Goal: Task Accomplishment & Management: Manage account settings

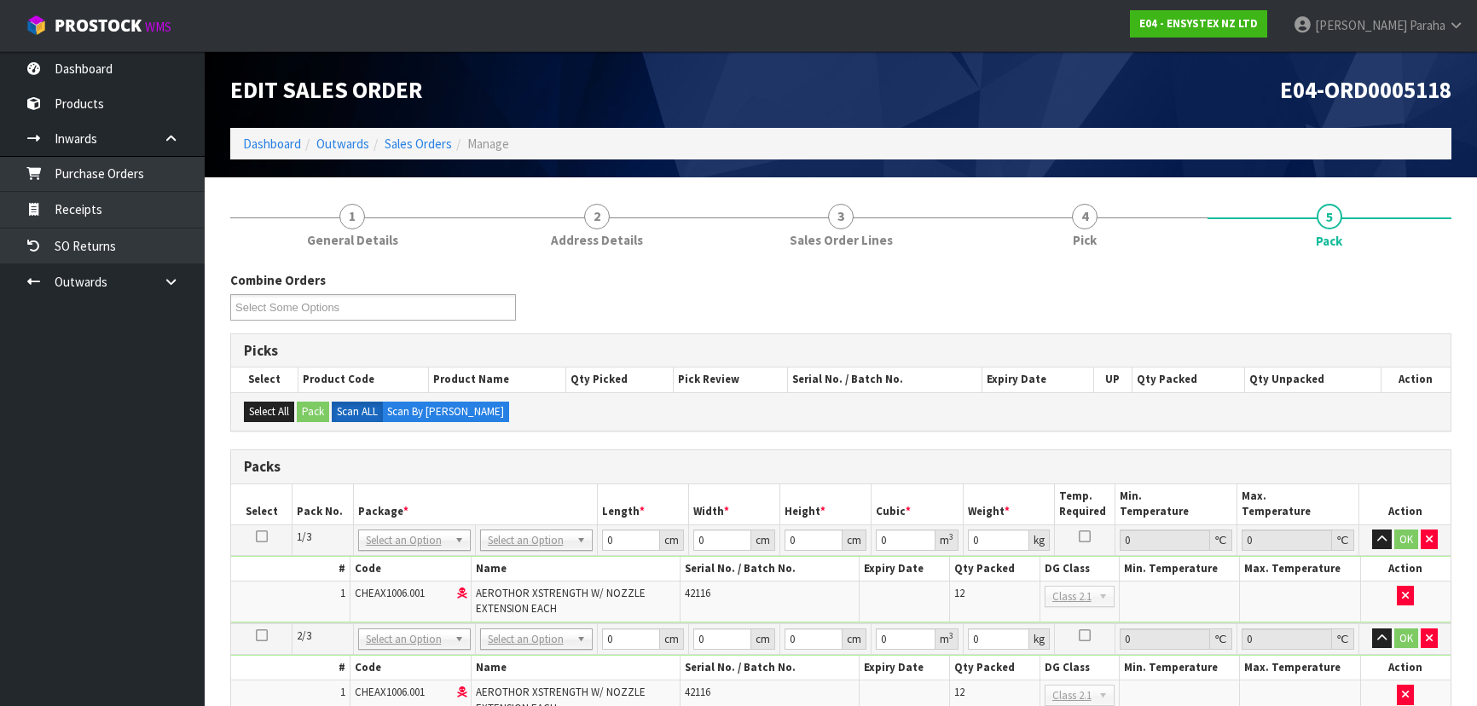
scroll to position [232, 0]
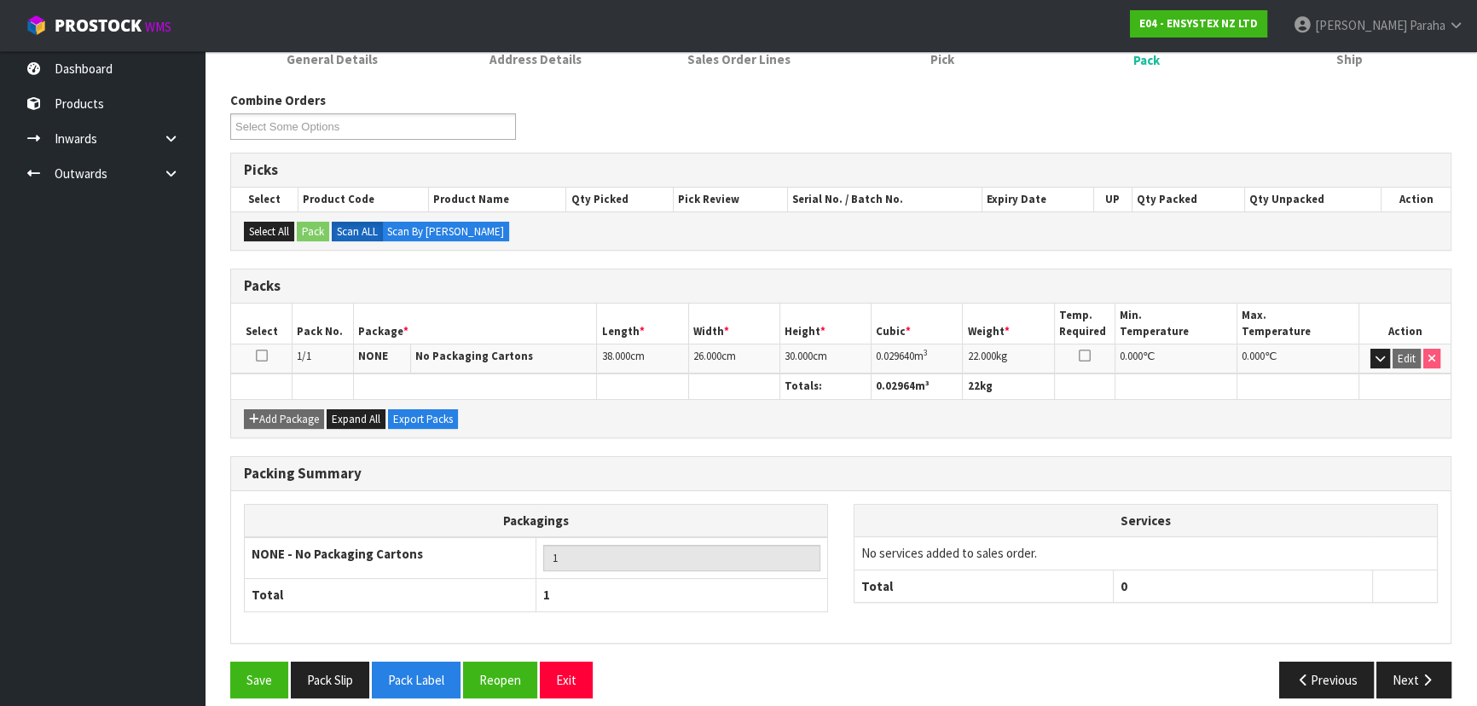
scroll to position [256, 0]
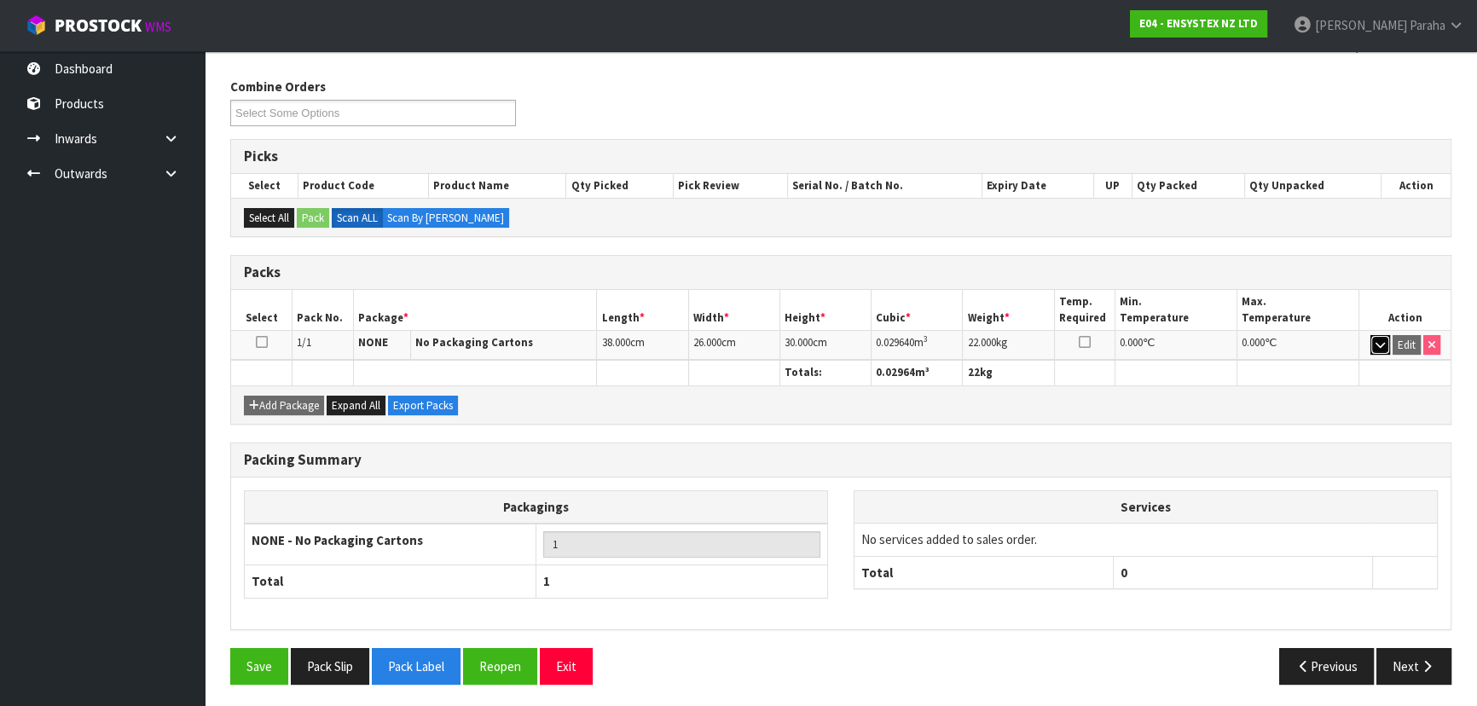
click at [1373, 341] on button "button" at bounding box center [1380, 345] width 20 height 20
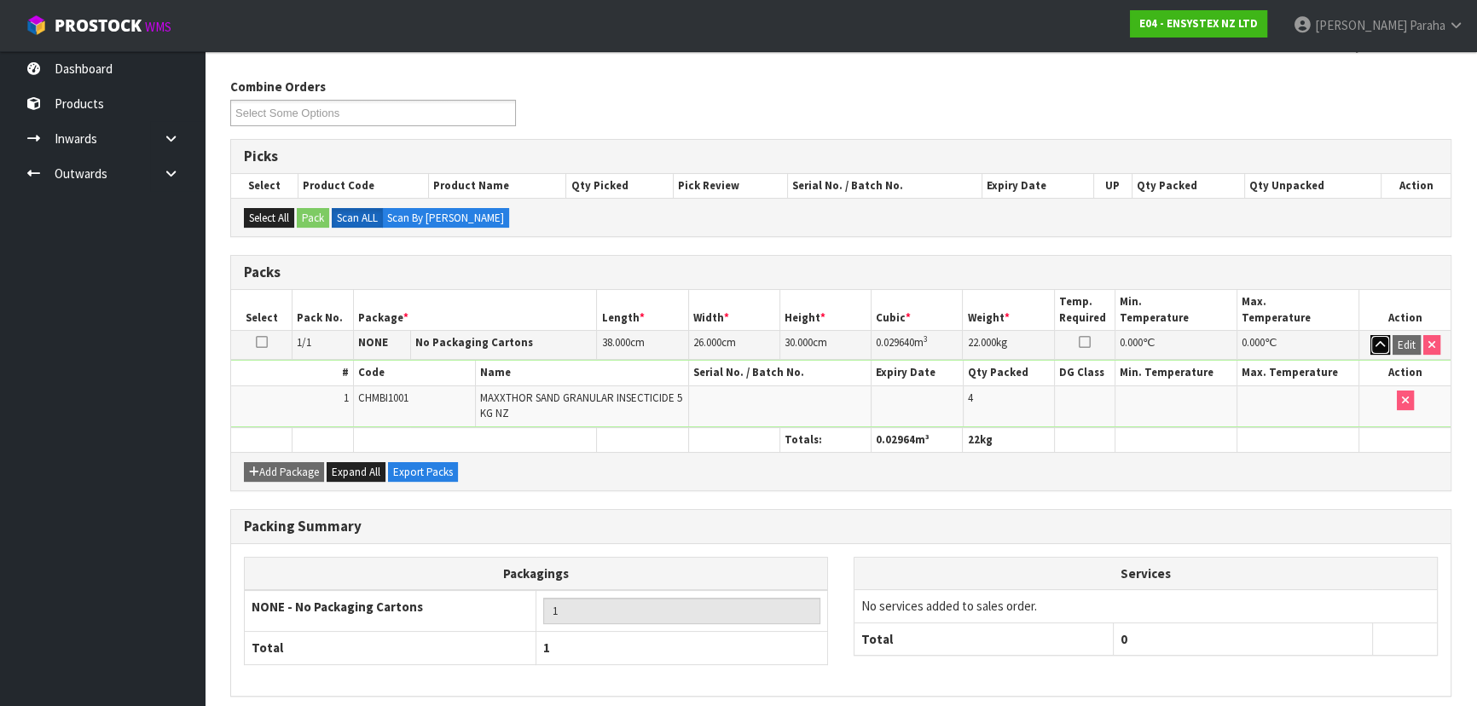
click at [1373, 341] on button "button" at bounding box center [1380, 345] width 20 height 20
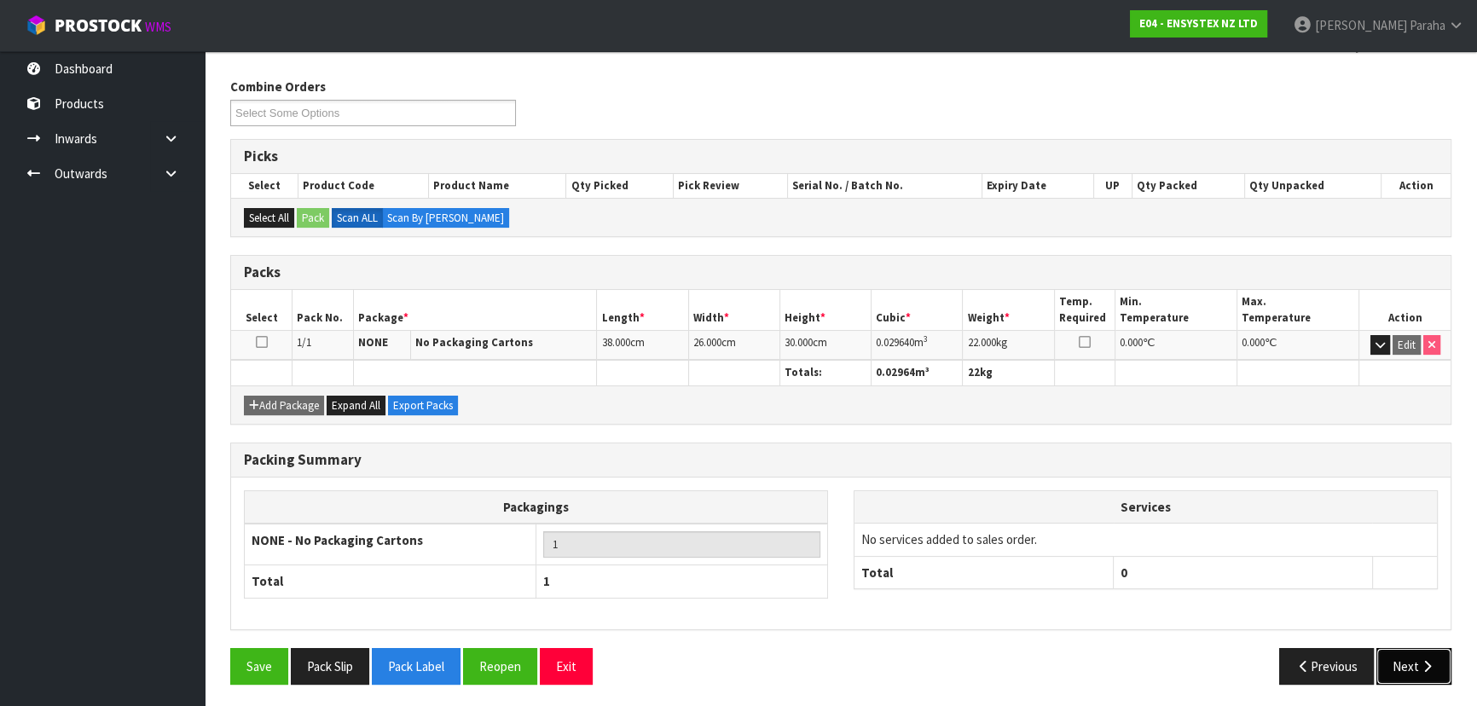
click at [1415, 662] on button "Next" at bounding box center [1413, 666] width 75 height 37
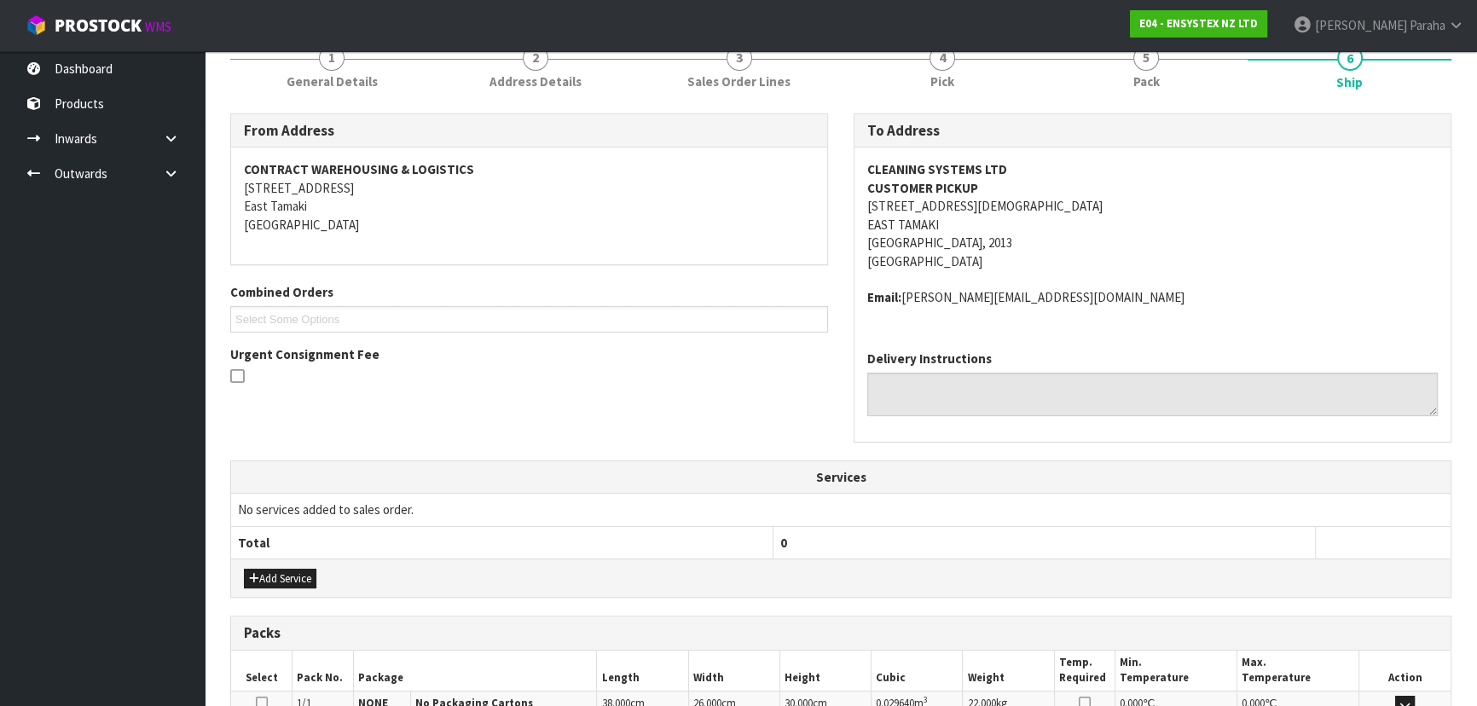
scroll to position [0, 0]
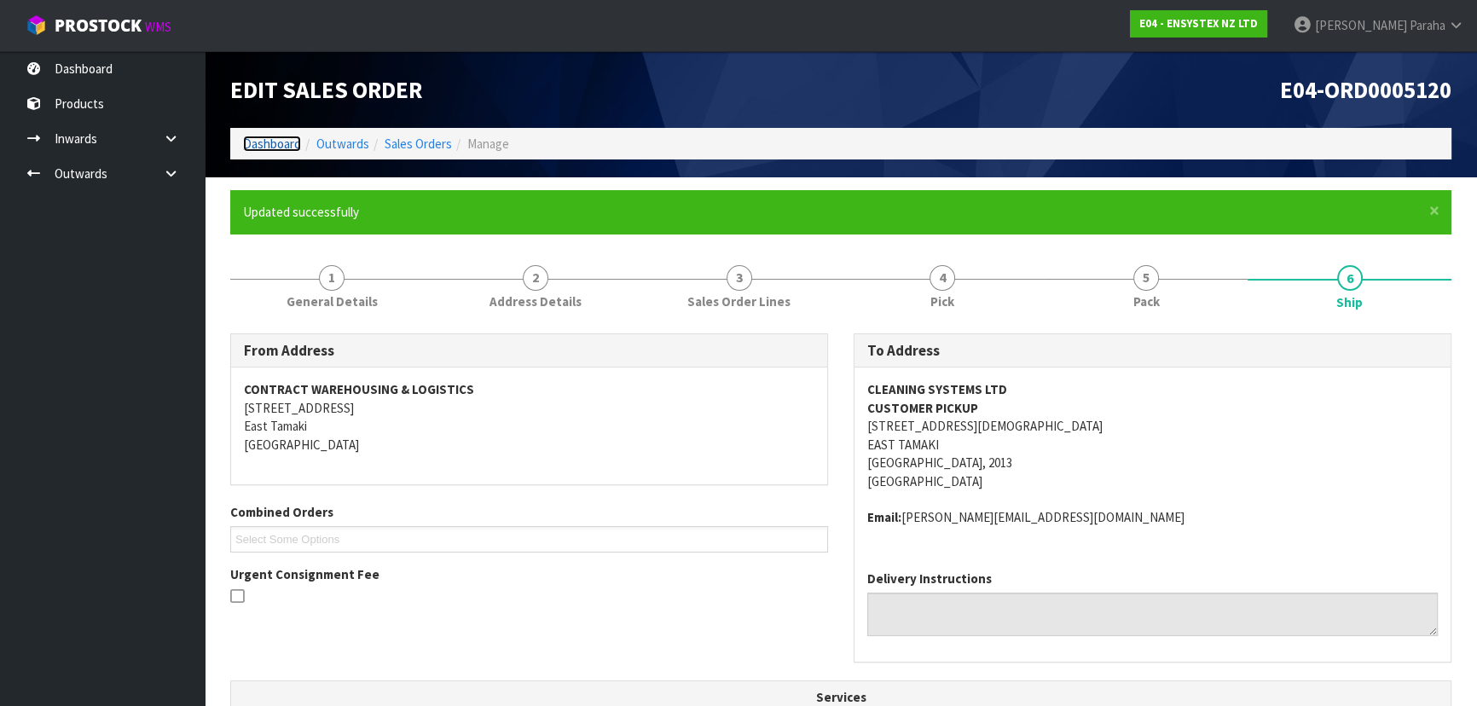
click at [254, 142] on link "Dashboard" at bounding box center [272, 144] width 58 height 16
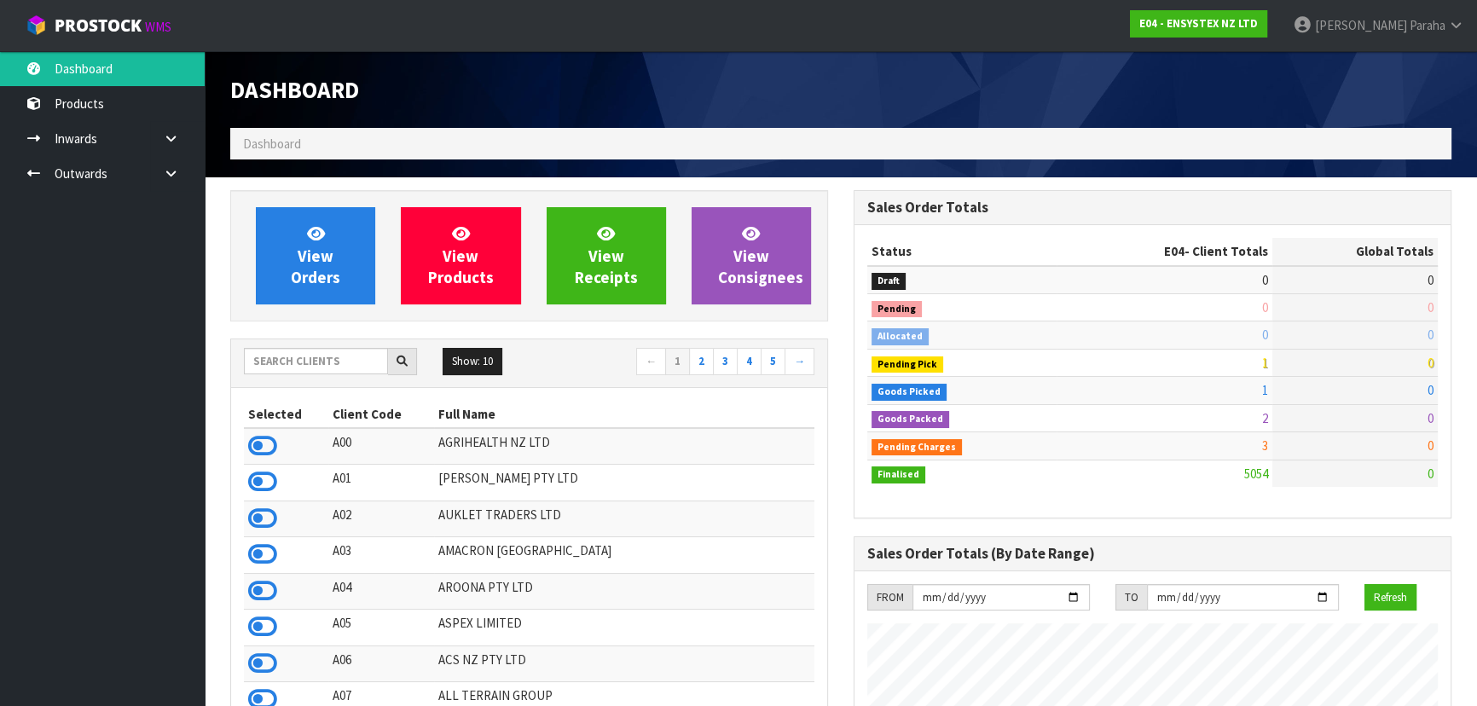
scroll to position [1326, 622]
click at [302, 368] on input "text" at bounding box center [316, 361] width 144 height 26
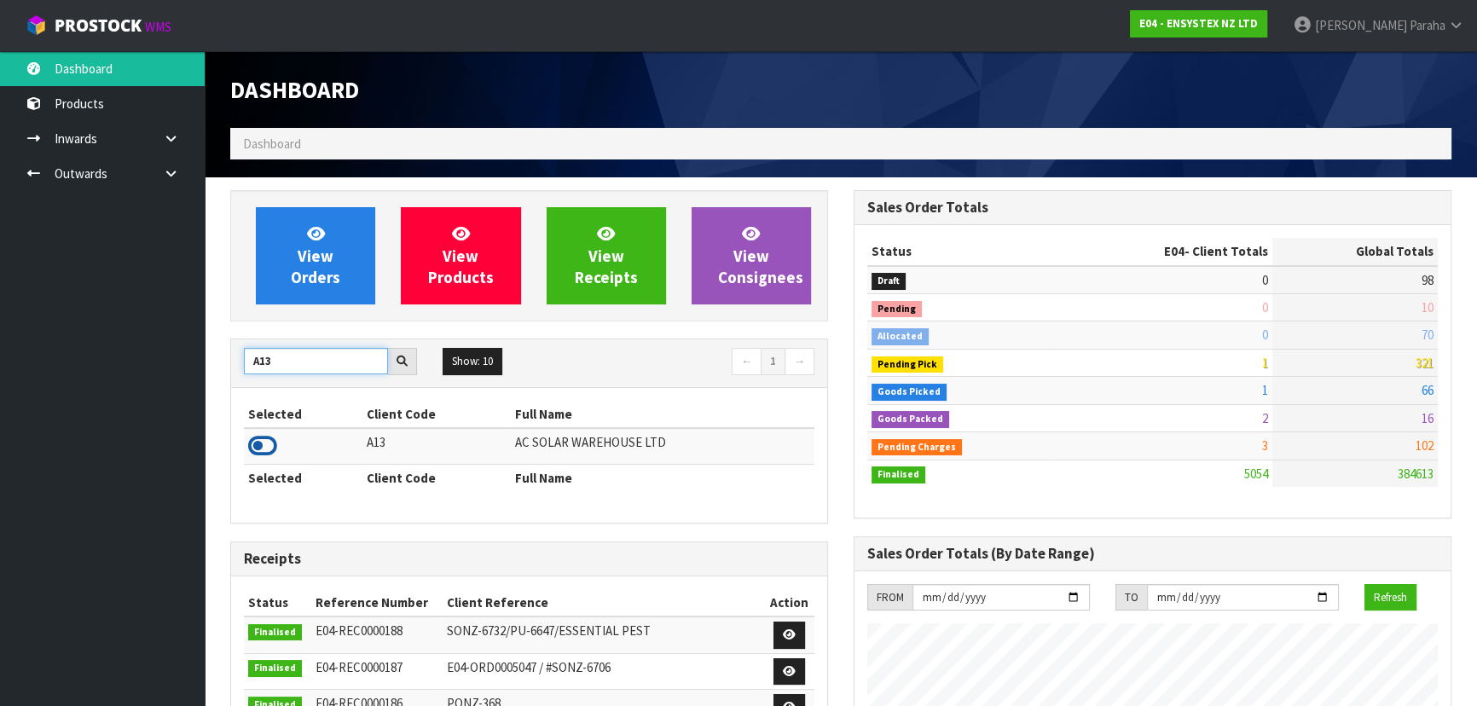
type input "A13"
click at [263, 442] on icon at bounding box center [262, 446] width 29 height 26
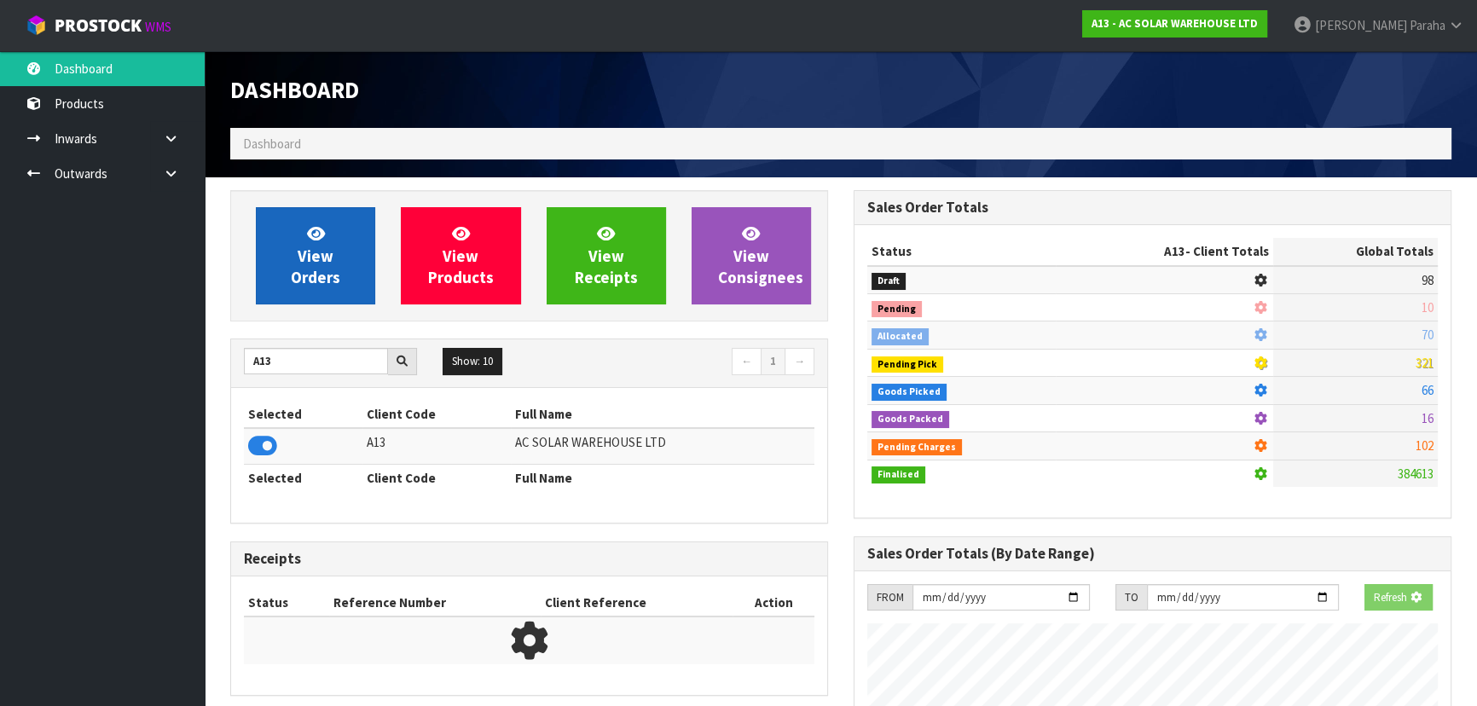
scroll to position [1061, 622]
click at [305, 279] on span "View Orders" at bounding box center [315, 255] width 49 height 64
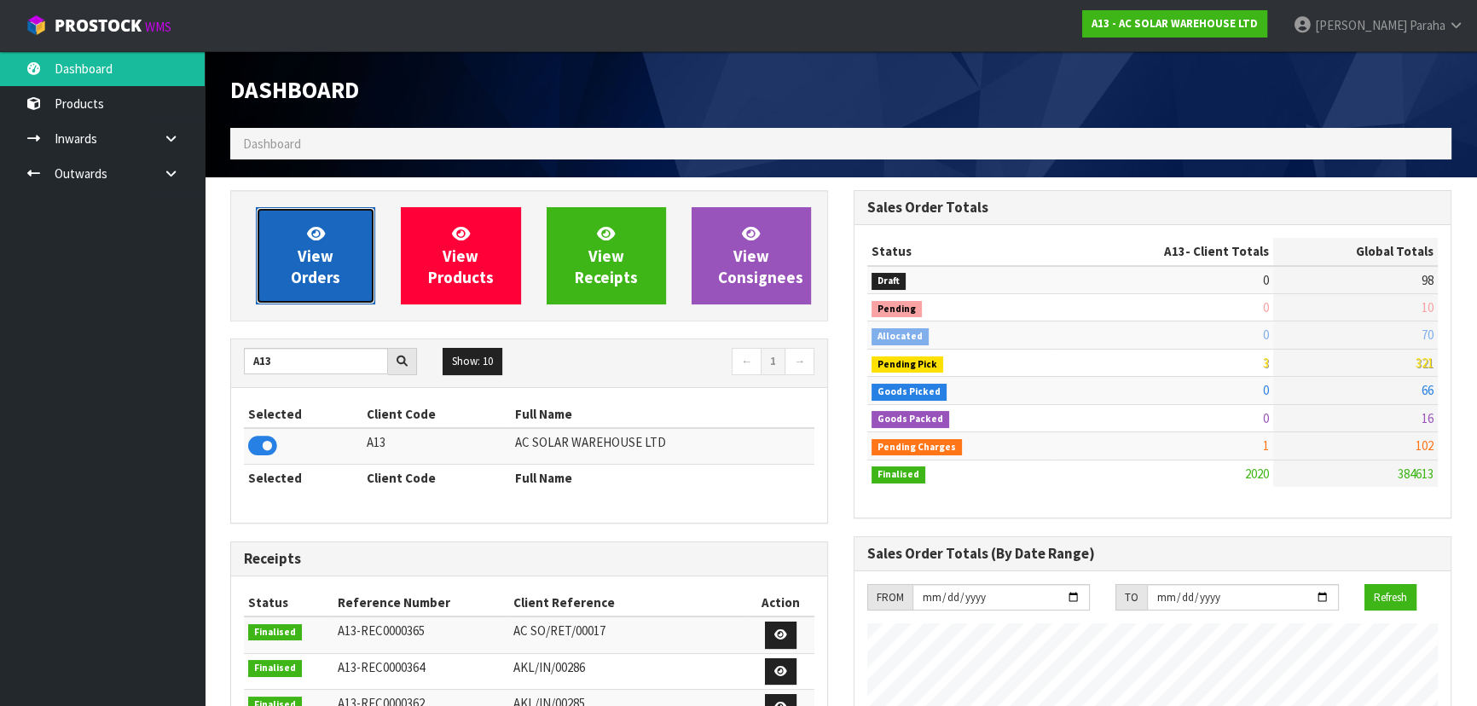
scroll to position [1298, 622]
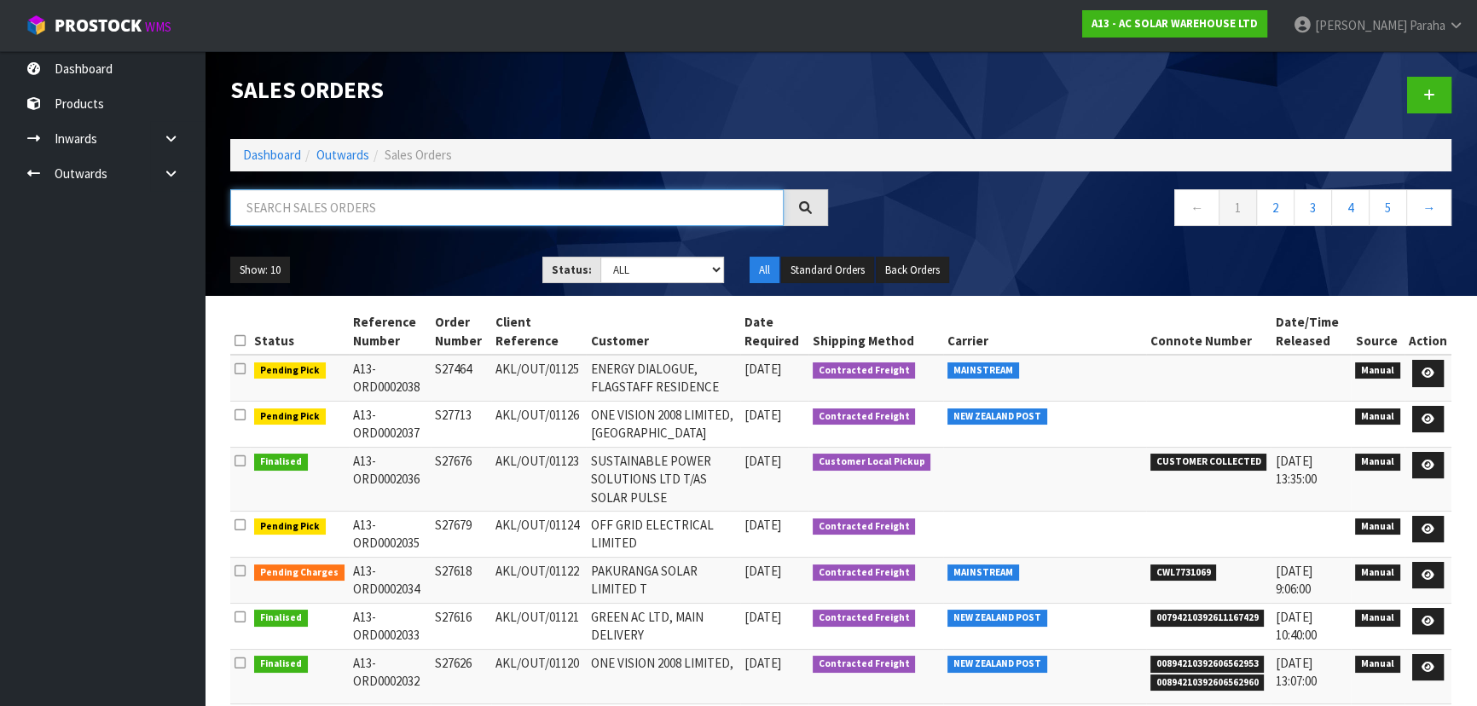
click at [309, 196] on input "text" at bounding box center [506, 207] width 553 height 37
click at [1432, 583] on link at bounding box center [1428, 575] width 32 height 27
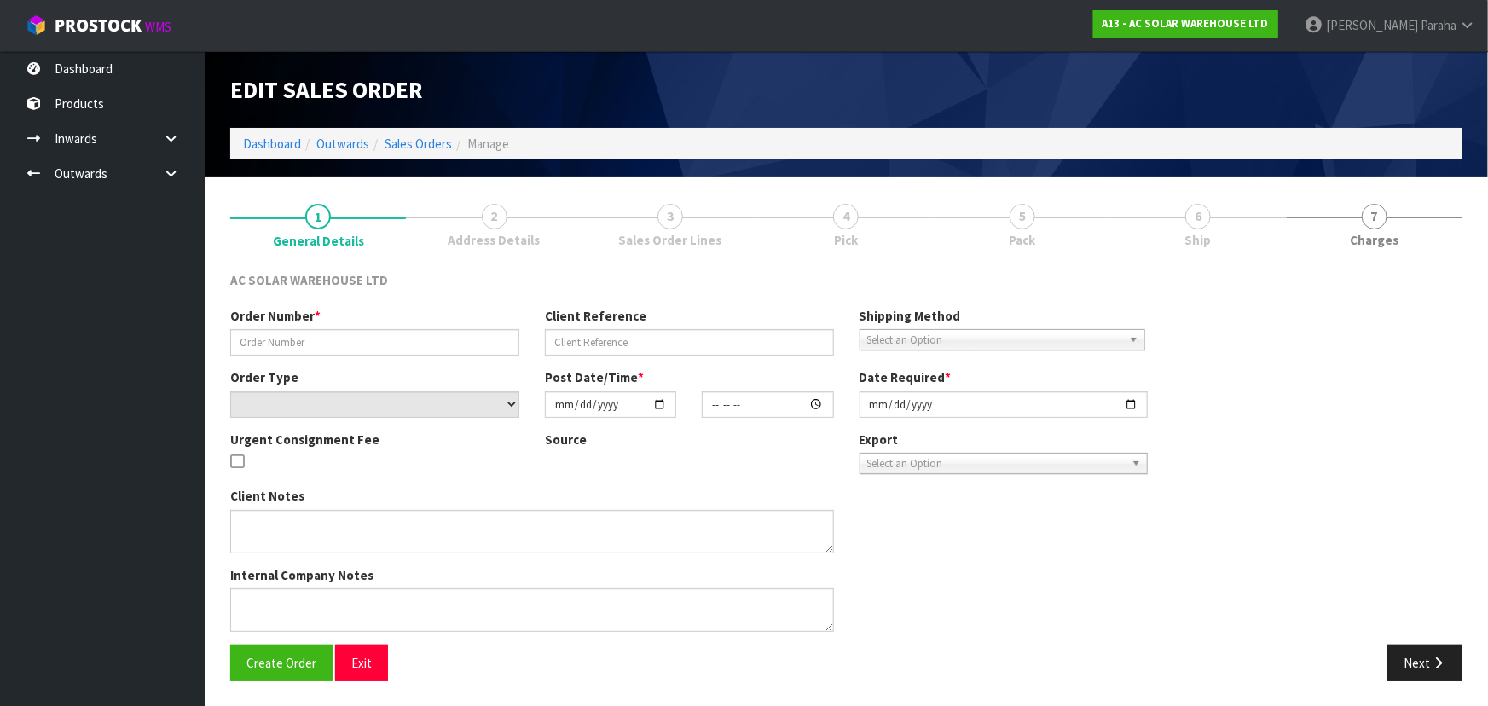
type input "S27618"
type input "AKL/OUT/01122"
select select "number:0"
type input "2025-10-06"
type input "11:30:00.000"
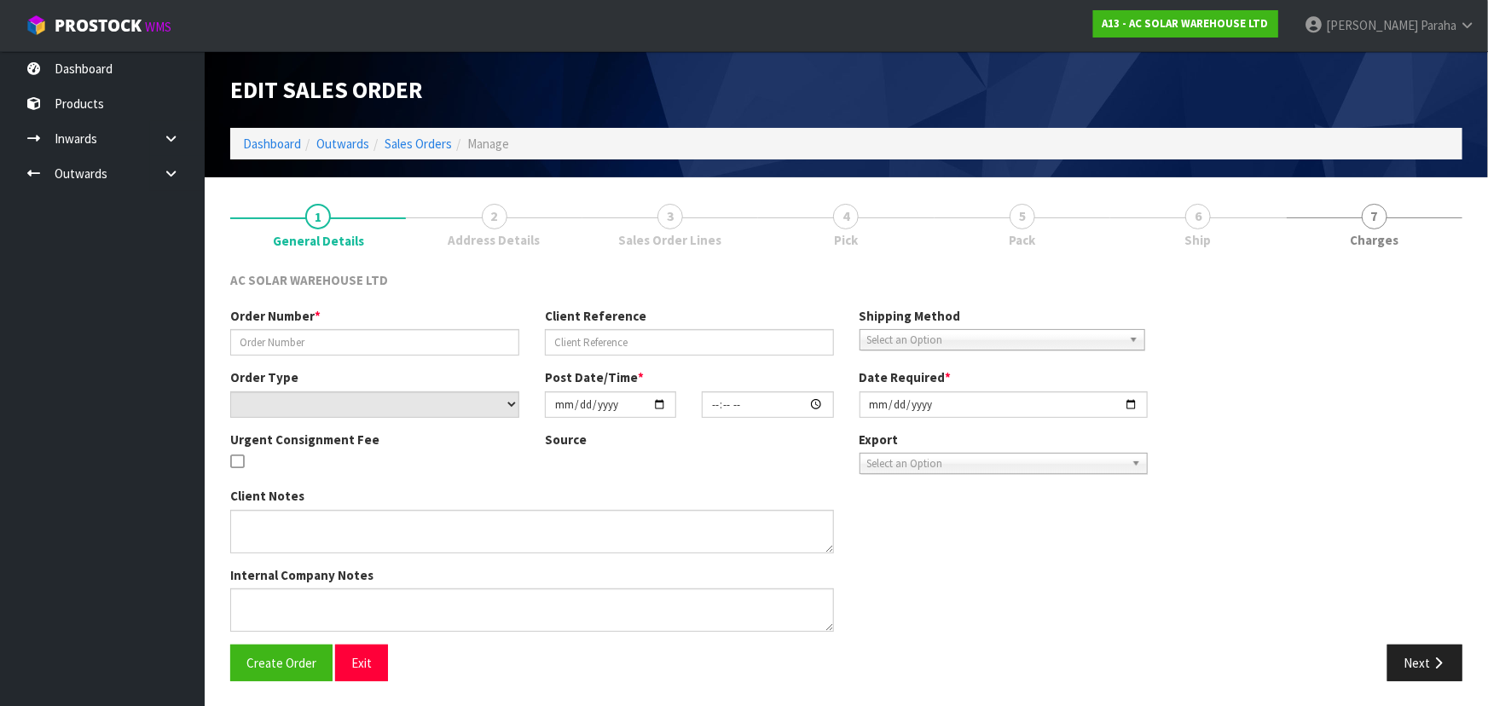
type input "2025-10-06"
type textarea "SEND WITH MAINSTREAM"
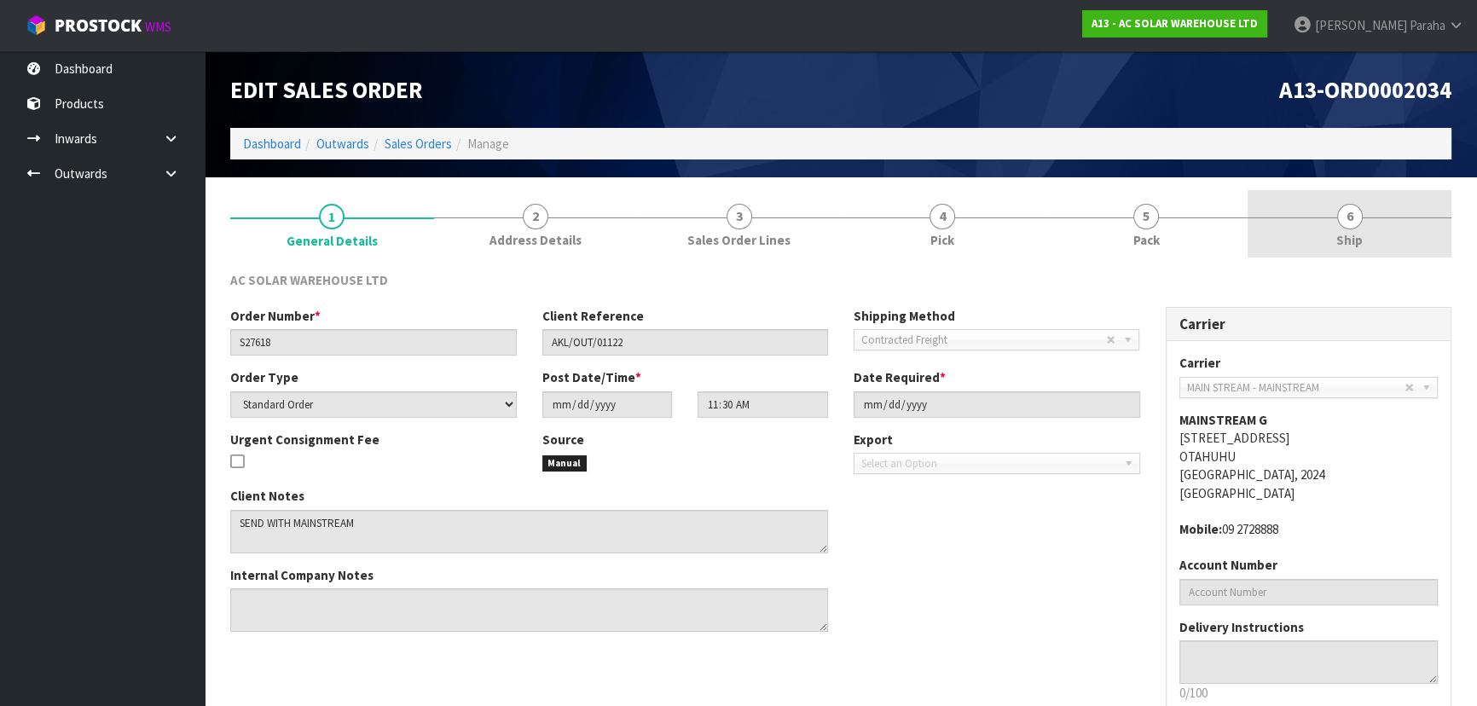
click at [1342, 231] on span "Ship" at bounding box center [1349, 240] width 26 height 18
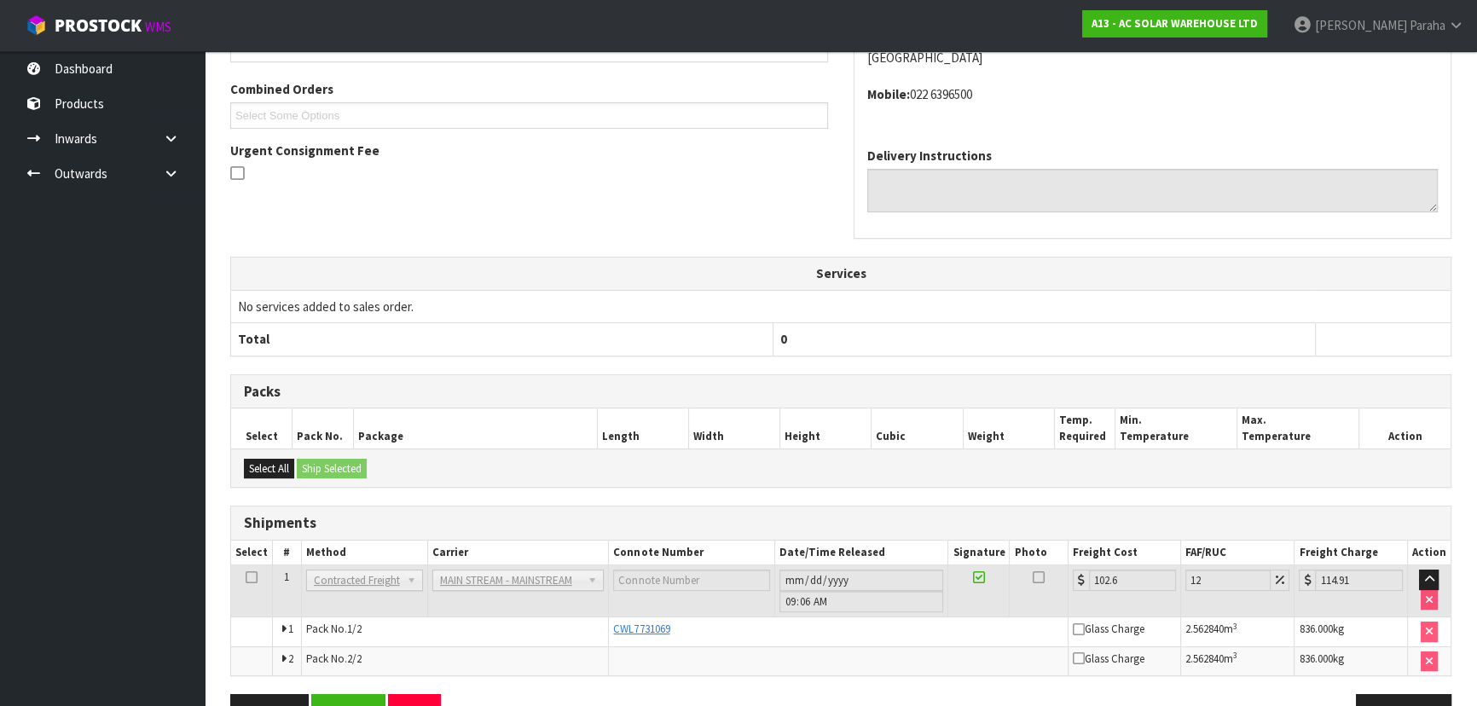
scroll to position [409, 0]
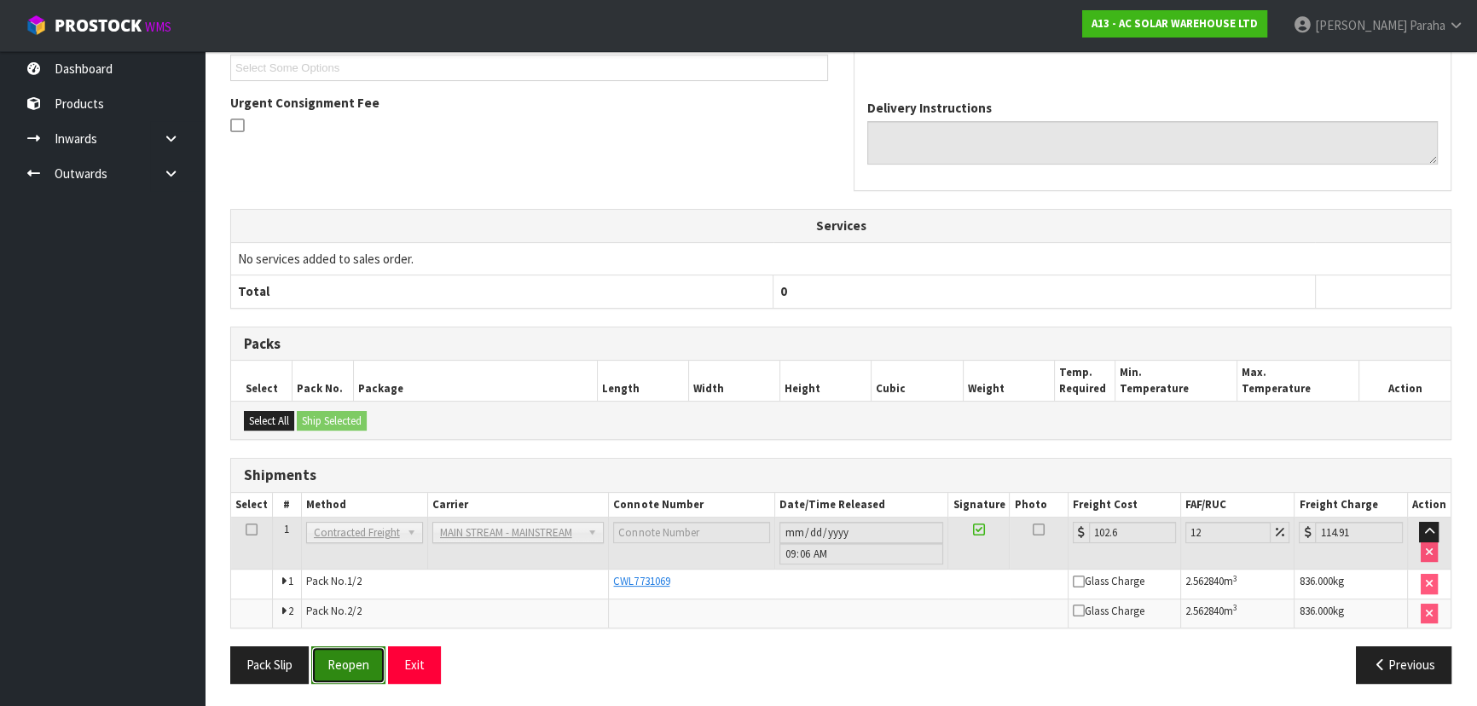
click at [359, 666] on button "Reopen" at bounding box center [348, 664] width 74 height 37
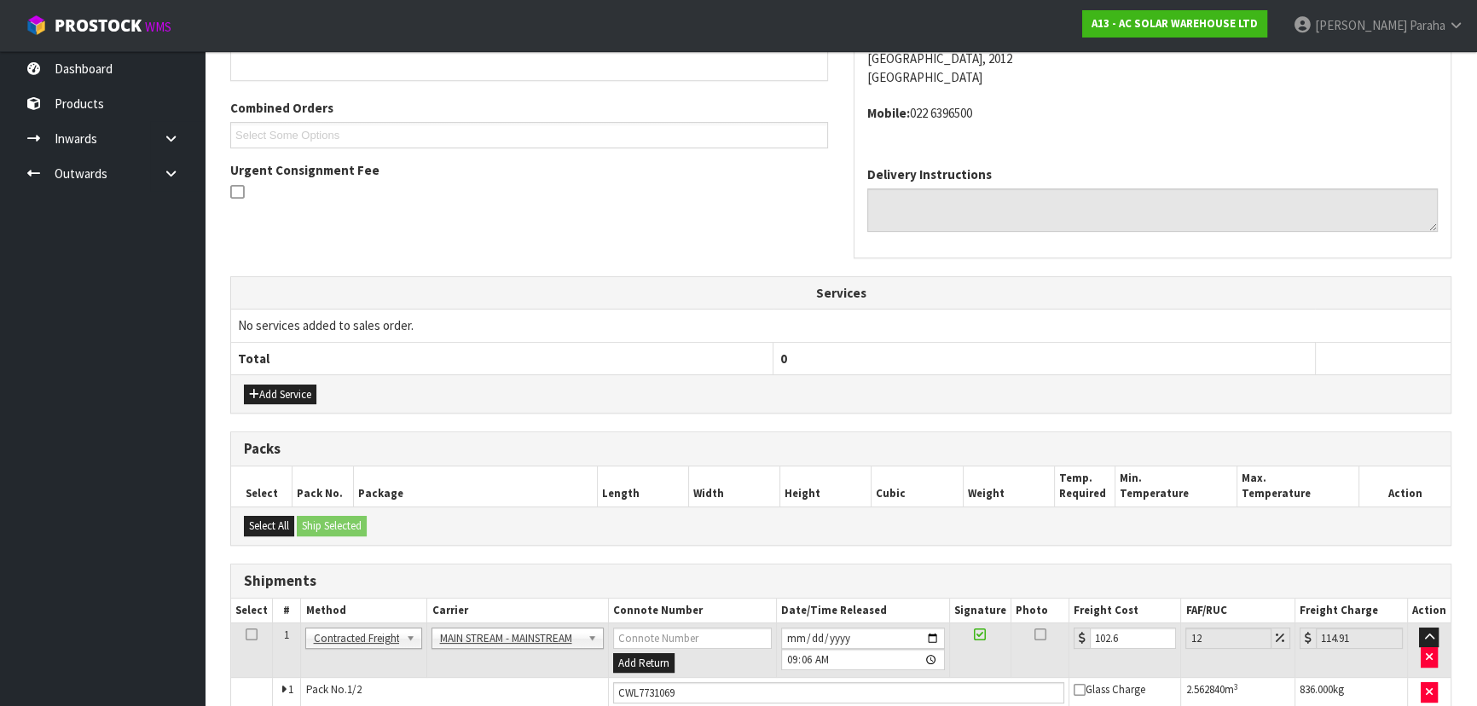
scroll to position [514, 0]
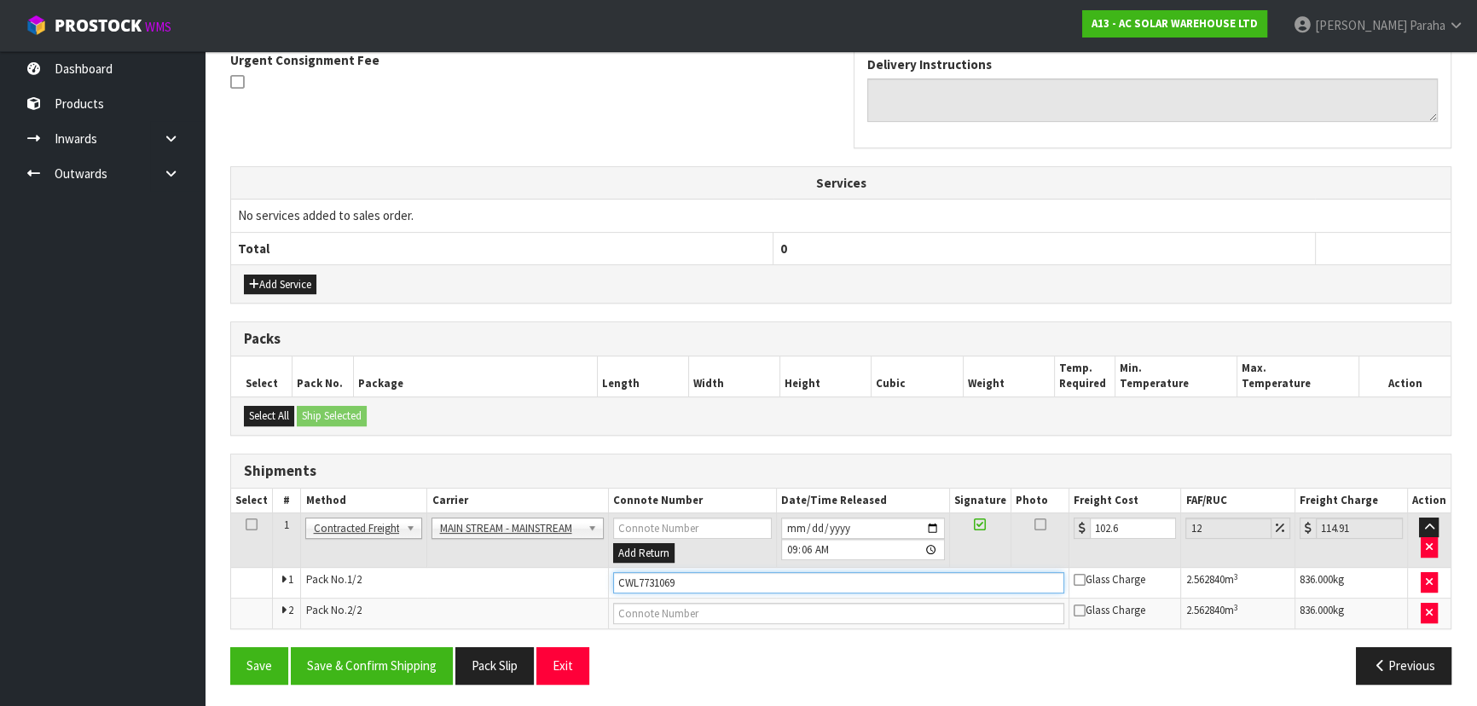
drag, startPoint x: 688, startPoint y: 580, endPoint x: 610, endPoint y: 581, distance: 77.6
click at [613, 581] on input "CWL7731069" at bounding box center [838, 582] width 451 height 21
click at [335, 662] on button "Save & Confirm Shipping" at bounding box center [372, 665] width 162 height 37
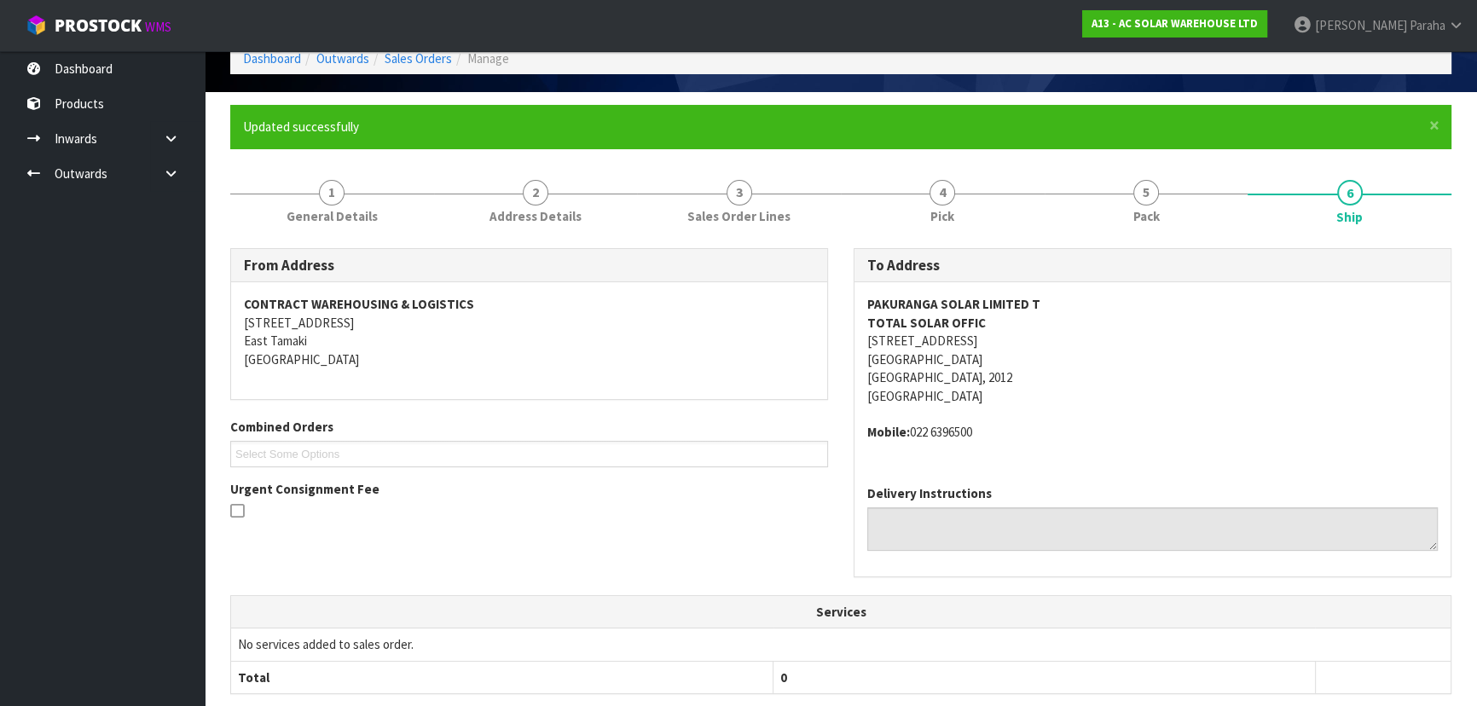
scroll to position [0, 0]
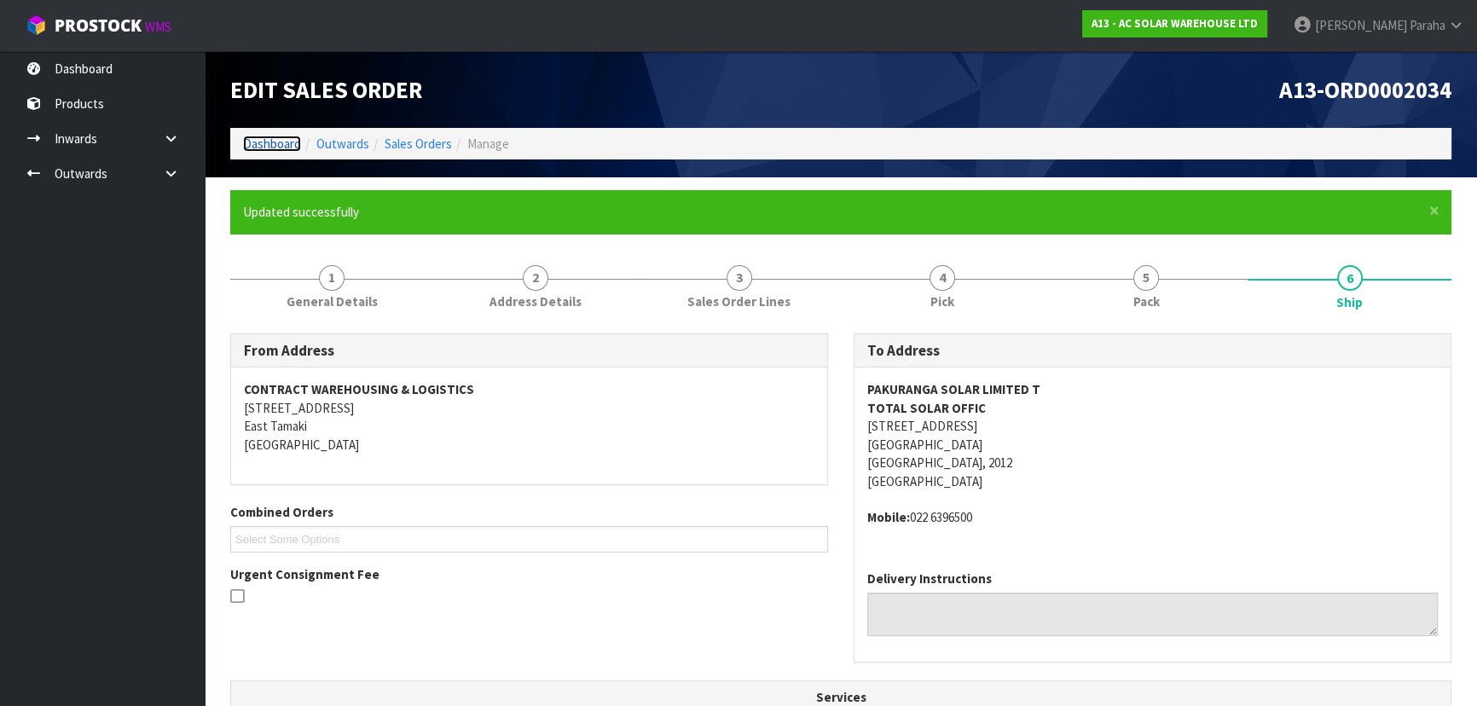
click at [250, 150] on link "Dashboard" at bounding box center [272, 144] width 58 height 16
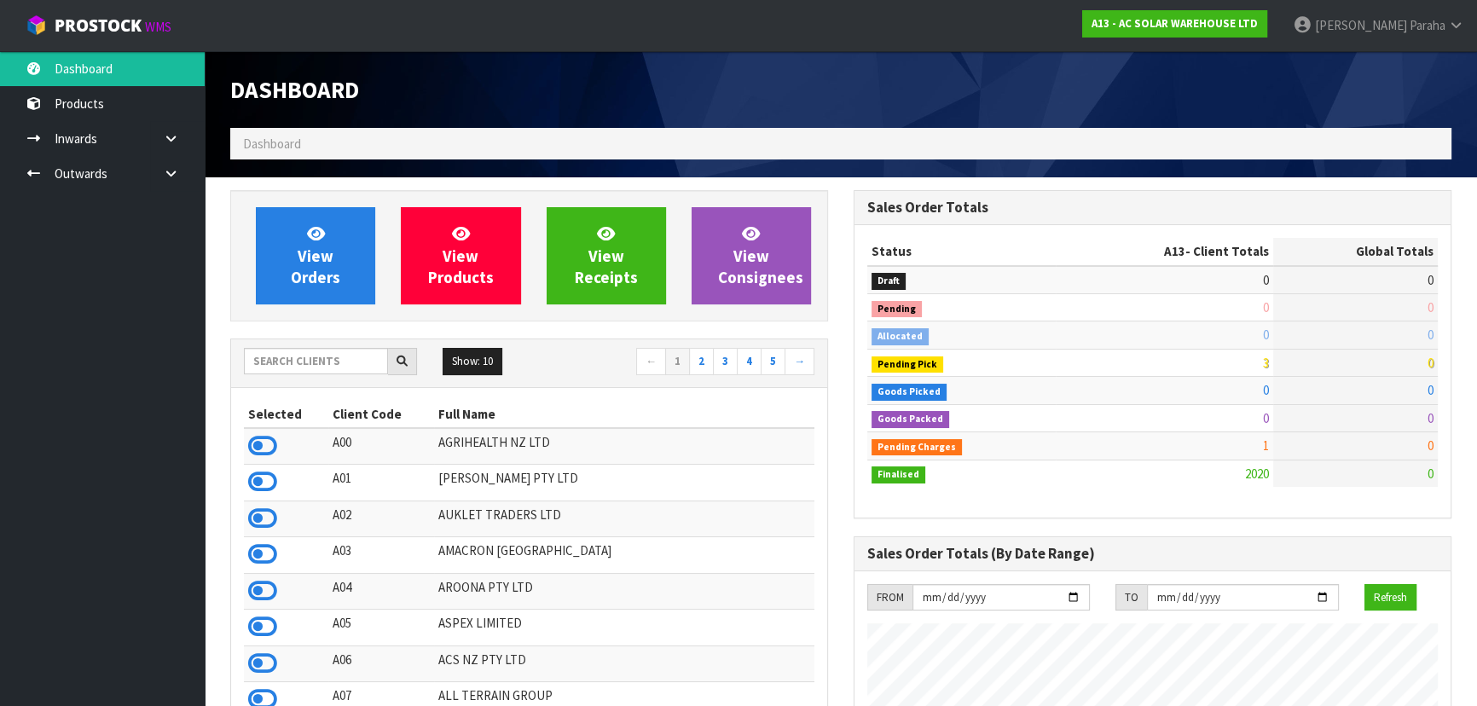
scroll to position [1298, 622]
click at [280, 370] on input "text" at bounding box center [316, 361] width 144 height 26
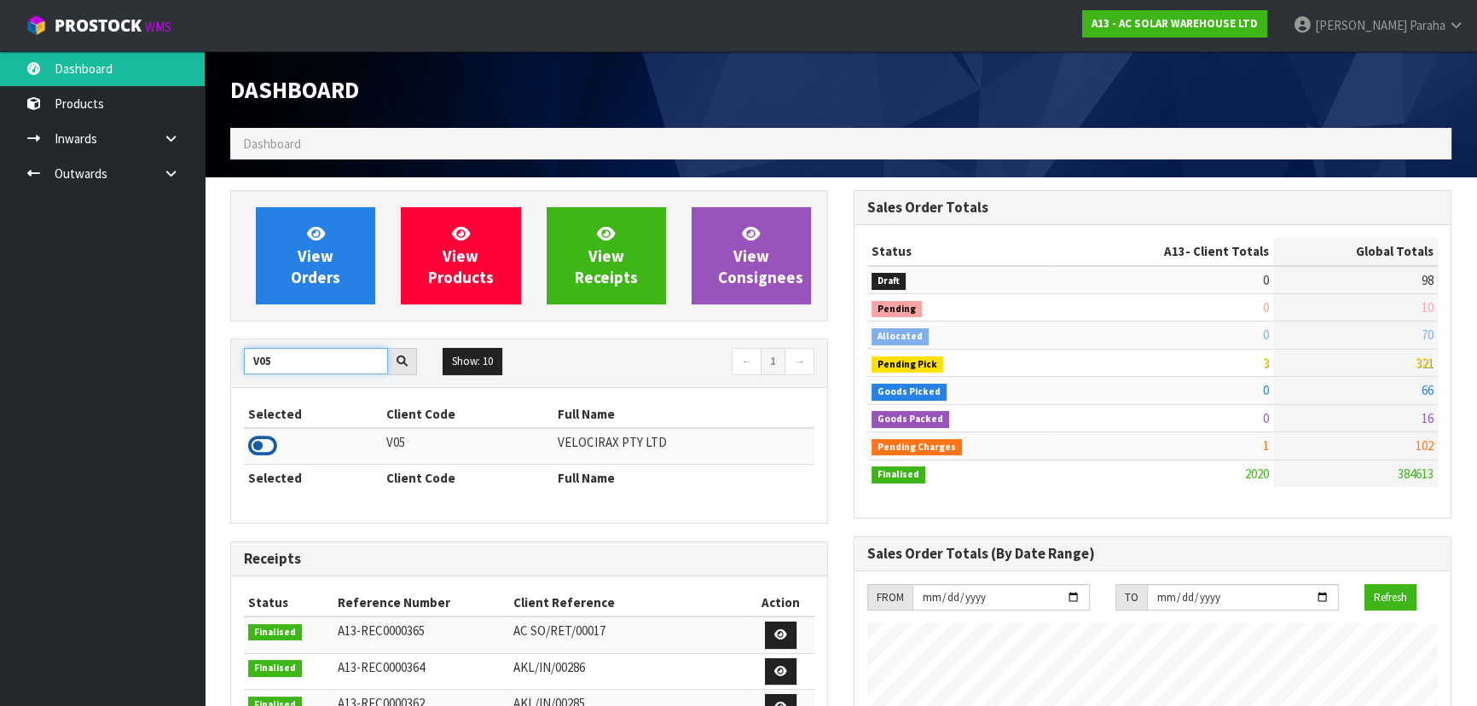
type input "V05"
click at [269, 450] on icon at bounding box center [262, 446] width 29 height 26
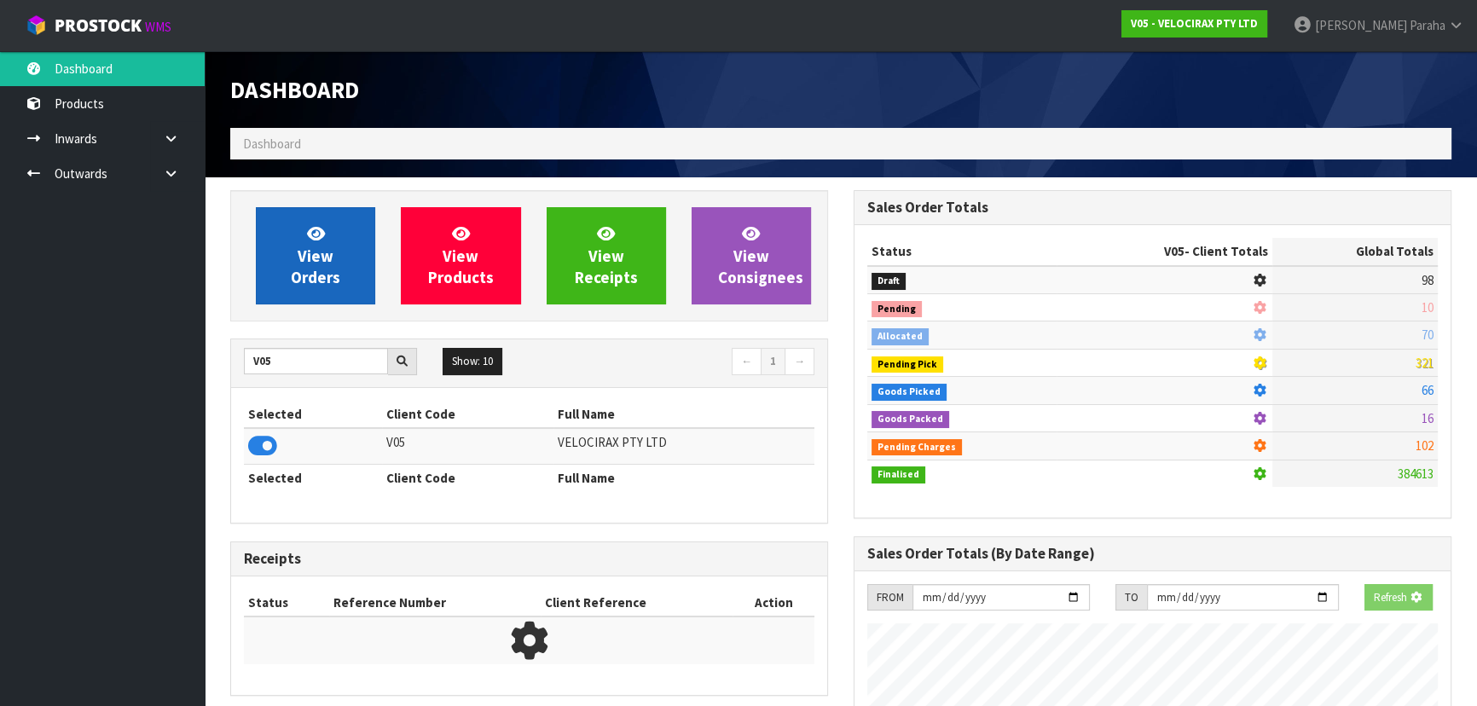
scroll to position [851522, 851960]
click at [309, 269] on span "View Orders" at bounding box center [315, 255] width 49 height 64
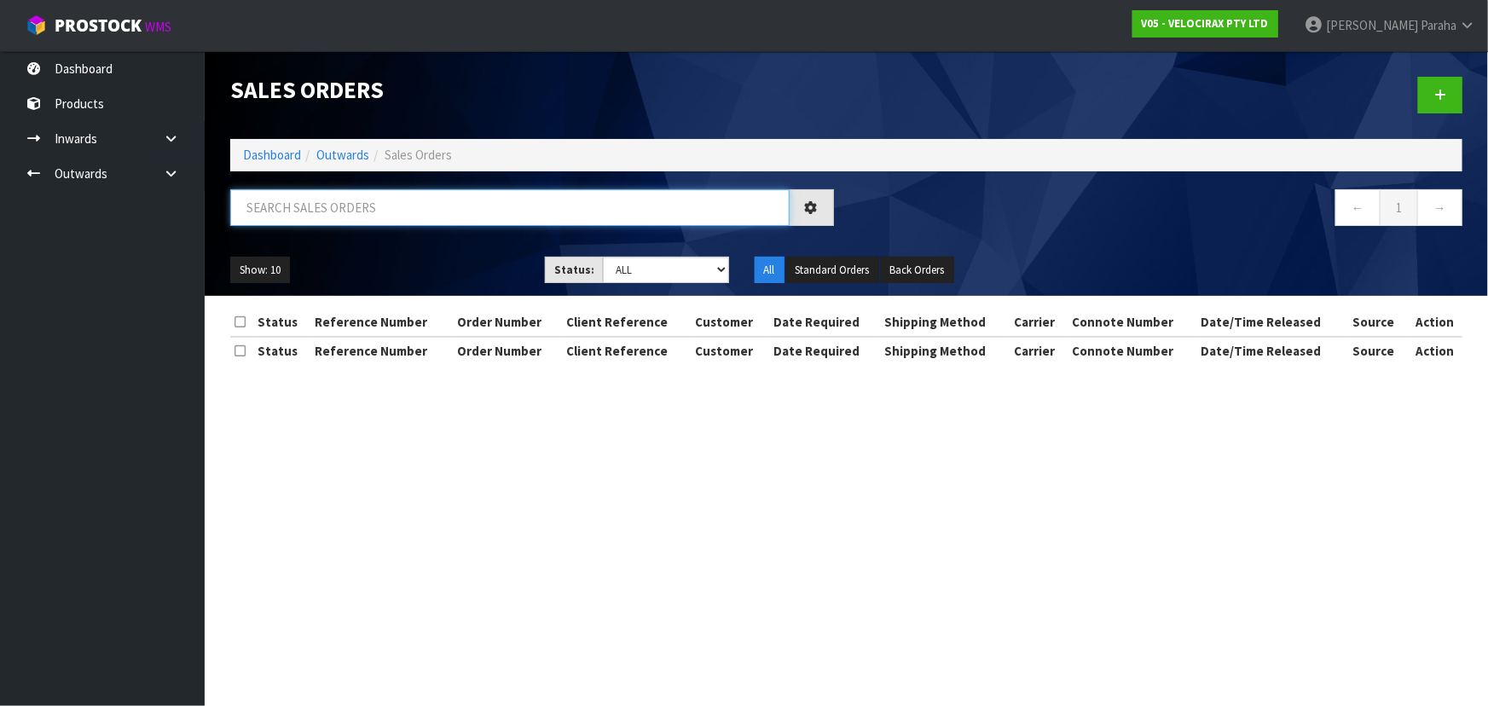
click at [307, 214] on input "text" at bounding box center [509, 207] width 559 height 37
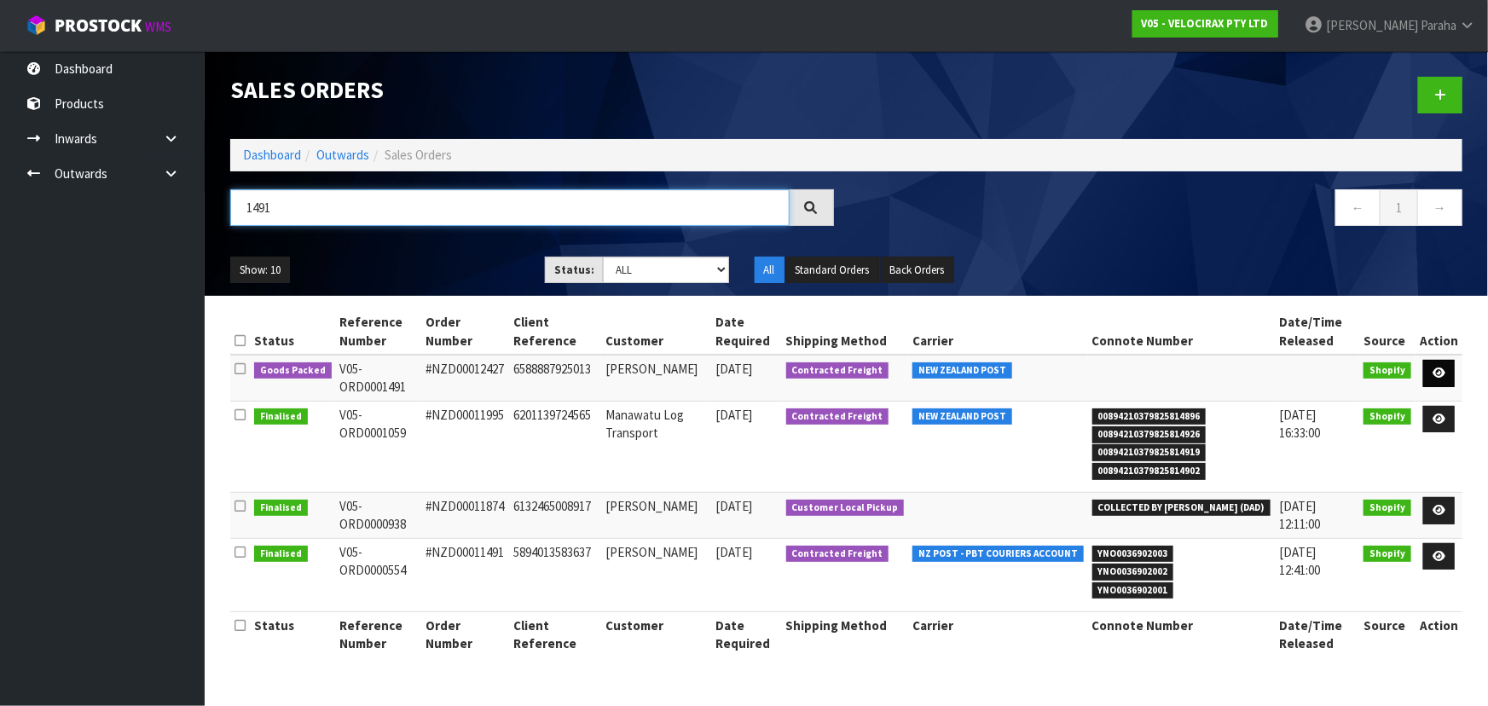
type input "1491"
click at [1449, 372] on link at bounding box center [1439, 373] width 32 height 27
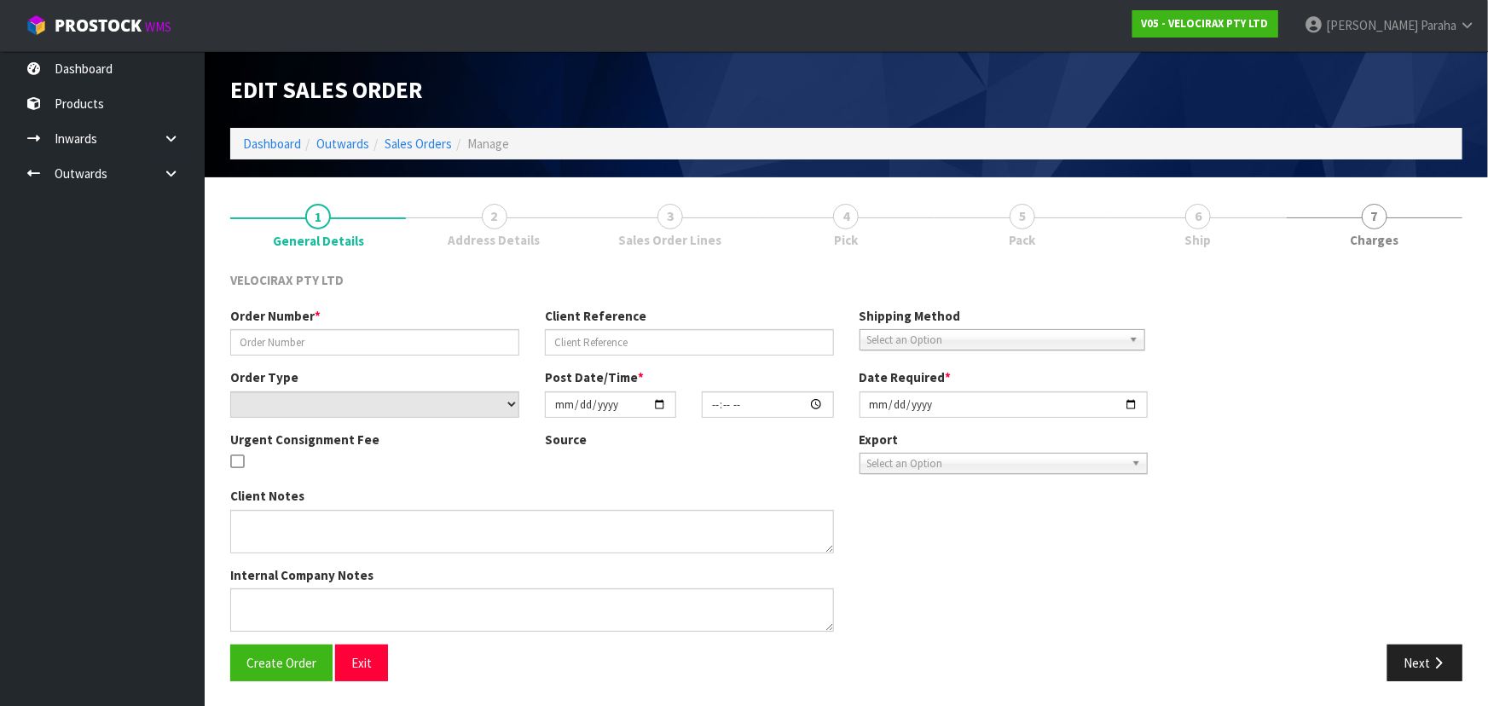
type input "#NZD00012427"
type input "6588887925013"
select select "number:0"
type input "2025-10-06"
type input "20:24:20.000"
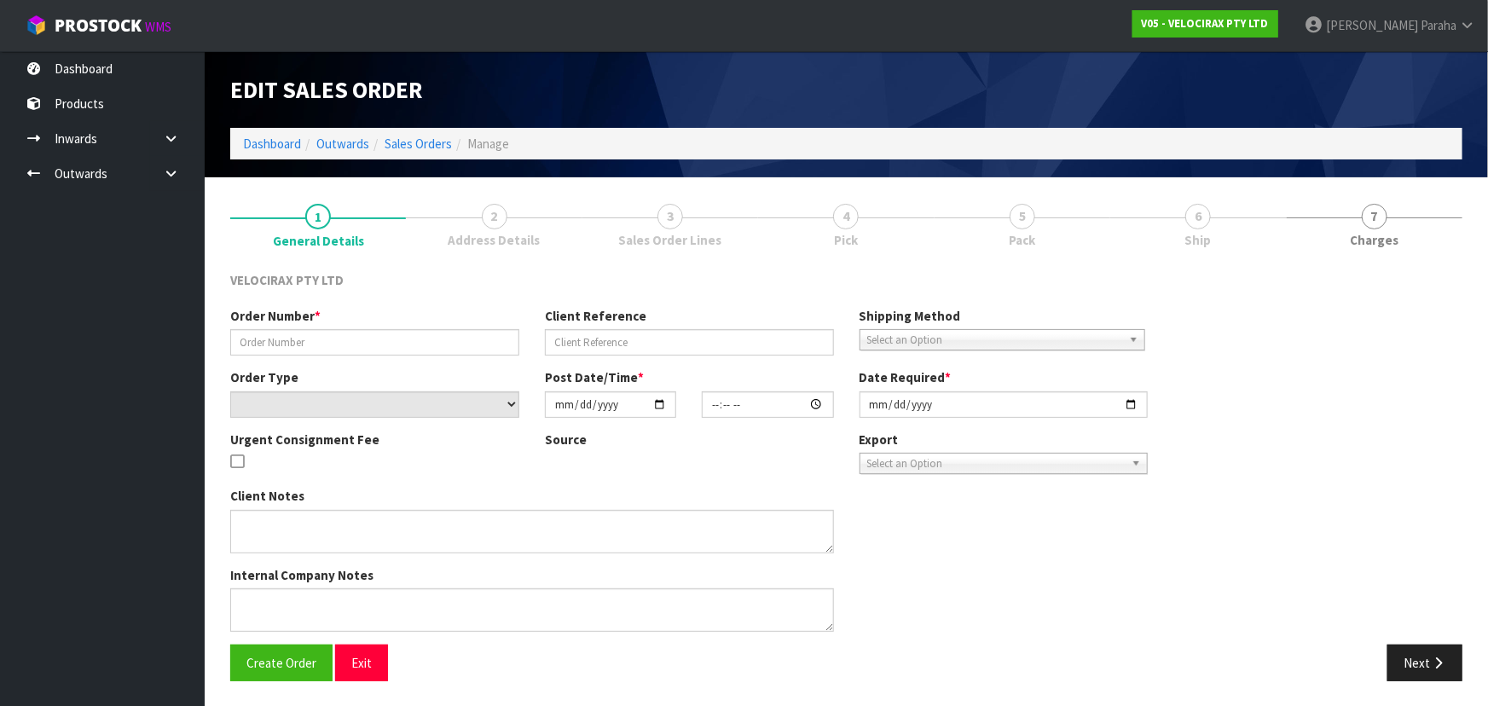
type input "[DATE]"
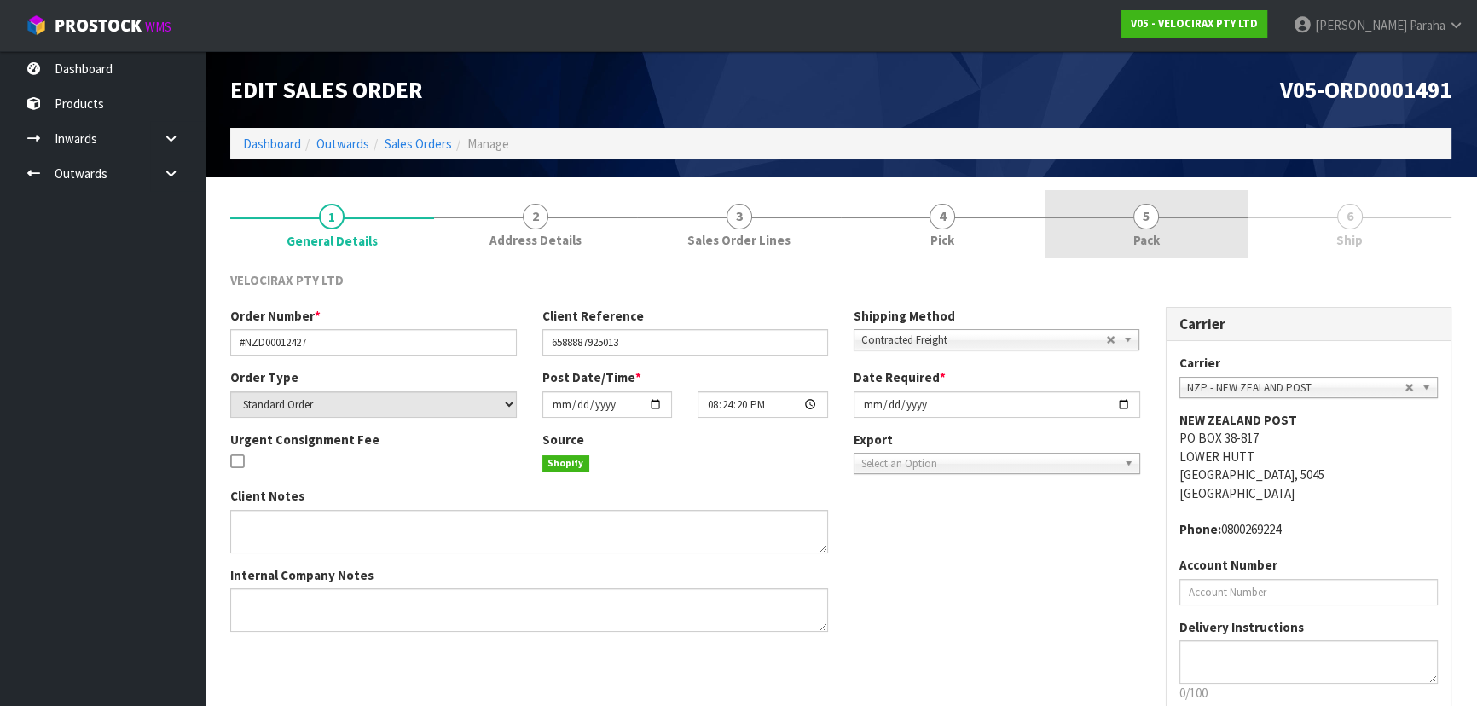
click at [1160, 226] on link "5 Pack" at bounding box center [1146, 223] width 204 height 67
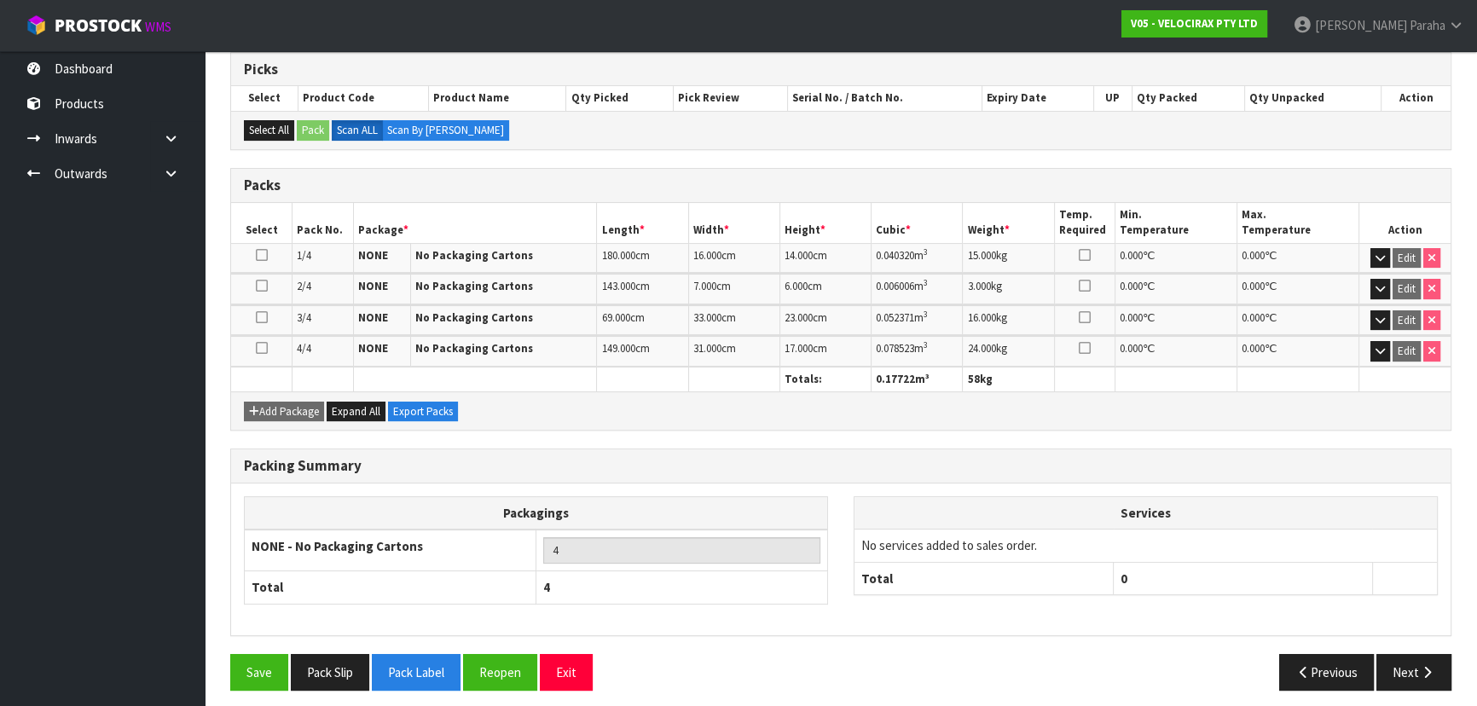
scroll to position [287, 0]
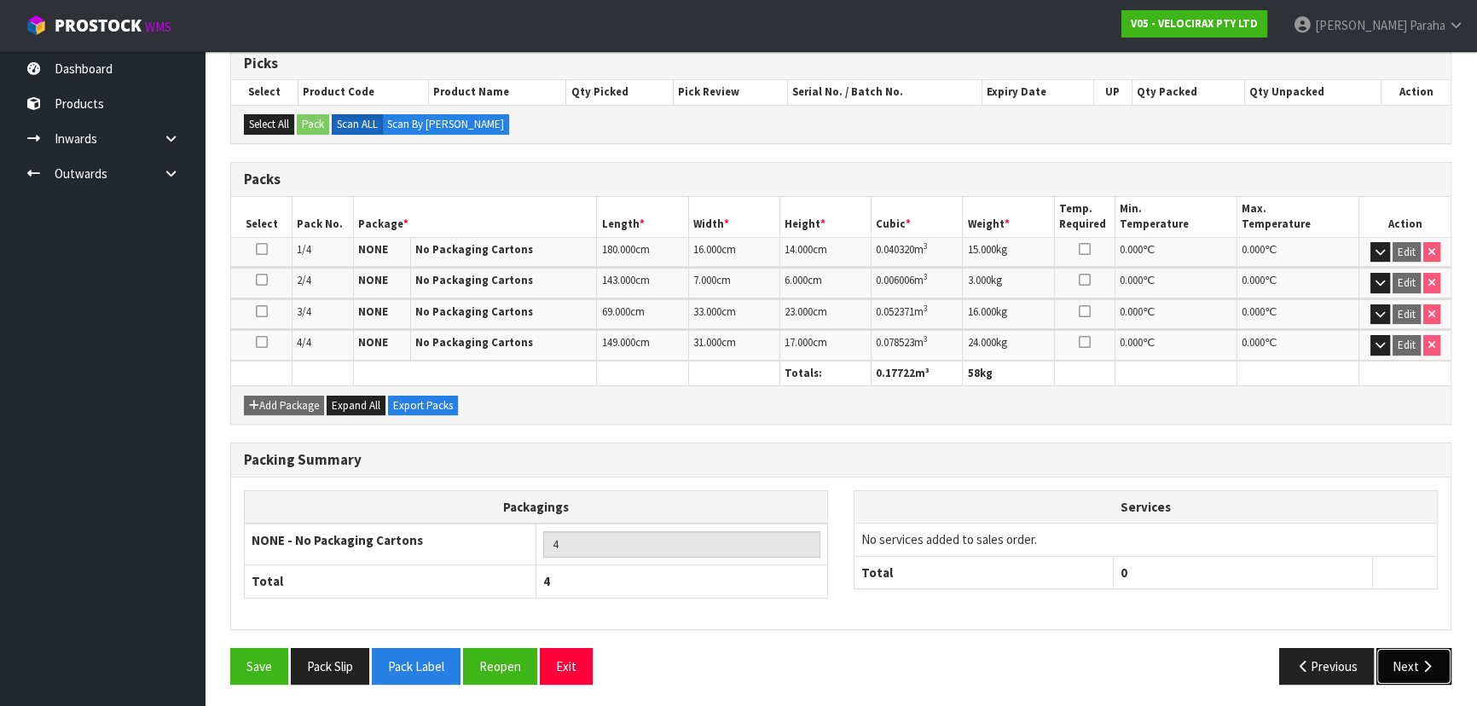
click at [1443, 658] on button "Next" at bounding box center [1413, 666] width 75 height 37
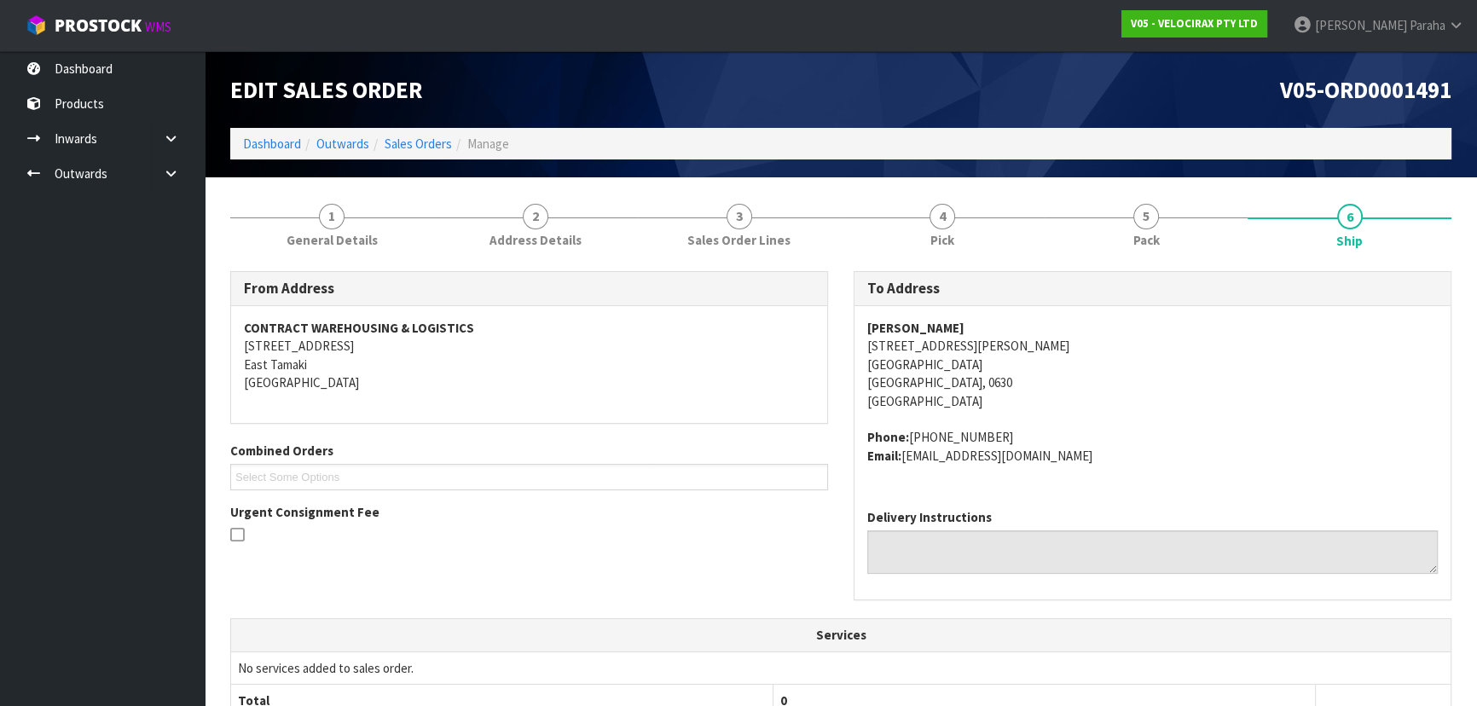
click at [899, 329] on strong "Michelle Kulik" at bounding box center [915, 328] width 97 height 16
copy strong "Michelle Kulik"
click at [941, 347] on address "Michelle Kulik 20D Longshore Drive Long Bay Auckland, 0630 New Zealand" at bounding box center [1152, 364] width 570 height 91
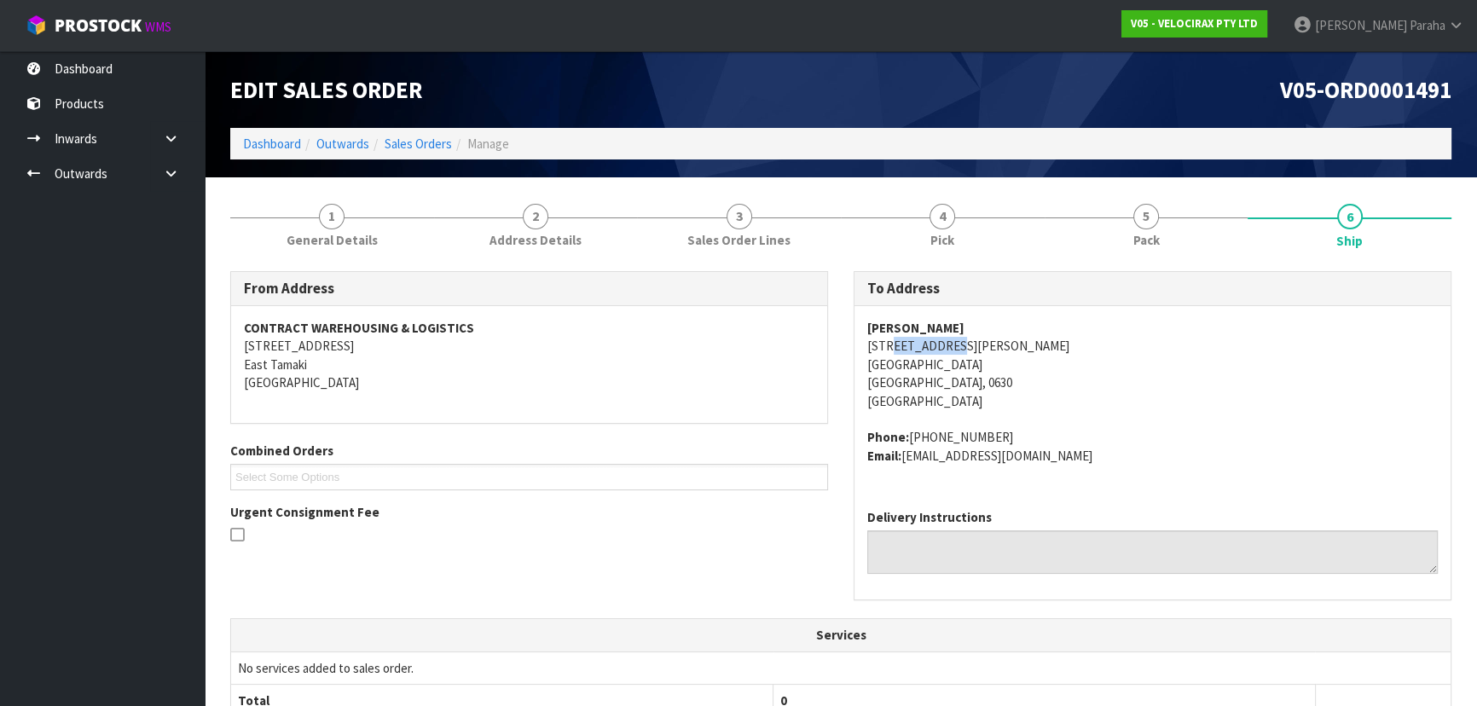
click at [941, 347] on address "Michelle Kulik 20D Longshore Drive Long Bay Auckland, 0630 New Zealand" at bounding box center [1152, 364] width 570 height 91
copy address "20D Longshore Drive"
drag, startPoint x: 990, startPoint y: 437, endPoint x: 908, endPoint y: 436, distance: 81.9
click at [908, 436] on address "Phone: +64272046533 Email: purpletrtl@yahoo.com" at bounding box center [1152, 446] width 570 height 37
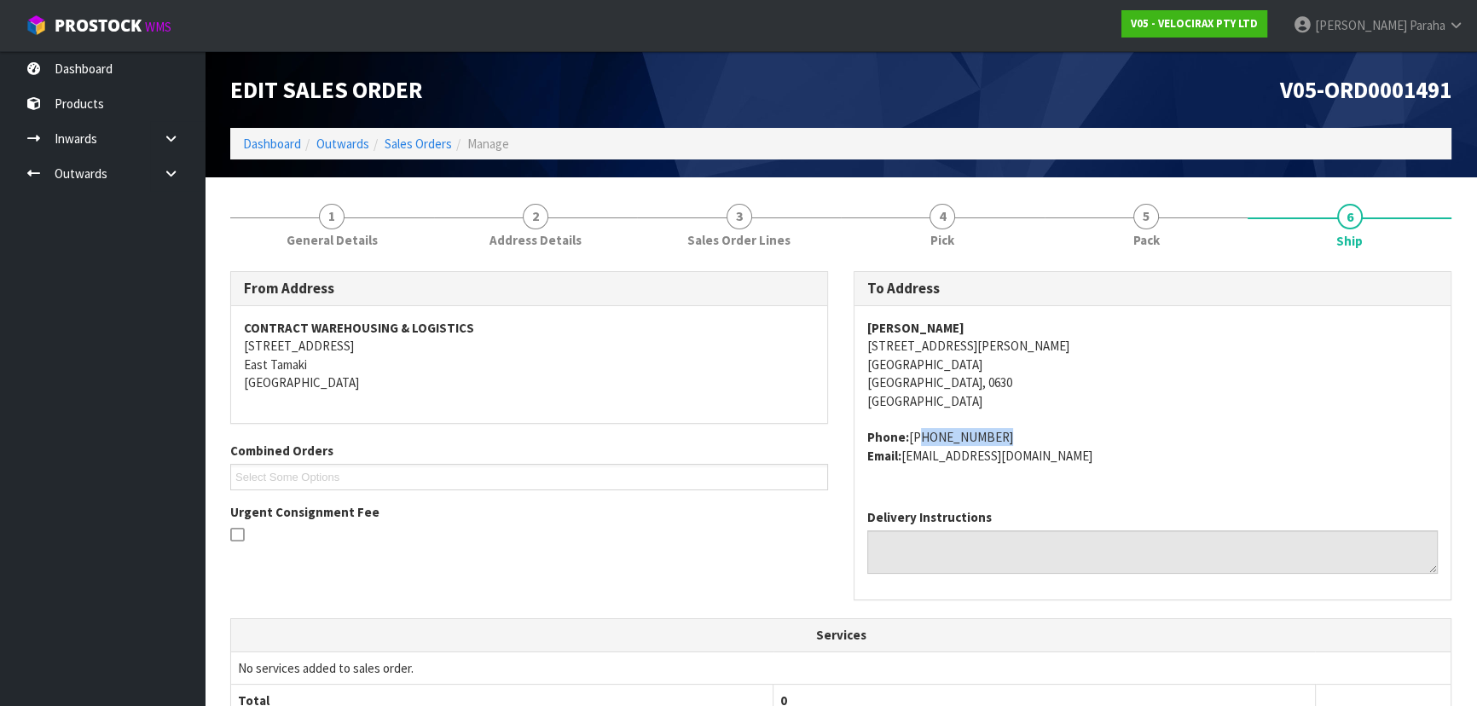
copy address "+64272046533"
click at [911, 327] on strong "Michelle Kulik" at bounding box center [915, 328] width 97 height 16
copy strong "Michelle Kulik"
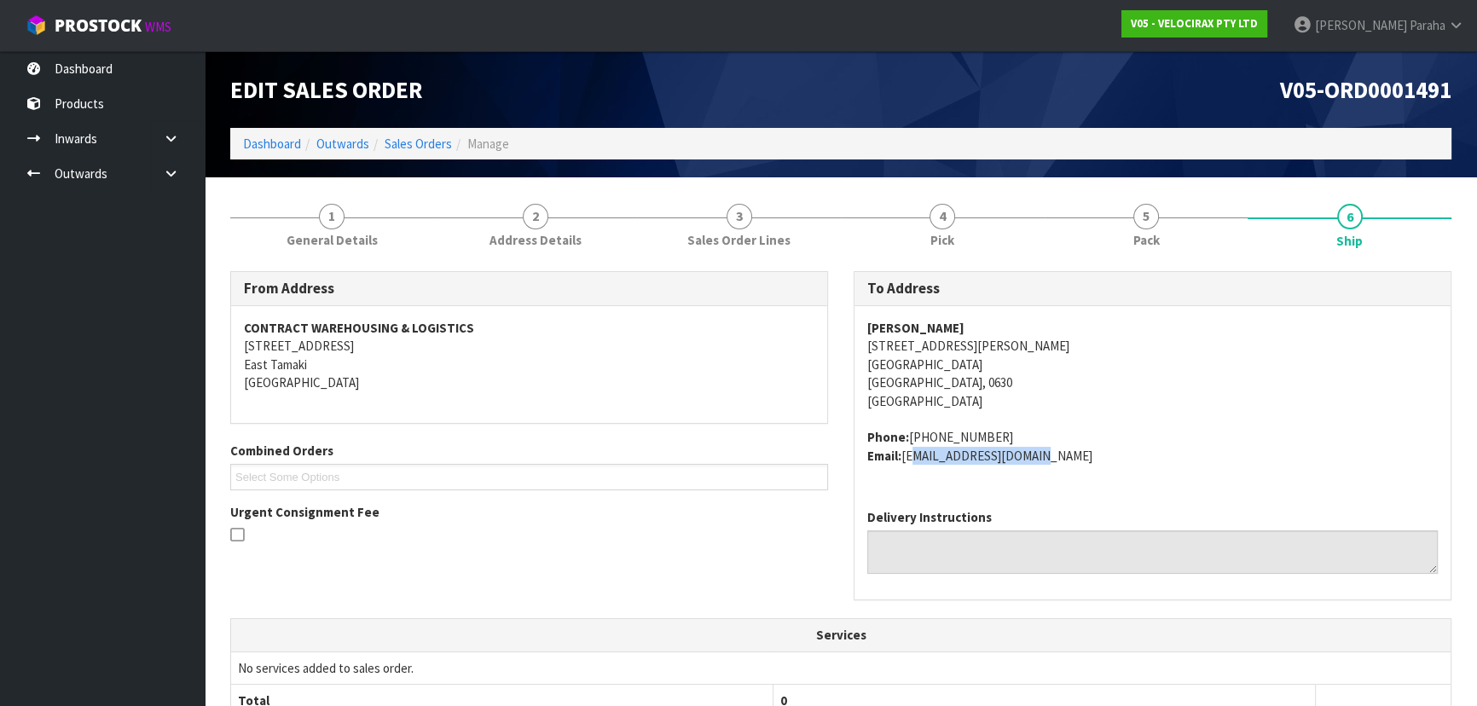
drag, startPoint x: 1028, startPoint y: 452, endPoint x: 908, endPoint y: 463, distance: 120.7
click at [908, 463] on address "Phone: +64272046533 Email: purpletrtl@yahoo.com" at bounding box center [1152, 446] width 570 height 37
copy address "purpletrtl@yahoo.com"
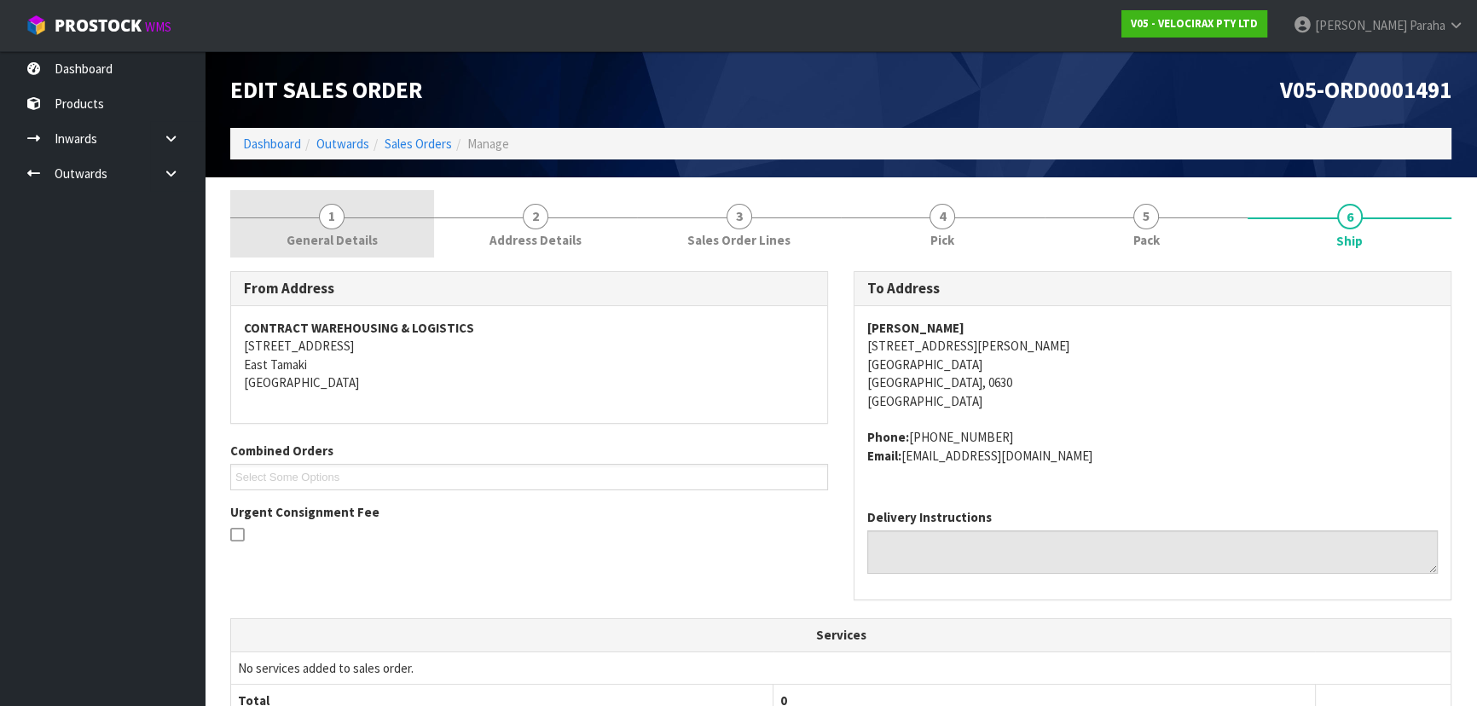
click at [332, 217] on span "1" at bounding box center [332, 217] width 26 height 26
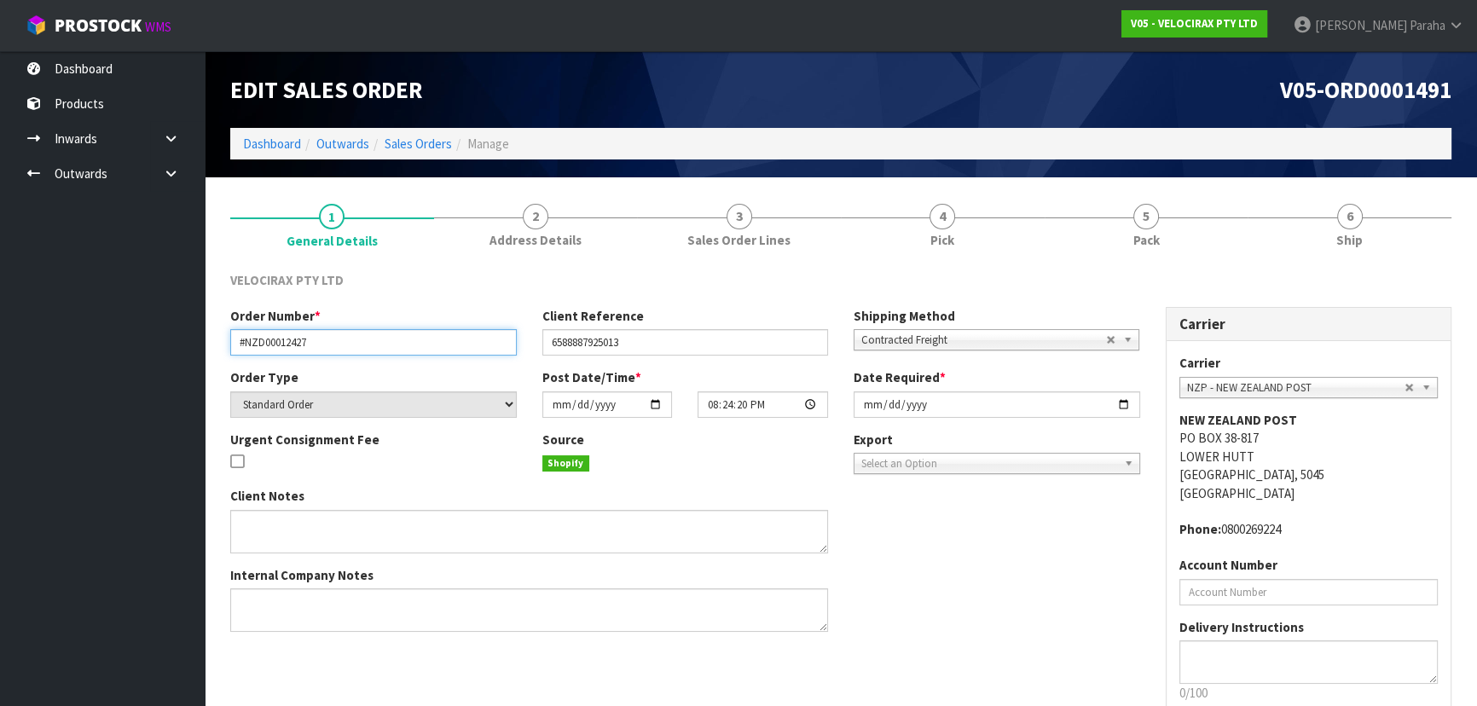
click at [289, 339] on input "#NZD00012427" at bounding box center [373, 342] width 286 height 26
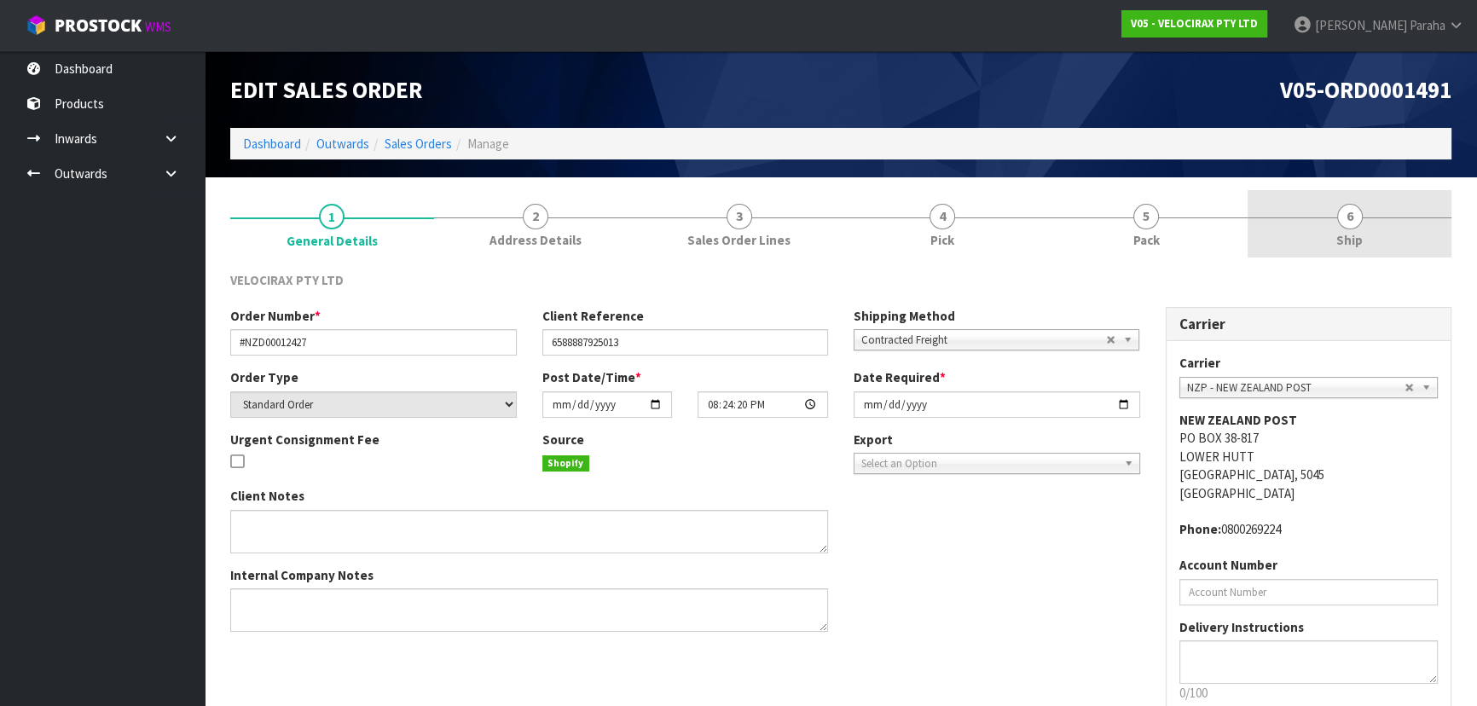
click at [1347, 217] on span "6" at bounding box center [1350, 217] width 26 height 26
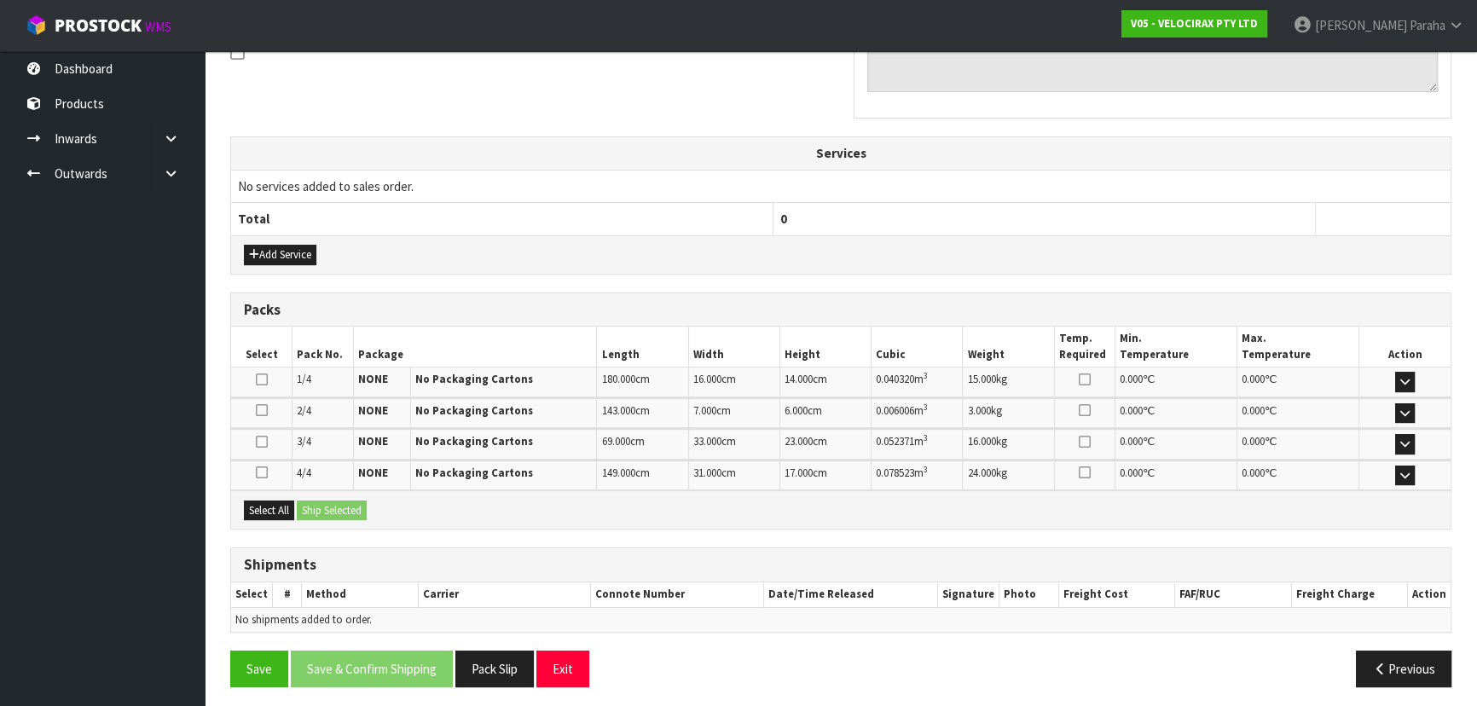
scroll to position [484, 0]
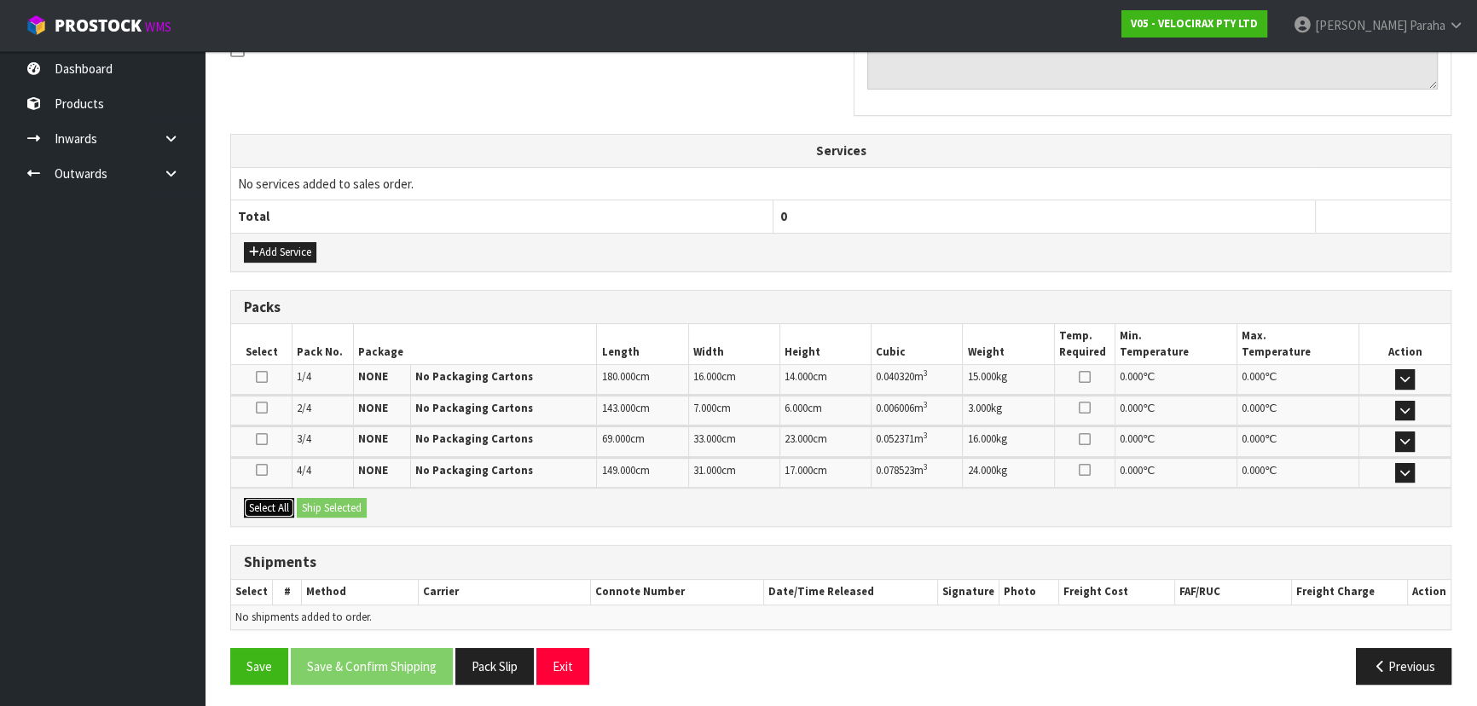
drag, startPoint x: 263, startPoint y: 508, endPoint x: 285, endPoint y: 508, distance: 21.3
click at [268, 508] on button "Select All" at bounding box center [269, 508] width 50 height 20
click at [328, 504] on button "Ship Selected" at bounding box center [332, 508] width 70 height 20
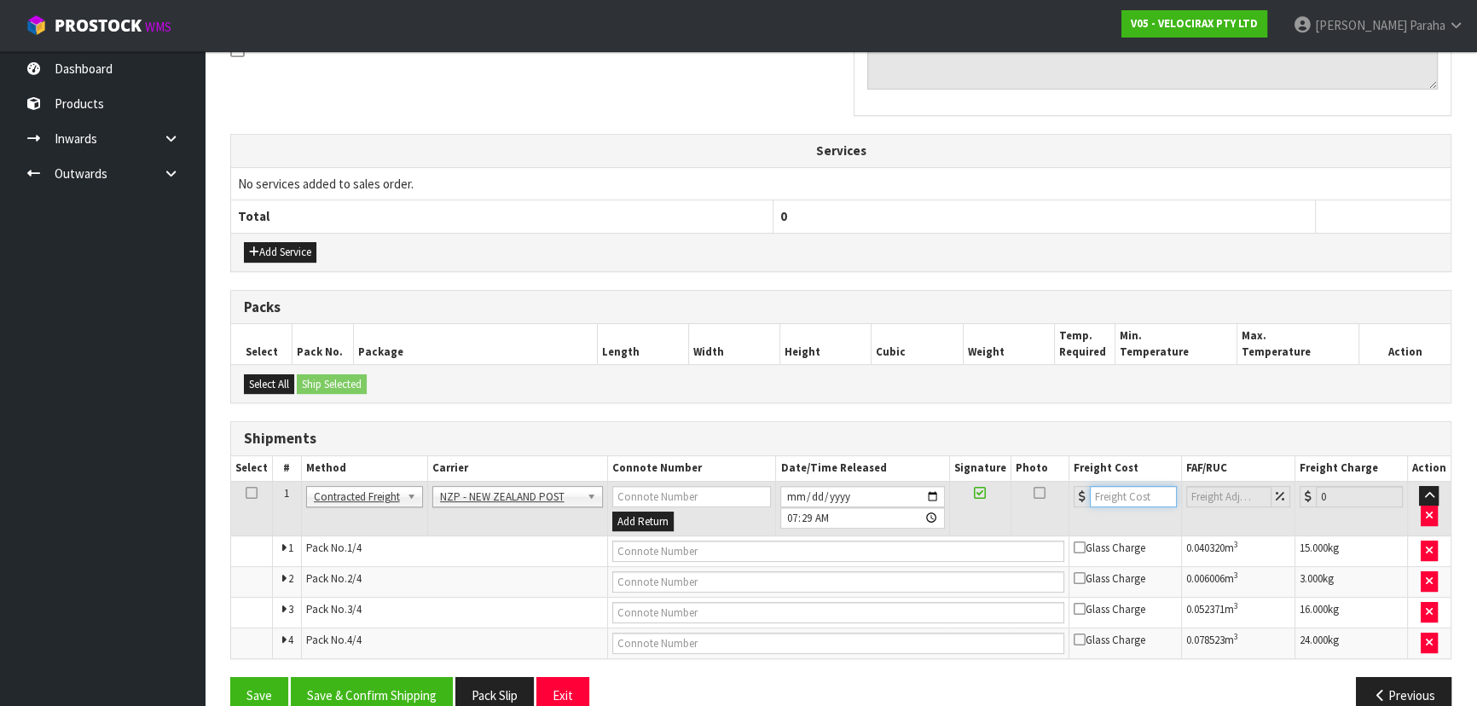
click at [1108, 494] on input "number" at bounding box center [1133, 496] width 87 height 21
type input "71.00"
click at [755, 547] on input "text" at bounding box center [838, 551] width 452 height 21
paste input "FWM59002106"
type input "FWM59002106"
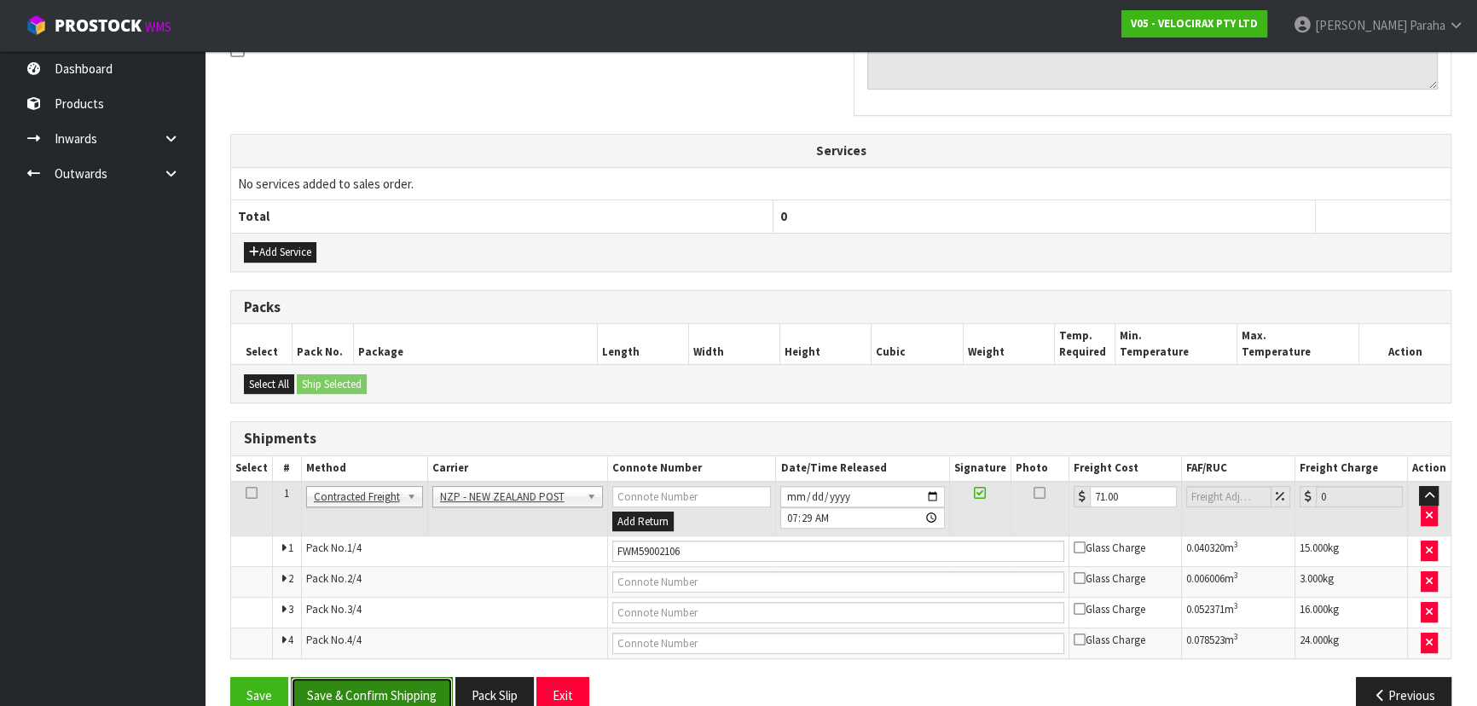
click at [401, 689] on button "Save & Confirm Shipping" at bounding box center [372, 695] width 162 height 37
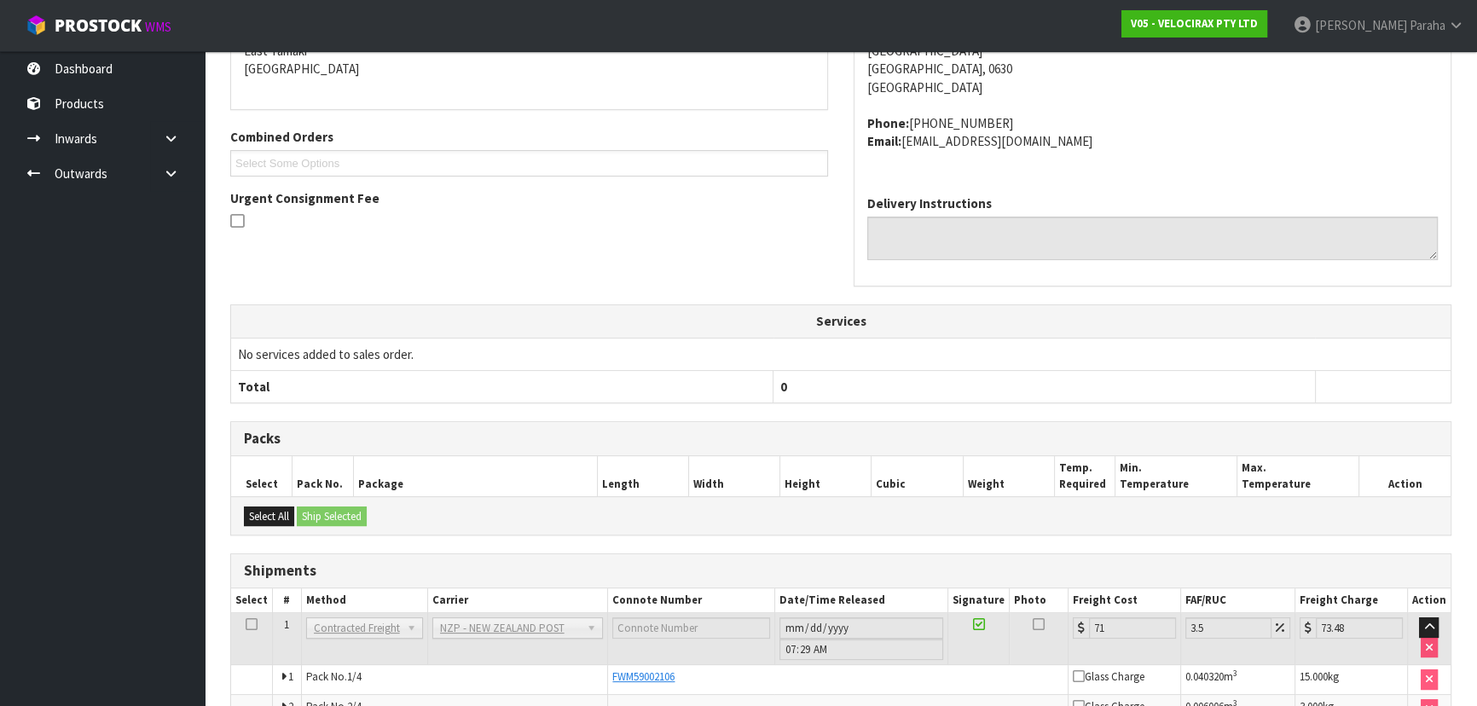
scroll to position [547, 0]
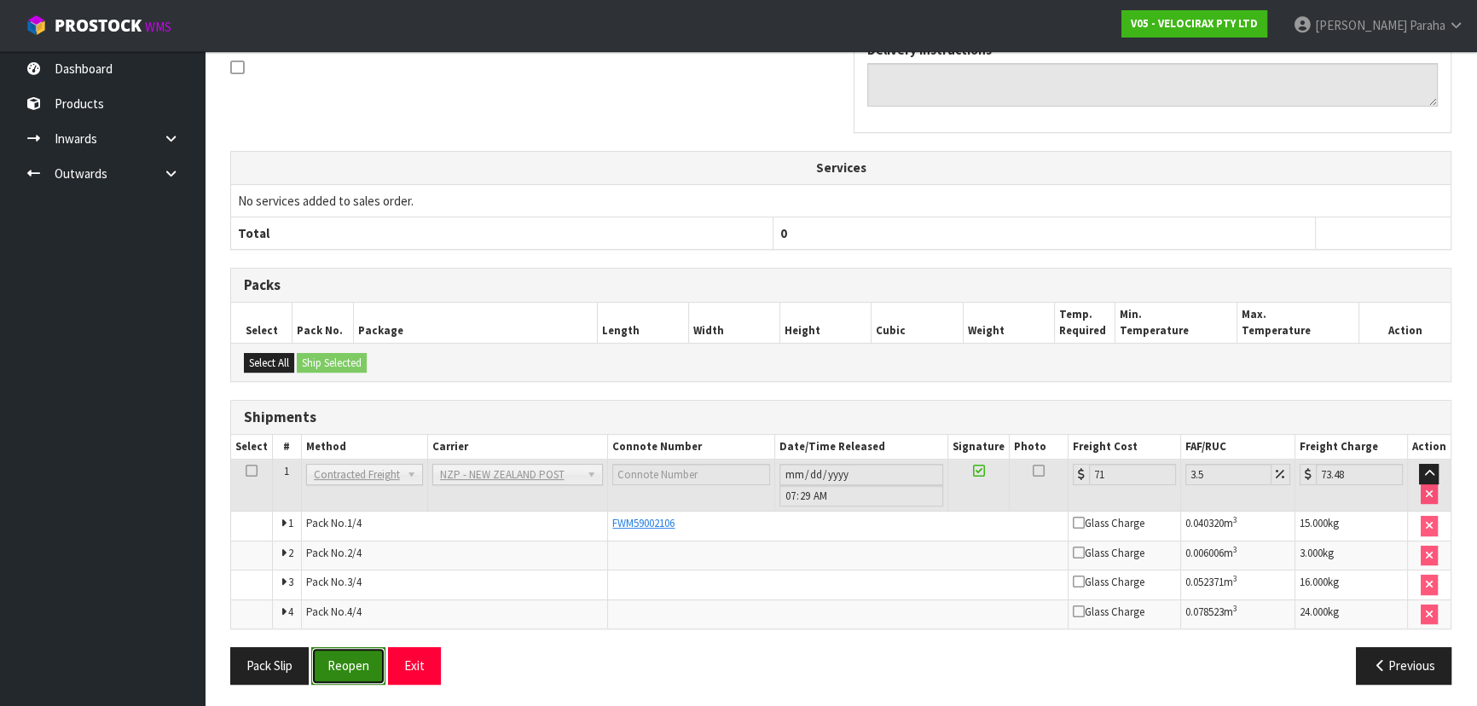
click at [341, 670] on button "Reopen" at bounding box center [348, 665] width 74 height 37
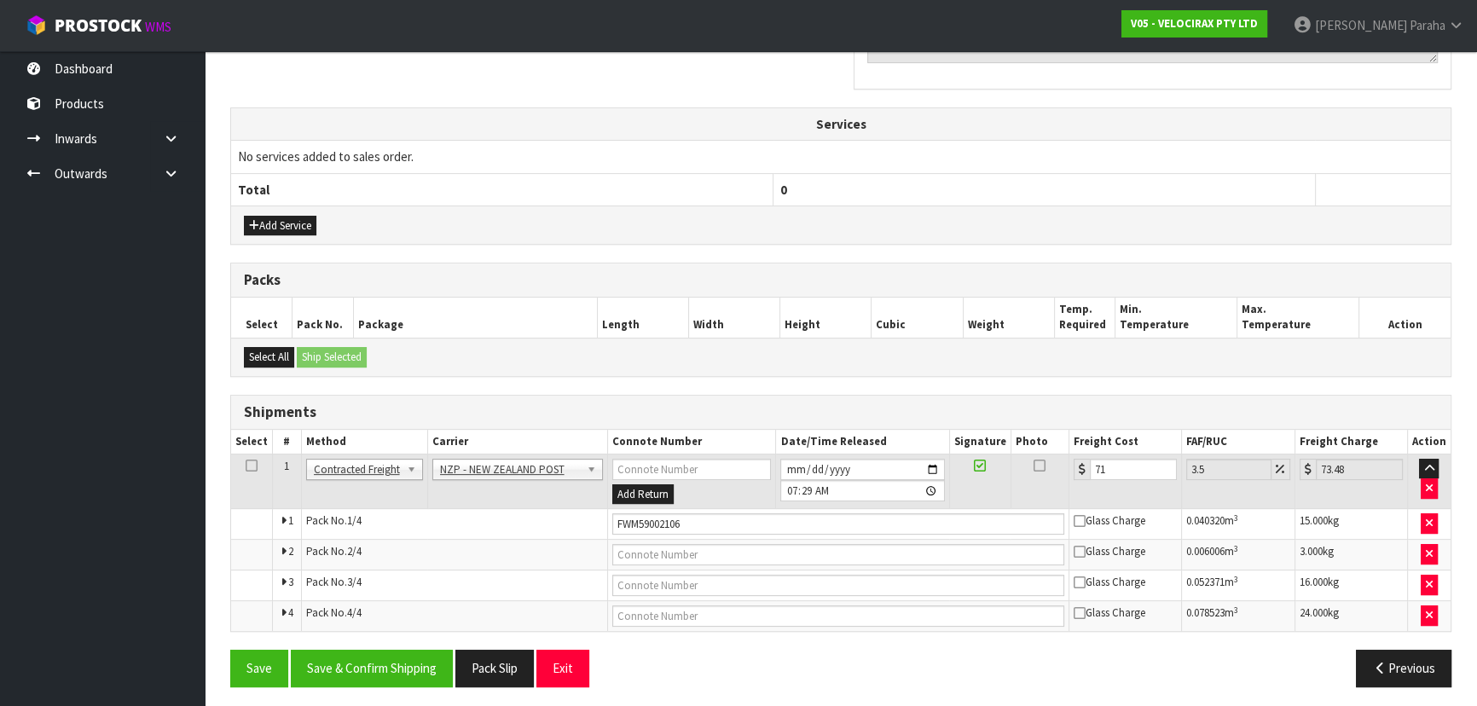
scroll to position [575, 0]
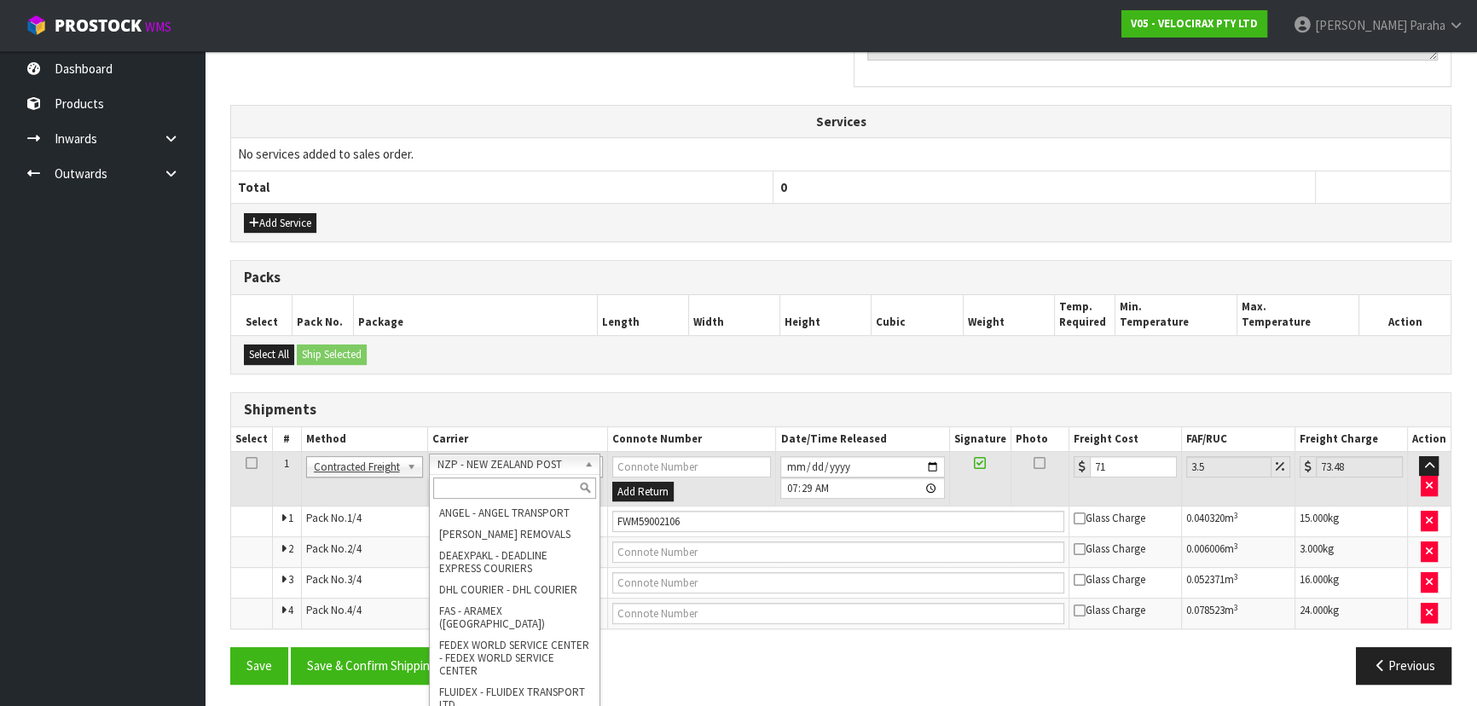
click at [533, 485] on input "text" at bounding box center [514, 487] width 163 height 21
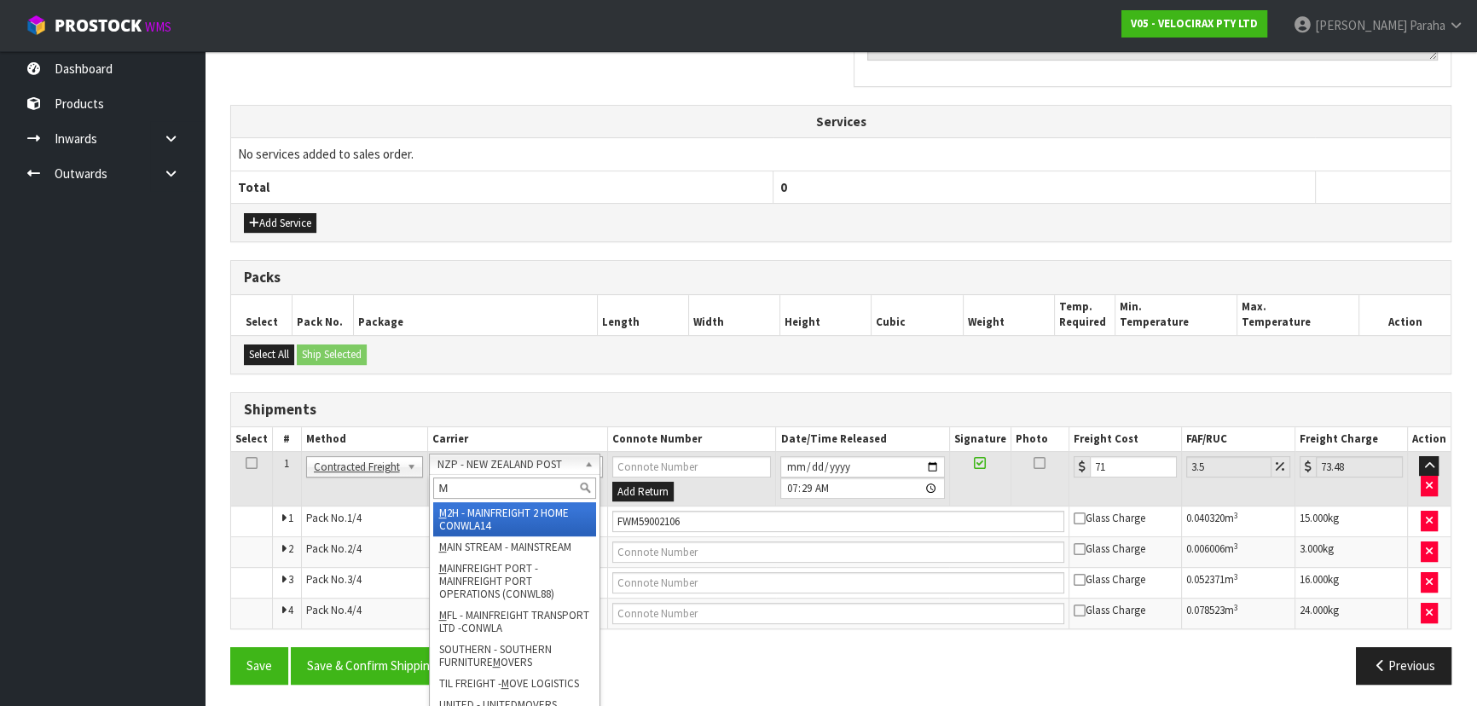
type input "MF"
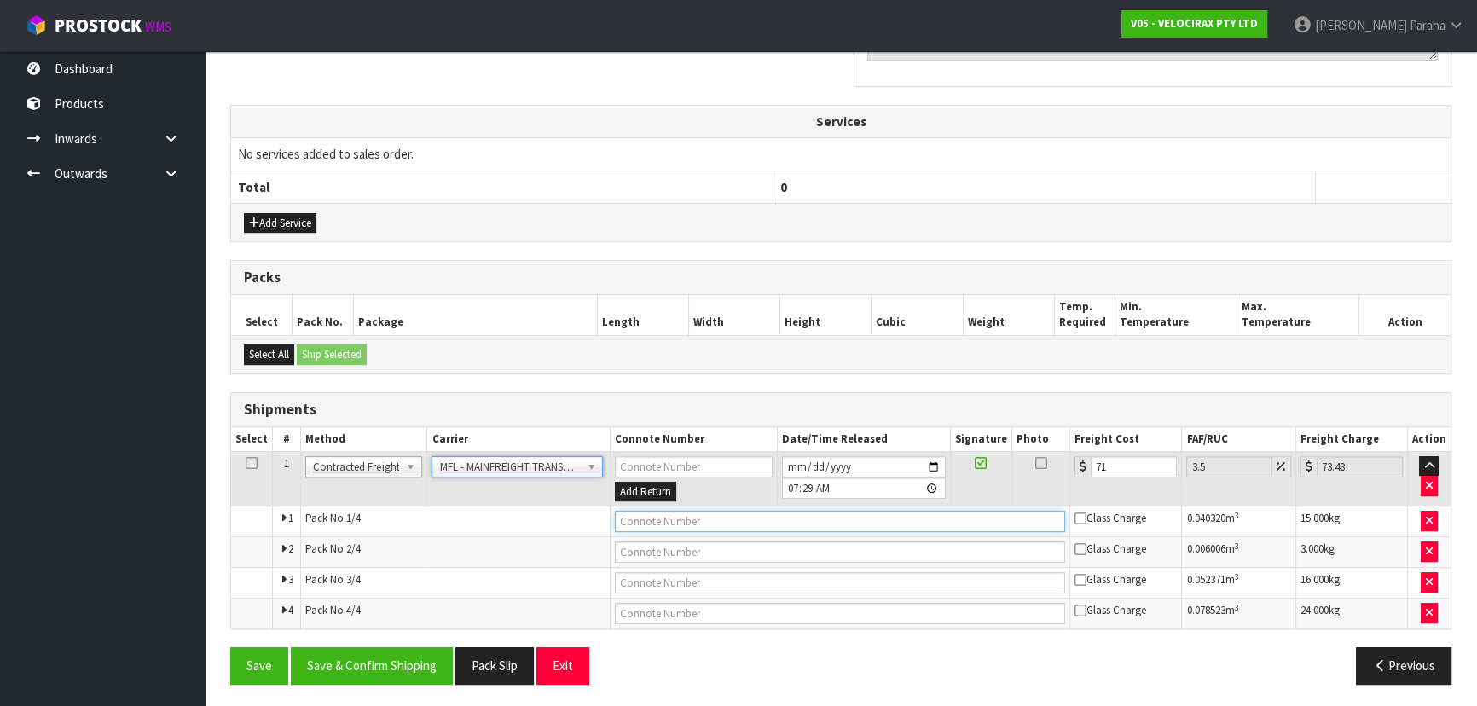
click at [664, 519] on input "text" at bounding box center [840, 521] width 451 height 21
paste input "FWM59002106"
type input "FWM59002106"
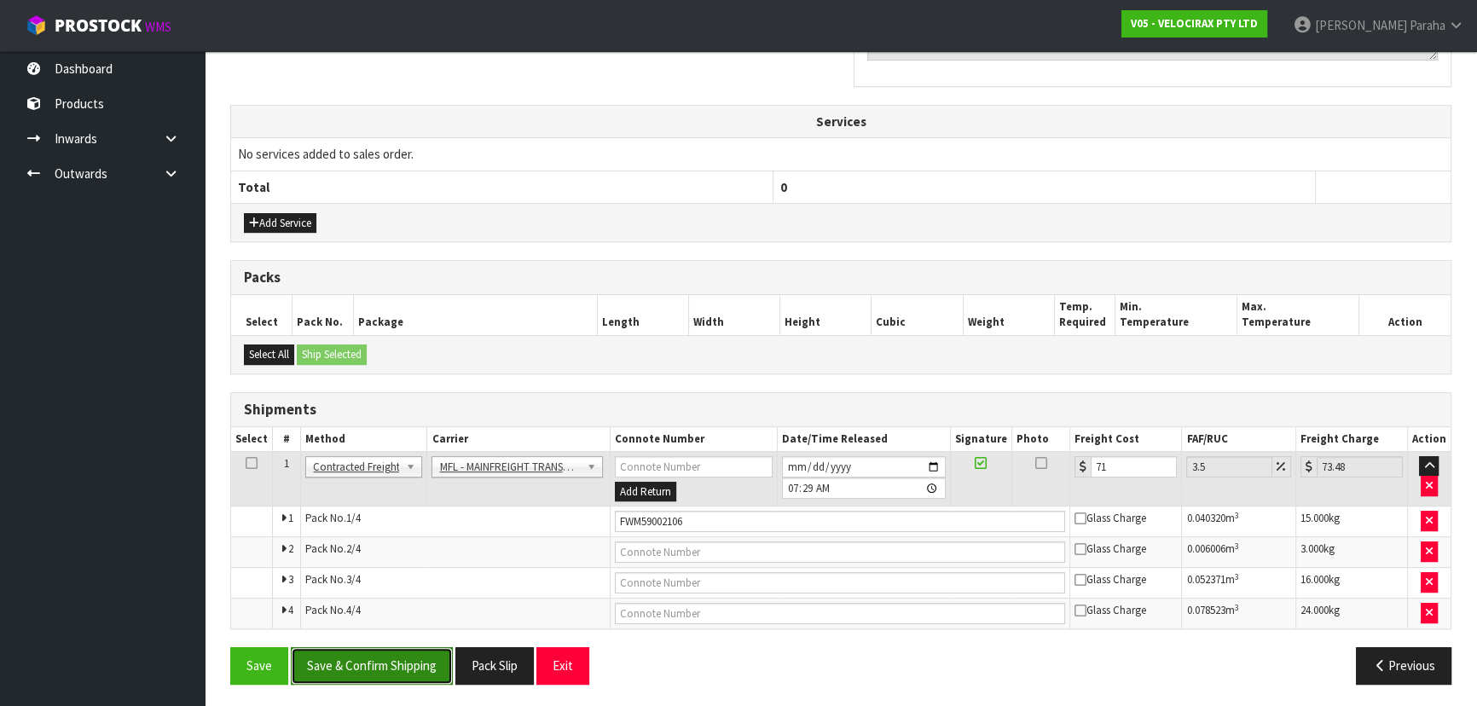
click at [392, 664] on button "Save & Confirm Shipping" at bounding box center [372, 665] width 162 height 37
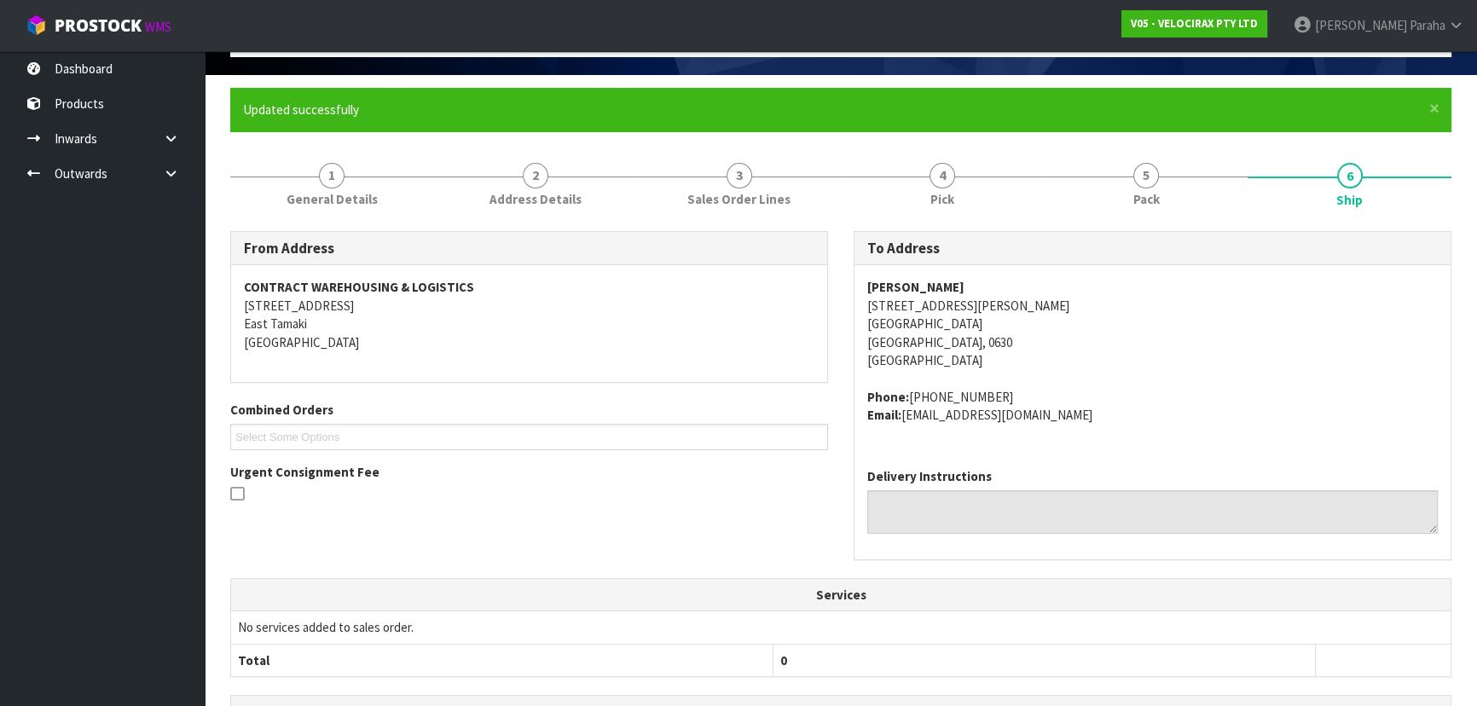
scroll to position [0, 0]
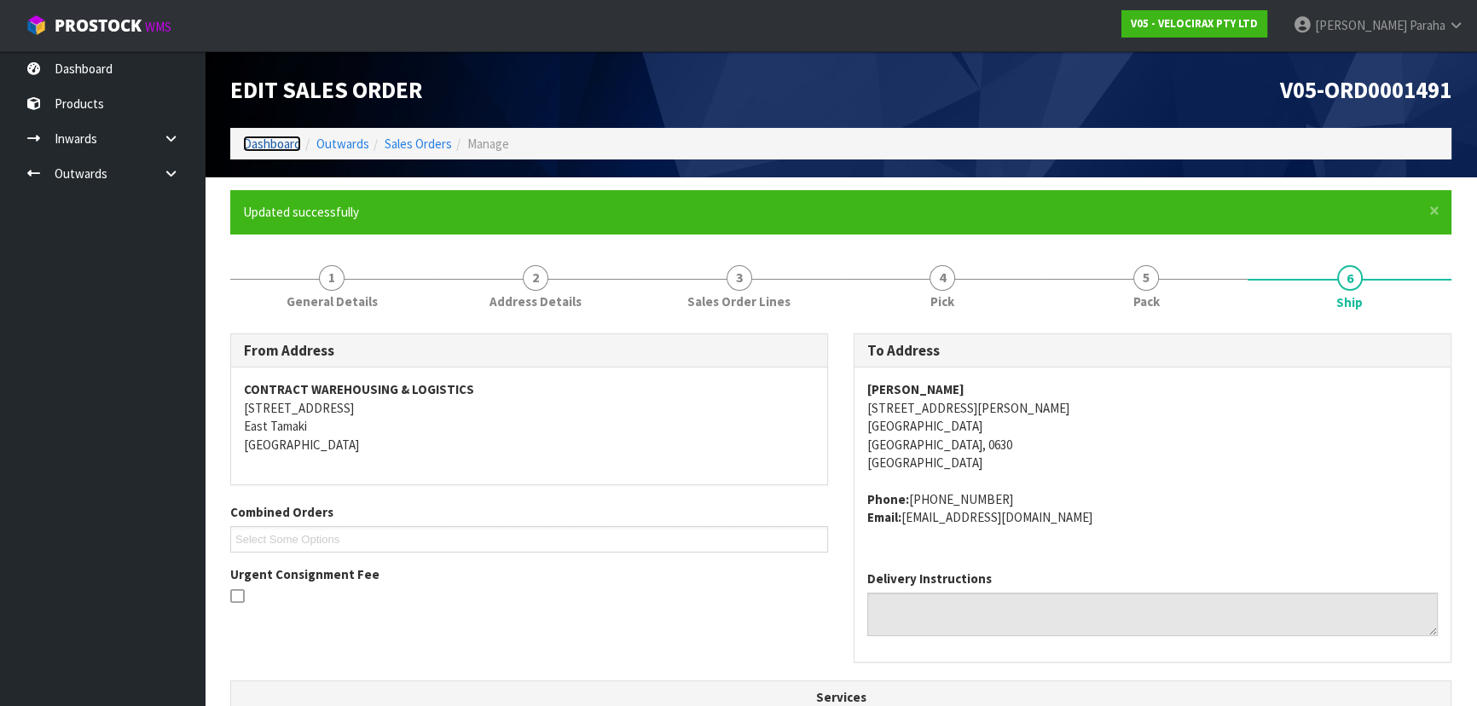
click at [292, 142] on link "Dashboard" at bounding box center [272, 144] width 58 height 16
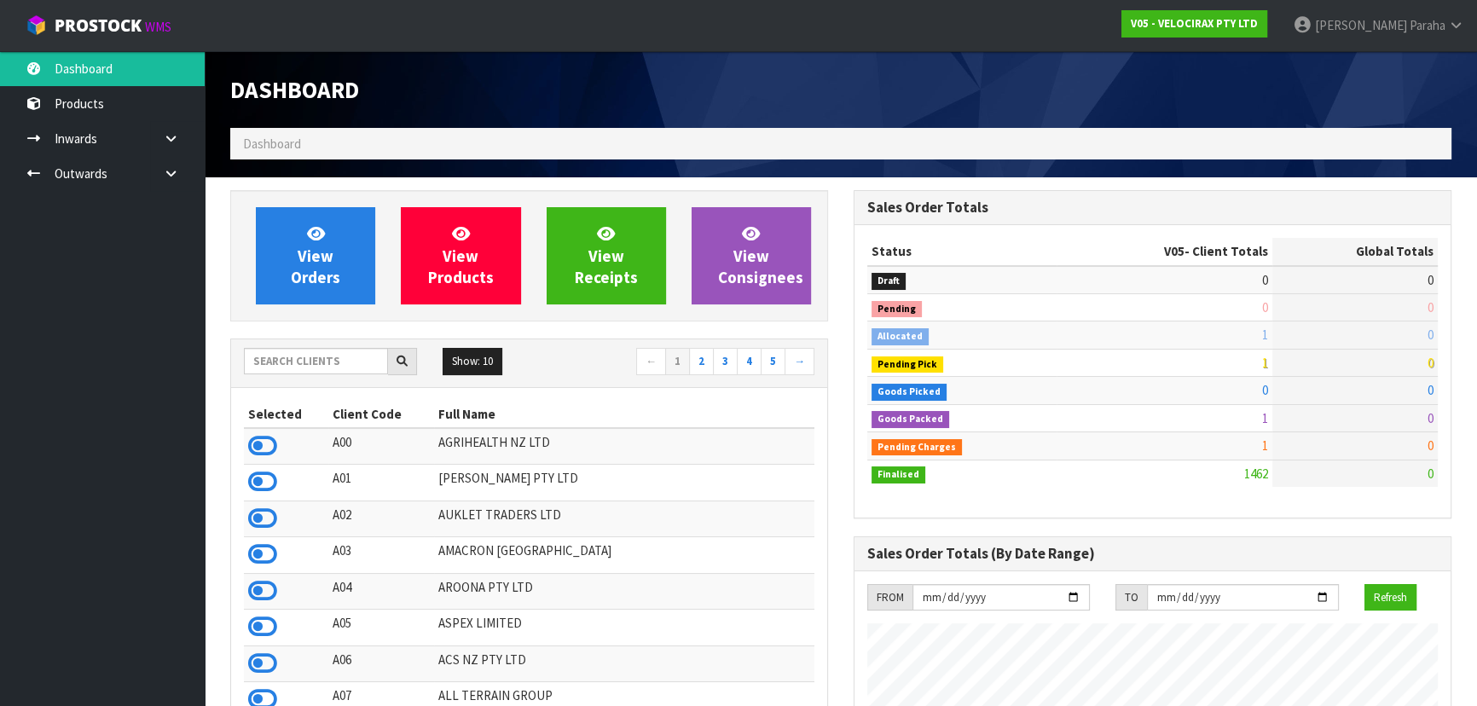
scroll to position [1326, 622]
click at [334, 358] on input "text" at bounding box center [316, 361] width 144 height 26
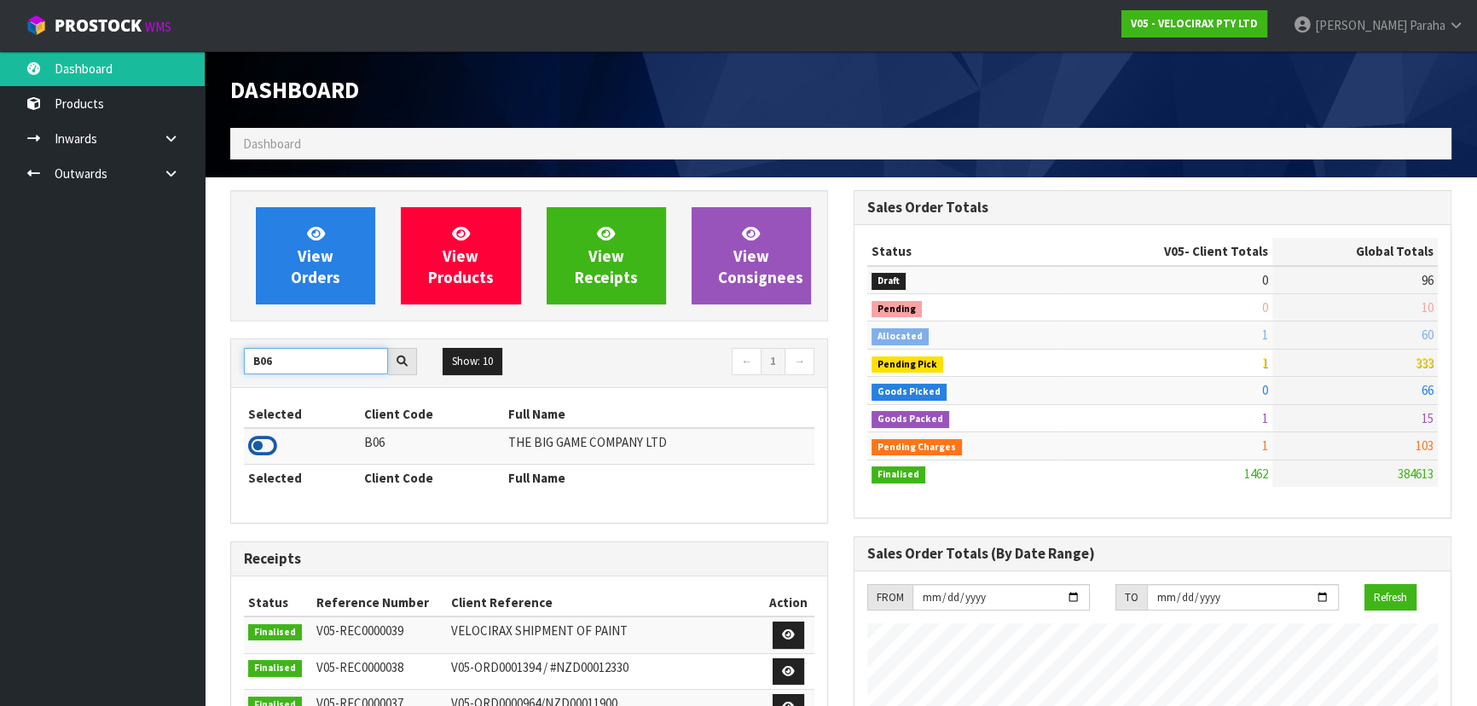
type input "B06"
drag, startPoint x: 271, startPoint y: 449, endPoint x: 275, endPoint y: 380, distance: 69.1
click at [271, 448] on icon at bounding box center [262, 446] width 29 height 26
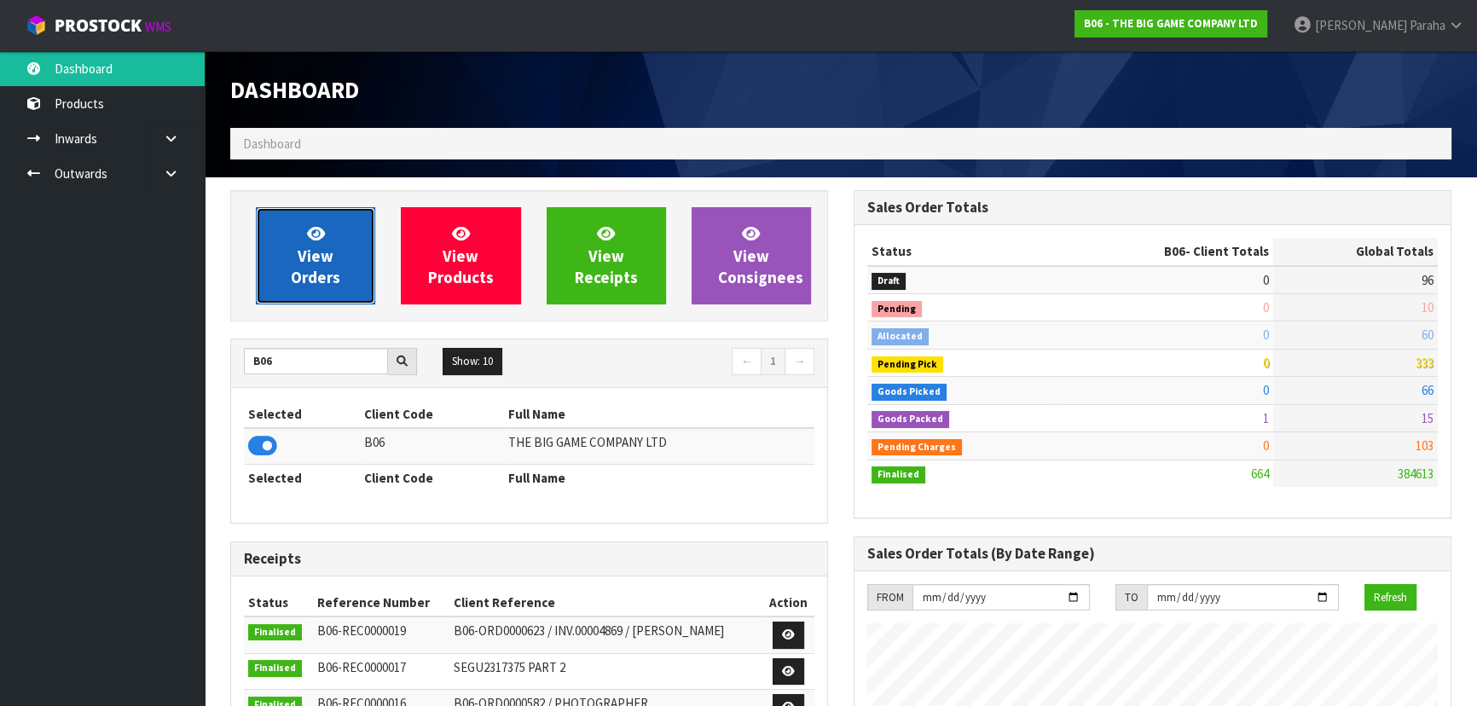
click at [281, 253] on link "View Orders" at bounding box center [315, 255] width 119 height 97
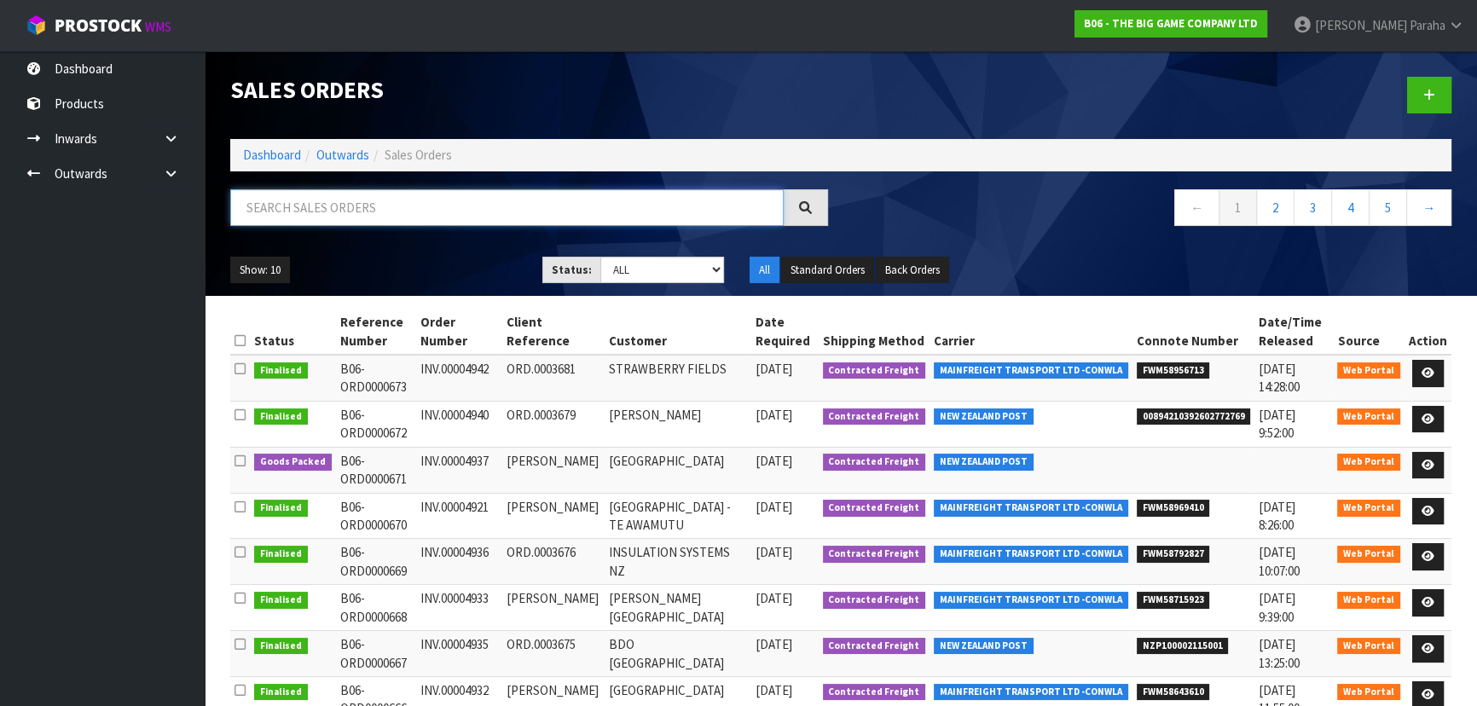
click at [290, 211] on input "text" at bounding box center [506, 207] width 553 height 37
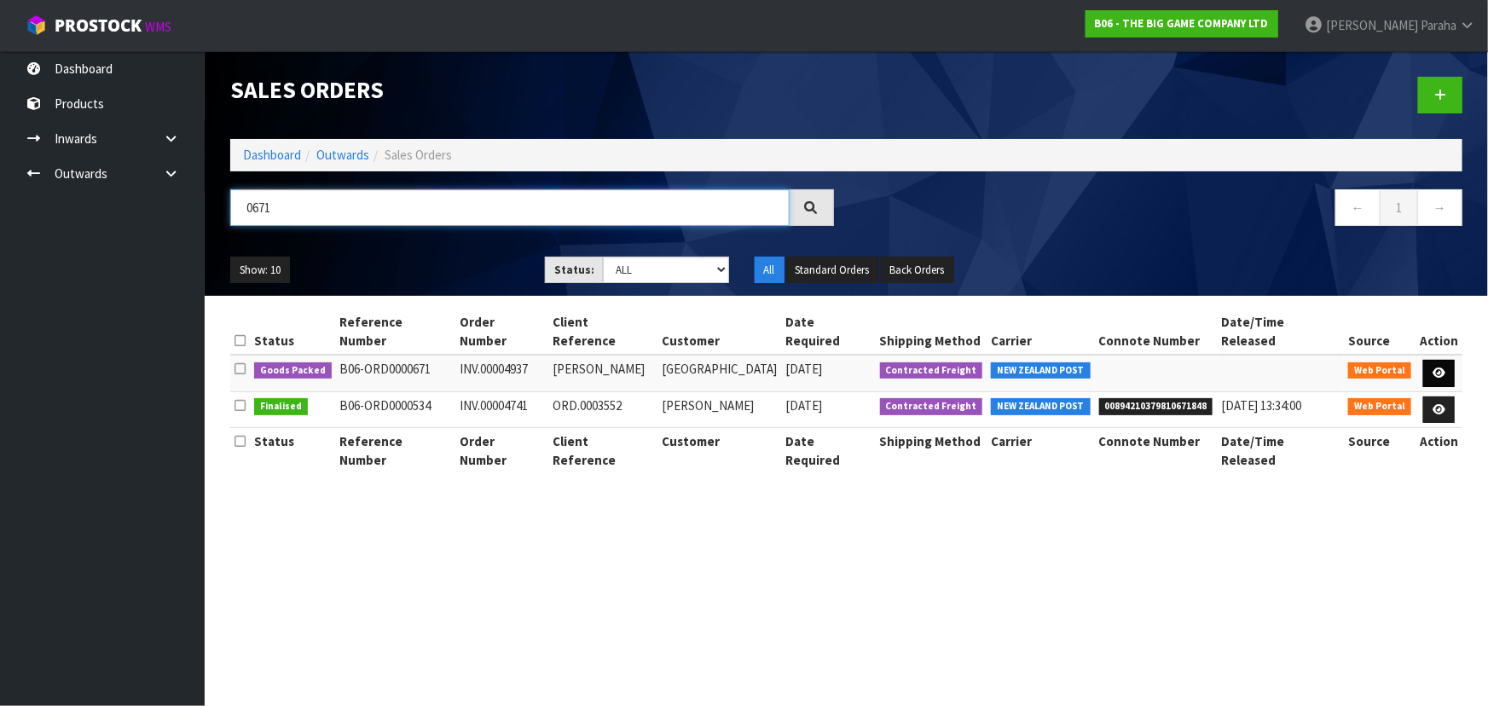
type input "0671"
click at [1447, 360] on link at bounding box center [1439, 373] width 32 height 27
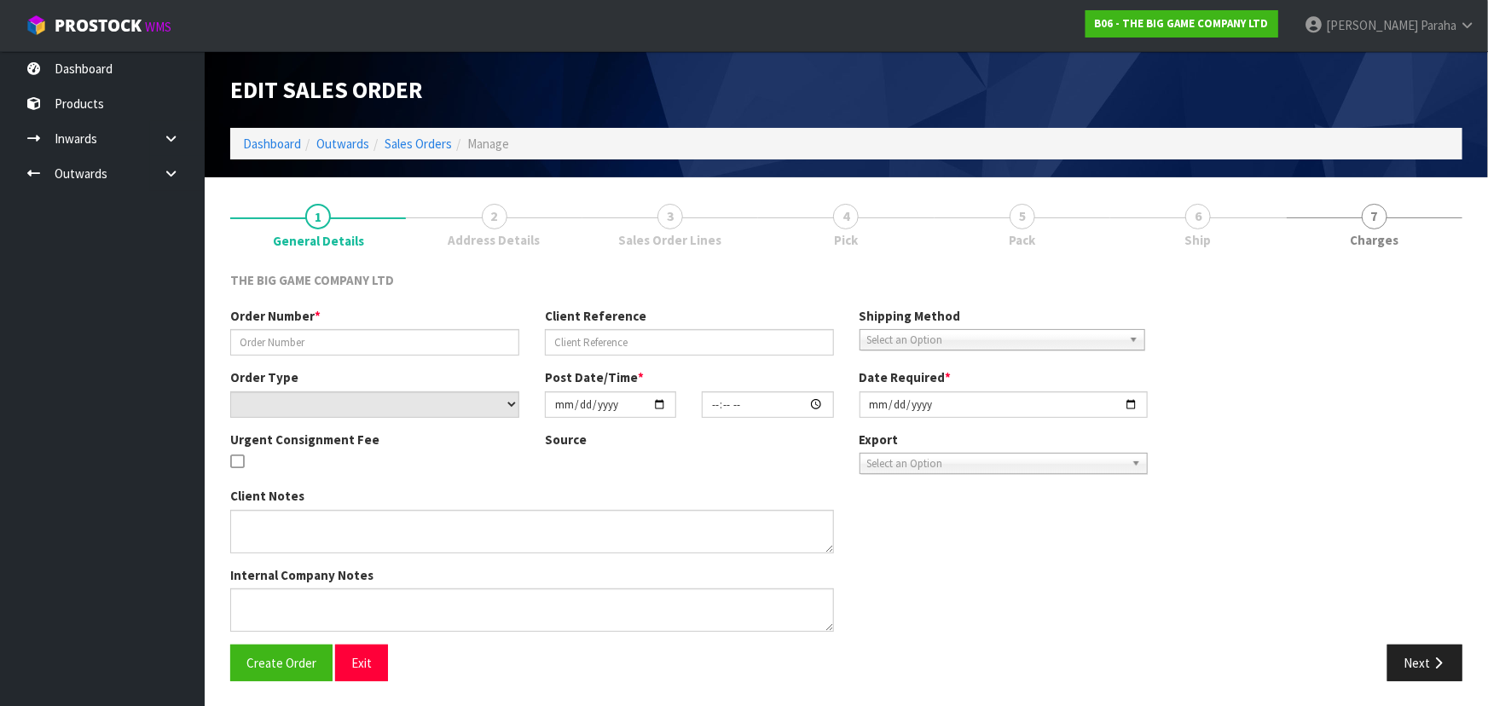
type input "INV.00004937"
type input "AYLEEN HUNTER"
select select "number:0"
type input "2025-09-22"
type input "13:31:00.000"
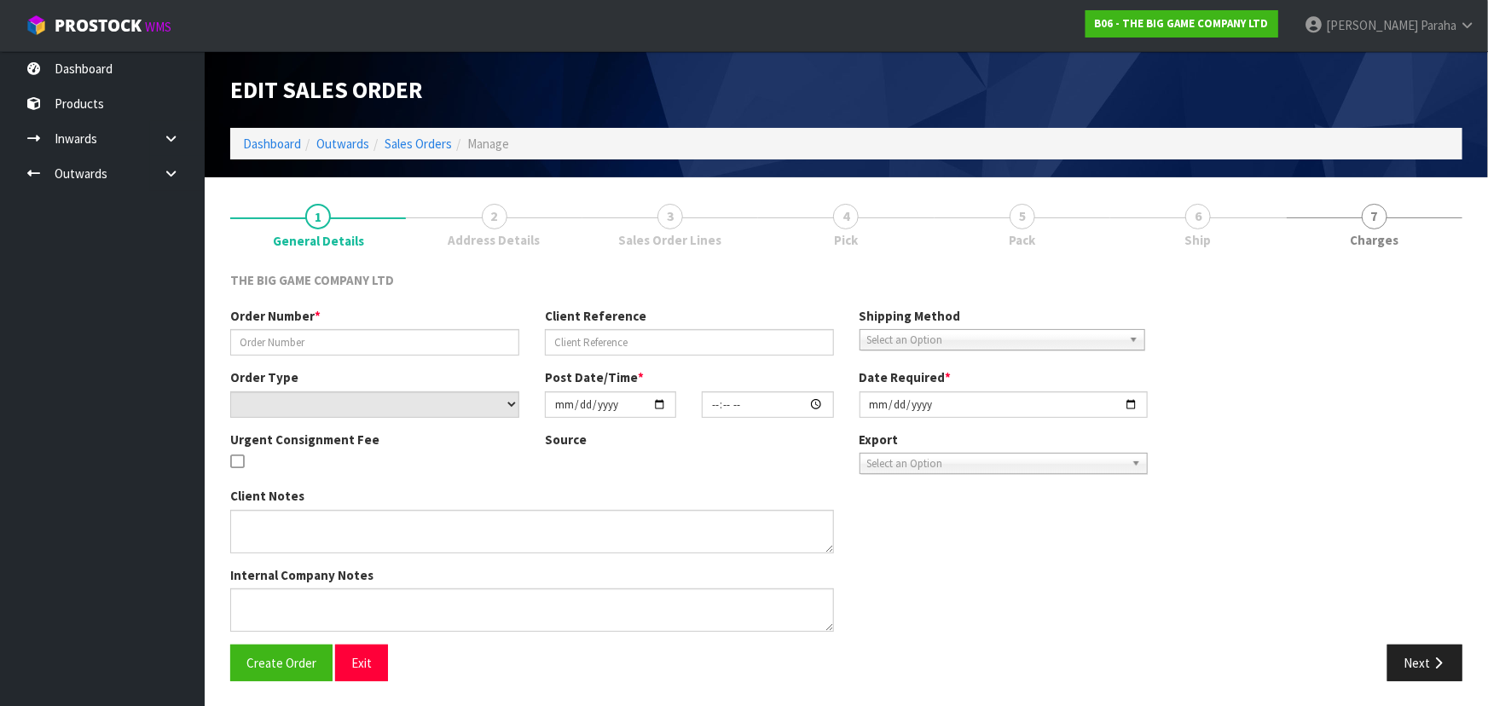
type input "2025-10-06"
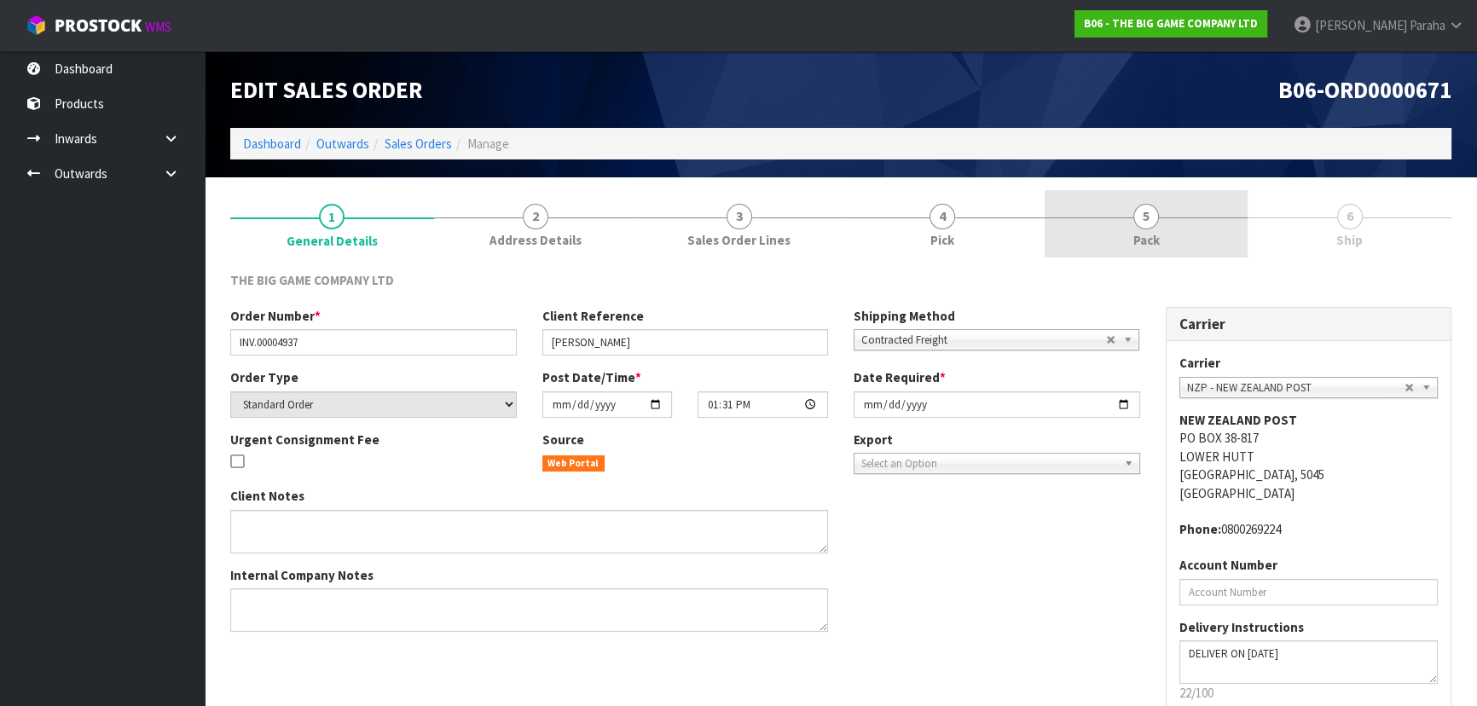
click at [1142, 222] on span "5" at bounding box center [1146, 217] width 26 height 26
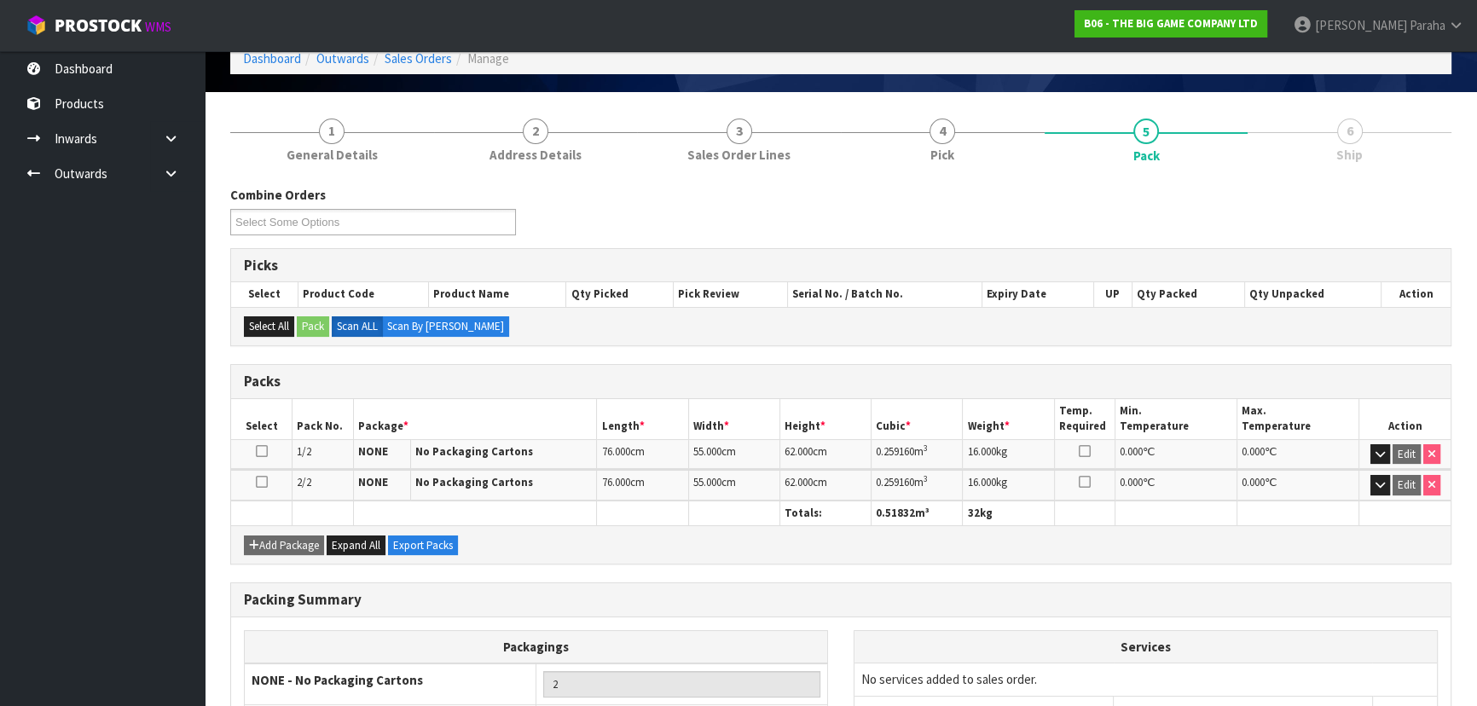
scroll to position [225, 0]
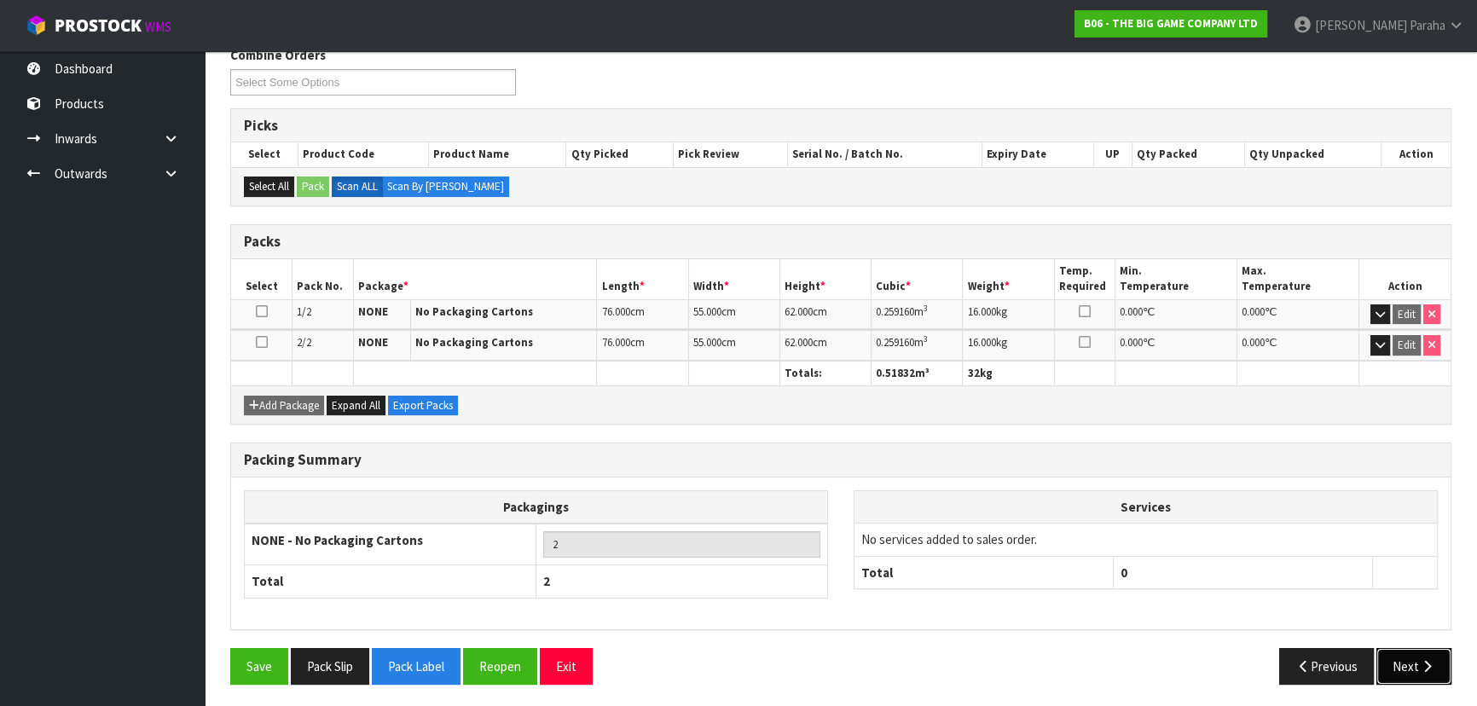
click at [1420, 660] on icon "button" at bounding box center [1427, 666] width 16 height 13
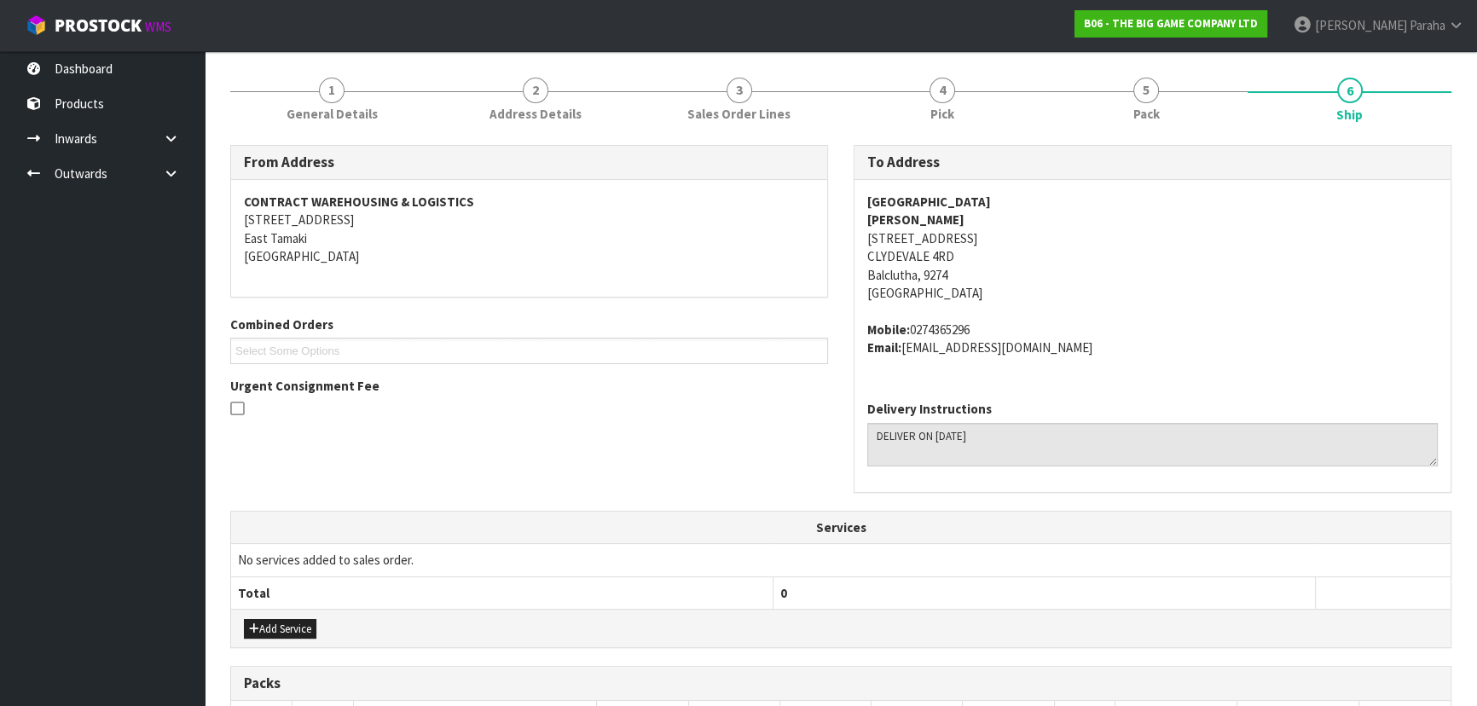
scroll to position [0, 0]
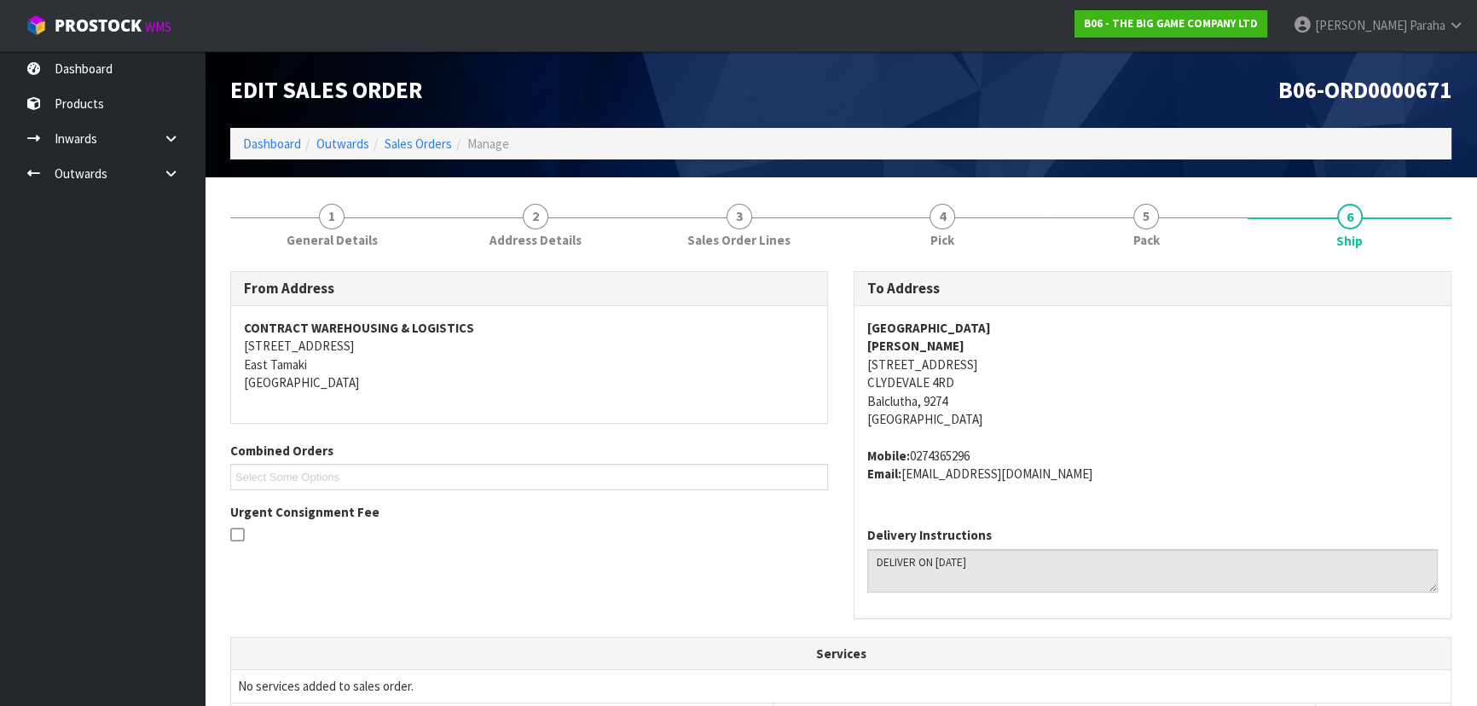
click at [922, 332] on strong "CLUTHA VALLEY SCHOOL" at bounding box center [929, 328] width 124 height 16
copy strong "CLUTHA VALLEY SCHOOL"
click at [926, 342] on strong "AYLEEN HUNTER" at bounding box center [915, 346] width 97 height 16
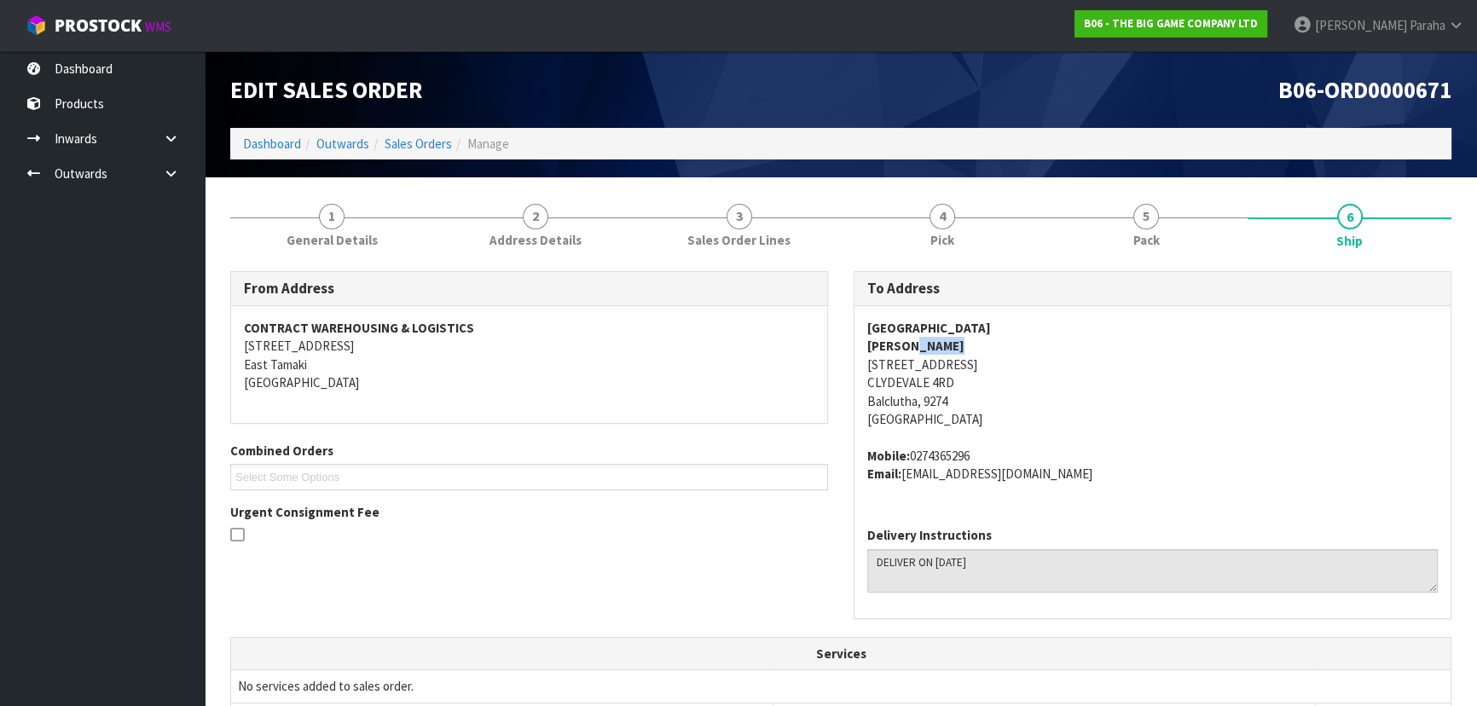
click at [926, 342] on strong "AYLEEN HUNTER" at bounding box center [915, 346] width 97 height 16
copy strong "AYLEEN HUNTER"
click at [996, 363] on address "CLUTHA VALLEY SCHOOL AYLEEN HUNTER 2155 CLUTHA VALLEY ROAD CLYDEVALE 4RD Balclu…" at bounding box center [1152, 374] width 570 height 110
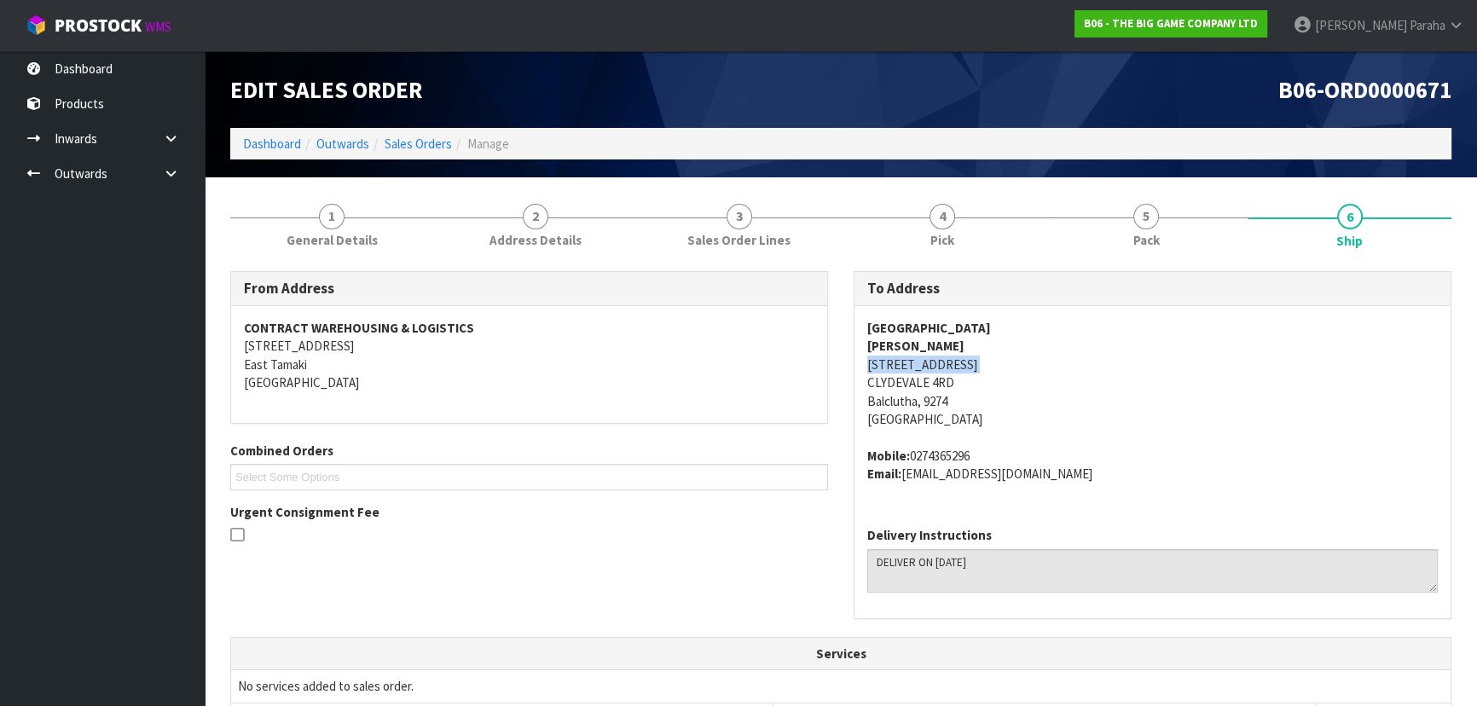
click at [996, 363] on address "CLUTHA VALLEY SCHOOL AYLEEN HUNTER 2155 CLUTHA VALLEY ROAD CLYDEVALE 4RD Balclu…" at bounding box center [1152, 374] width 570 height 110
copy address "2155 CLUTHA VALLEY ROAD"
click at [962, 455] on address "Mobile: 0274365296 Email: ayleen@cluthavalley.school.nz" at bounding box center [1152, 465] width 570 height 37
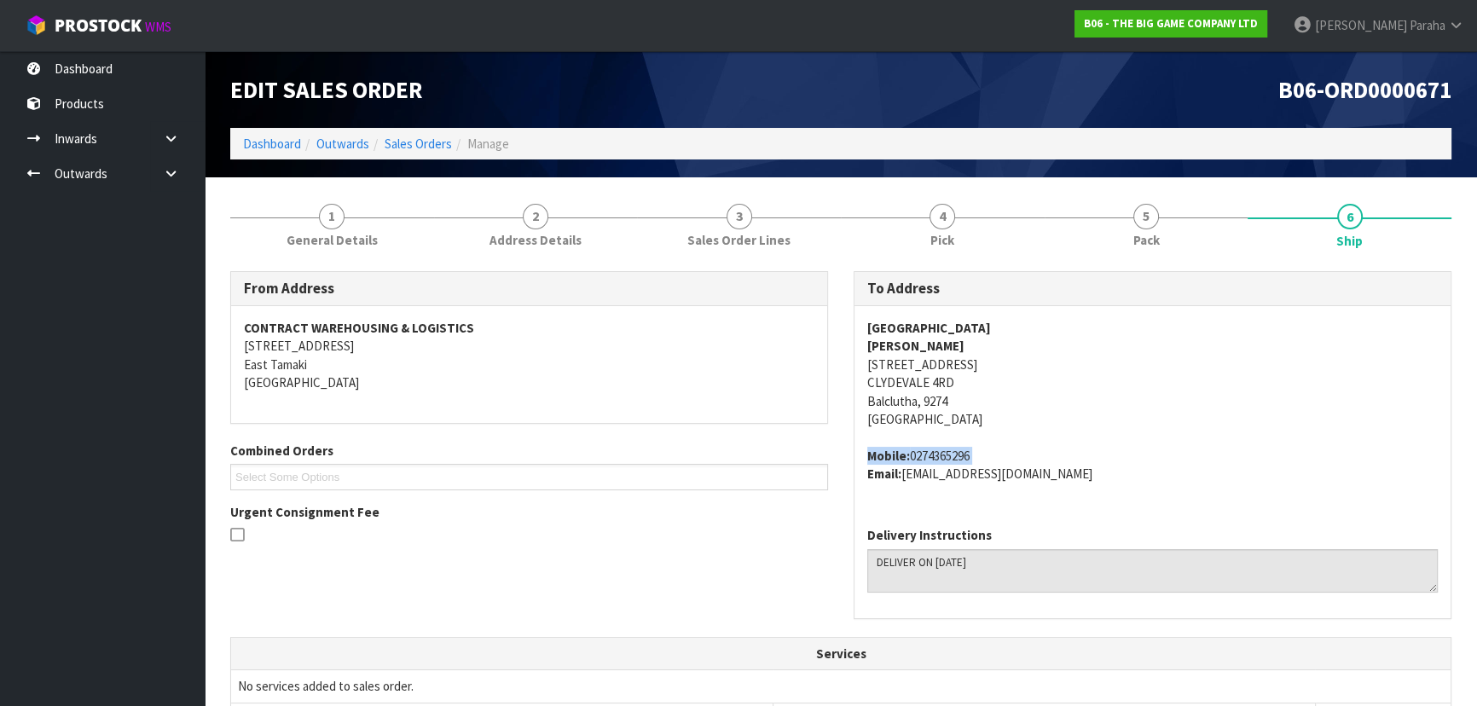
click at [985, 448] on address "Mobile: 0274365296 Email: ayleen@cluthavalley.school.nz" at bounding box center [1152, 465] width 570 height 37
click at [967, 451] on address "Mobile: 0274365296 Email: ayleen@cluthavalley.school.nz" at bounding box center [1152, 465] width 570 height 37
copy address "0274365296"
drag, startPoint x: 1061, startPoint y: 477, endPoint x: 906, endPoint y: 477, distance: 155.2
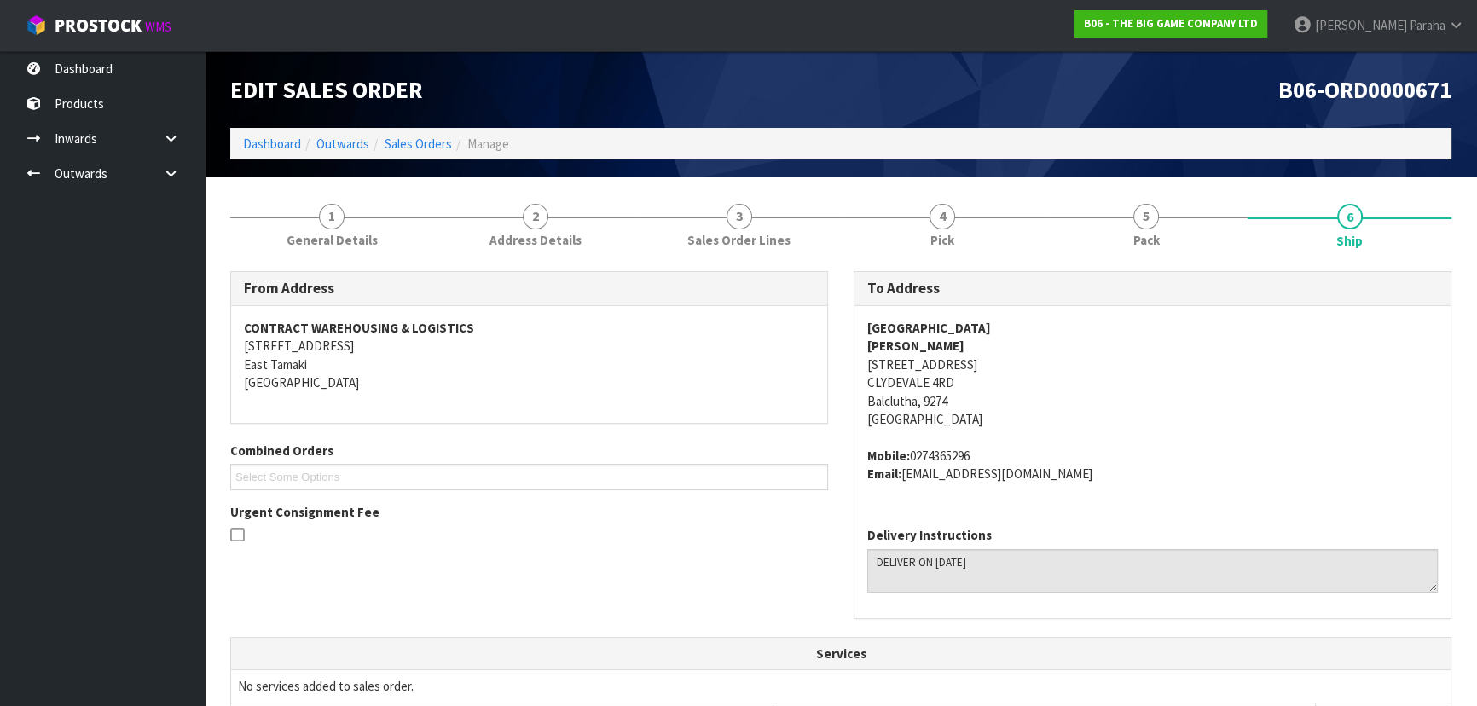
click at [906, 477] on address "Mobile: 0274365296 Email: ayleen@cluthavalley.school.nz" at bounding box center [1152, 465] width 570 height 37
copy address "ayleen@cluthavalley.school.nz"
click at [336, 224] on span "1" at bounding box center [332, 217] width 26 height 26
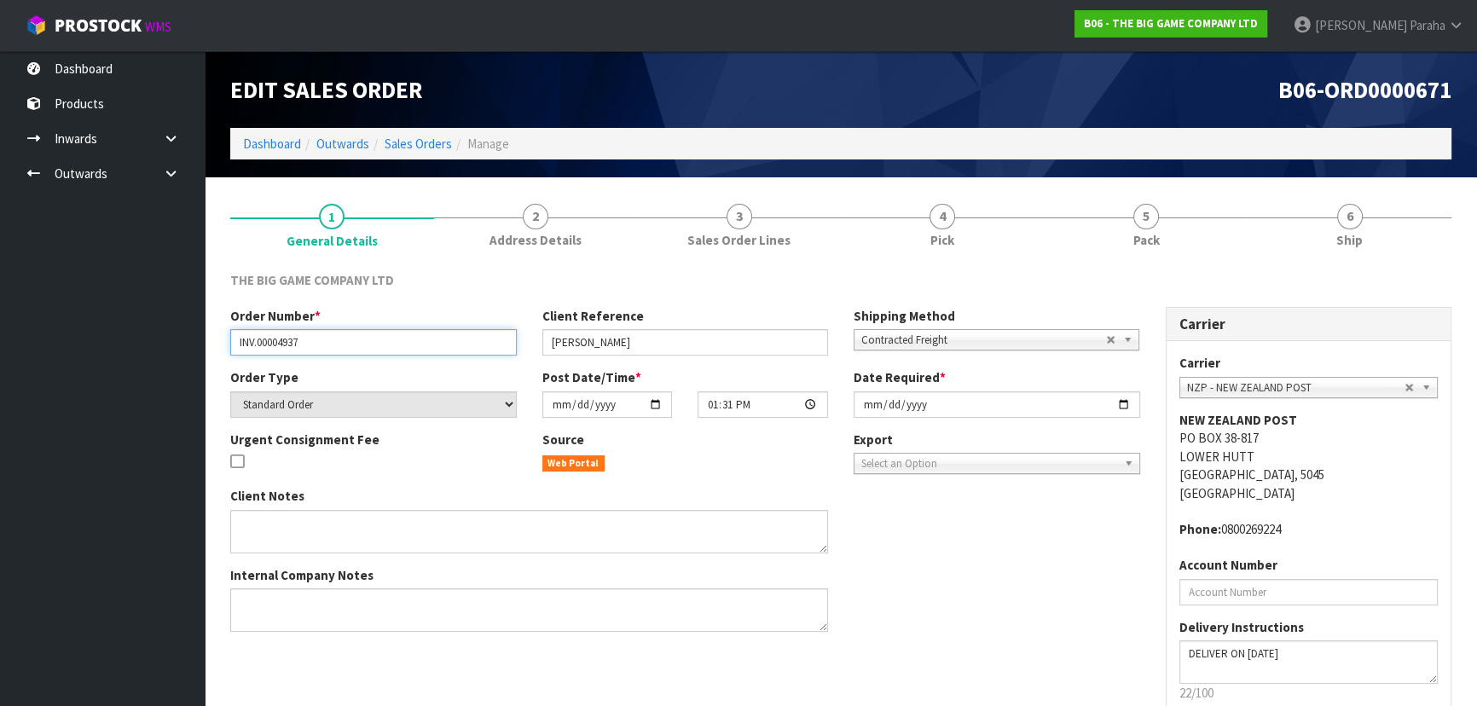
click at [263, 343] on input "INV.00004937" at bounding box center [373, 342] width 286 height 26
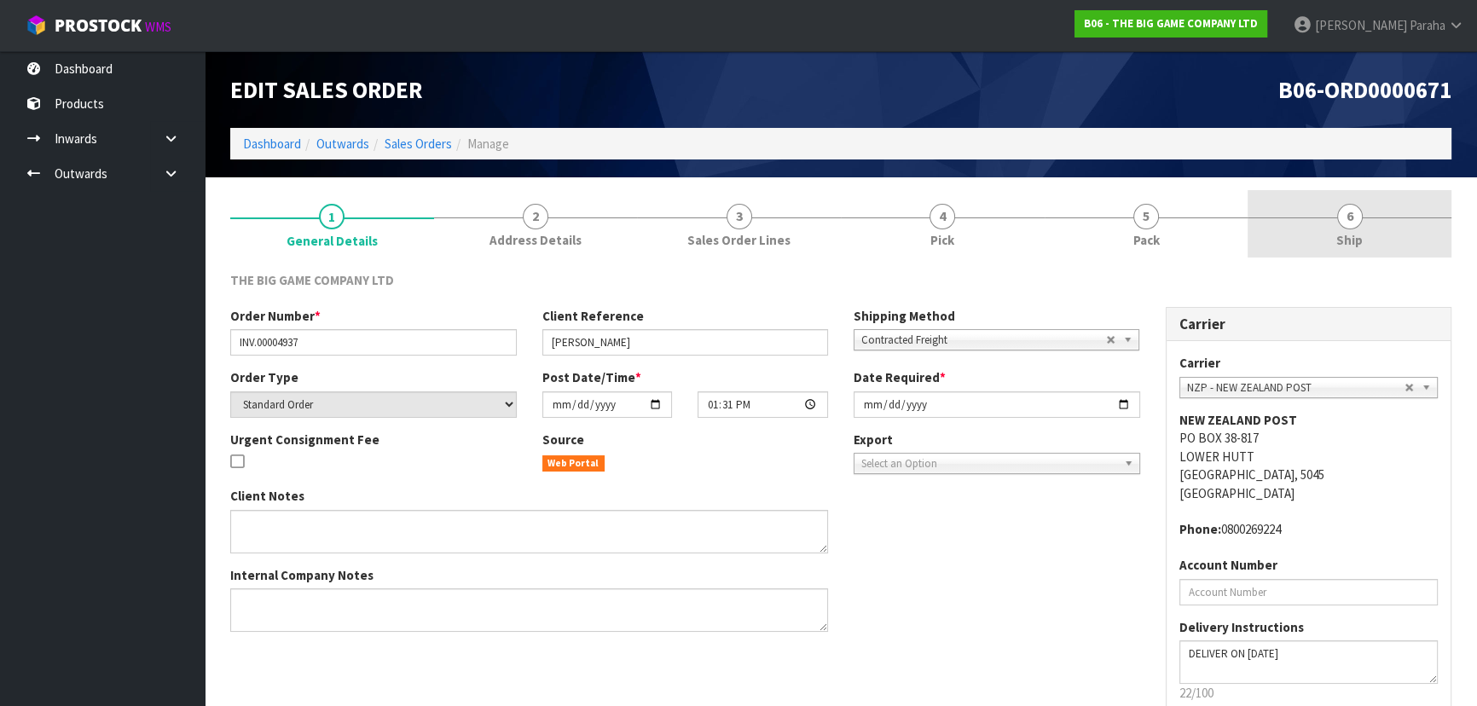
click at [1345, 228] on link "6 Ship" at bounding box center [1349, 223] width 204 height 67
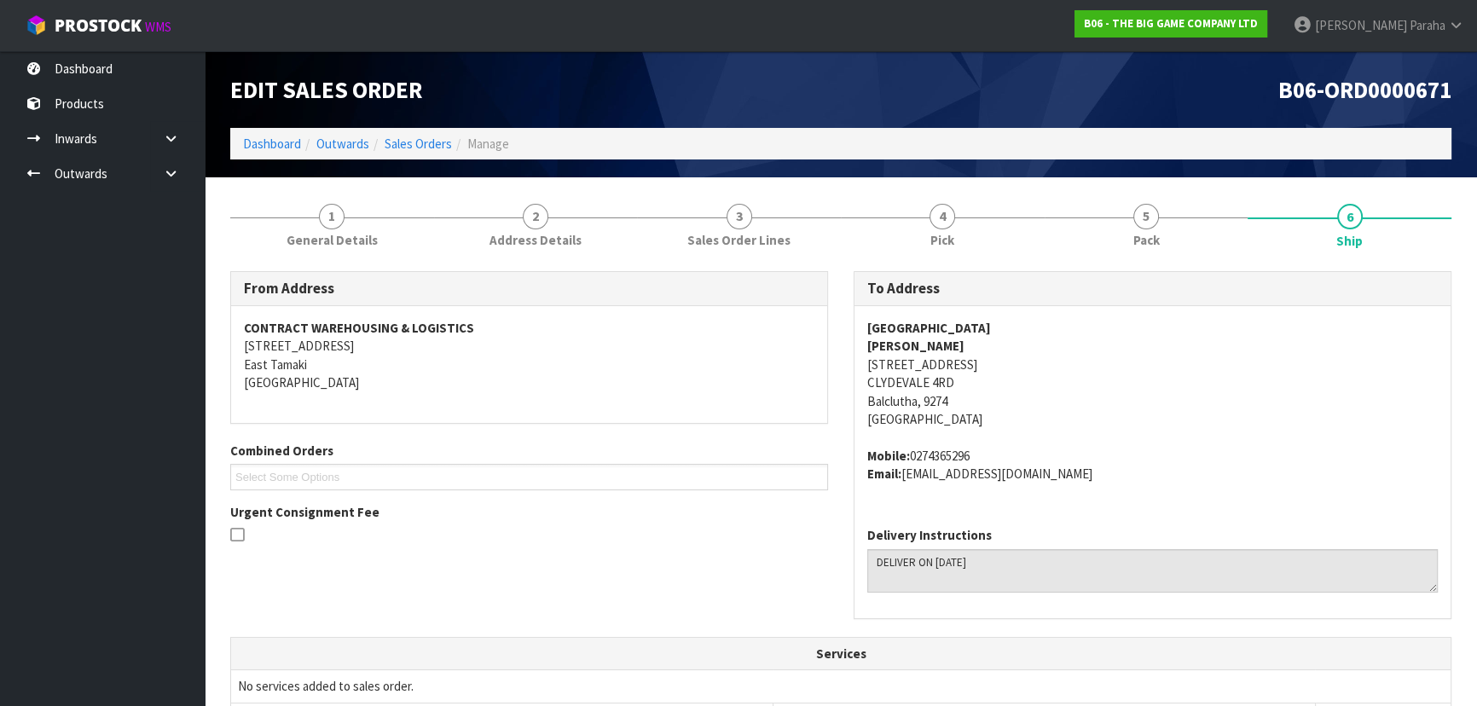
click at [954, 454] on address "Mobile: 0274365296 Email: ayleen@cluthavalley.school.nz" at bounding box center [1152, 465] width 570 height 37
click at [953, 454] on address "Mobile: 0274365296 Email: ayleen@cluthavalley.school.nz" at bounding box center [1152, 465] width 570 height 37
click at [1073, 466] on address "Mobile: 0274365296 Email: ayleen@cluthavalley.school.nz" at bounding box center [1152, 465] width 570 height 37
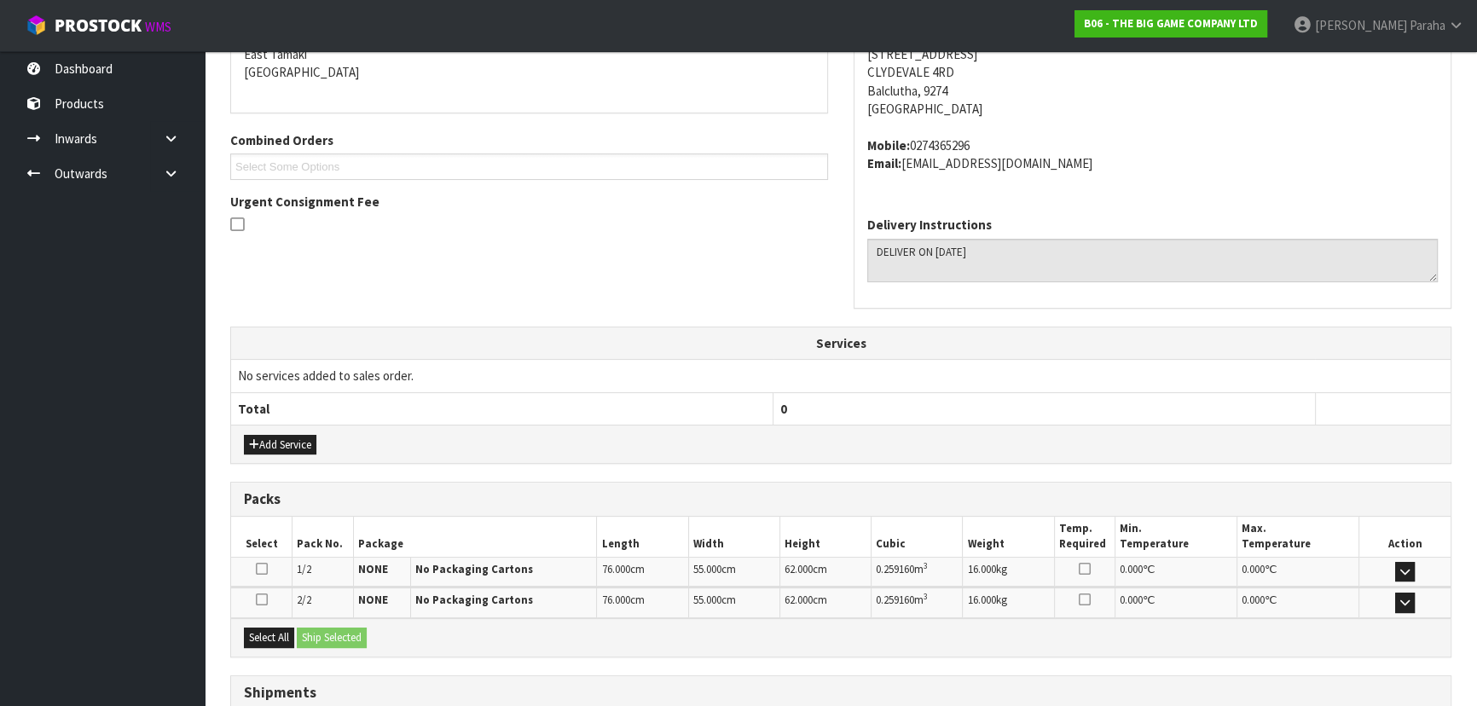
scroll to position [441, 0]
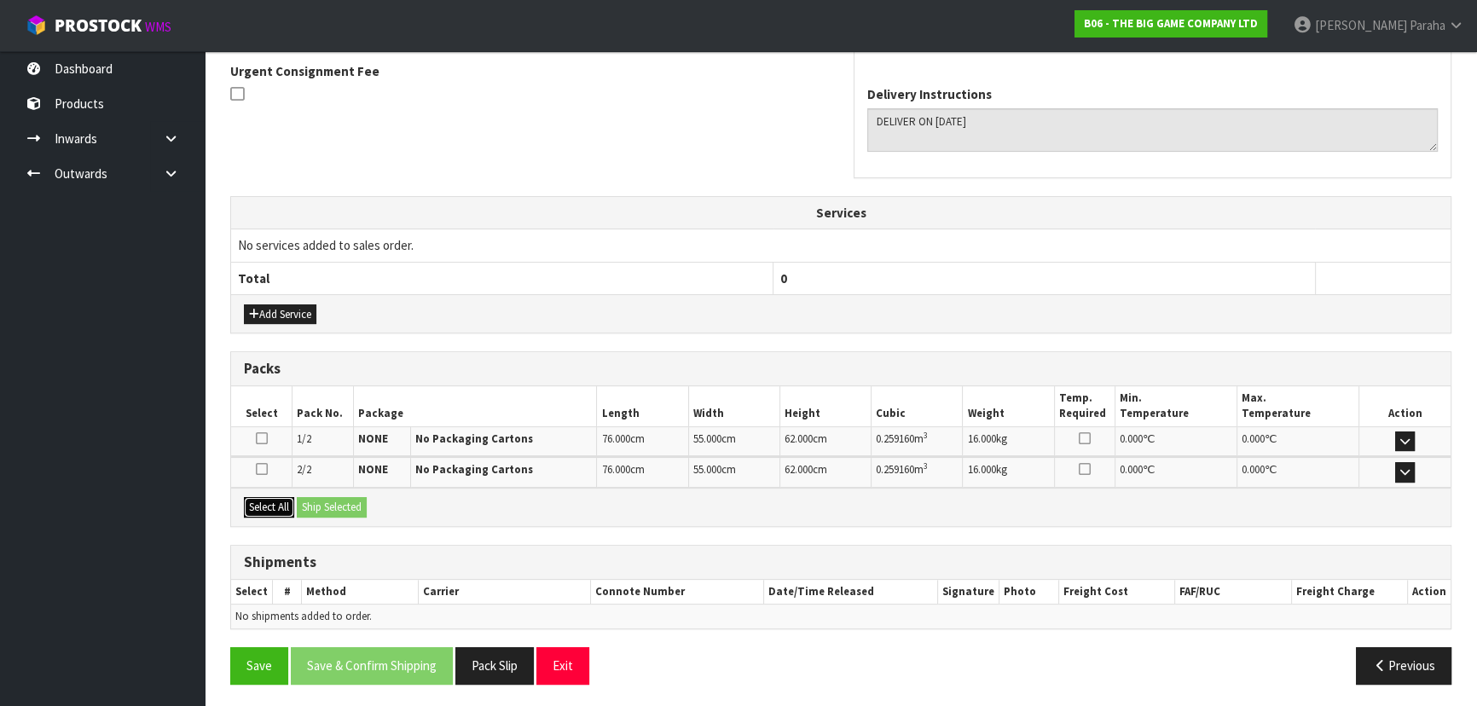
drag, startPoint x: 270, startPoint y: 506, endPoint x: 298, endPoint y: 508, distance: 28.3
click at [272, 506] on button "Select All" at bounding box center [269, 507] width 50 height 20
click at [338, 505] on button "Ship Selected" at bounding box center [332, 507] width 70 height 20
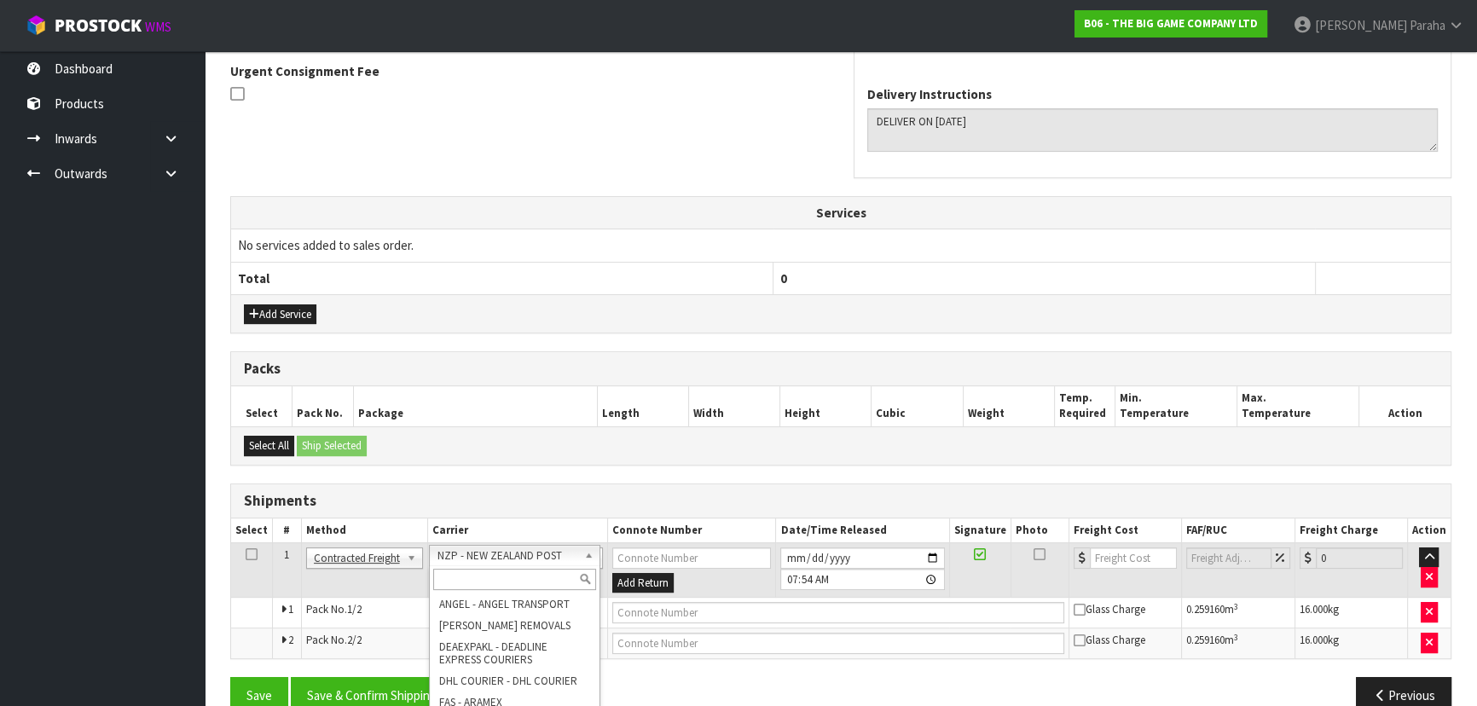
click at [510, 583] on input "text" at bounding box center [514, 579] width 163 height 21
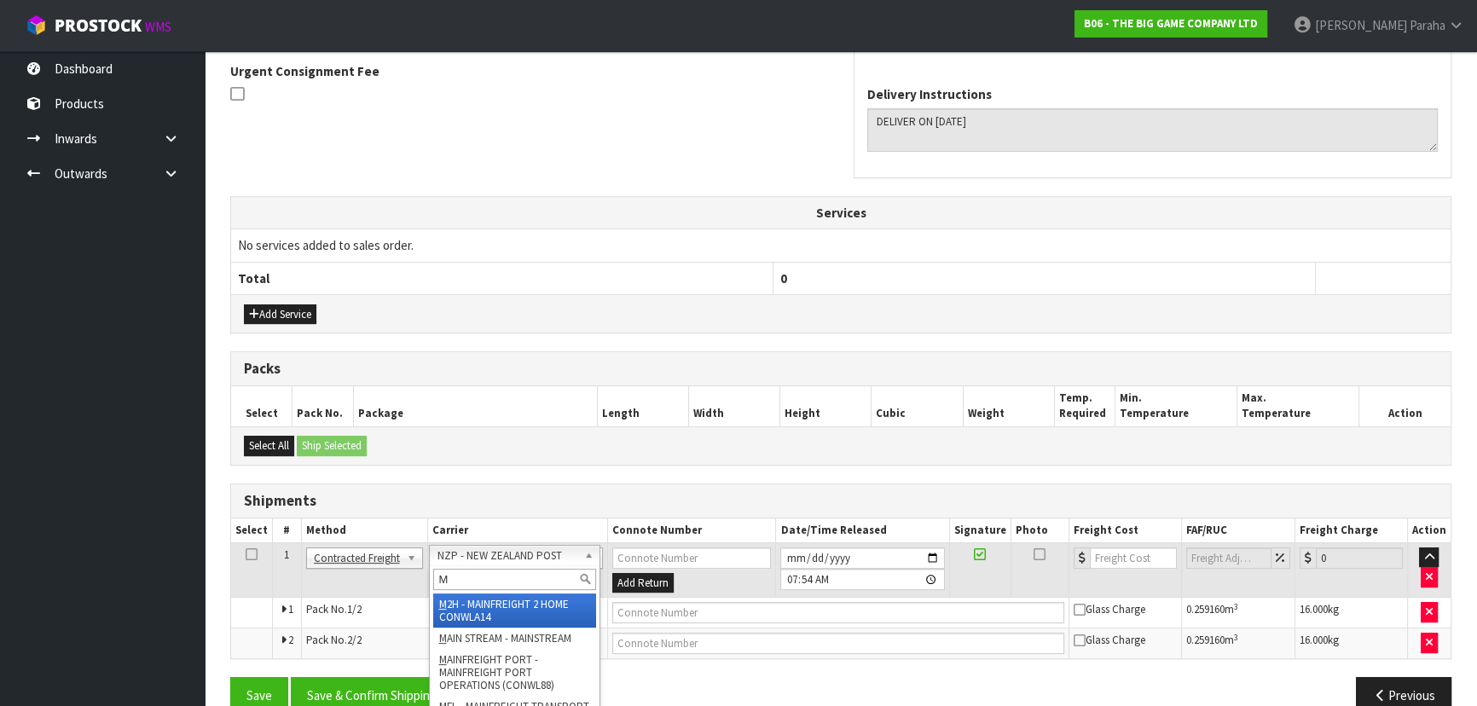
type input "MF"
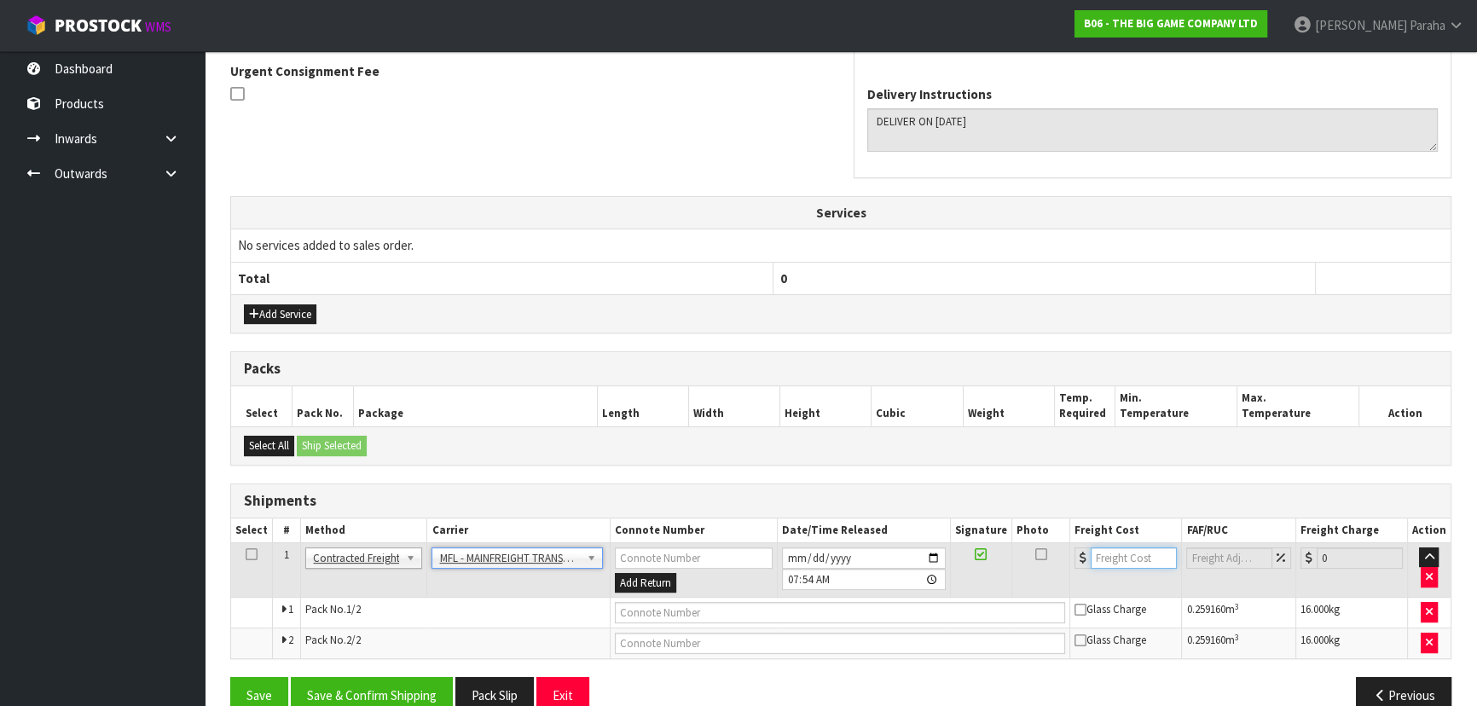
click at [1106, 555] on input "number" at bounding box center [1133, 557] width 86 height 21
type input "206.55"
click at [704, 604] on input "text" at bounding box center [840, 612] width 451 height 21
paste input "FWM59002396"
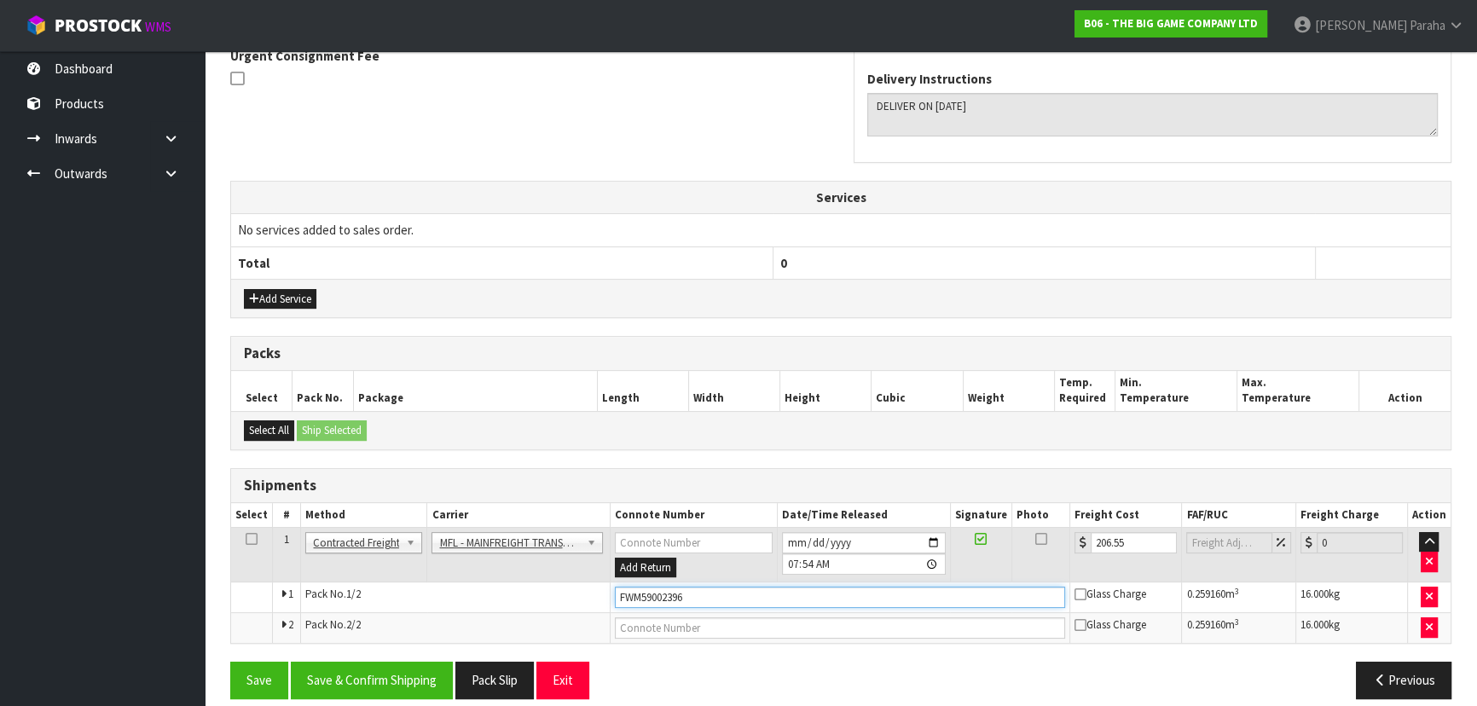
scroll to position [471, 0]
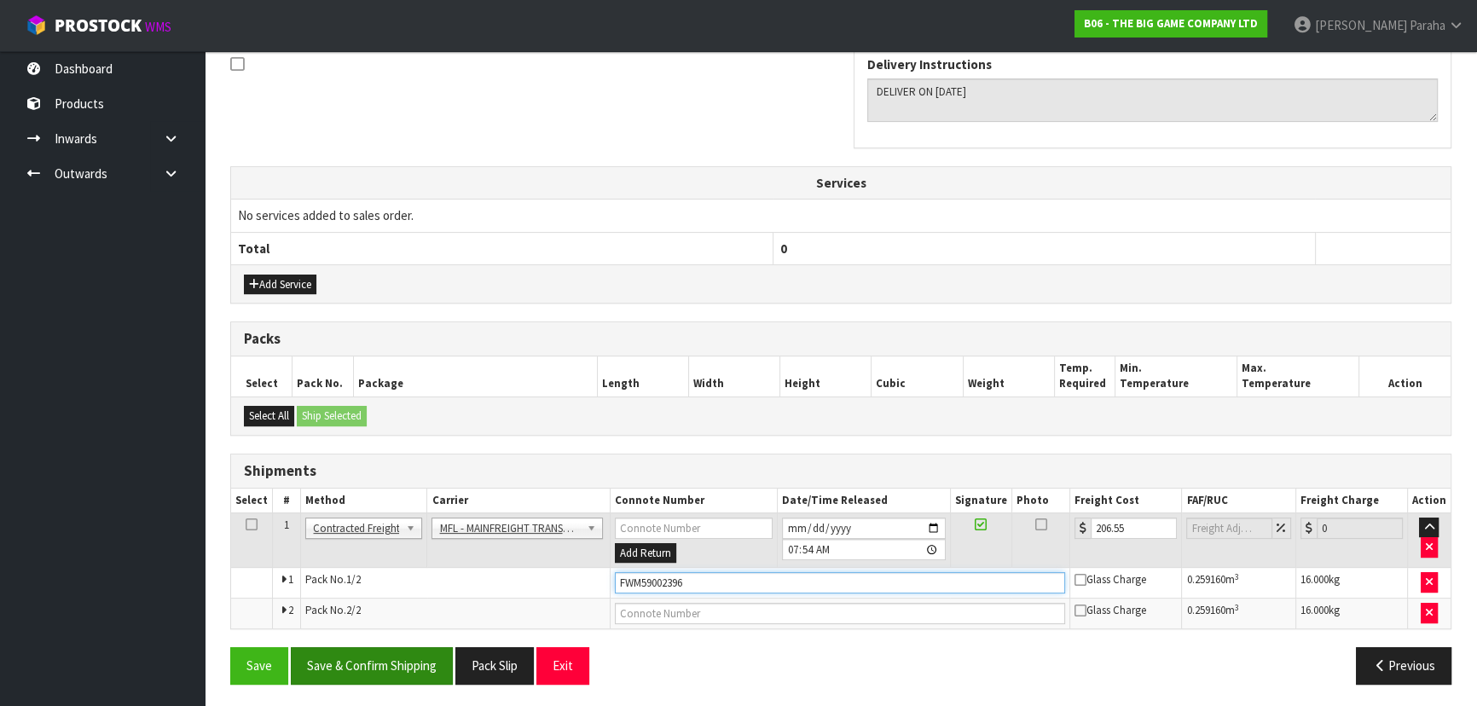
type input "FWM59002396"
click at [377, 667] on button "Save & Confirm Shipping" at bounding box center [372, 665] width 162 height 37
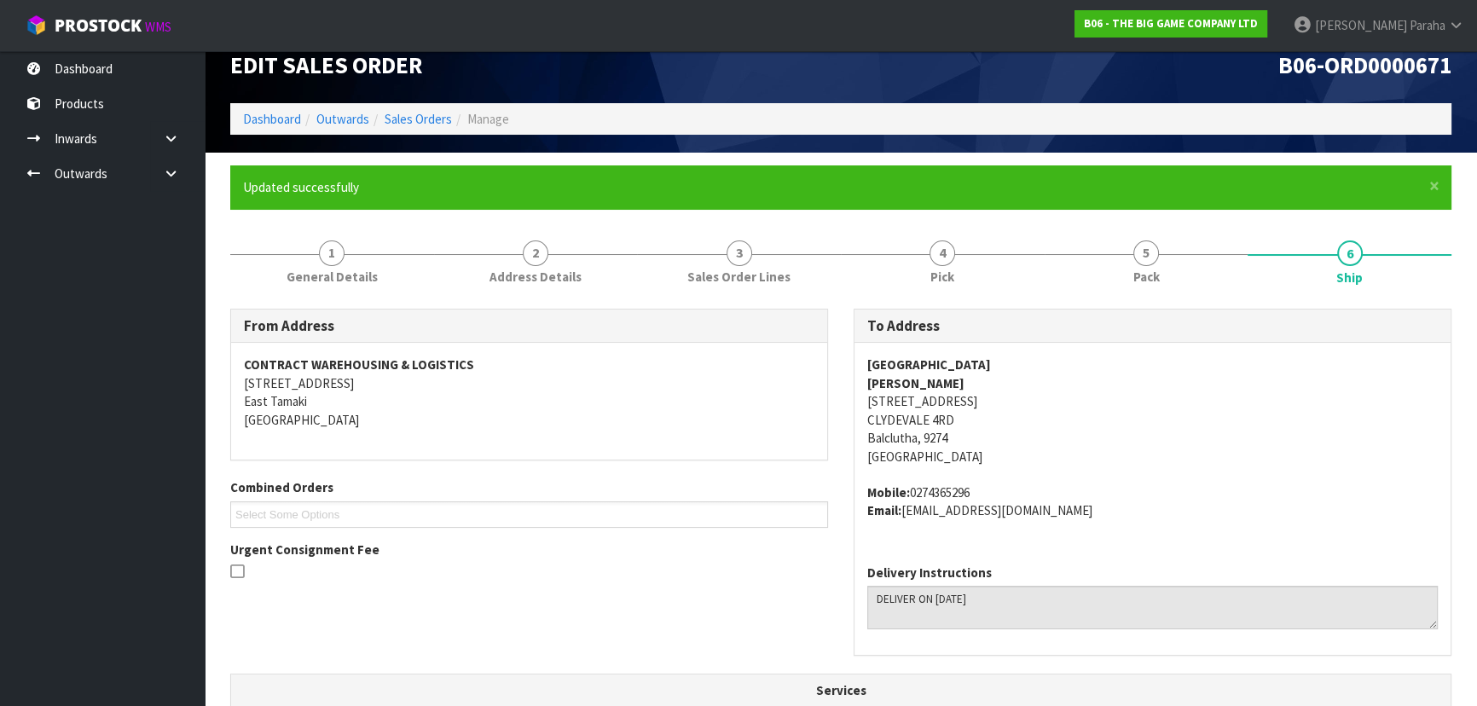
scroll to position [0, 0]
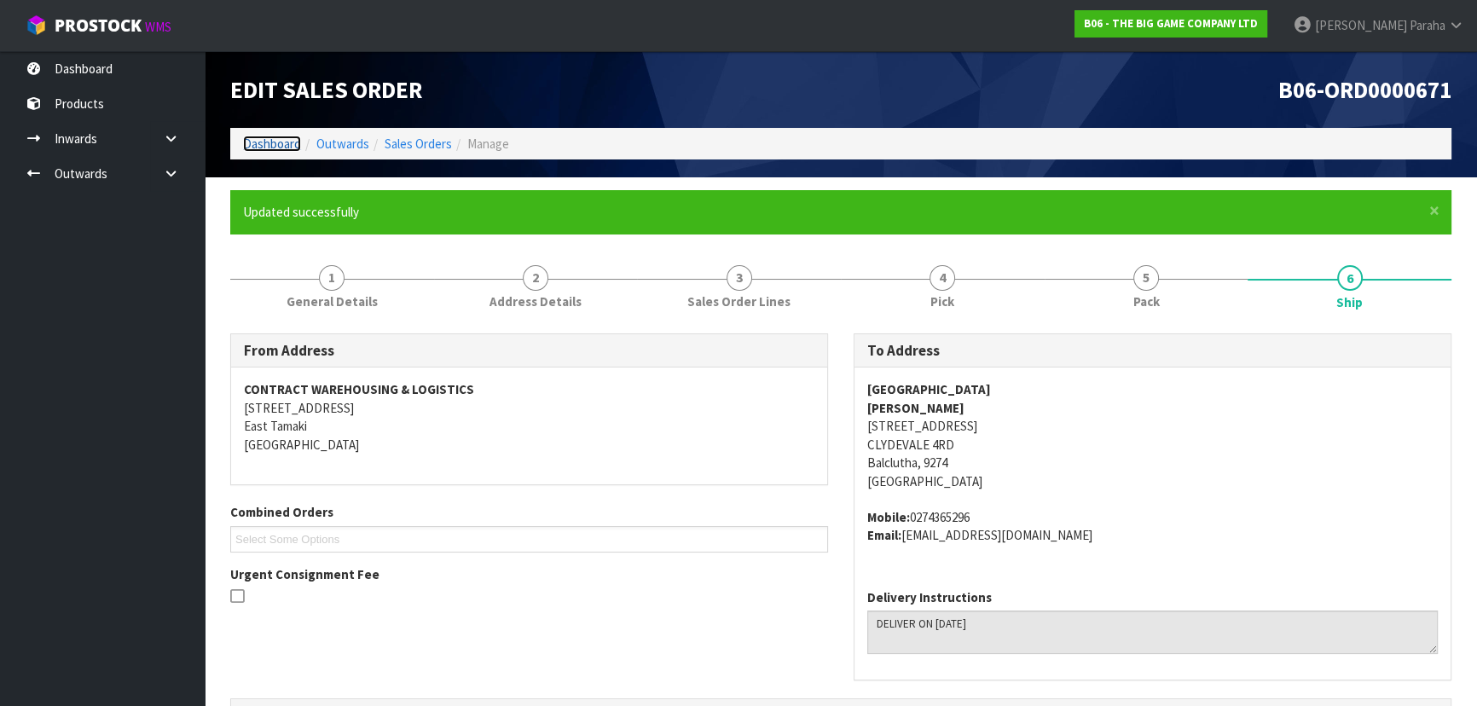
click at [271, 141] on link "Dashboard" at bounding box center [272, 144] width 58 height 16
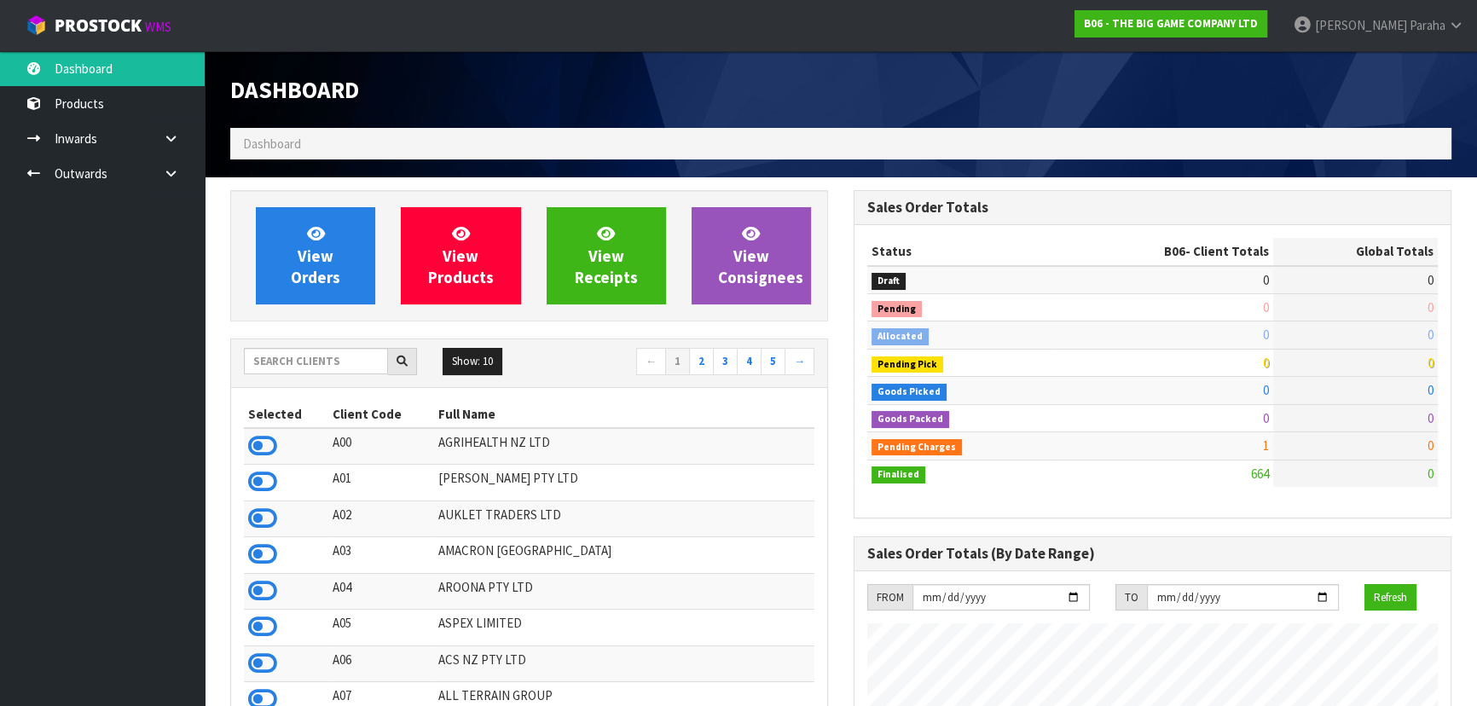
scroll to position [1068, 622]
click at [285, 358] on input "text" at bounding box center [316, 361] width 144 height 26
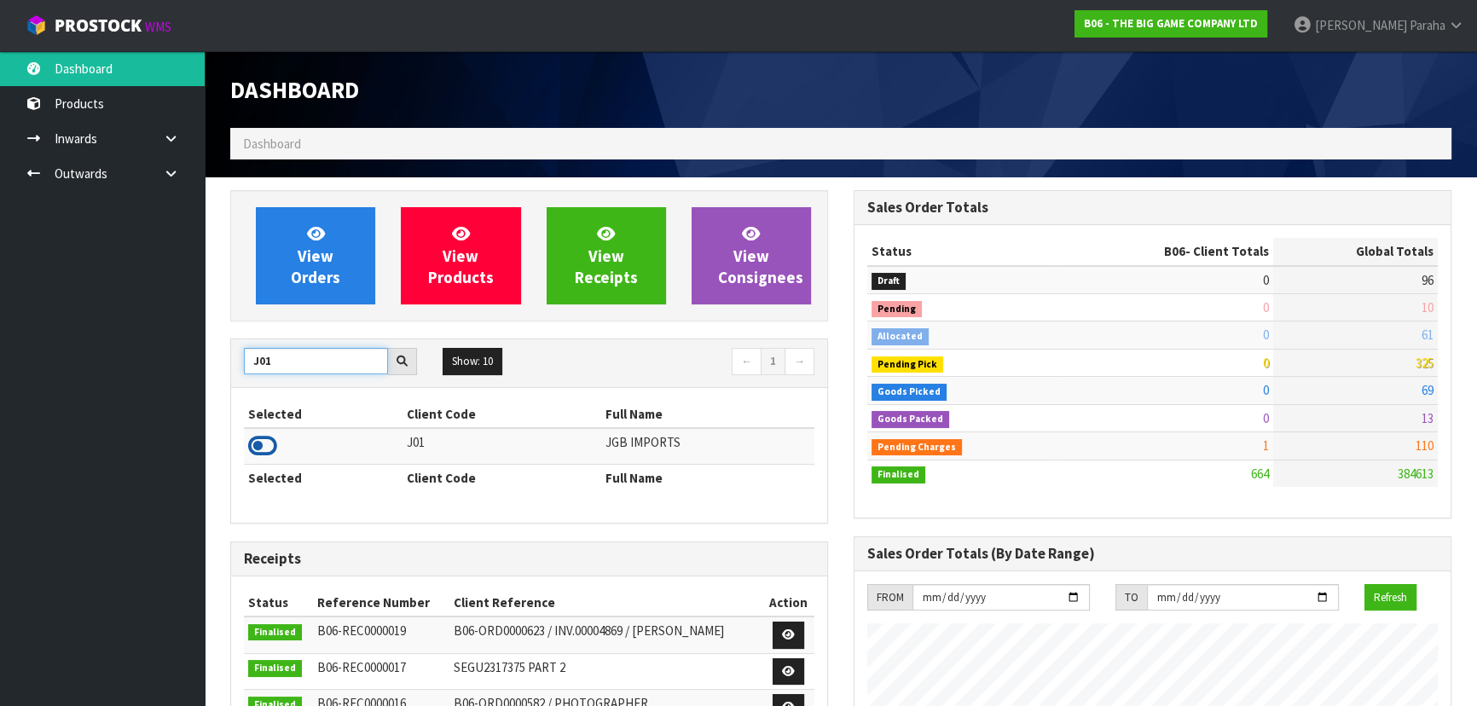
type input "J01"
click at [273, 441] on icon at bounding box center [262, 446] width 29 height 26
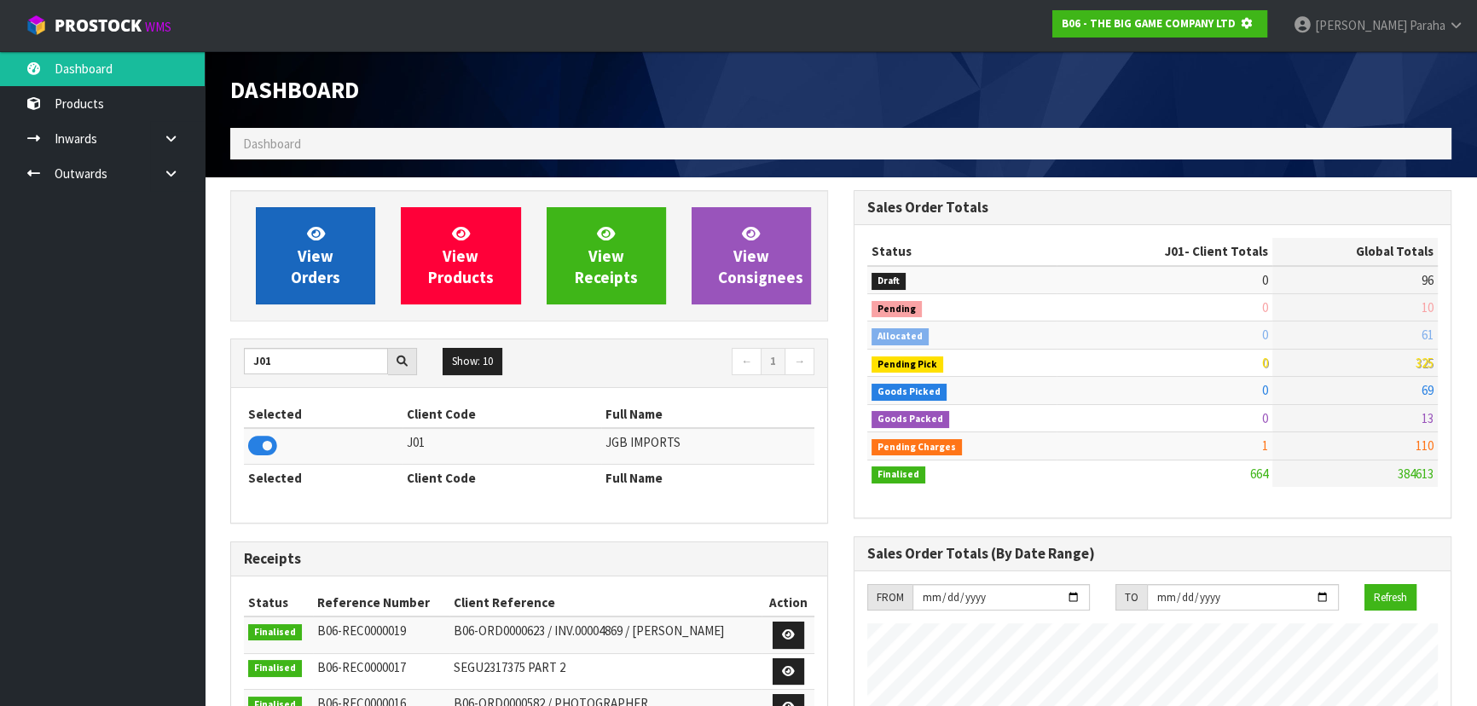
scroll to position [851522, 851960]
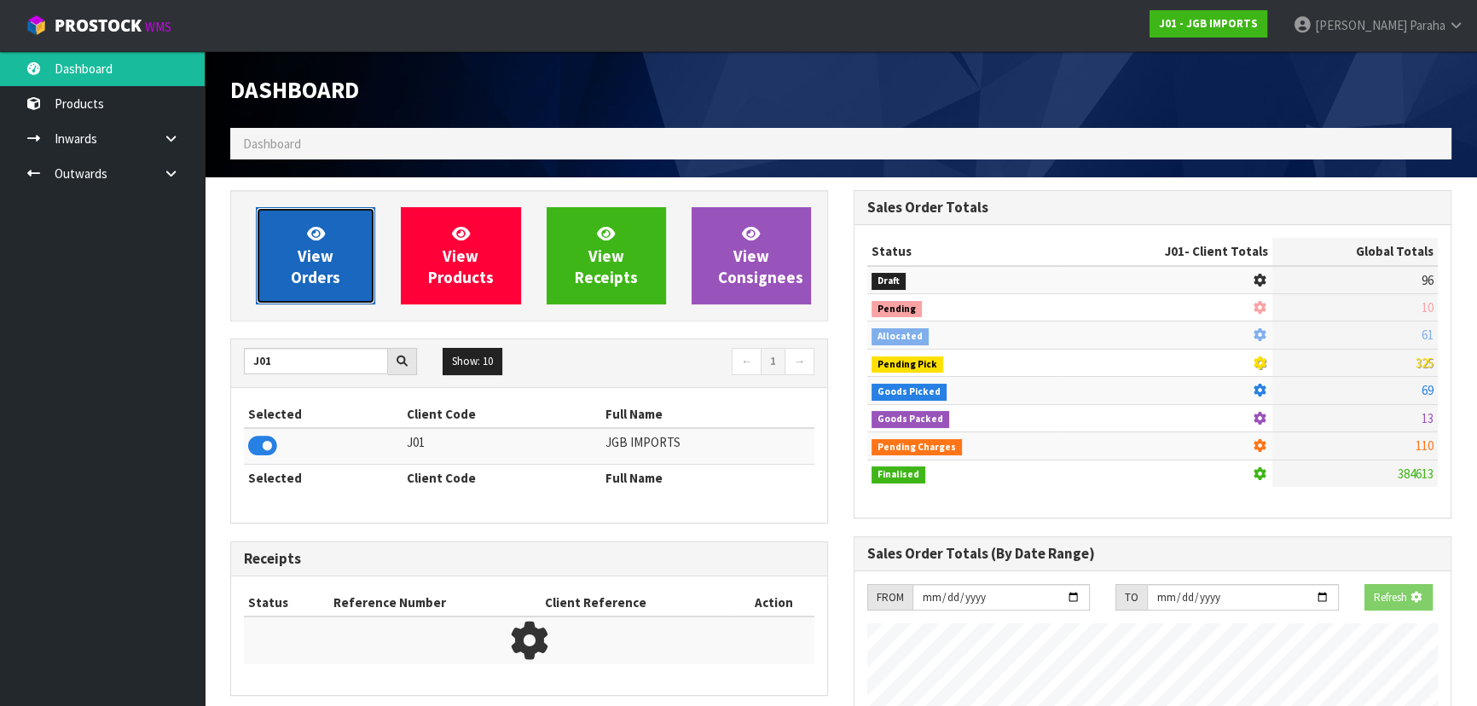
click at [296, 252] on link "View Orders" at bounding box center [315, 255] width 119 height 97
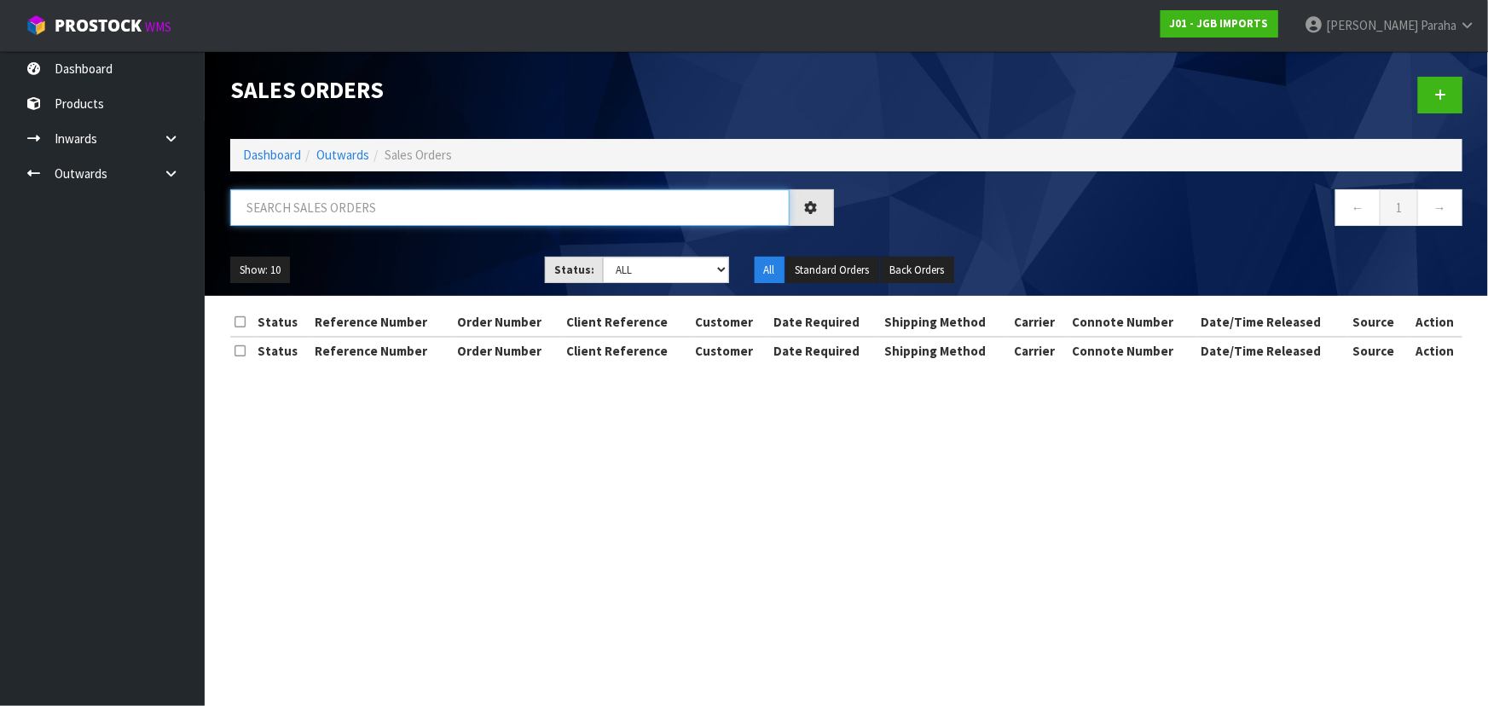
click at [299, 211] on input "text" at bounding box center [509, 207] width 559 height 37
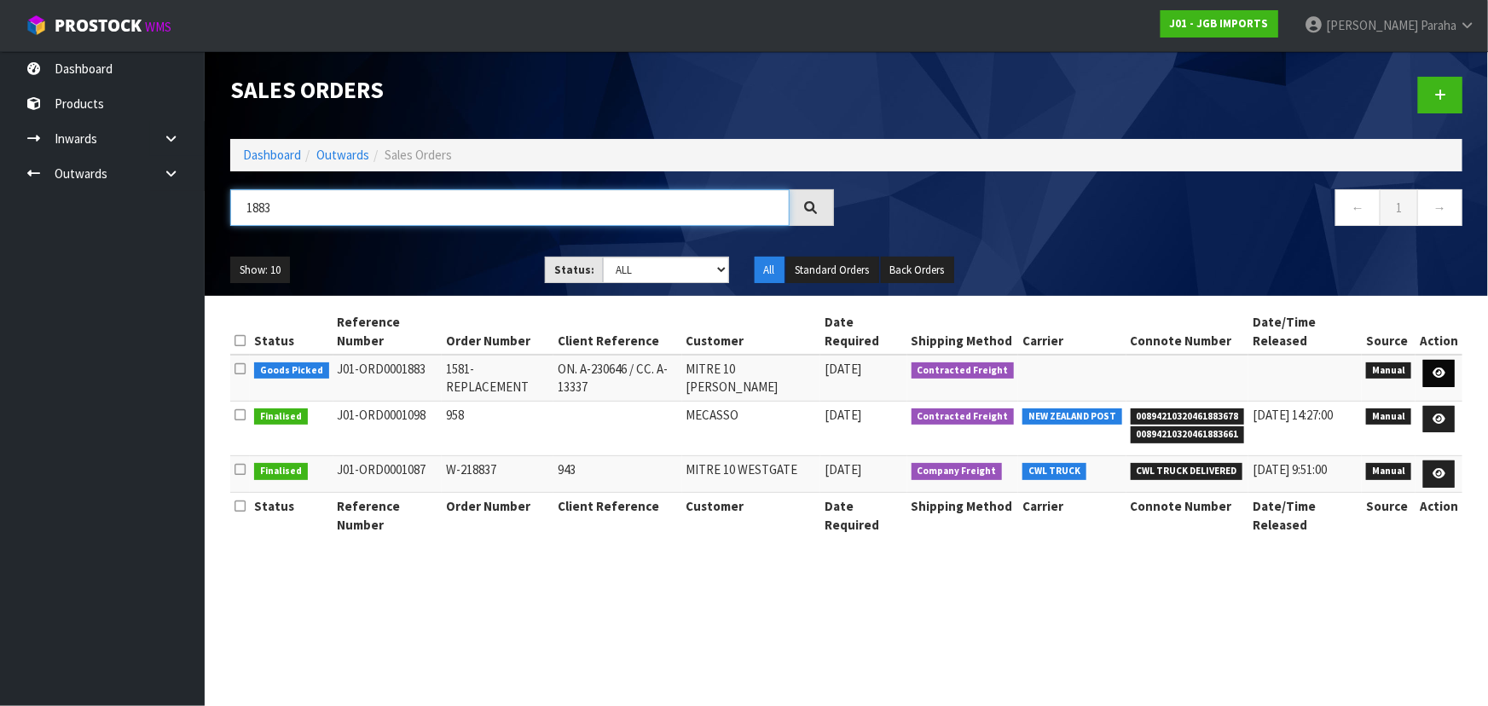
type input "1883"
click at [1445, 371] on icon at bounding box center [1438, 372] width 13 height 11
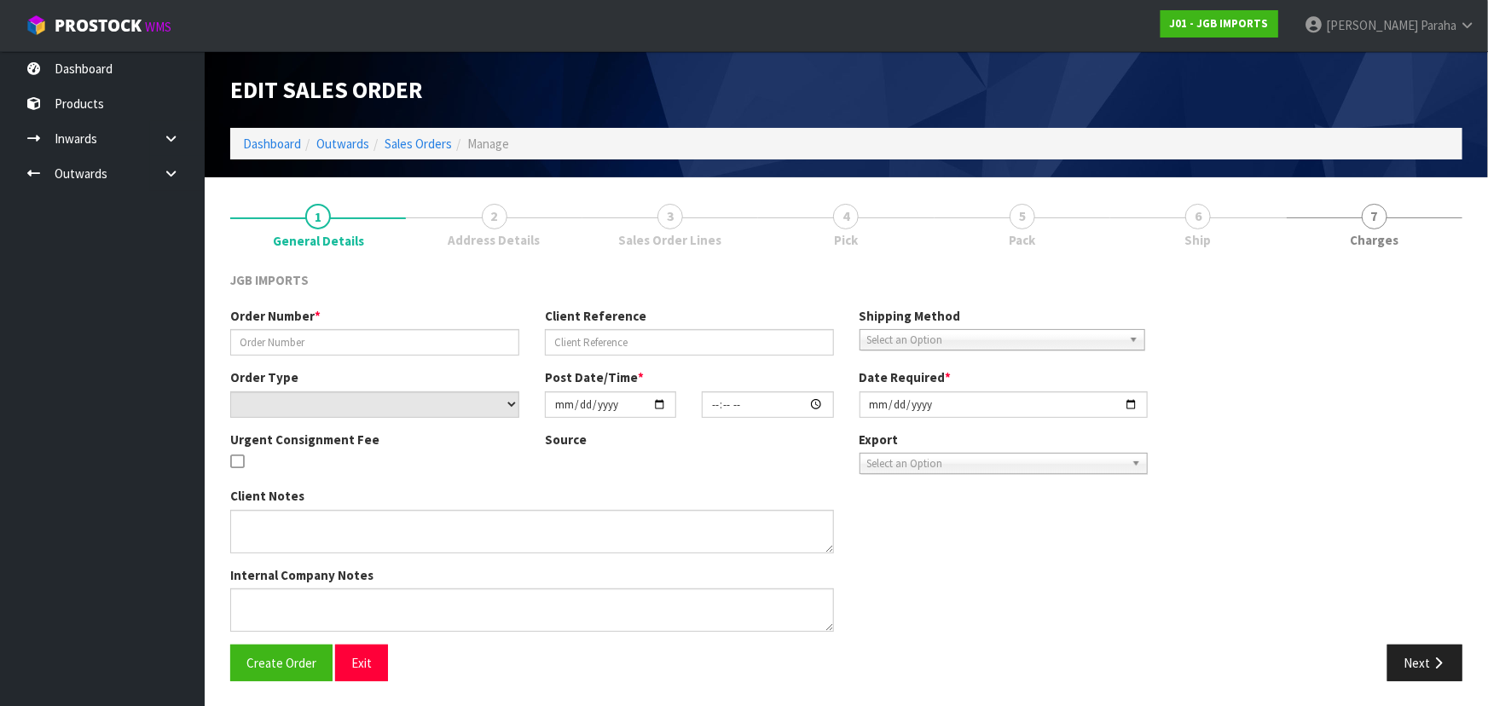
type input "1581-REPLACEMENT"
type input "ON. A-230646 / CC. A-13337"
select select "number:0"
type input "2025-10-06"
type input "11:15:00.000"
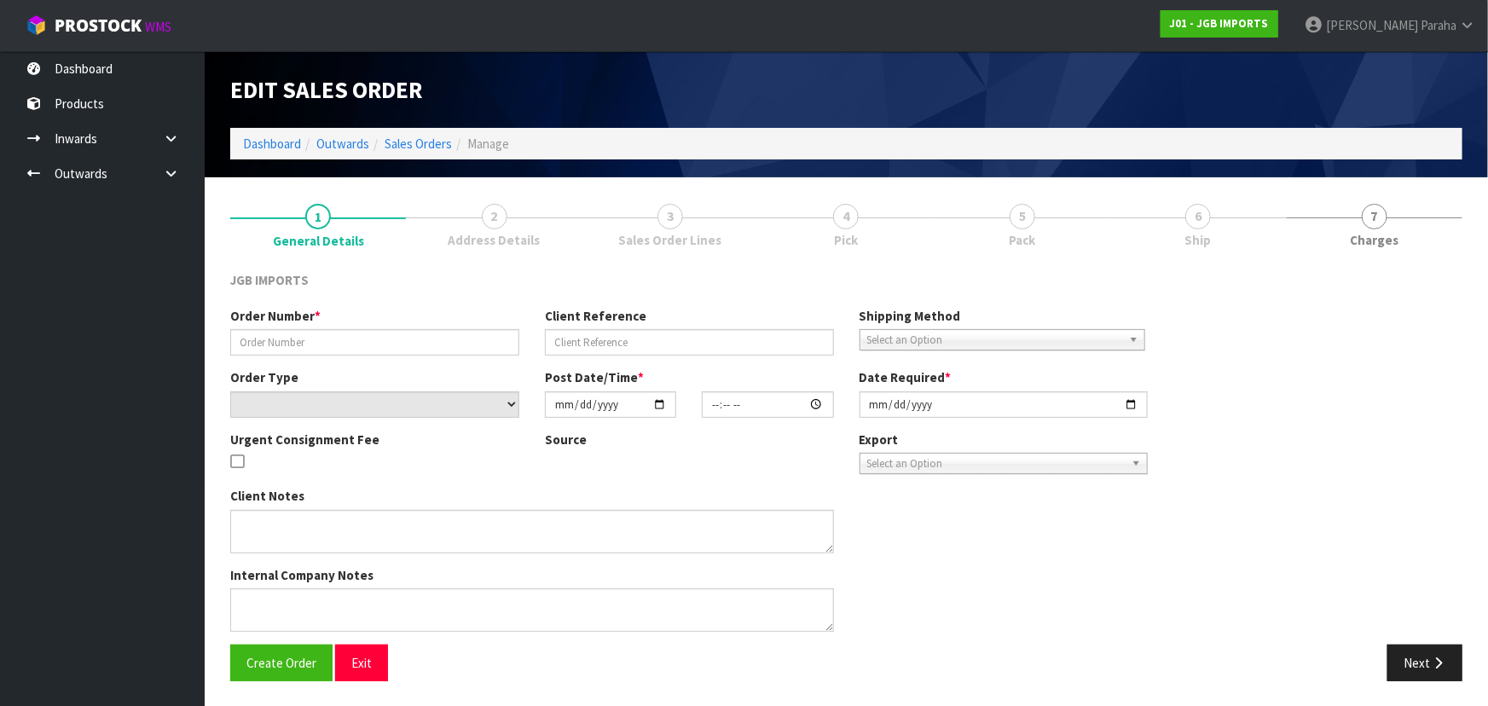
type input "2025-10-06"
type textarea "PLEASE CHECK THE THREE ITEMS BEFORE SENDING. AND PLEASE PACK REALLY WELL…IT’S E…"
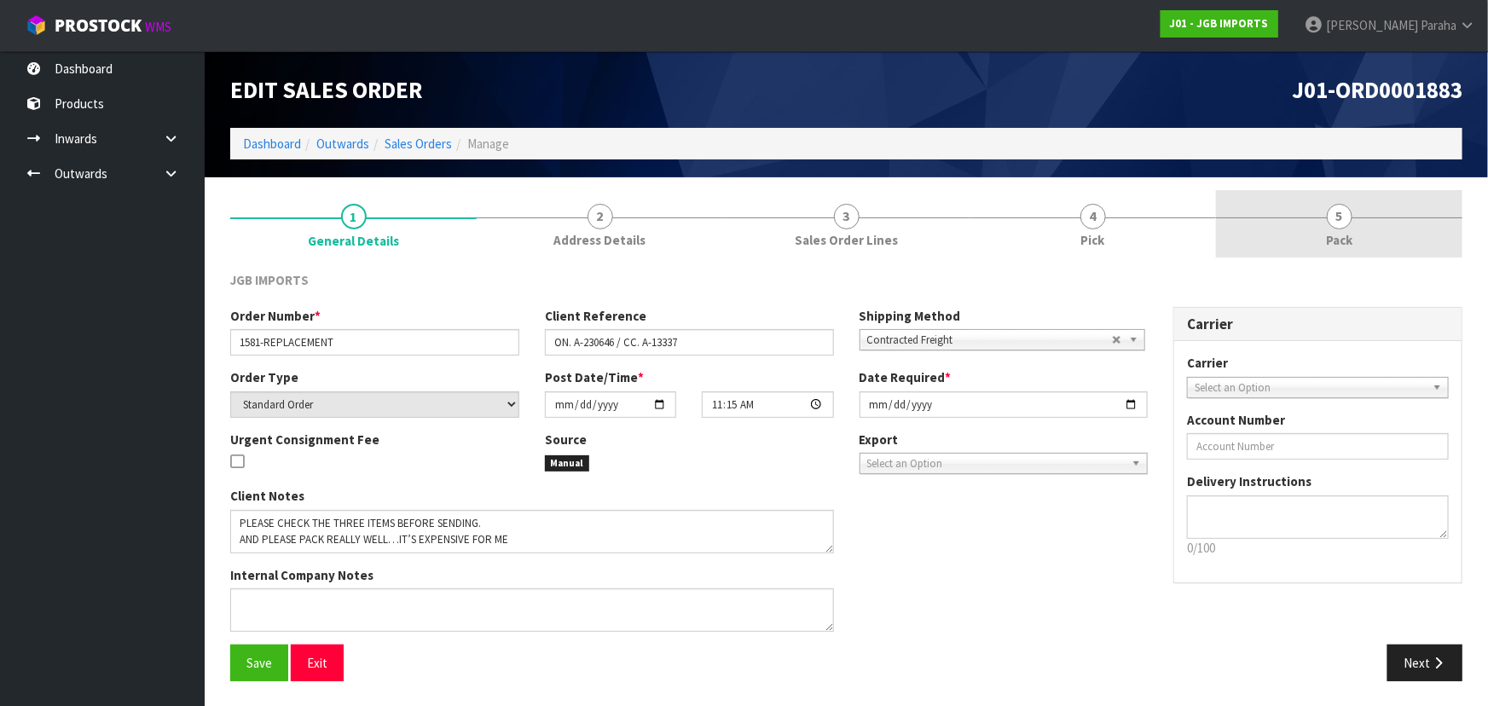
click at [1333, 222] on span "5" at bounding box center [1340, 217] width 26 height 26
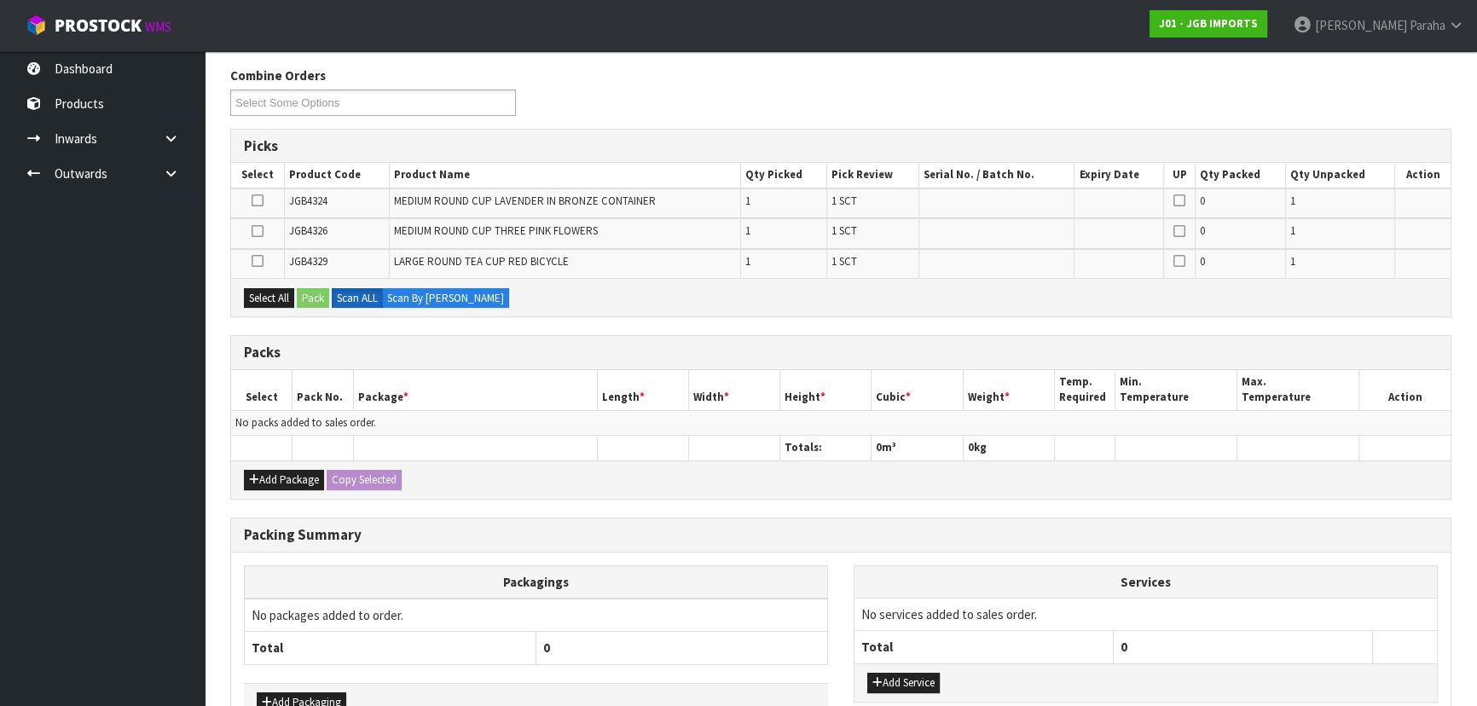
scroll to position [232, 0]
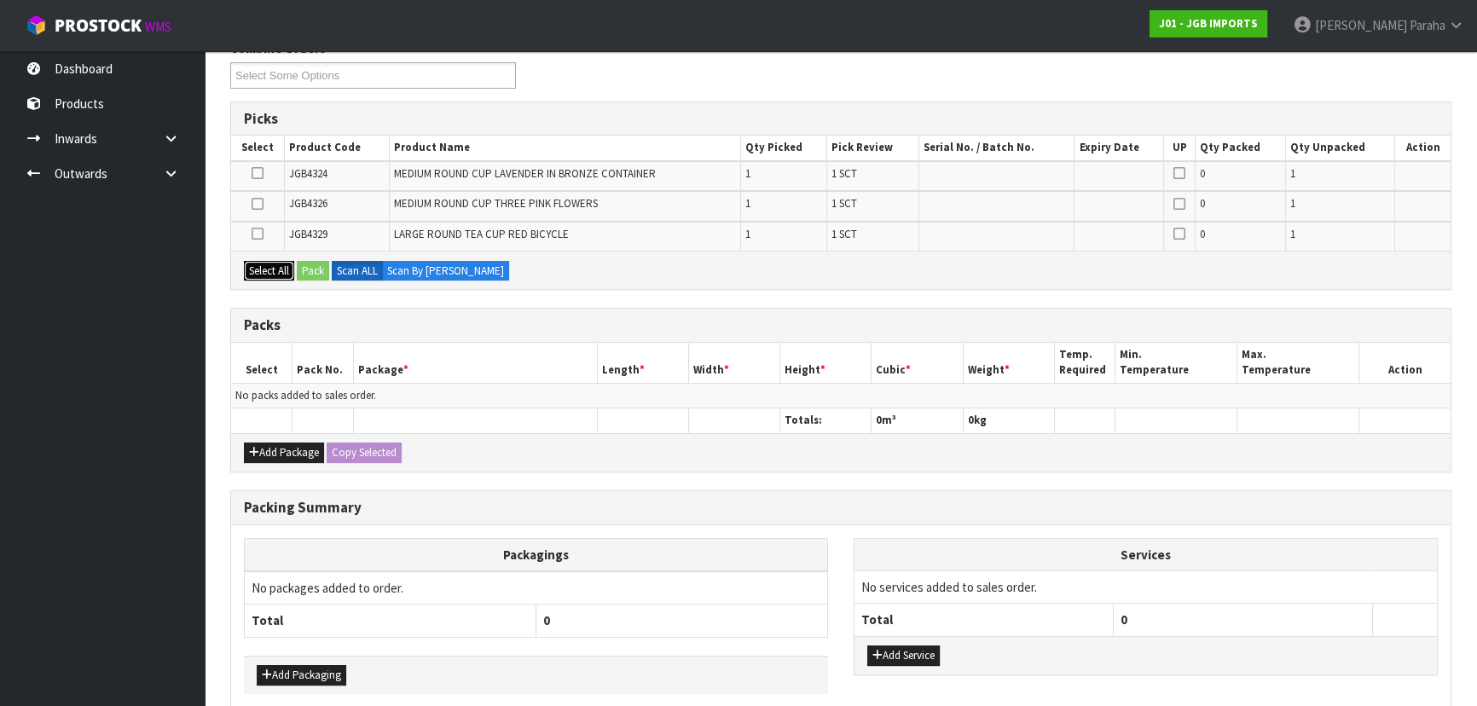
click at [280, 274] on button "Select All" at bounding box center [269, 271] width 50 height 20
click at [321, 269] on button "Pack" at bounding box center [313, 271] width 32 height 20
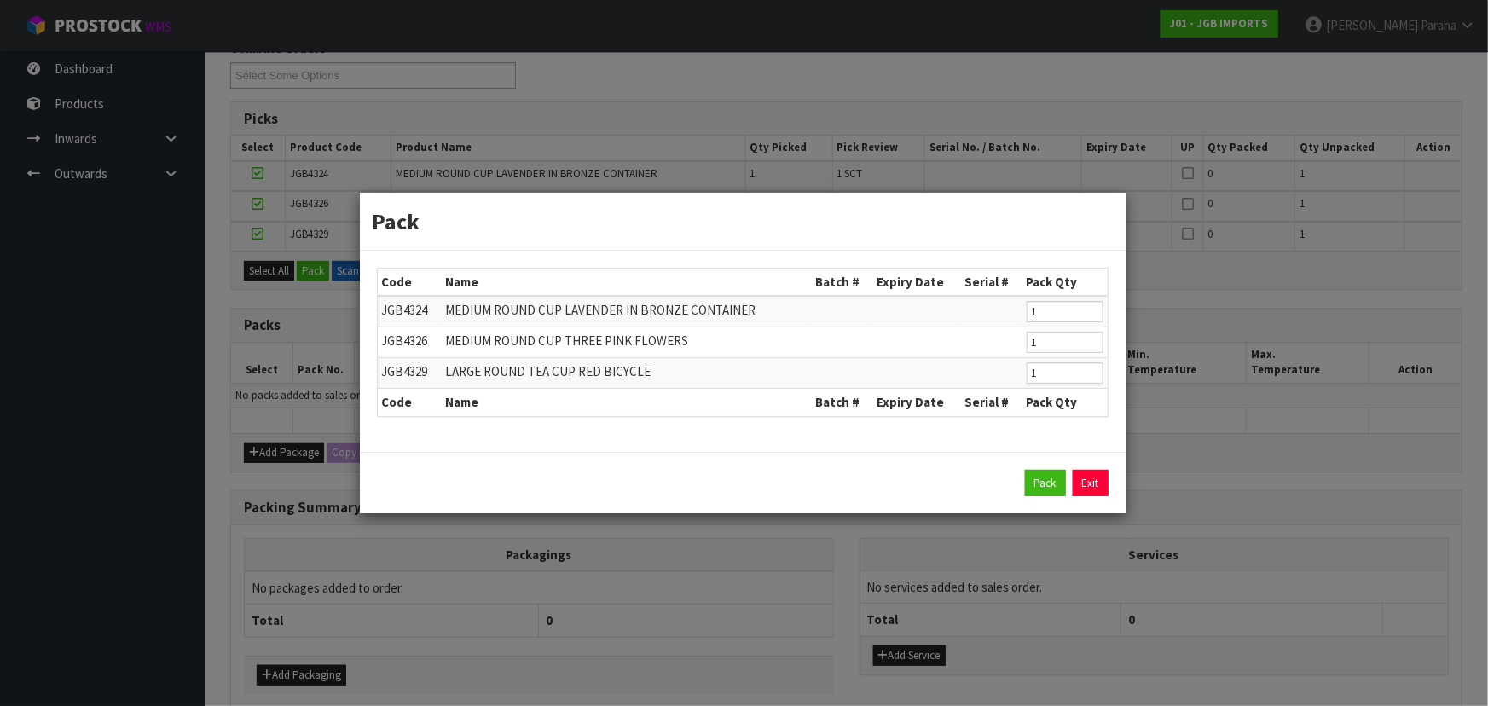
drag, startPoint x: 1094, startPoint y: 494, endPoint x: 1052, endPoint y: 492, distance: 41.9
click at [1095, 494] on link "Exit" at bounding box center [1091, 483] width 36 height 27
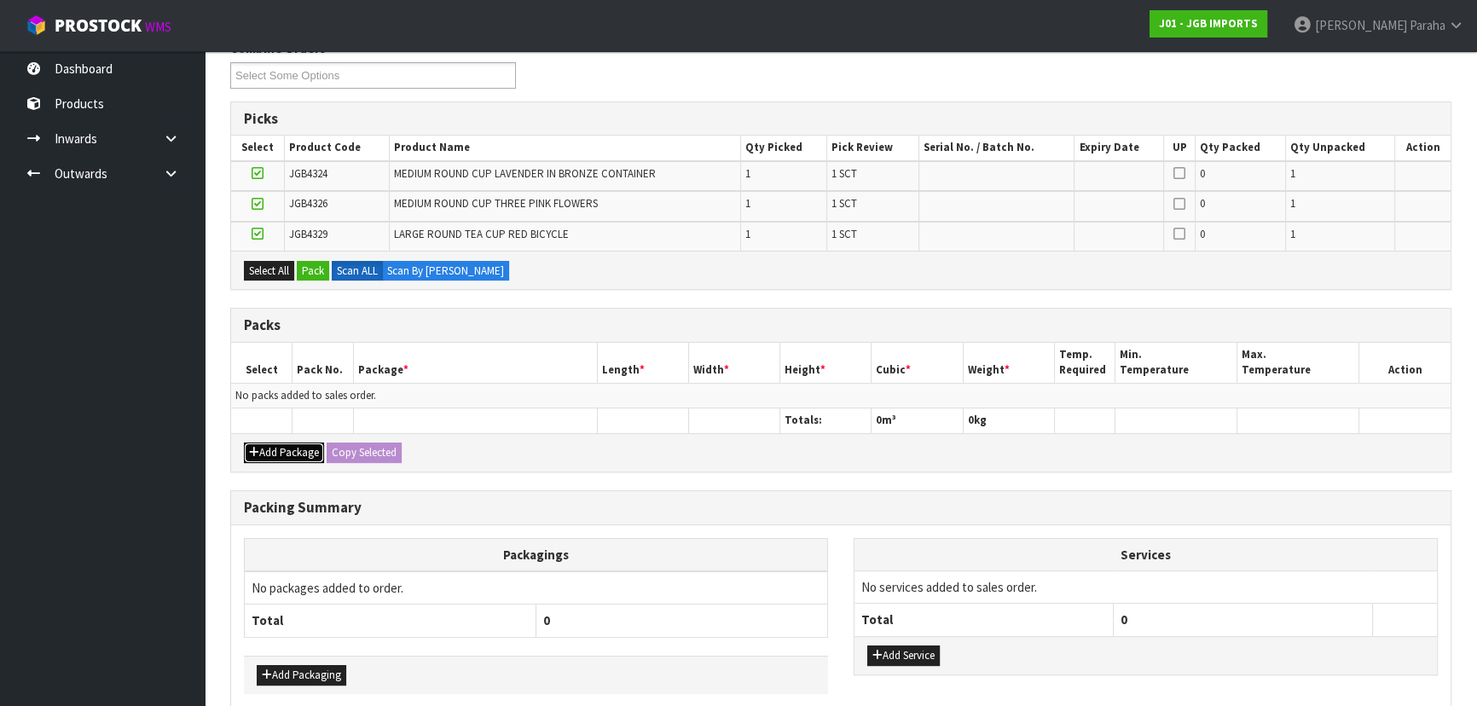
click at [287, 445] on button "Add Package" at bounding box center [284, 452] width 80 height 20
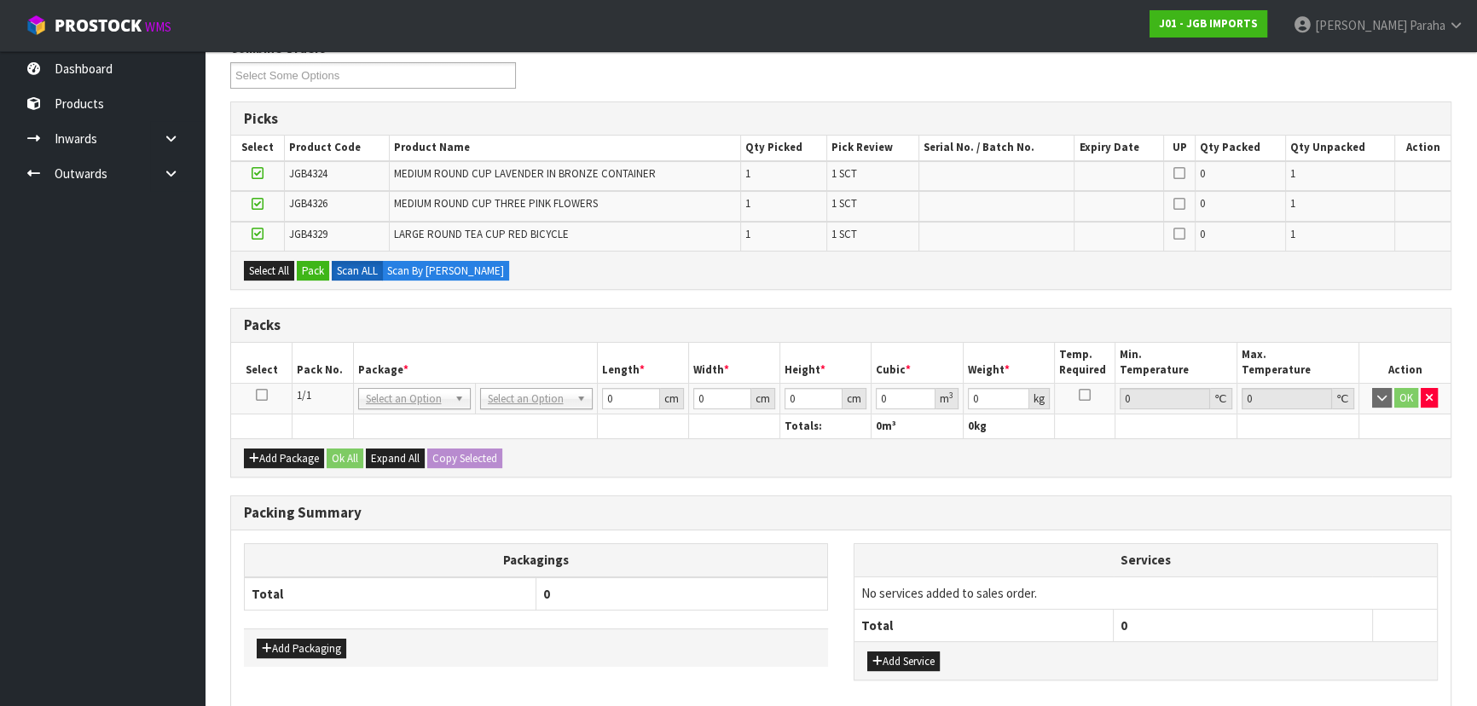
click at [264, 395] on icon at bounding box center [262, 395] width 12 height 1
click at [324, 269] on button "Pack" at bounding box center [313, 271] width 32 height 20
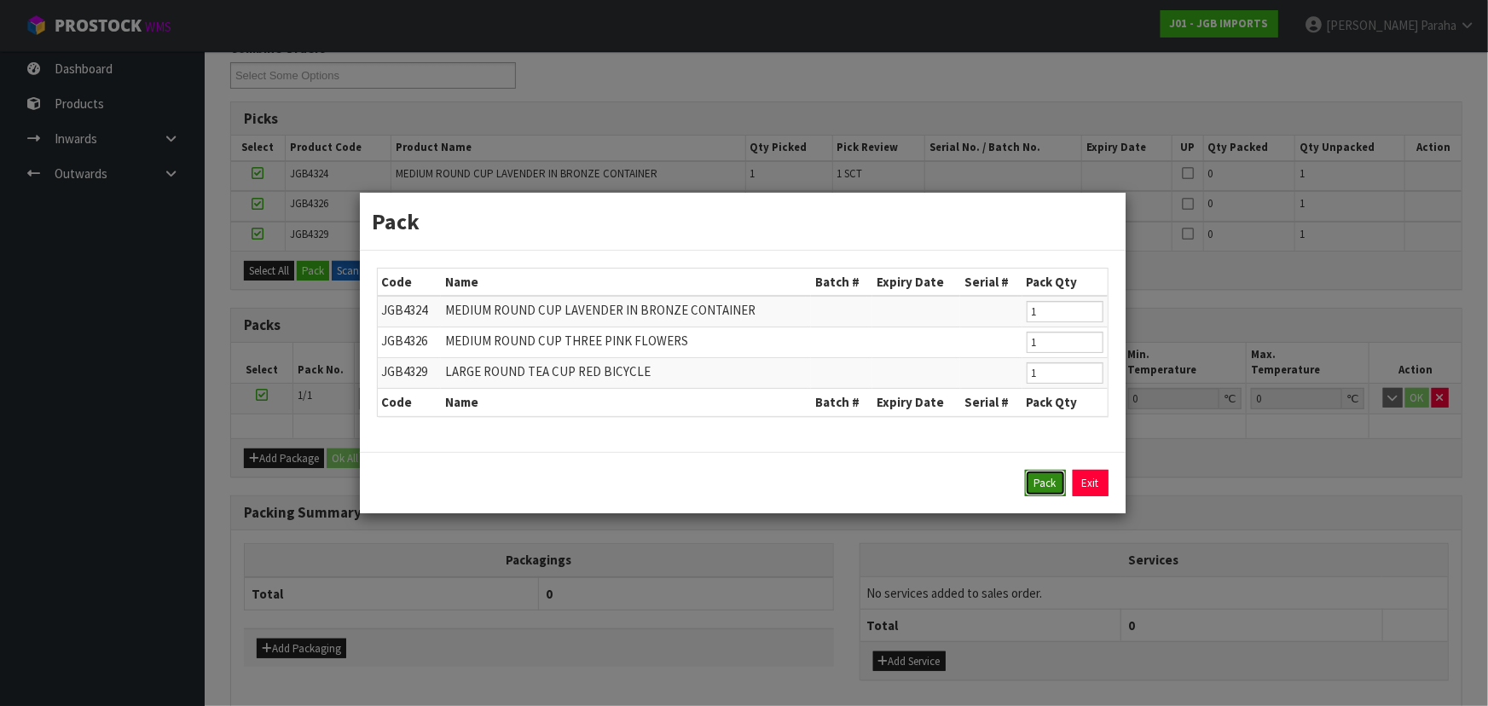
click at [1050, 483] on button "Pack" at bounding box center [1045, 483] width 41 height 27
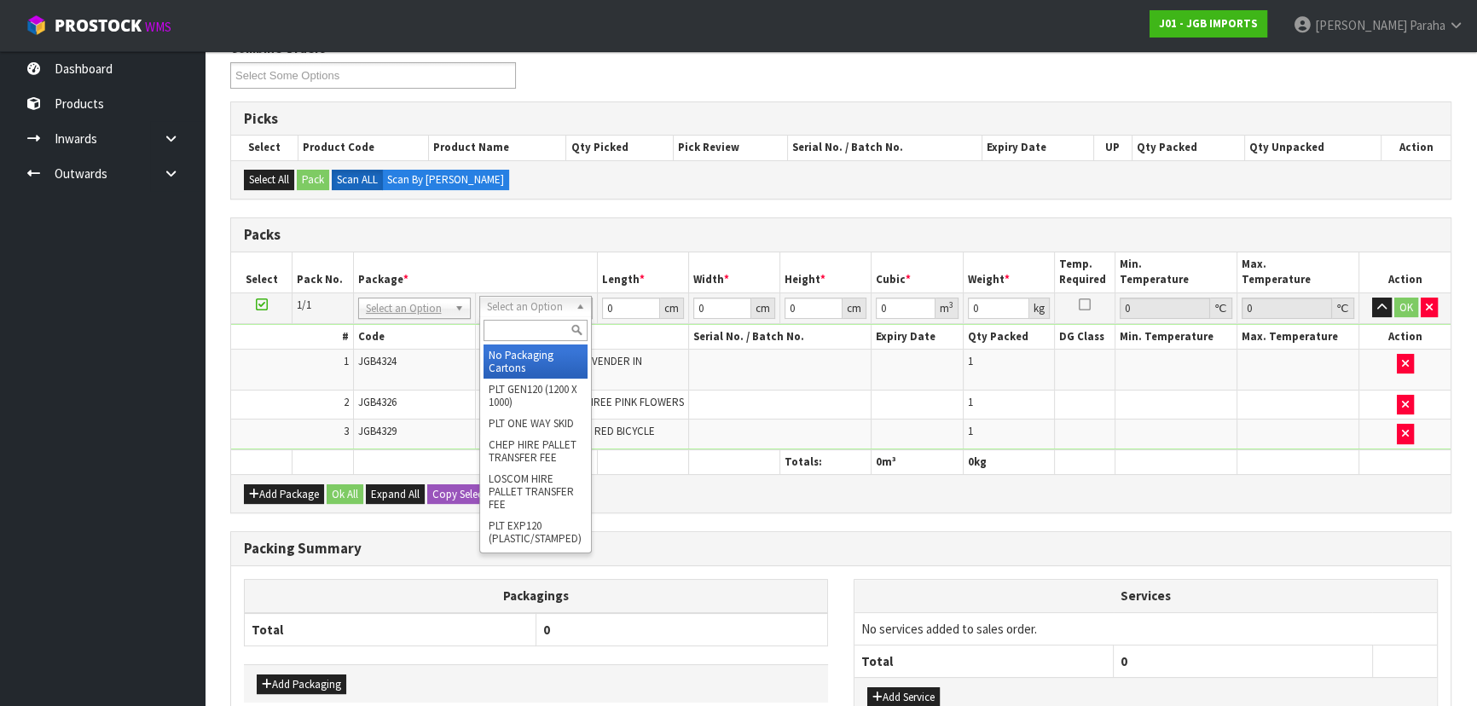
drag, startPoint x: 580, startPoint y: 305, endPoint x: 570, endPoint y: 324, distance: 21.4
click at [551, 324] on input "text" at bounding box center [535, 330] width 104 height 21
type input "CTN5"
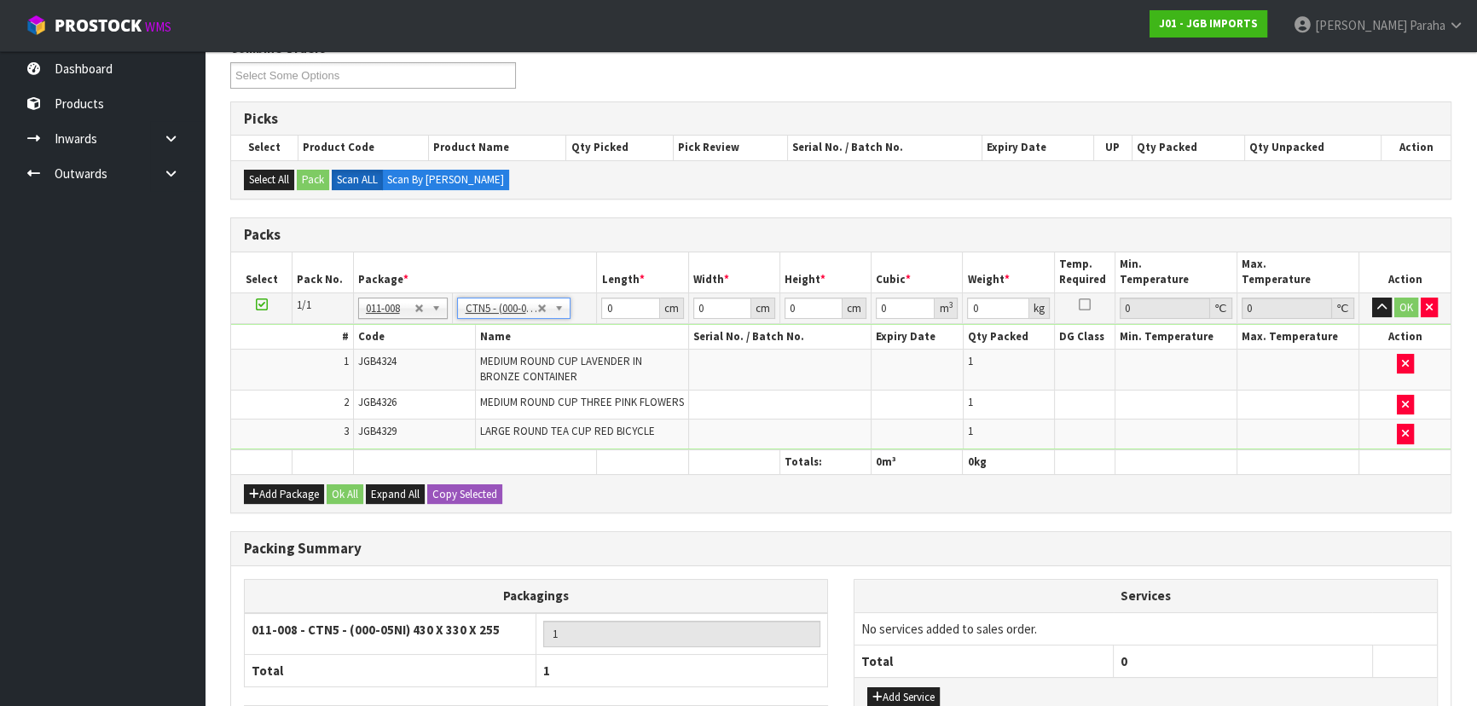
type input "43"
type input "33"
type input "25.5"
type input "0.036185"
type input "4.75"
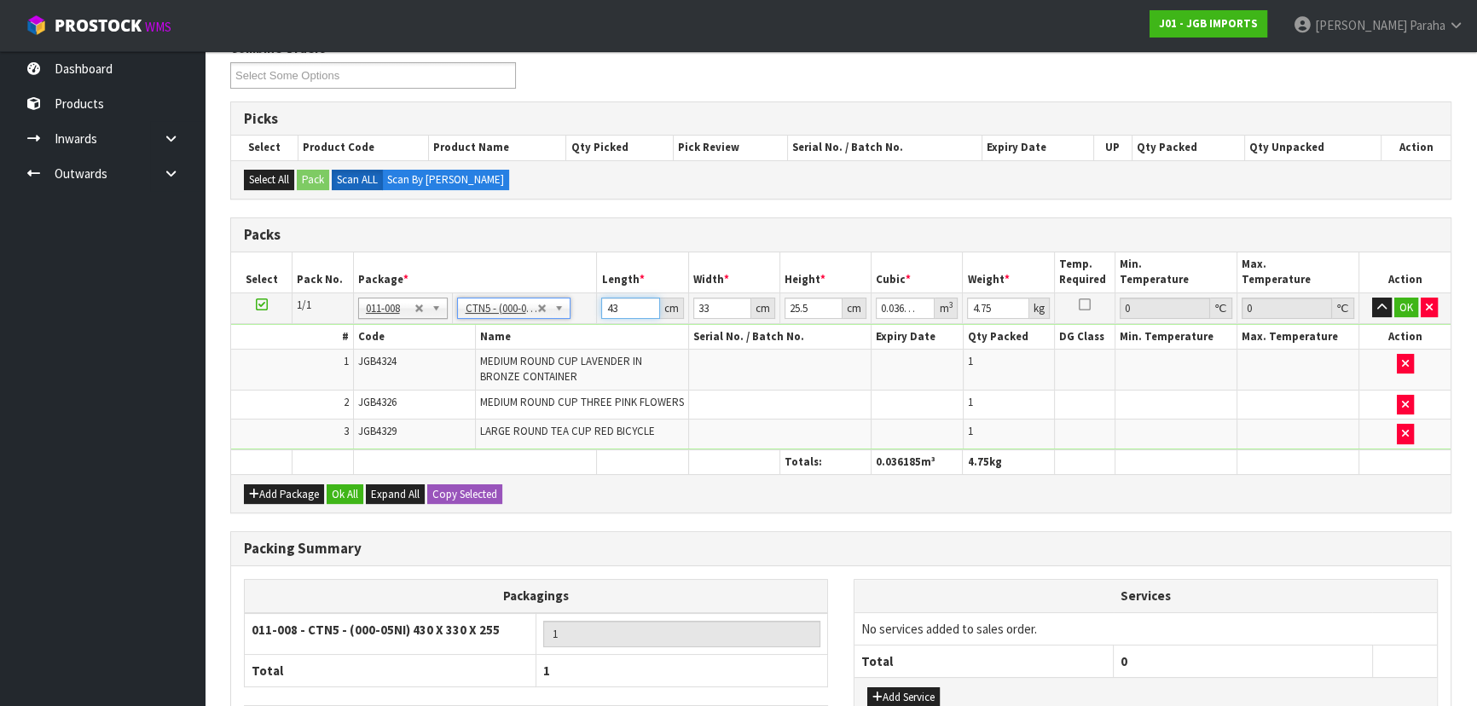
click at [627, 300] on input "43" at bounding box center [630, 308] width 58 height 21
type input "4"
type input "0.003366"
type input "44"
type input "0.037026"
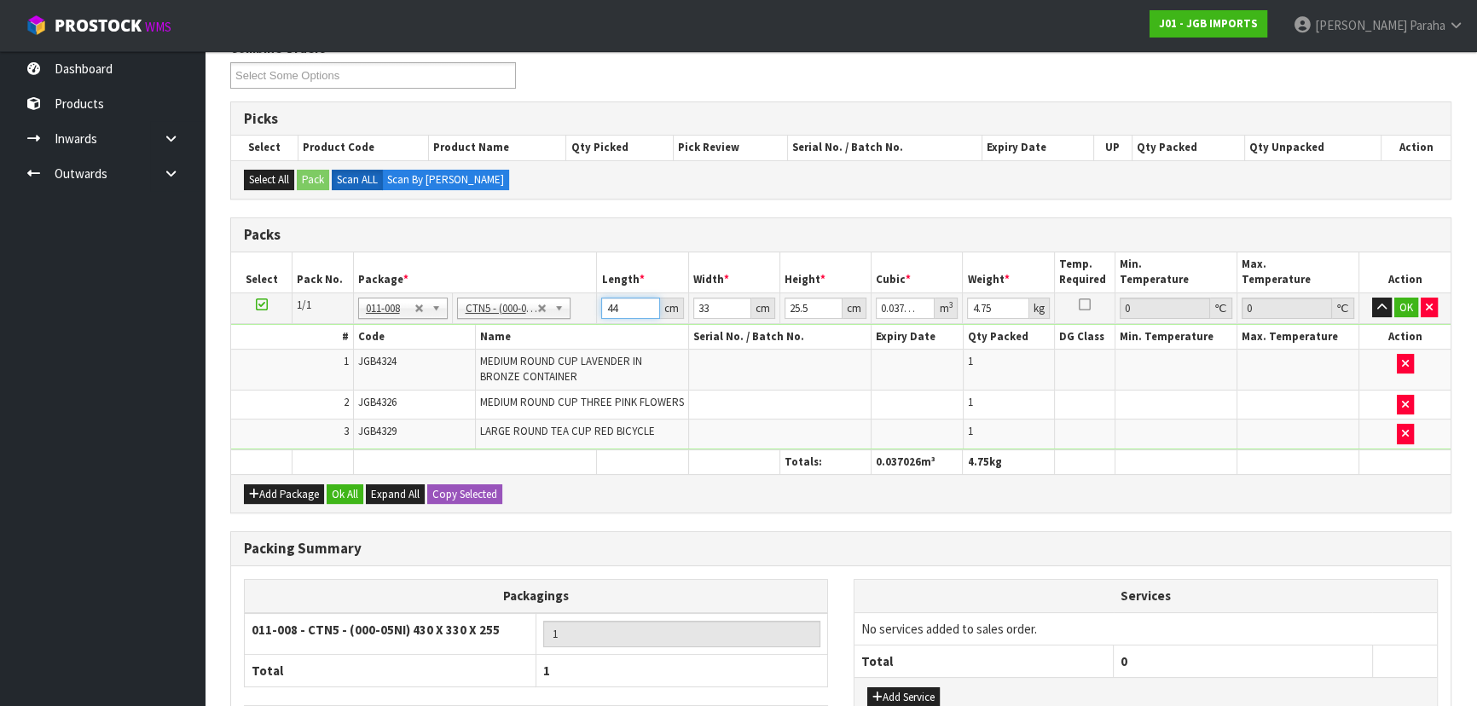
type input "44"
type input "3"
type input "0.003366"
type input "35"
type input "0.03927"
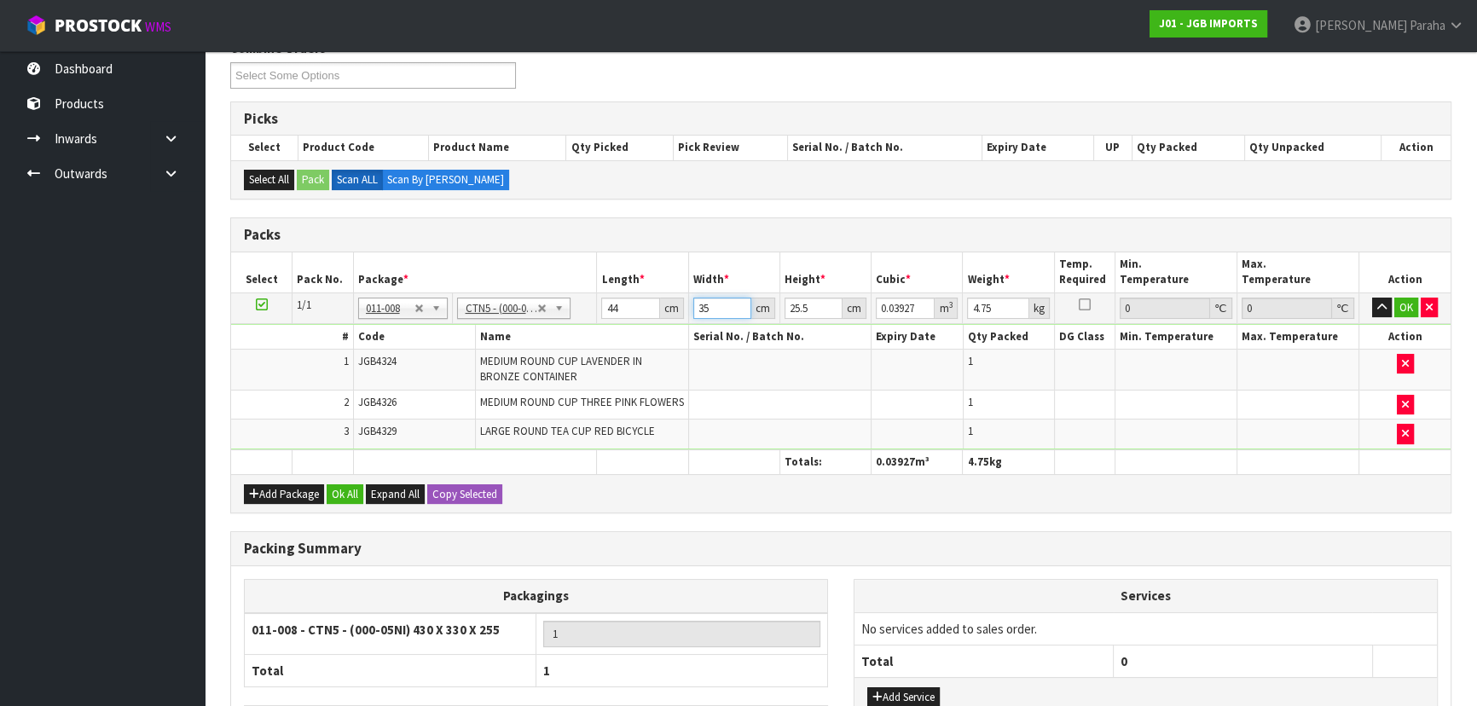
type input "35"
type input "2"
type input "0.00308"
type input "28"
type input "0.04312"
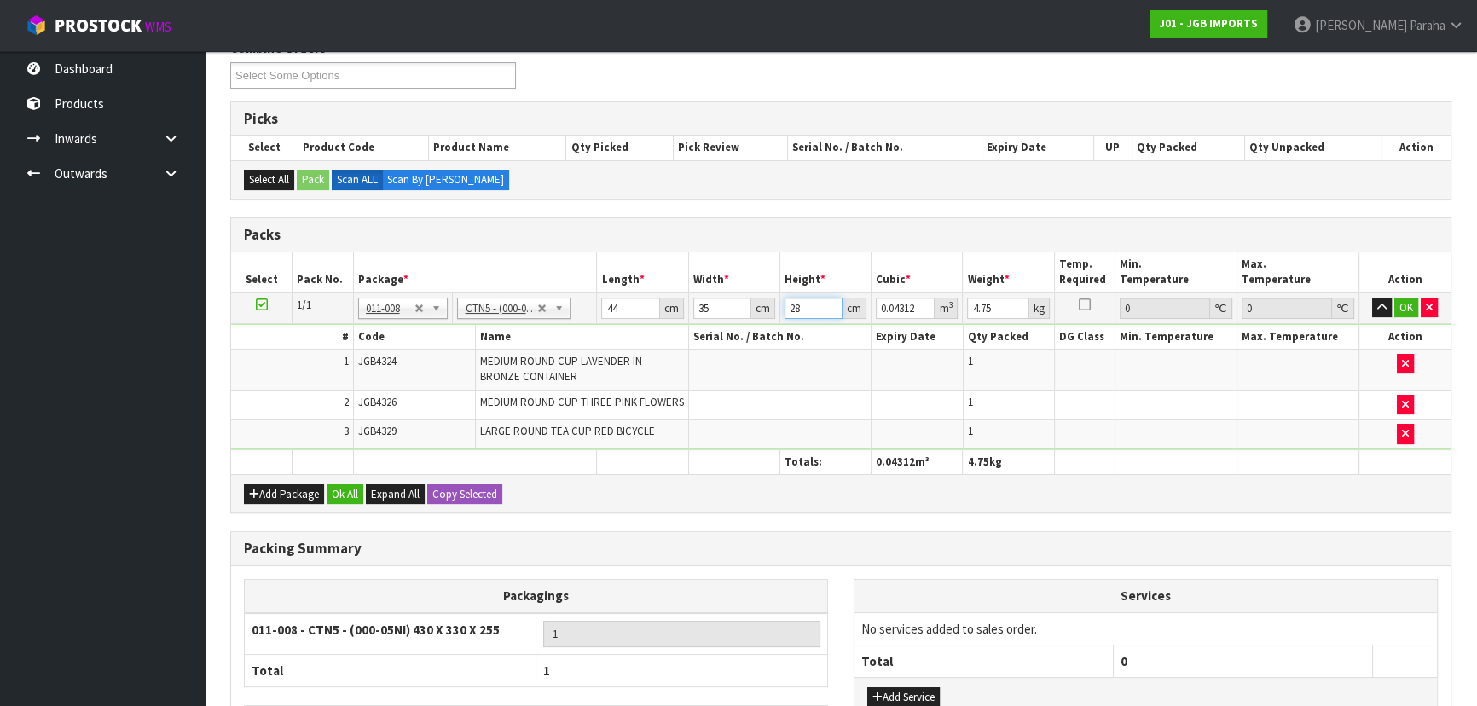
type input "28"
type input "6"
click at [1372, 298] on button "button" at bounding box center [1382, 308] width 20 height 20
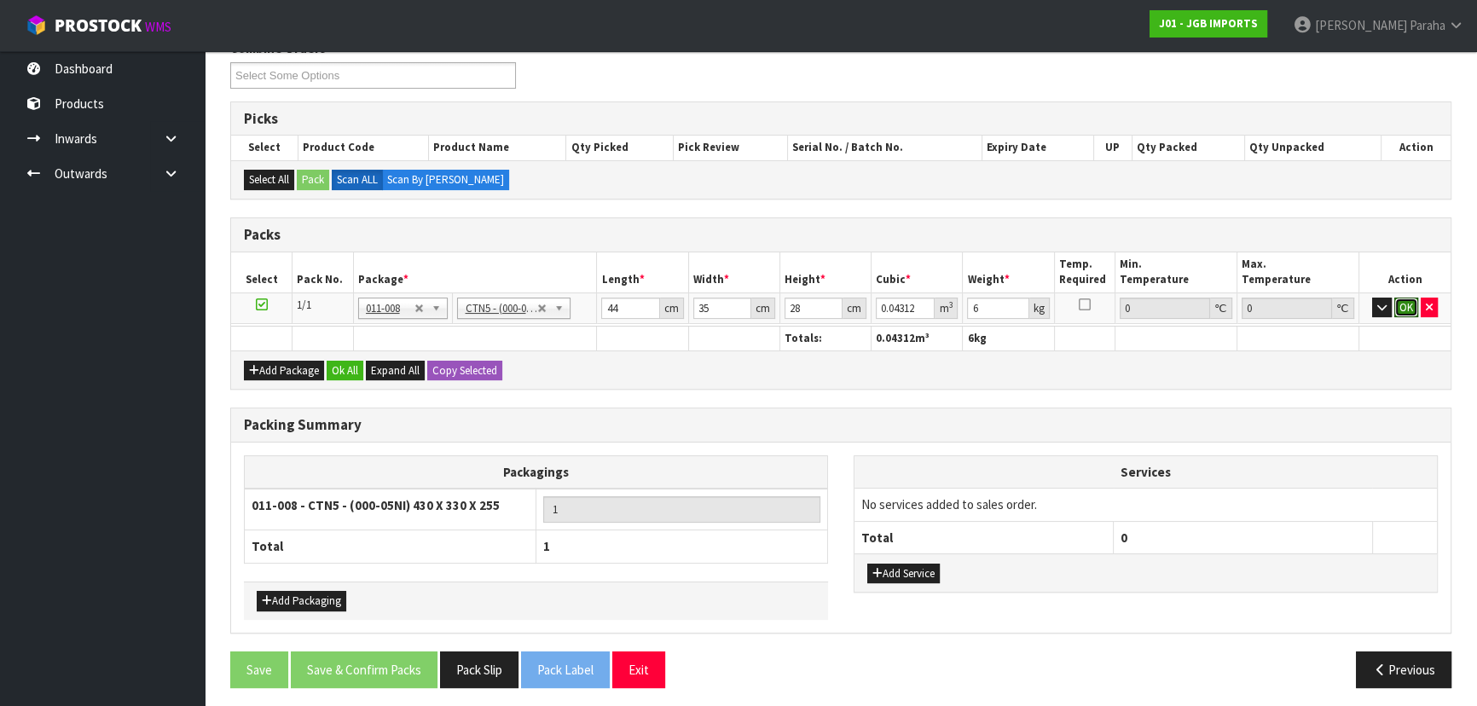
click button "OK" at bounding box center [1406, 308] width 24 height 20
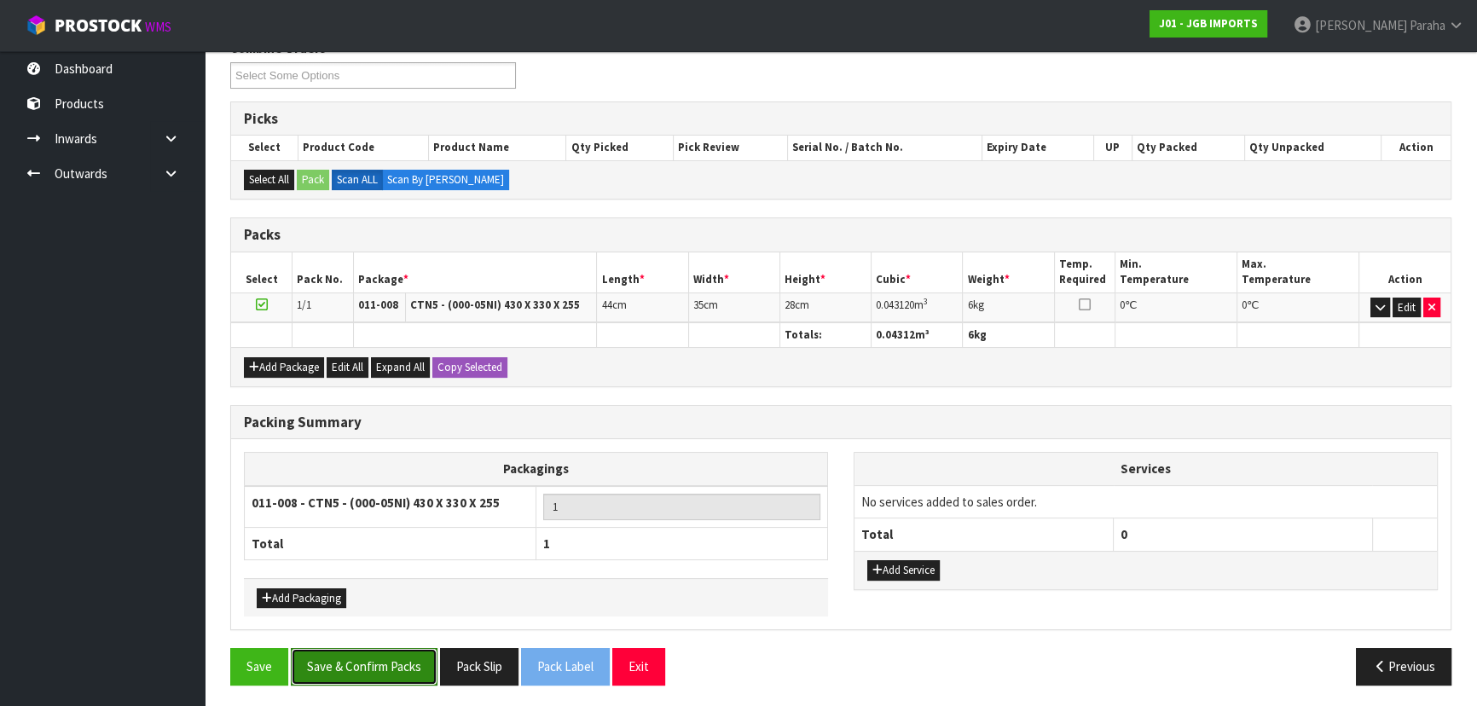
click at [385, 671] on button "Save & Confirm Packs" at bounding box center [364, 666] width 147 height 37
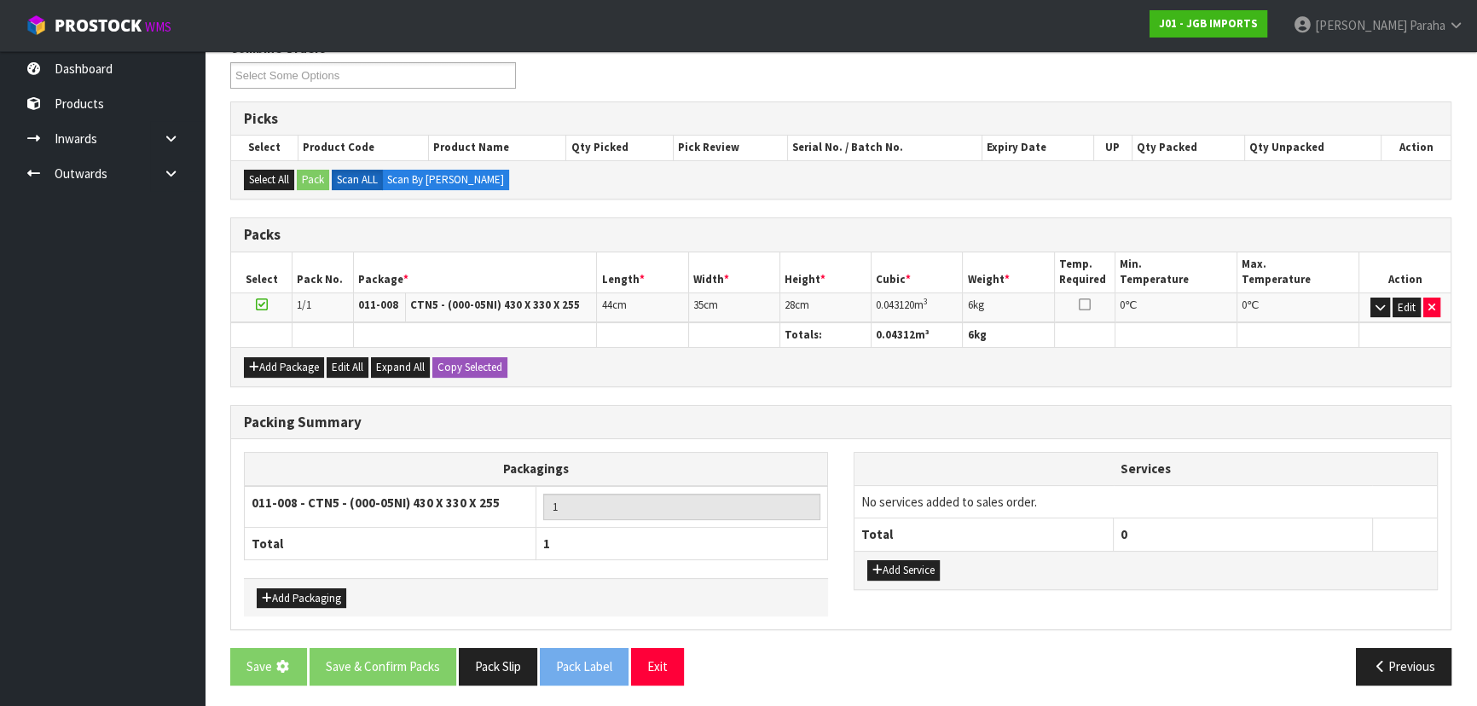
scroll to position [0, 0]
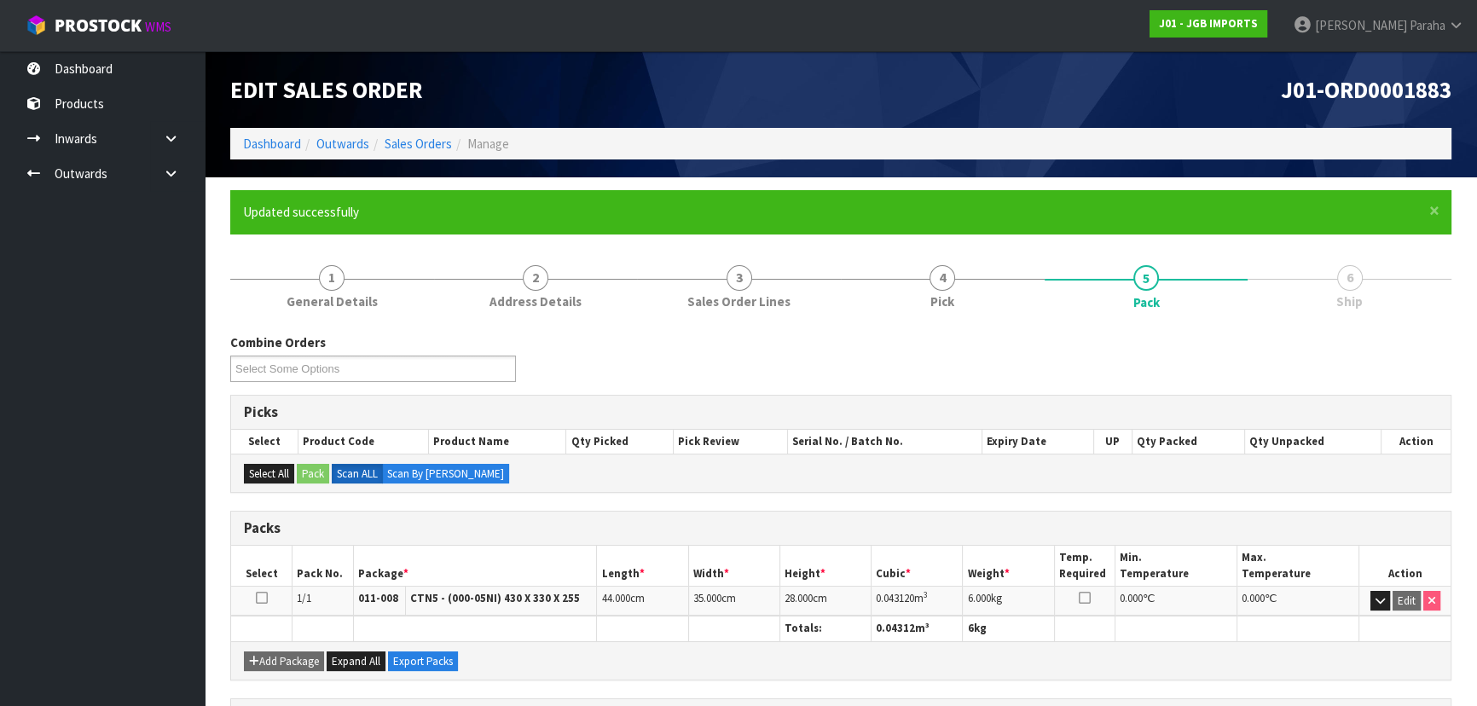
click at [1275, 337] on div "Combine Orders J01-ORD0001870 J01-ORD0001878 J01-ORD0001883 J01-ORD0001884 Sele…" at bounding box center [840, 363] width 1246 height 61
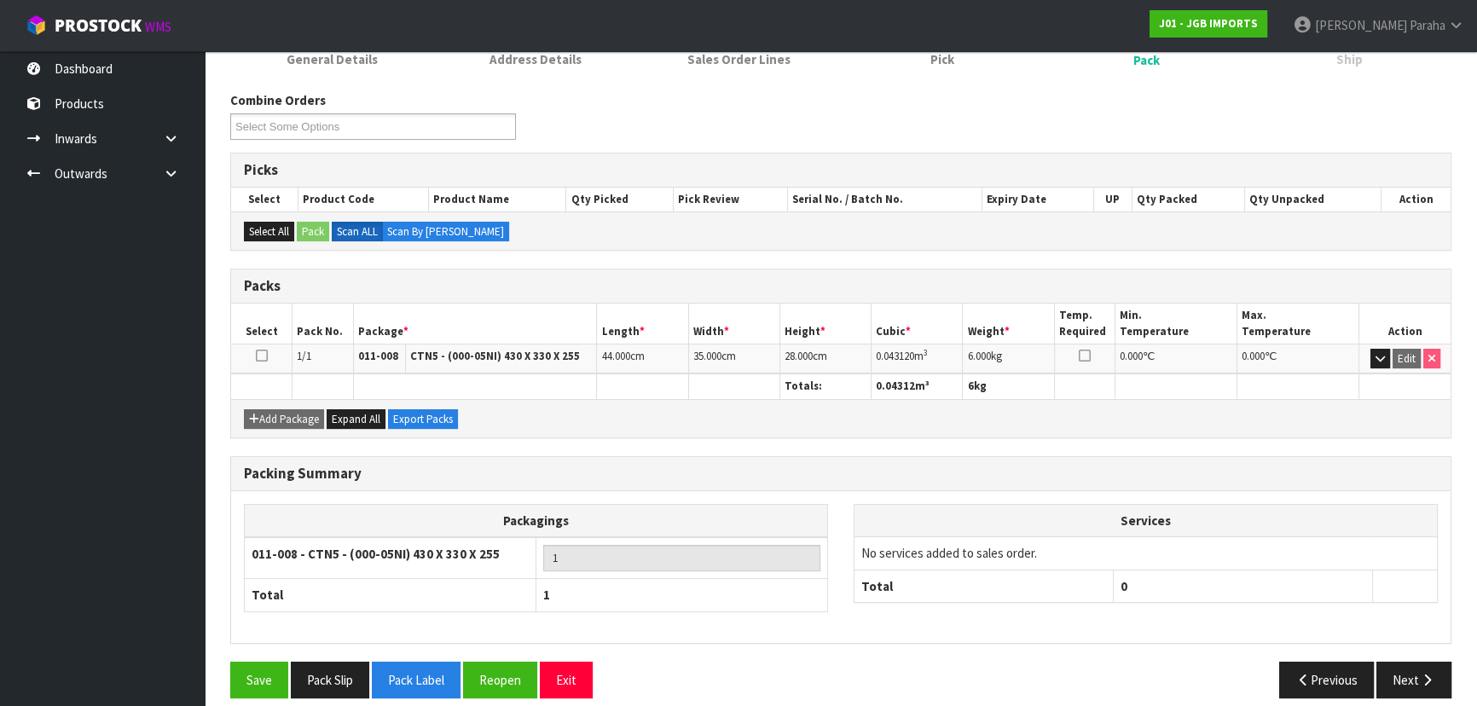
scroll to position [256, 0]
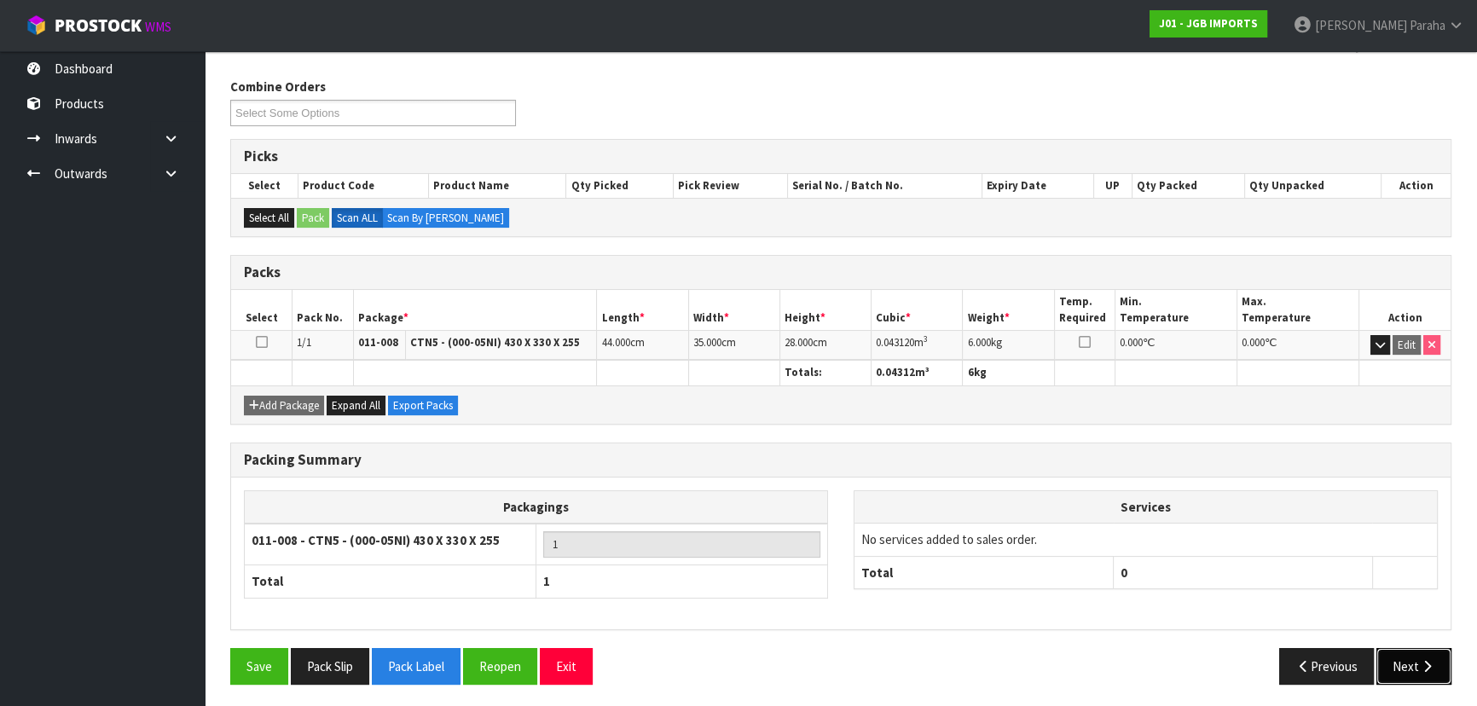
click at [1443, 661] on button "Next" at bounding box center [1413, 666] width 75 height 37
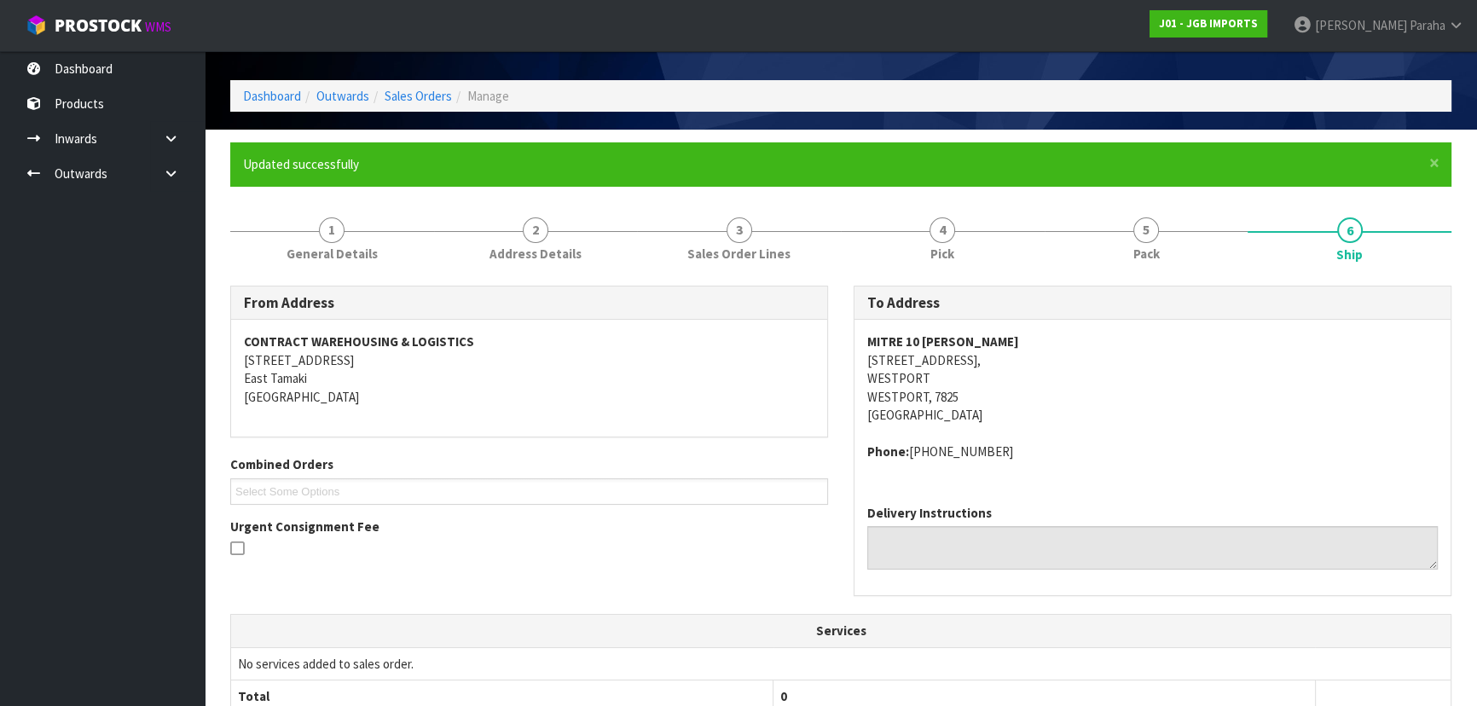
scroll to position [435, 0]
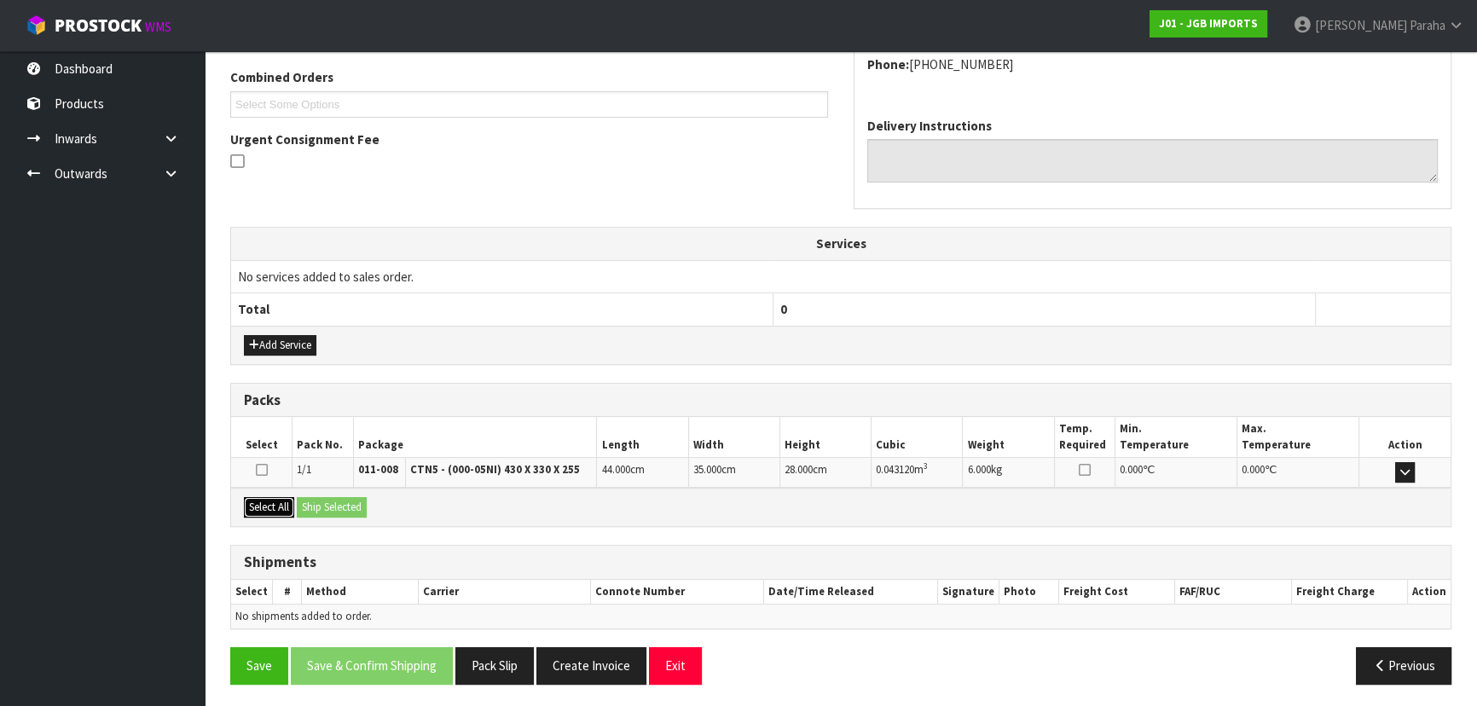
click at [263, 505] on button "Select All" at bounding box center [269, 507] width 50 height 20
click at [338, 504] on button "Ship Selected" at bounding box center [332, 507] width 70 height 20
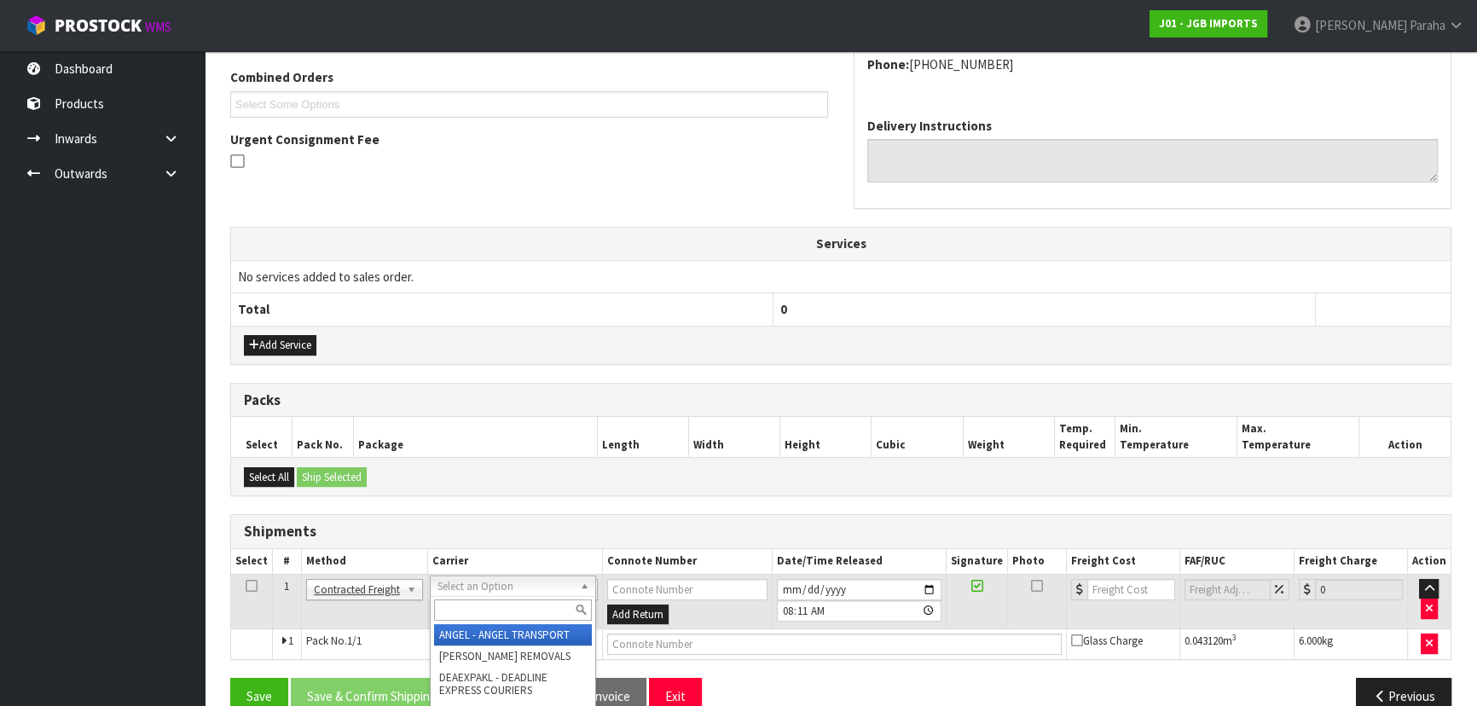
click at [516, 610] on input "text" at bounding box center [513, 609] width 158 height 21
type input "NZP"
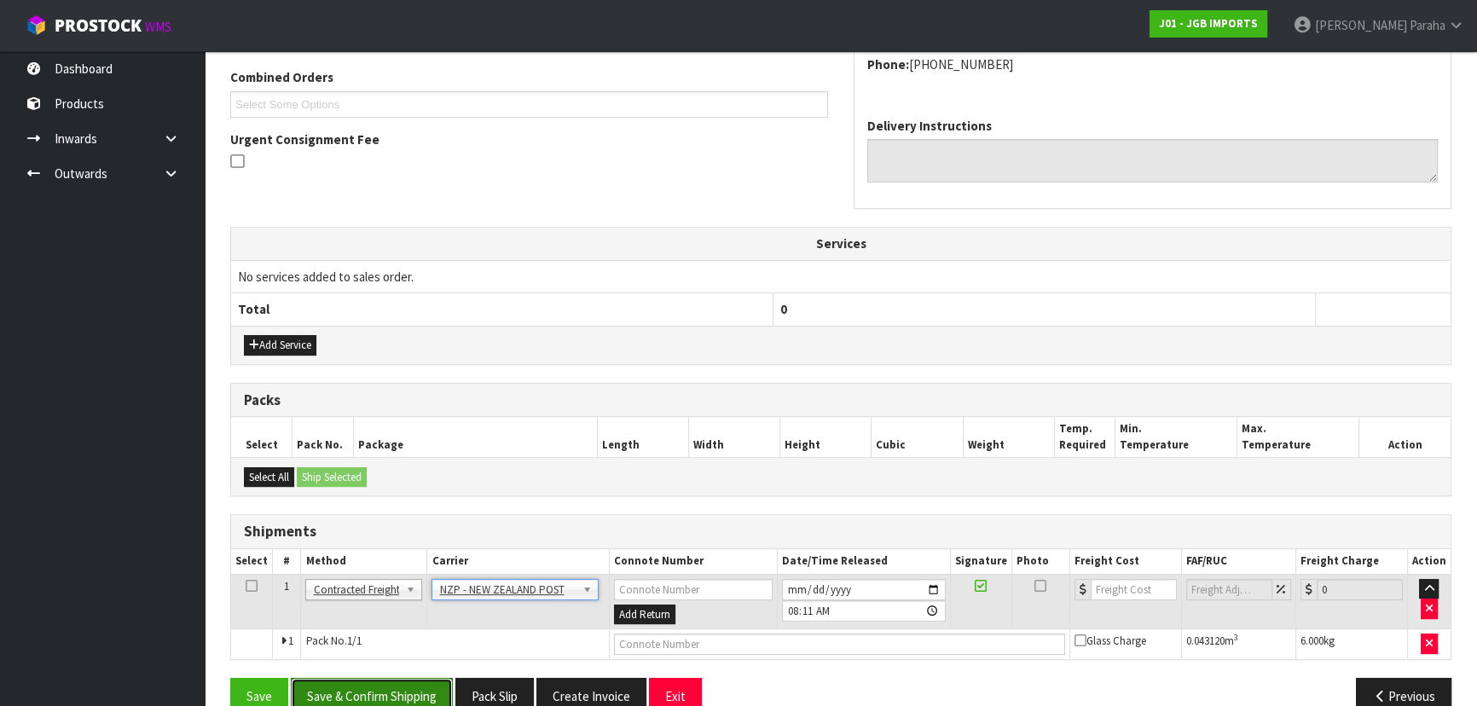
click at [423, 688] on button "Save & Confirm Shipping" at bounding box center [372, 696] width 162 height 37
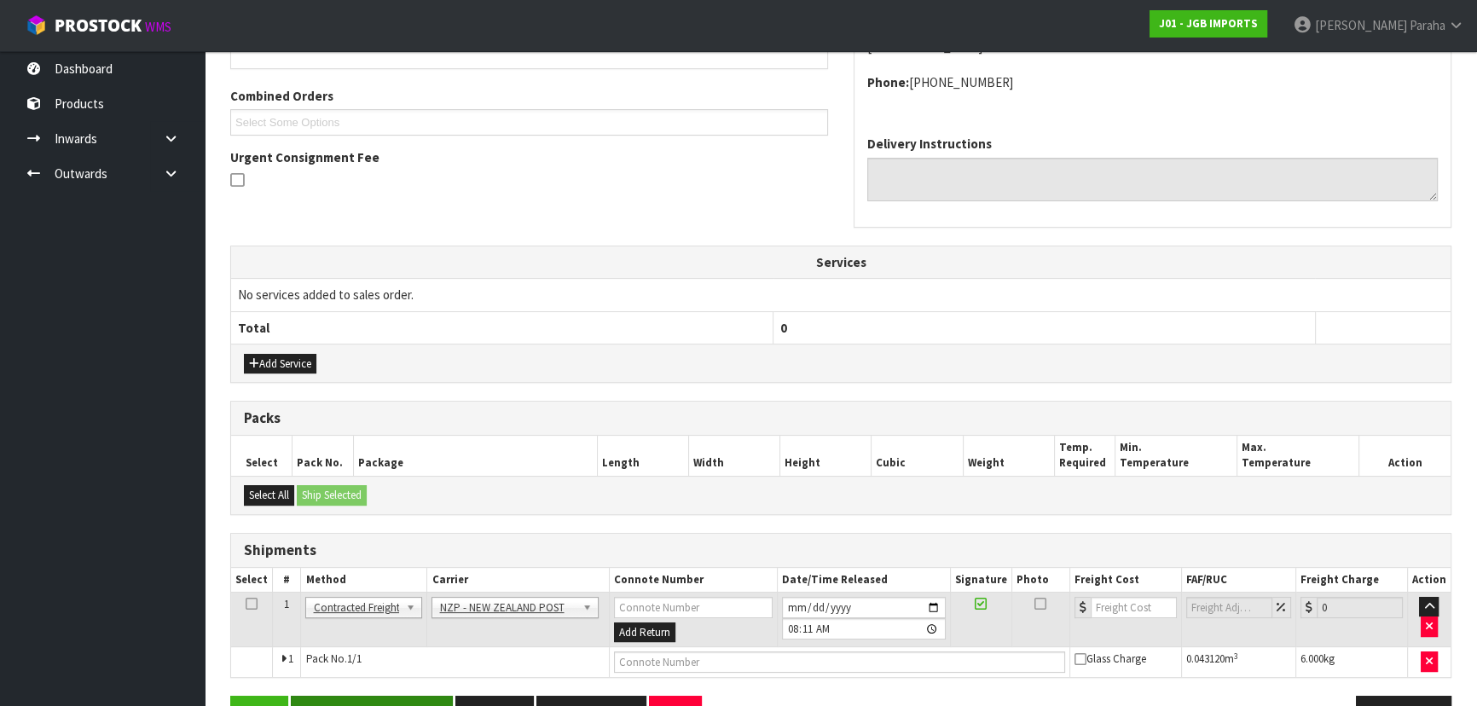
scroll to position [0, 0]
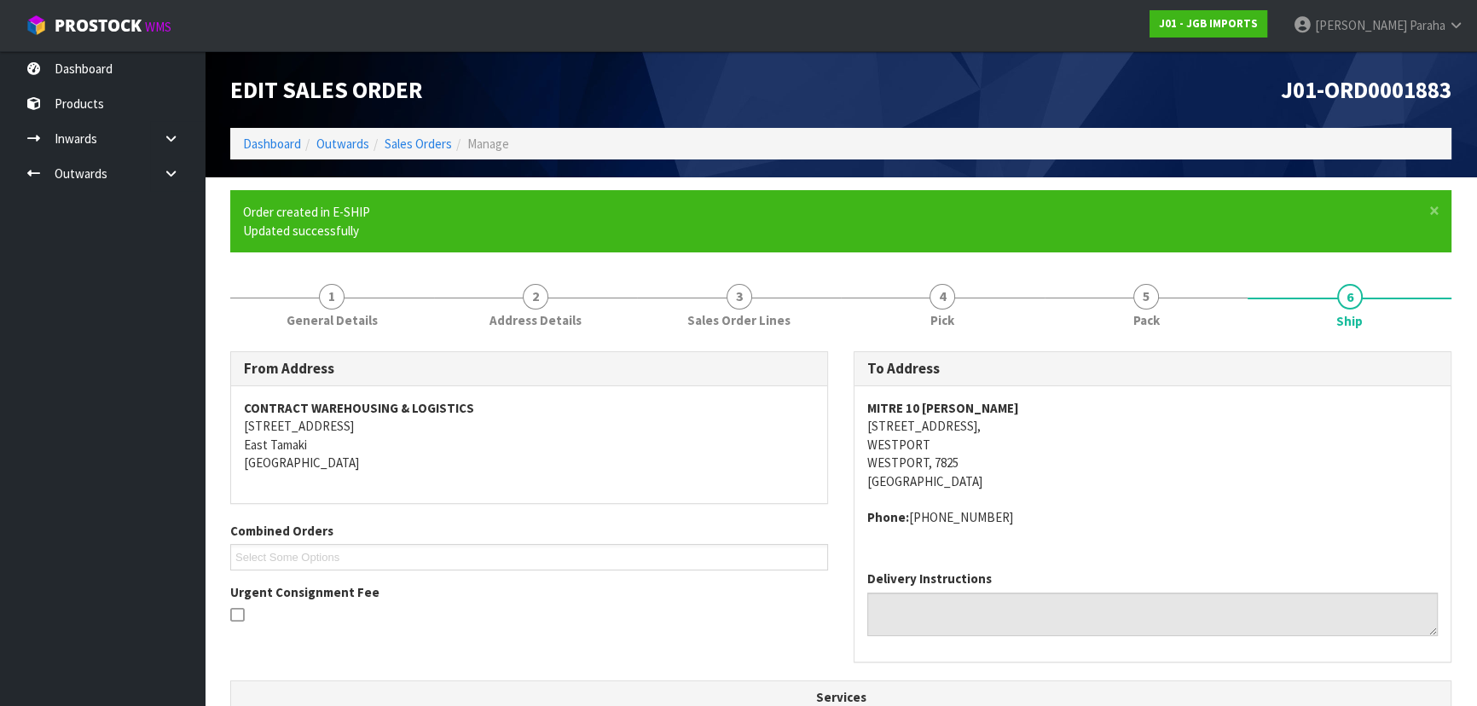
click at [1269, 461] on address "MITRE 10 MARTIN WESTPORT 47 PALMERSTON STREET, WESTPORT WESTPORT, 7825 New Zeal…" at bounding box center [1152, 444] width 570 height 91
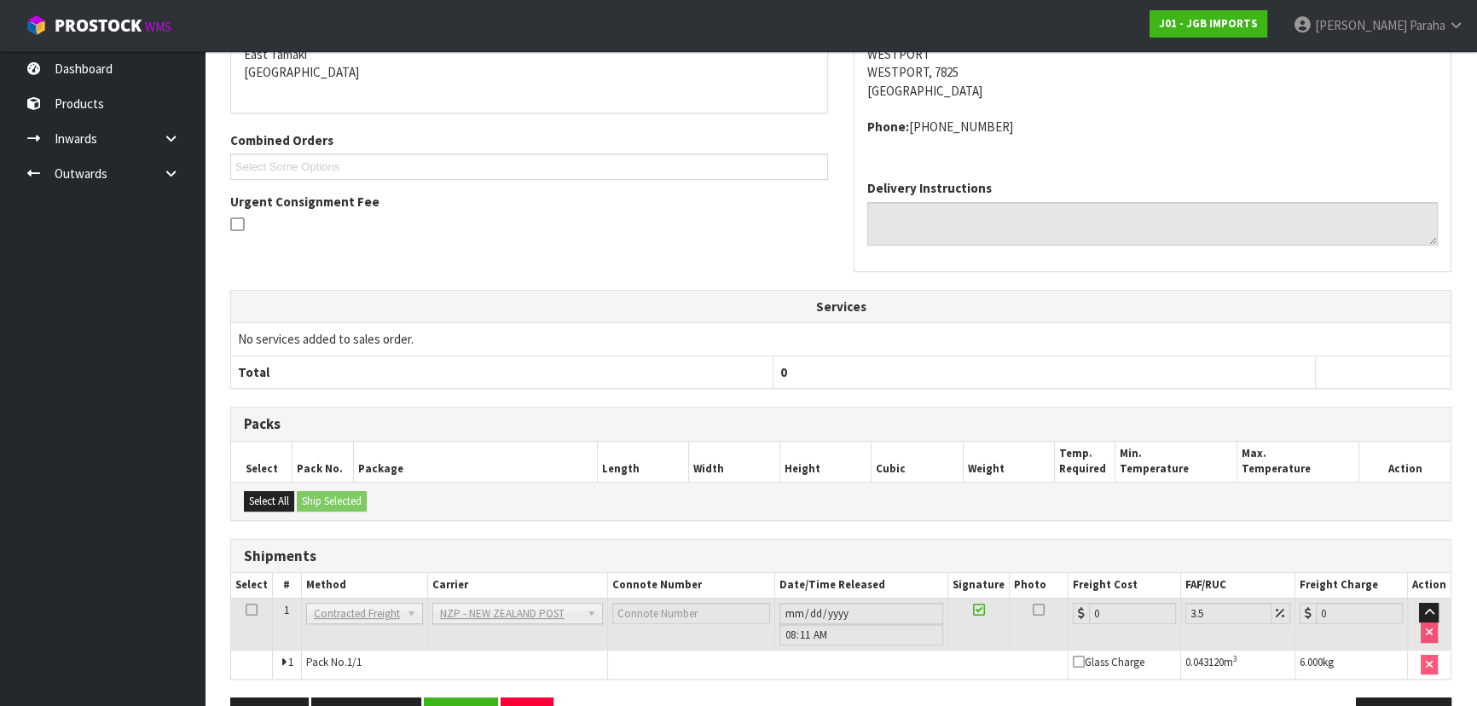
scroll to position [442, 0]
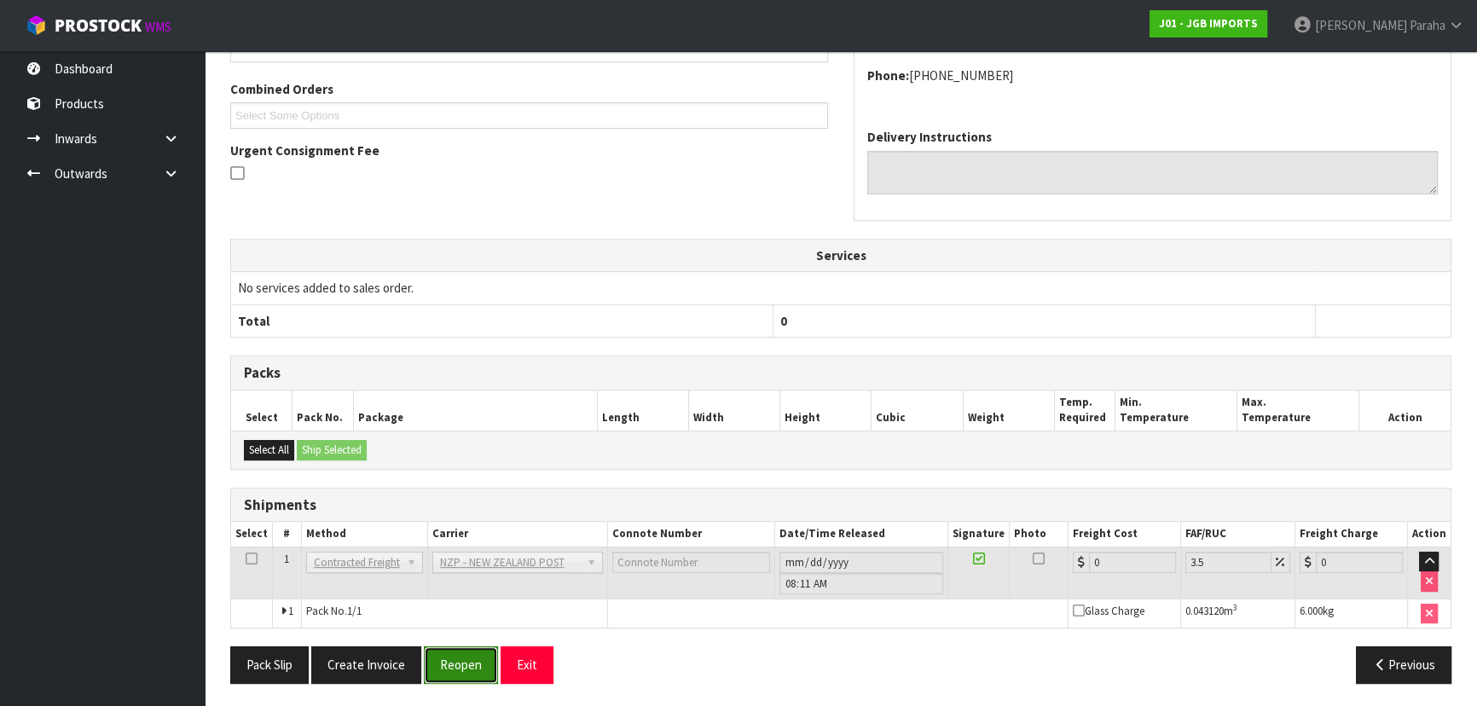
click at [476, 659] on button "Reopen" at bounding box center [461, 664] width 74 height 37
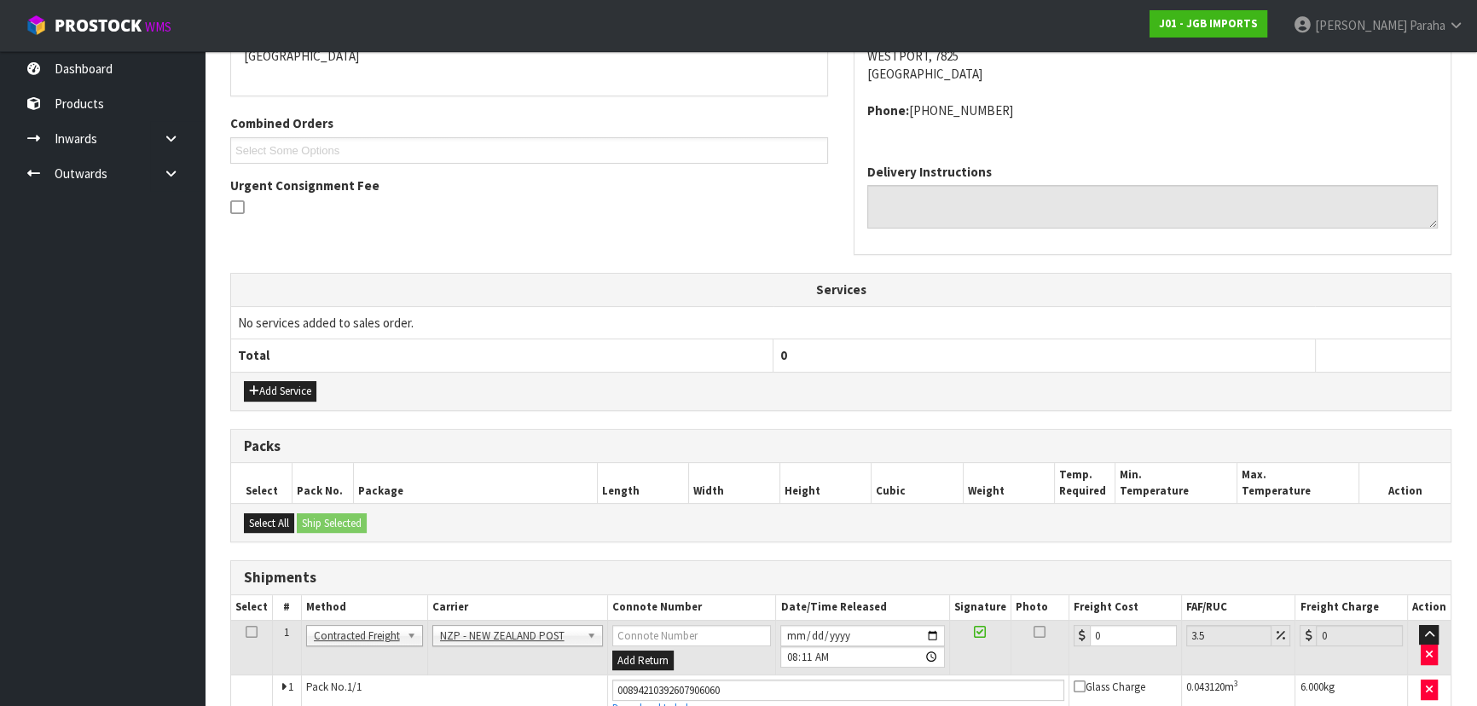
scroll to position [481, 0]
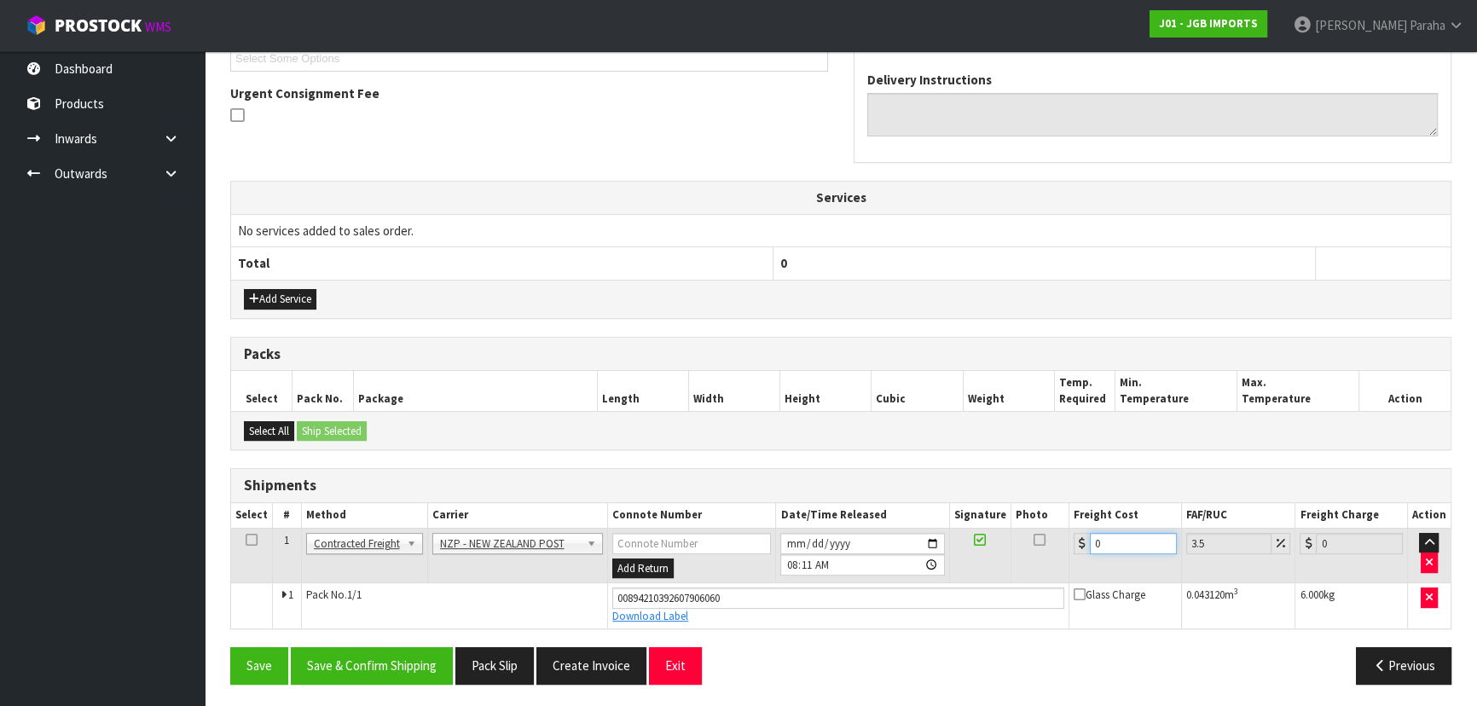
click at [1117, 539] on input "0" at bounding box center [1133, 543] width 87 height 21
type input "1"
type input "1.03"
type input "11"
type input "11.38"
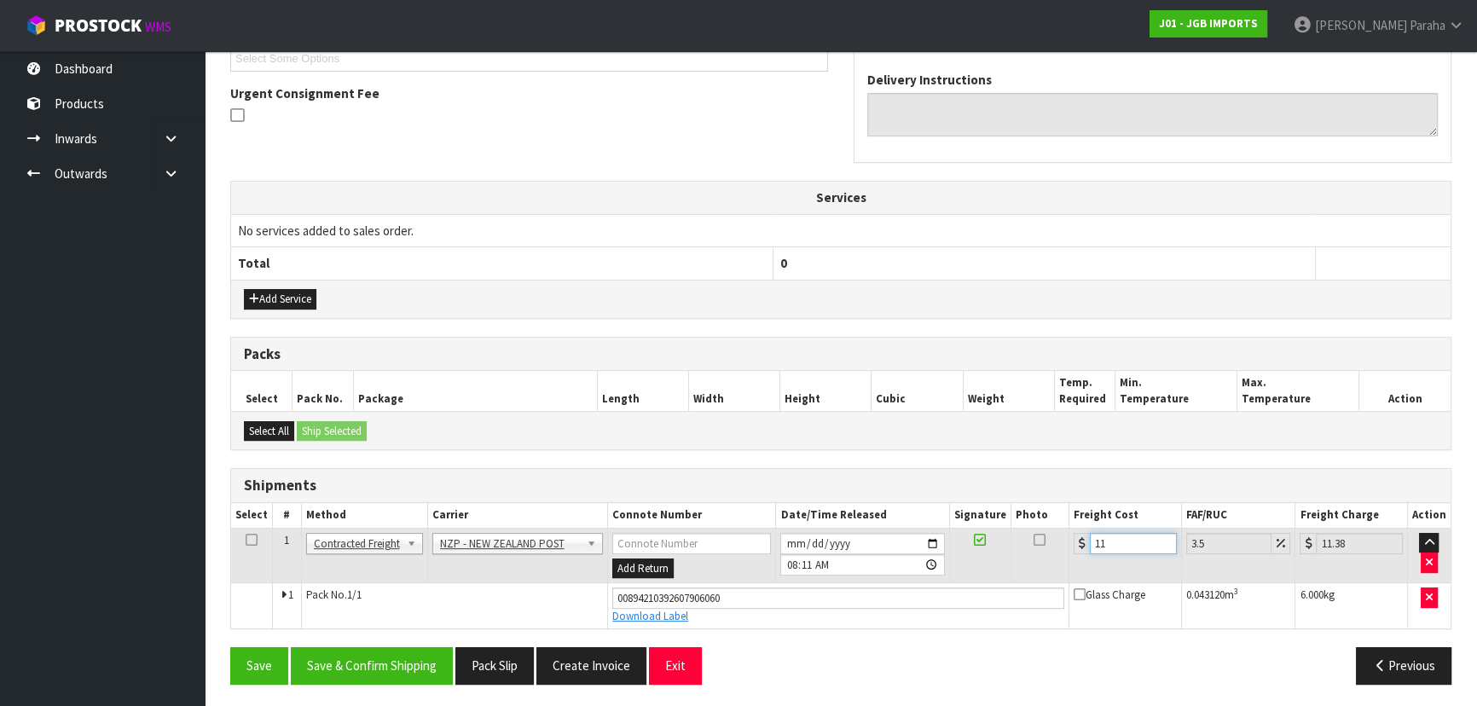
type input "11.6"
type input "12.01"
type input "11.61"
type input "12.02"
type input "11.61"
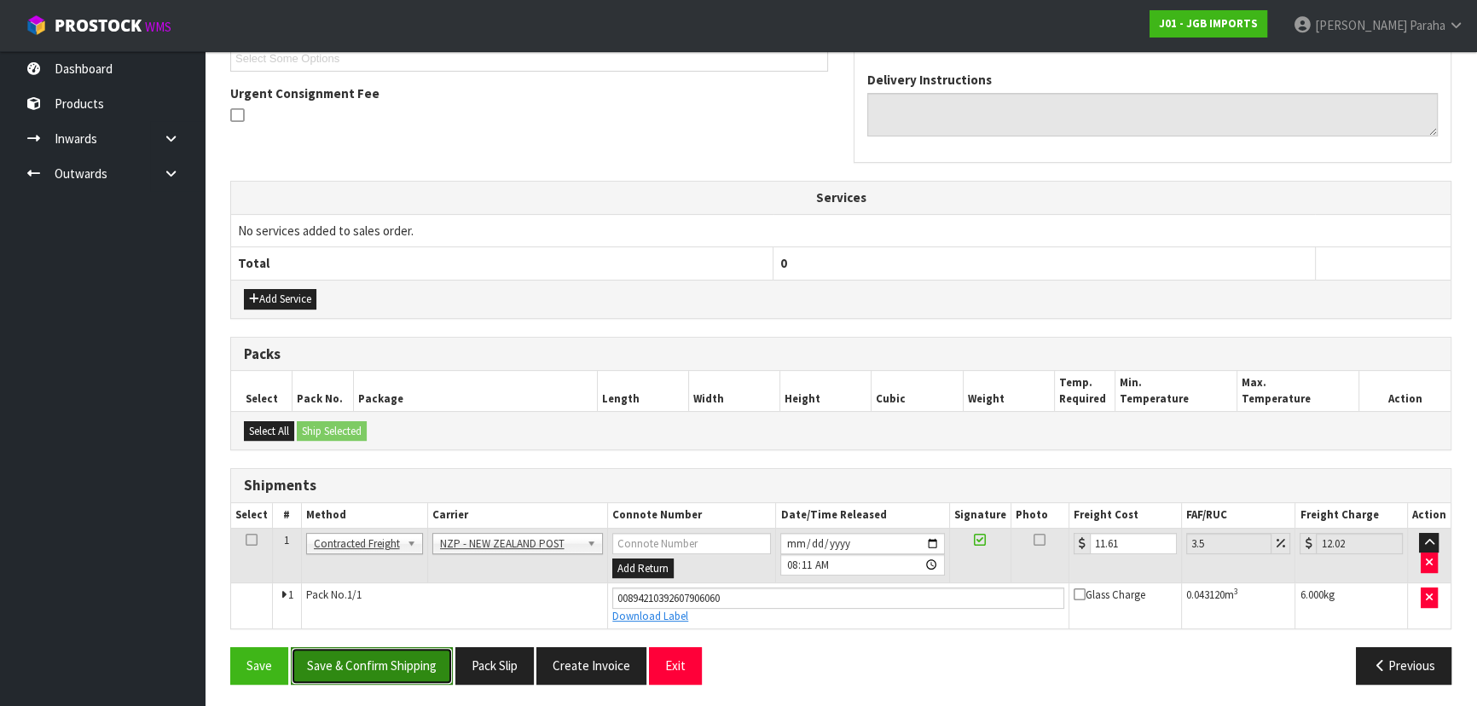
click at [402, 656] on button "Save & Confirm Shipping" at bounding box center [372, 665] width 162 height 37
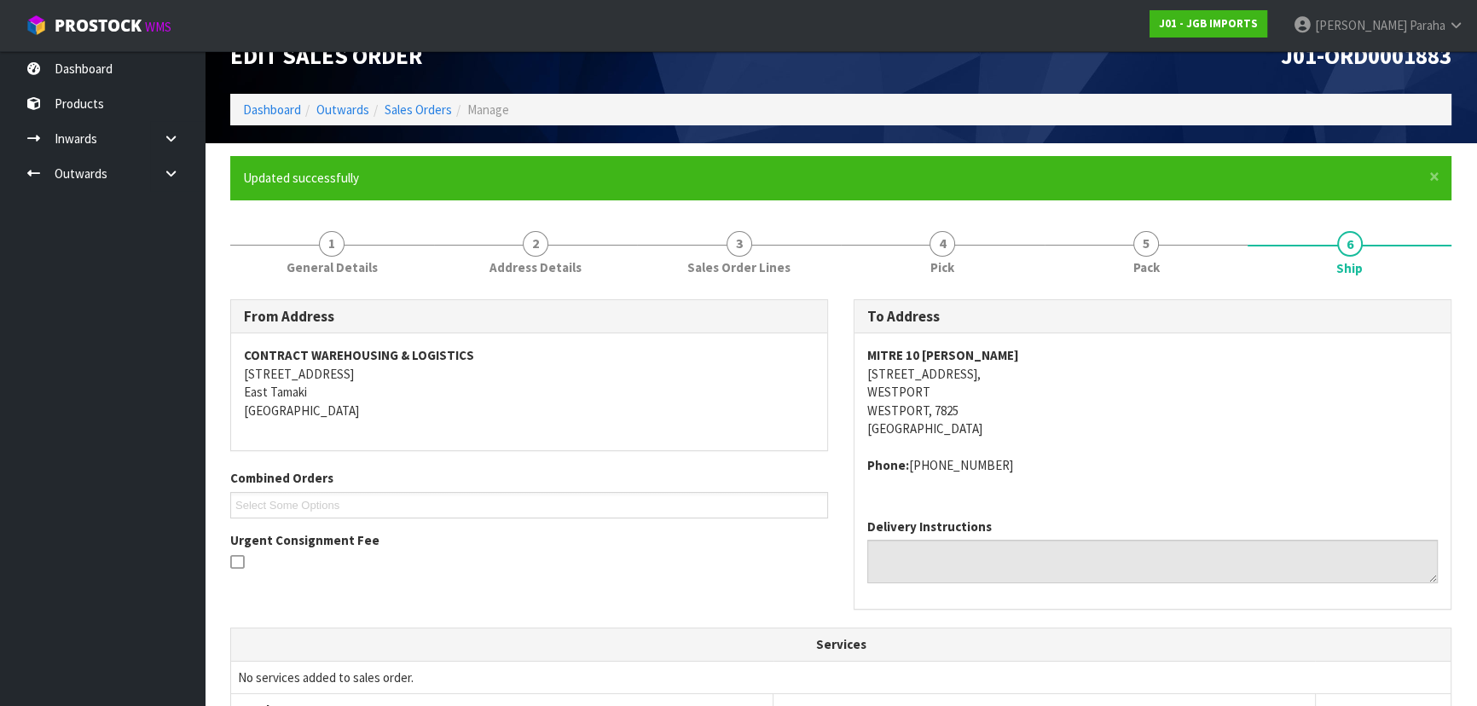
scroll to position [0, 0]
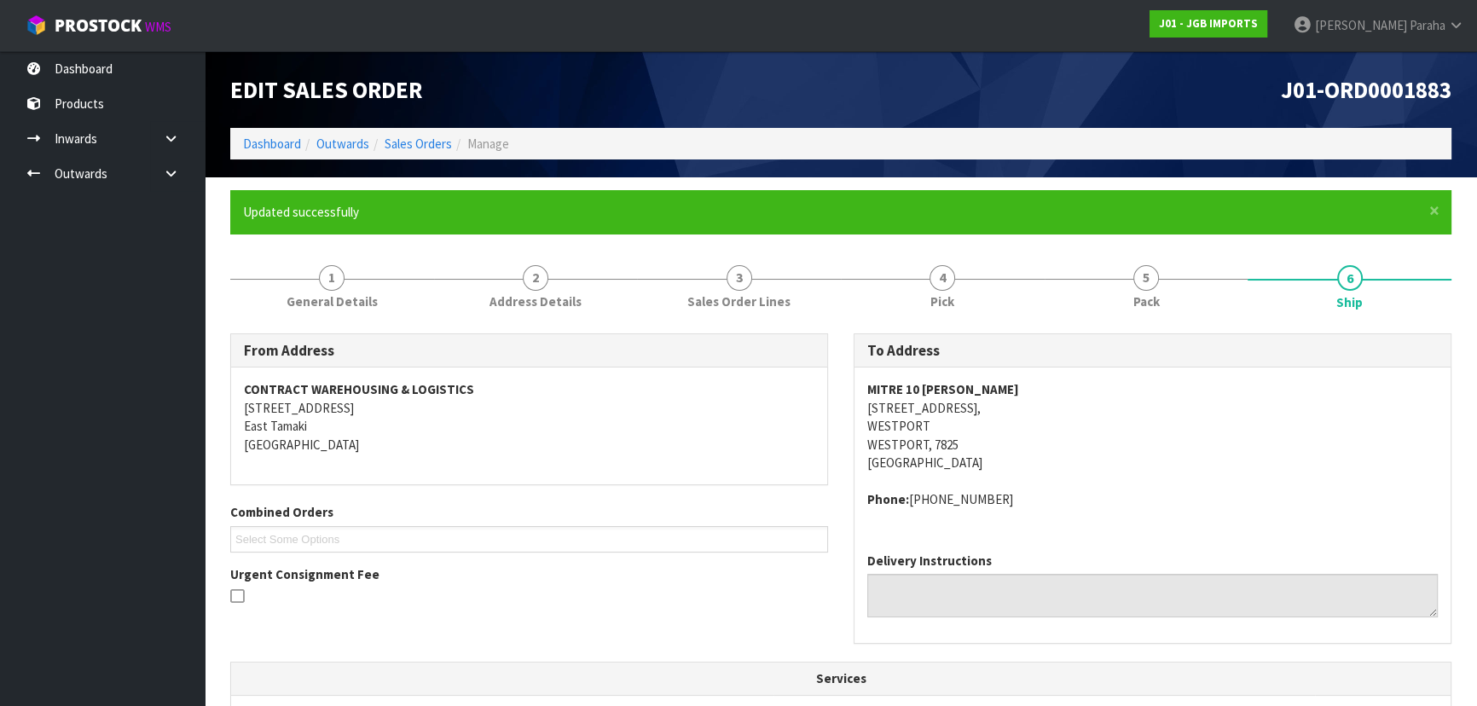
click at [1371, 90] on span "J01-ORD0001883" at bounding box center [1366, 89] width 171 height 29
click at [278, 145] on link "Dashboard" at bounding box center [272, 144] width 58 height 16
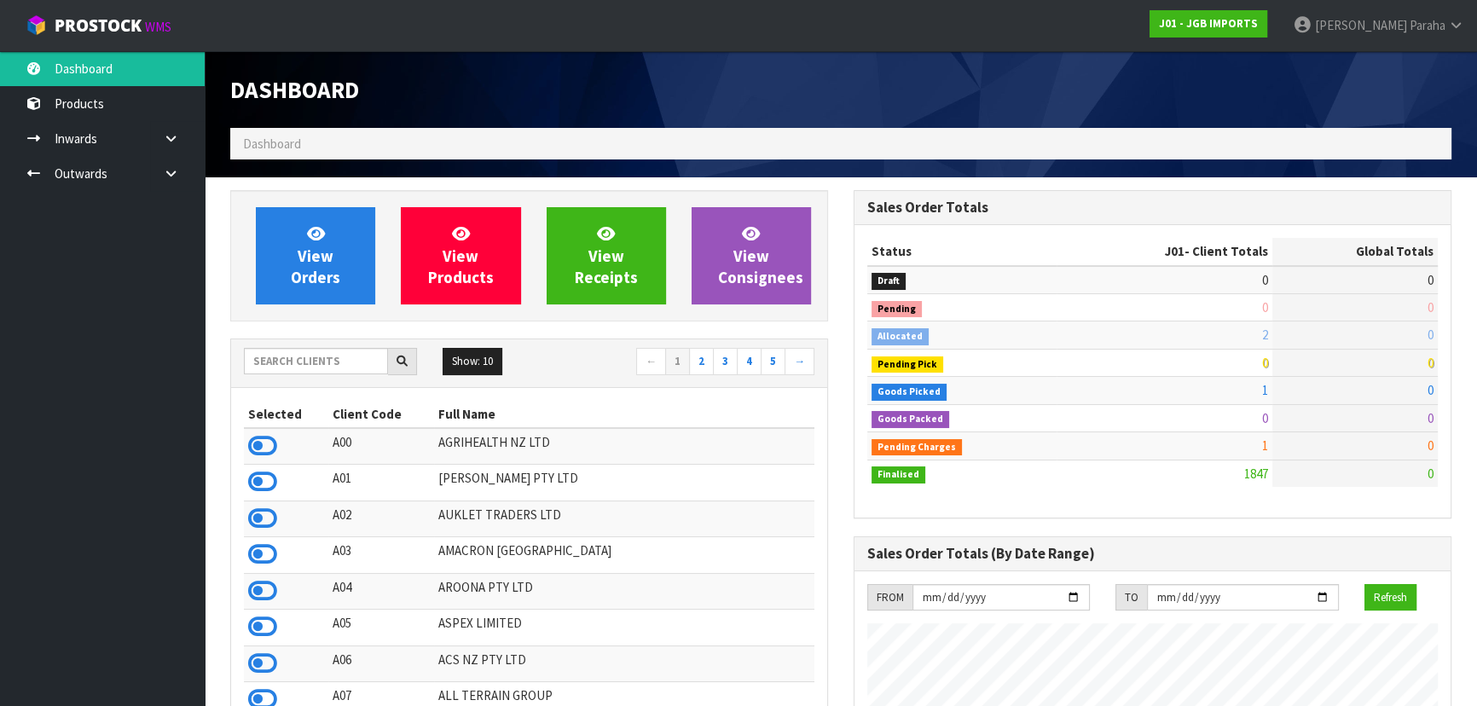
scroll to position [1289, 622]
click at [342, 364] on input "text" at bounding box center [316, 361] width 144 height 26
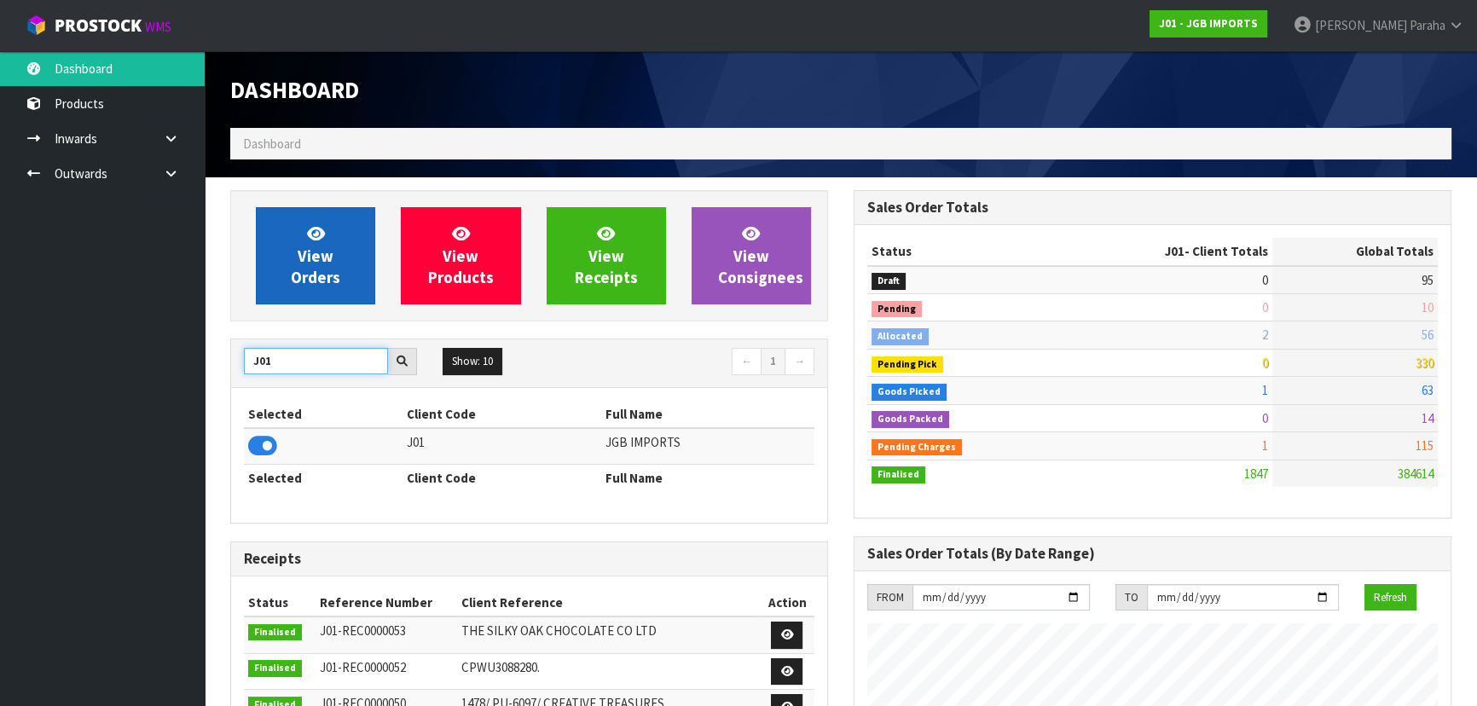
type input "J01"
click at [322, 250] on span "View Orders" at bounding box center [315, 255] width 49 height 64
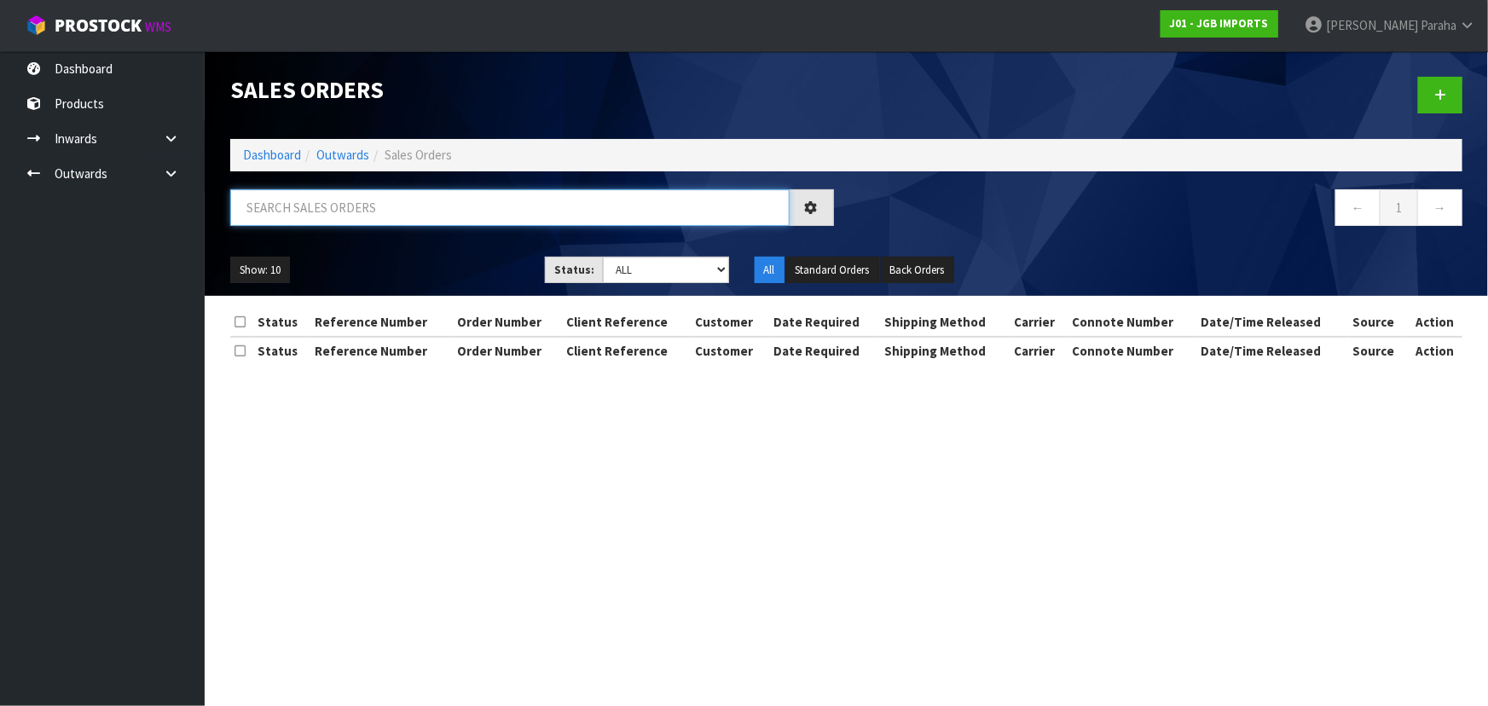
click at [314, 209] on input "text" at bounding box center [509, 207] width 559 height 37
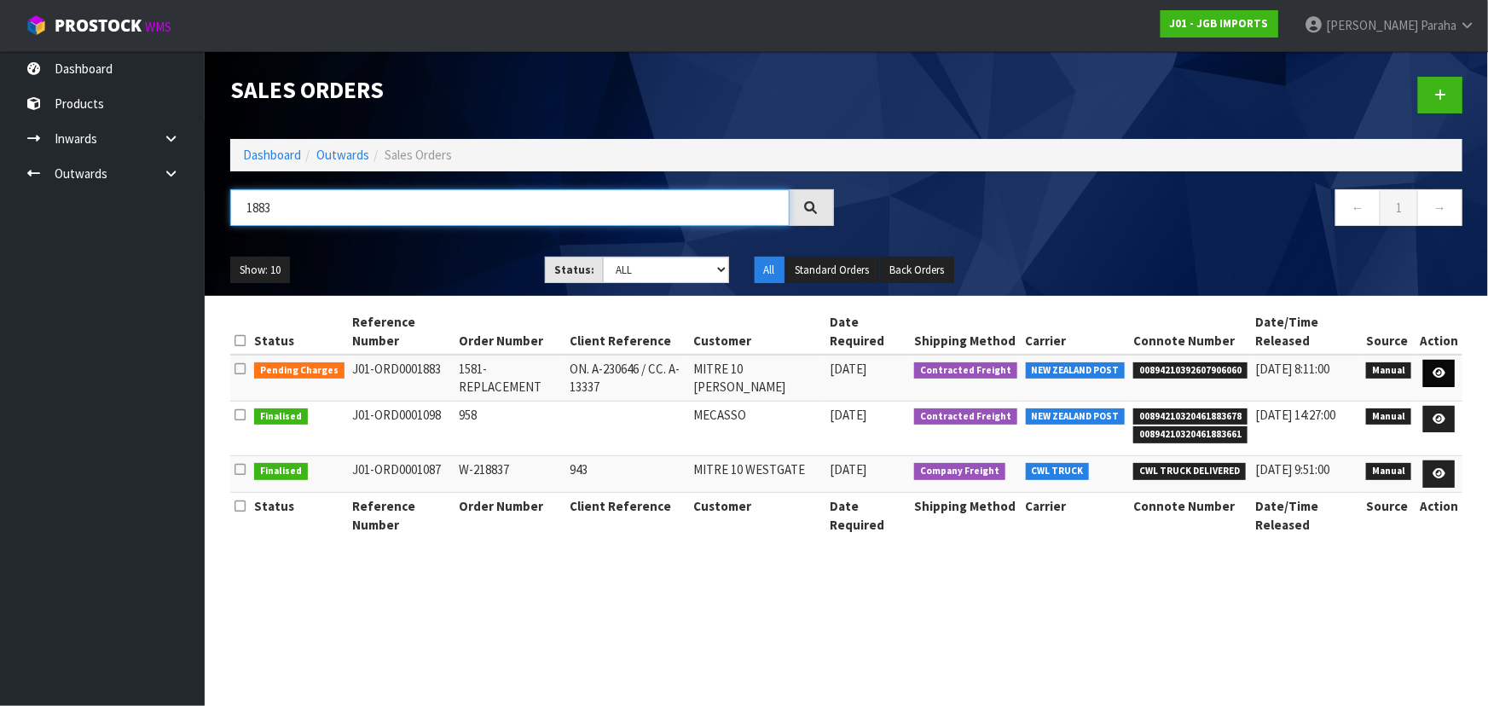
type input "1883"
click at [1445, 369] on icon at bounding box center [1438, 372] width 13 height 11
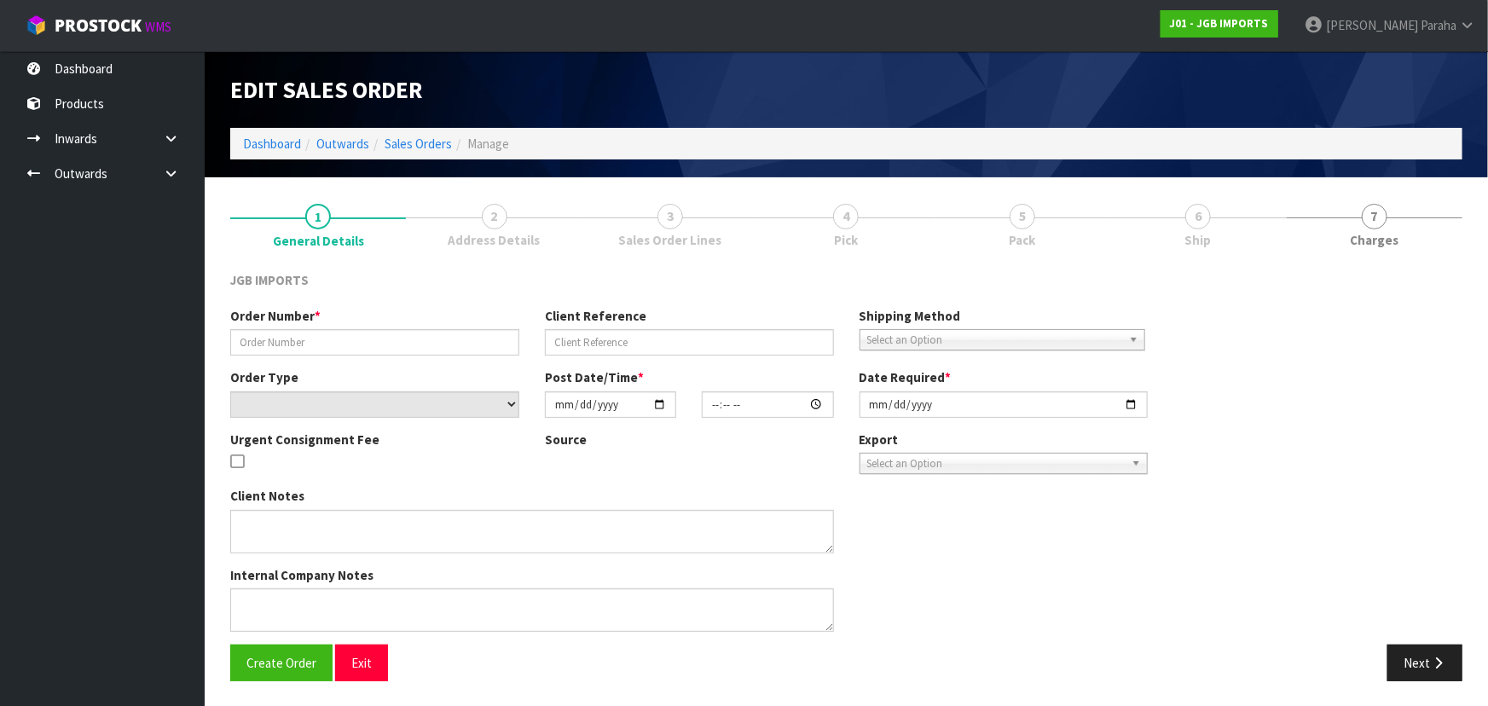
type input "1581-REPLACEMENT"
type input "ON. A-230646 / CC. A-13337"
select select "number:0"
type input "2025-10-06"
type input "11:15:00.000"
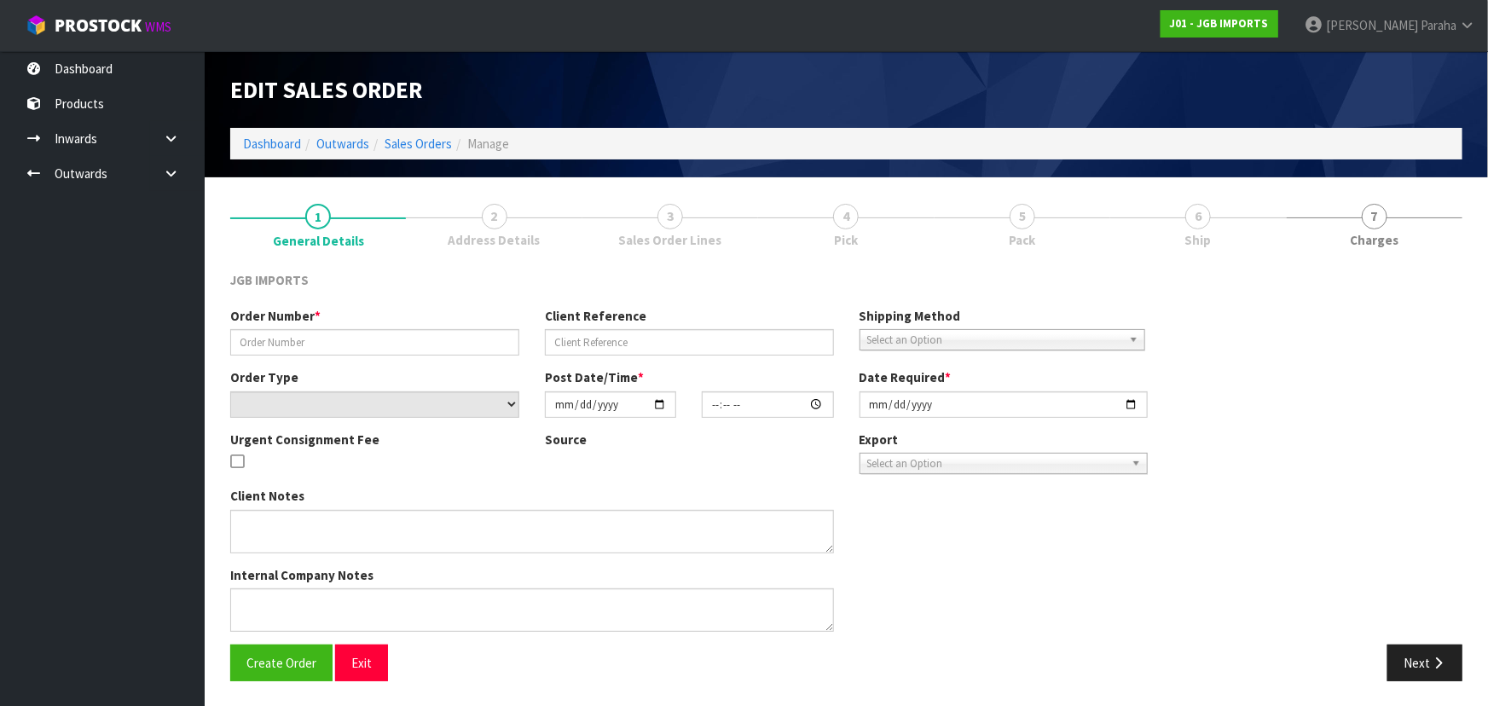
type input "2025-10-06"
type textarea "PLEASE CHECK THE THREE ITEMS BEFORE SENDING. AND PLEASE PACK REALLY WELL…IT’S E…"
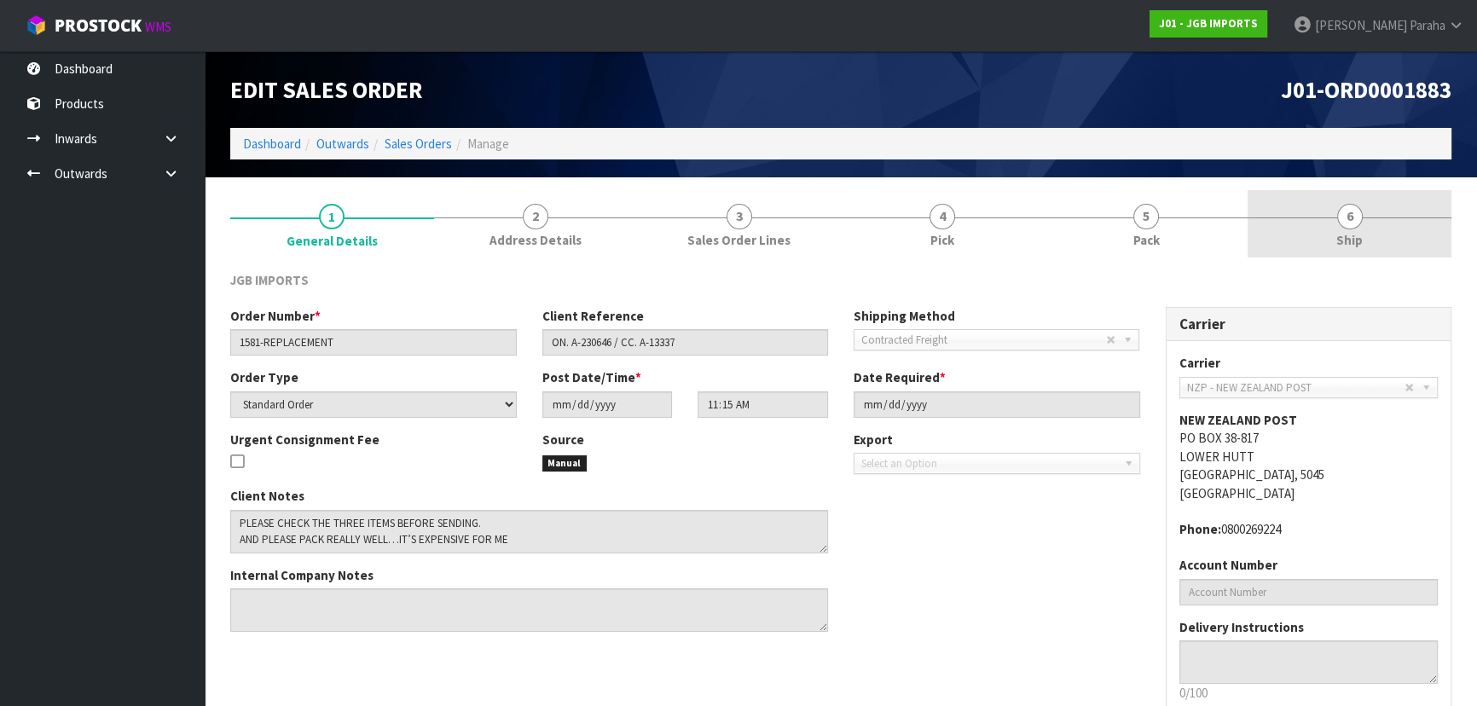
click at [1354, 231] on span "Ship" at bounding box center [1349, 240] width 26 height 18
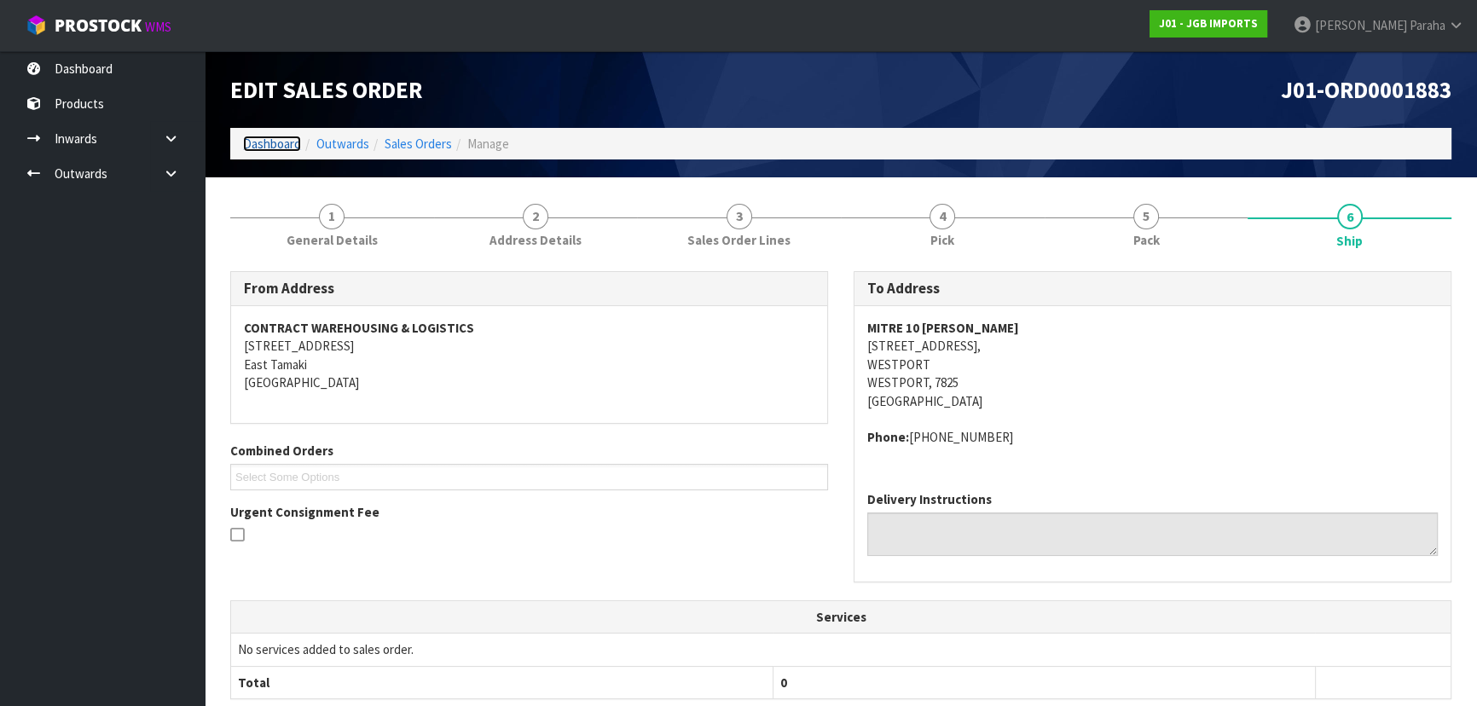
click at [295, 146] on link "Dashboard" at bounding box center [272, 144] width 58 height 16
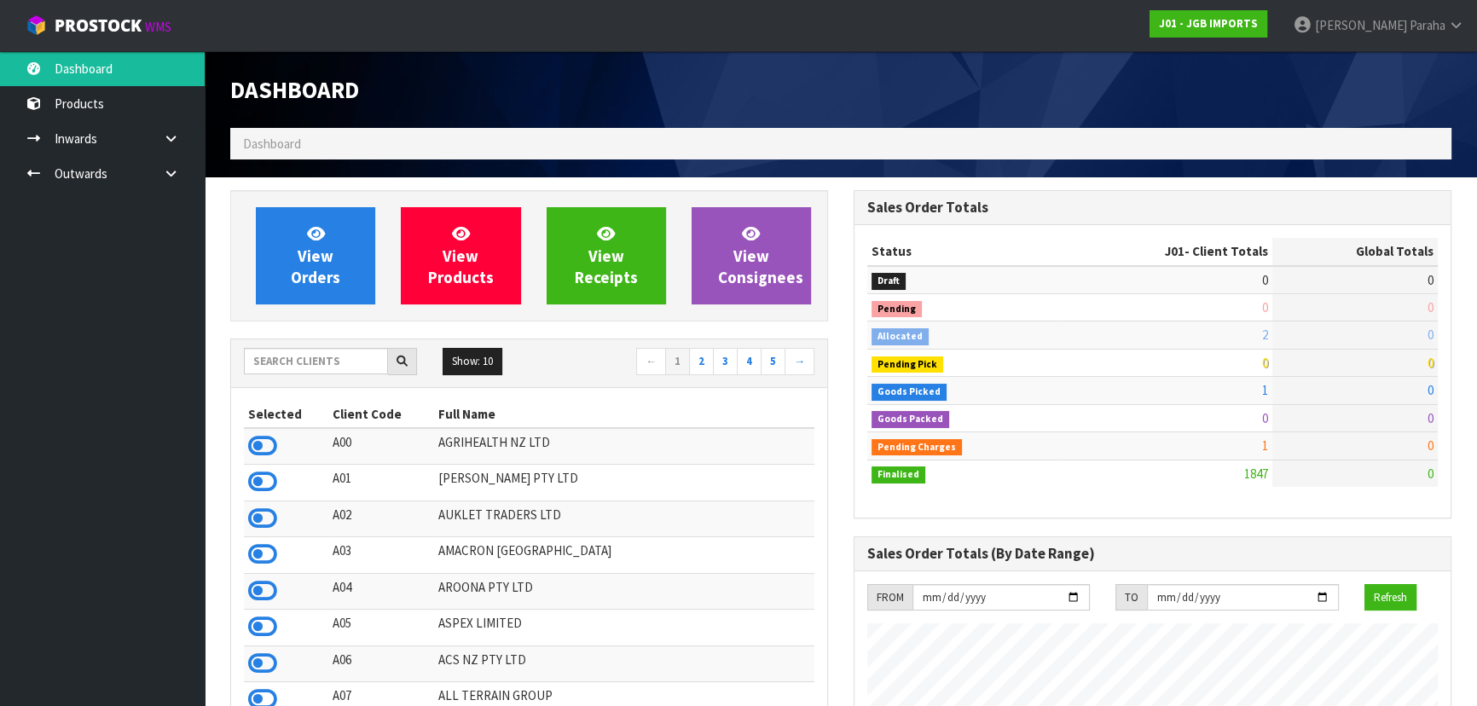
scroll to position [1289, 622]
click at [307, 358] on input "text" at bounding box center [316, 361] width 144 height 26
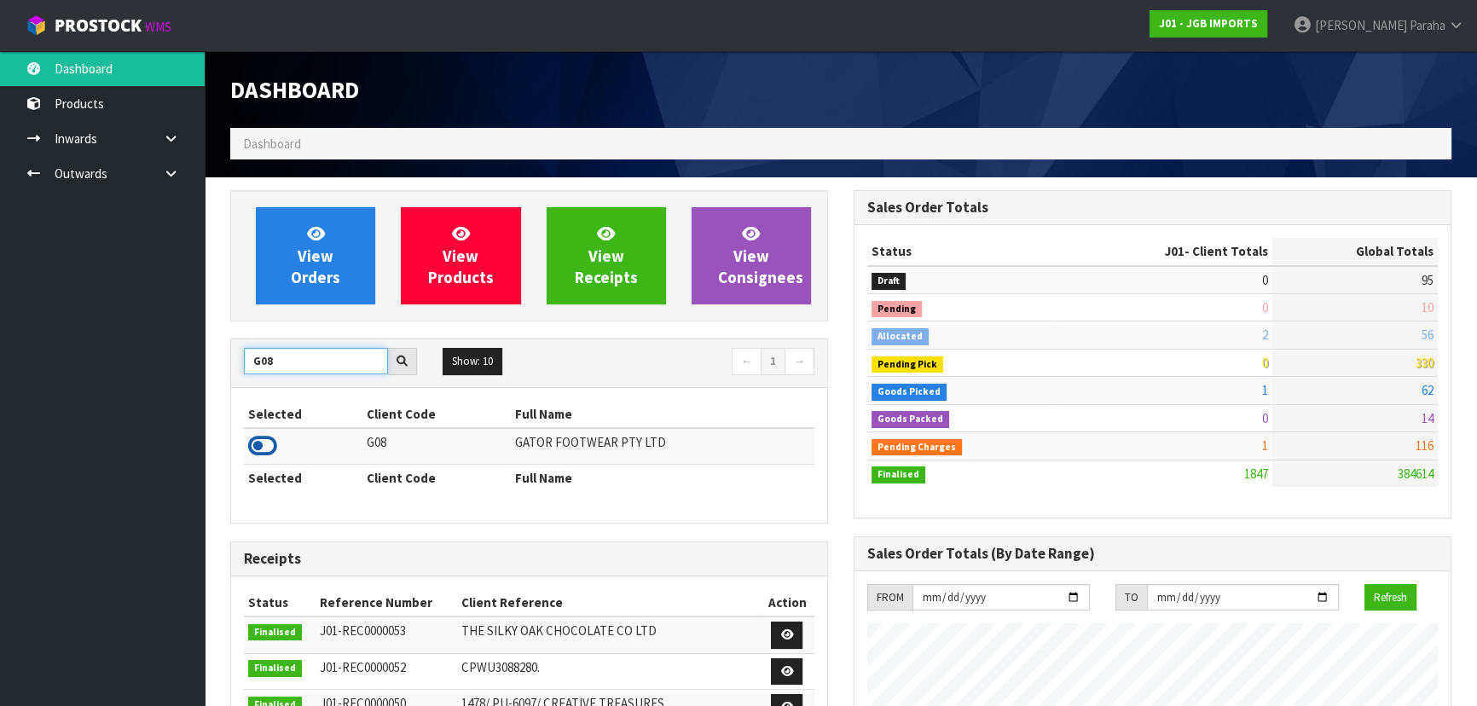
type input "G08"
click at [271, 448] on icon at bounding box center [262, 446] width 29 height 26
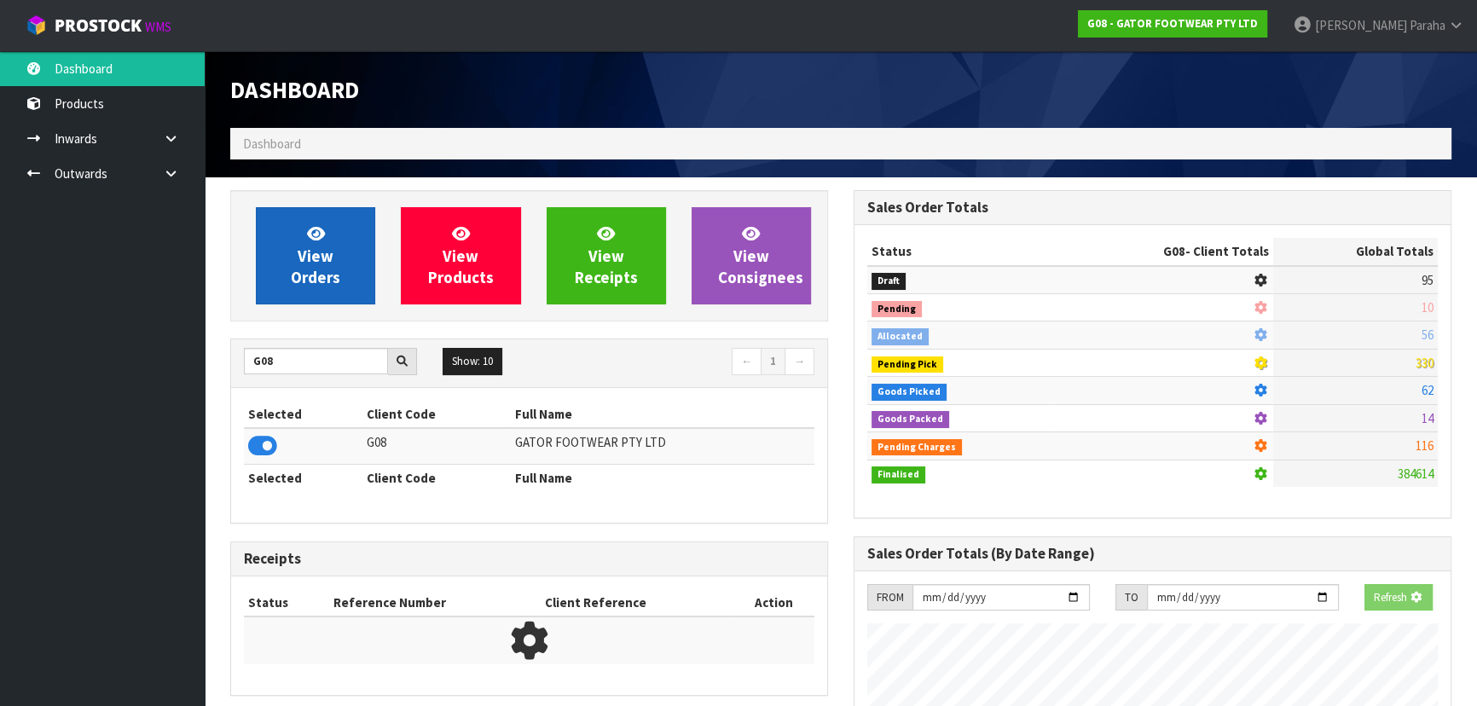
scroll to position [1061, 622]
click at [304, 244] on link "View Orders" at bounding box center [315, 255] width 119 height 97
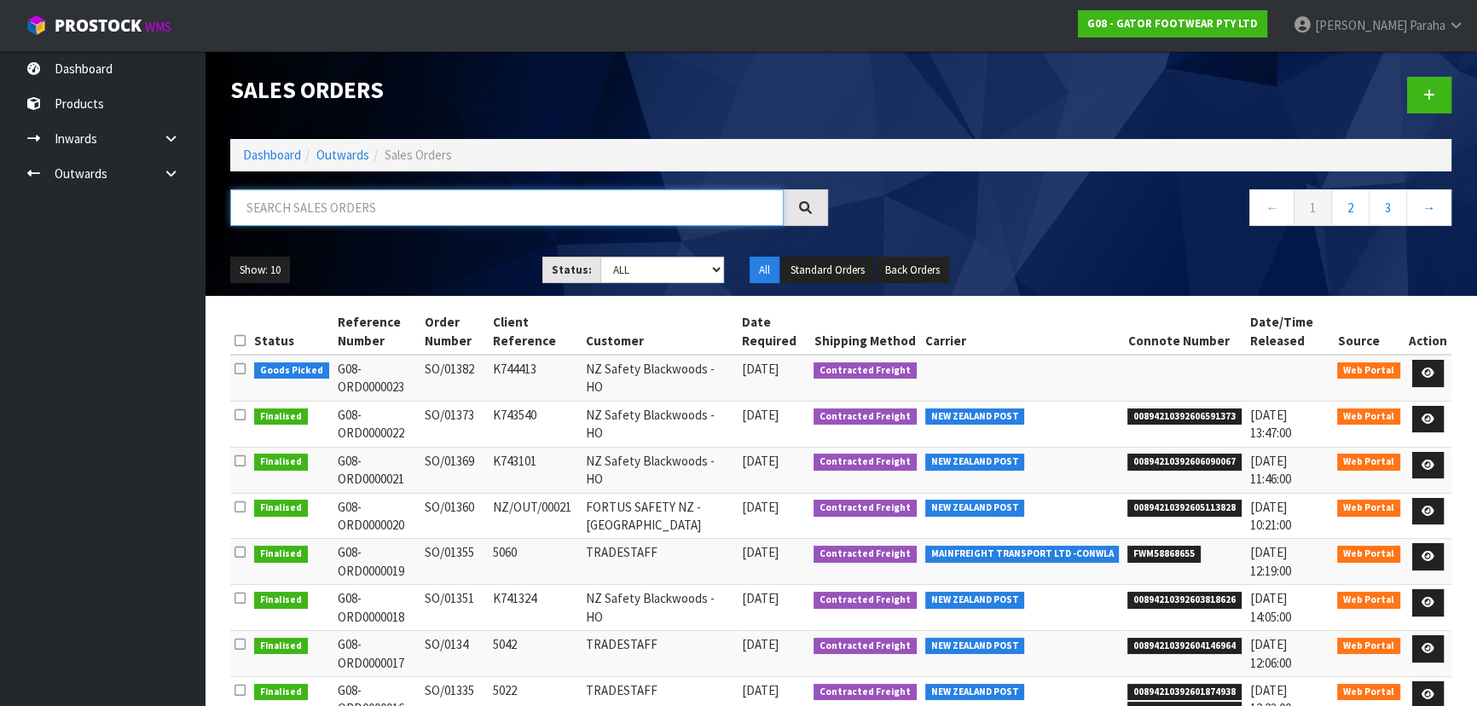
click at [327, 212] on input "text" at bounding box center [506, 207] width 553 height 37
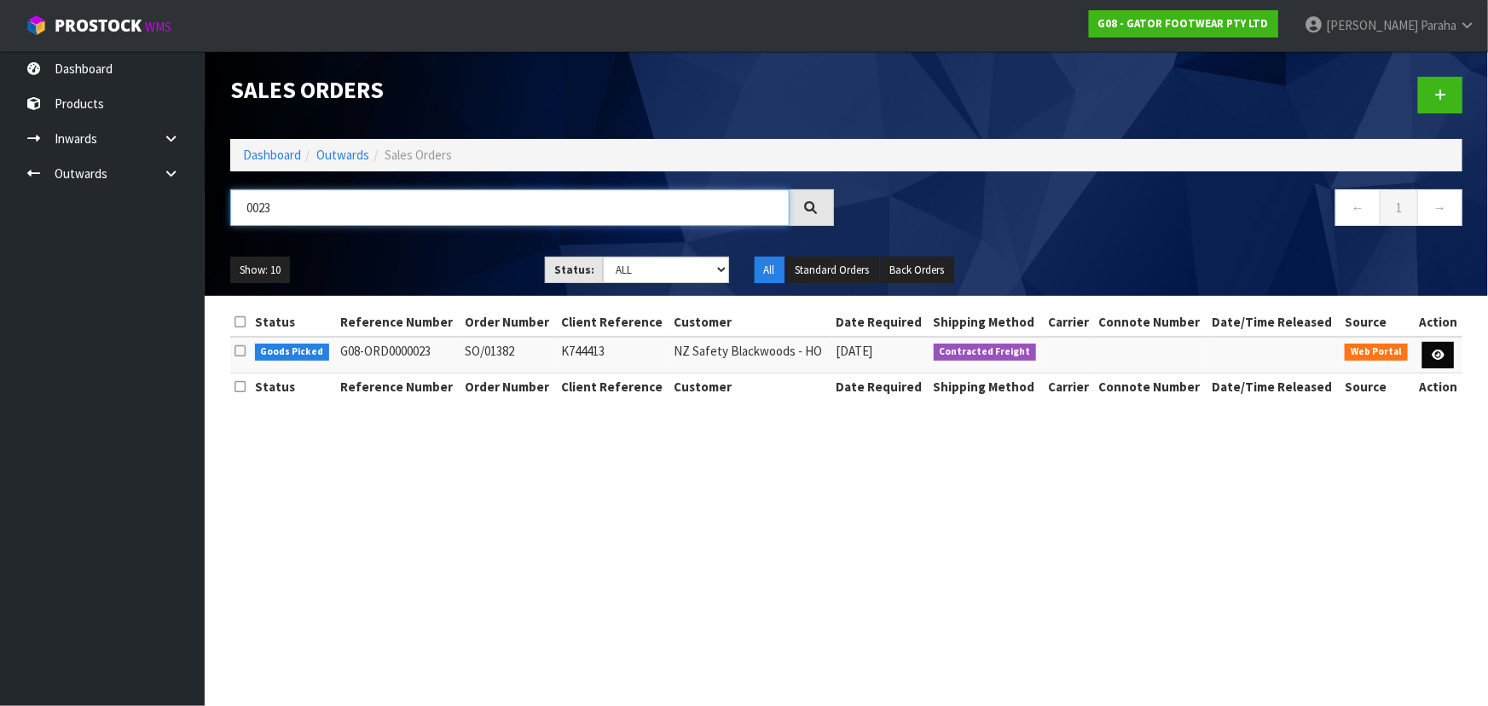
type input "0023"
click at [1440, 352] on icon at bounding box center [1437, 355] width 13 height 11
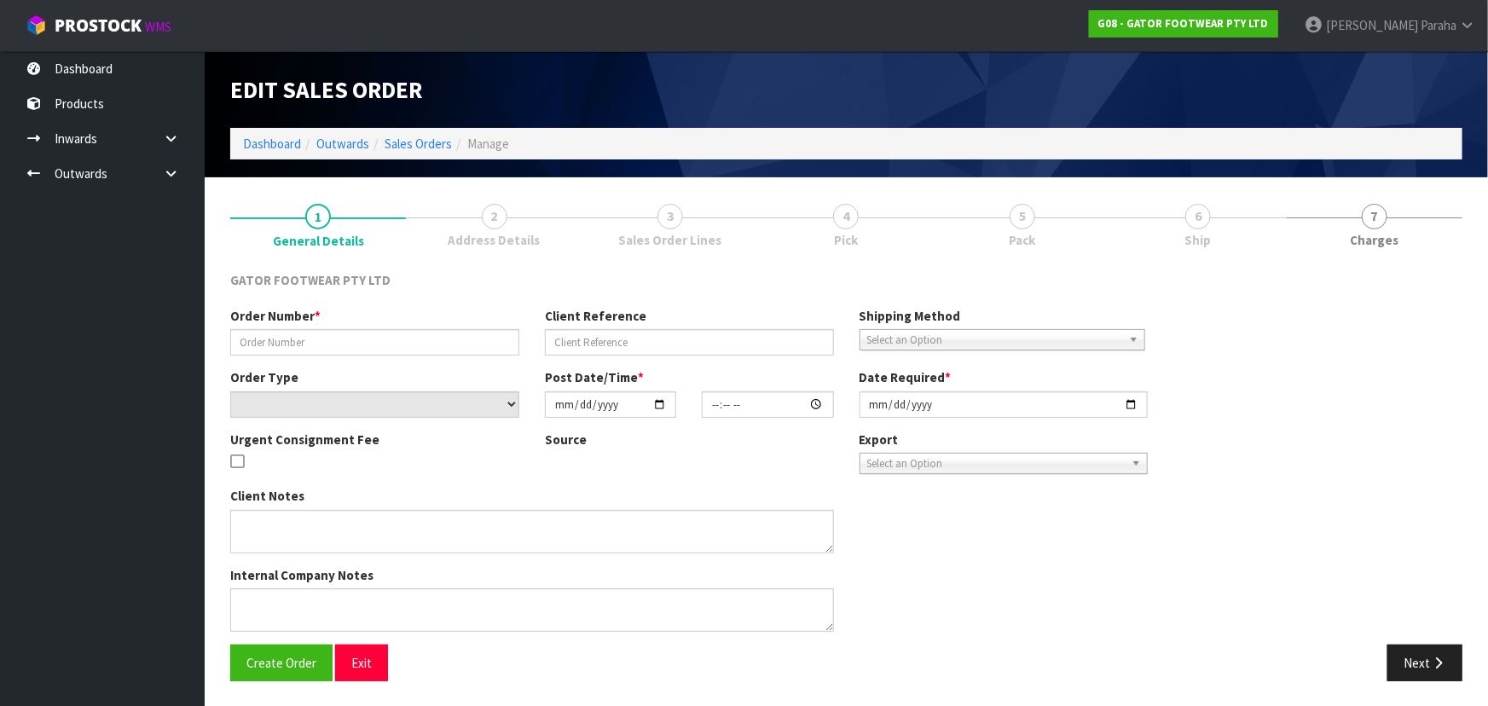
type input "SO/01382"
type input "K744413"
select select "number:0"
type input "[DATE]"
type input "06:06:00.000"
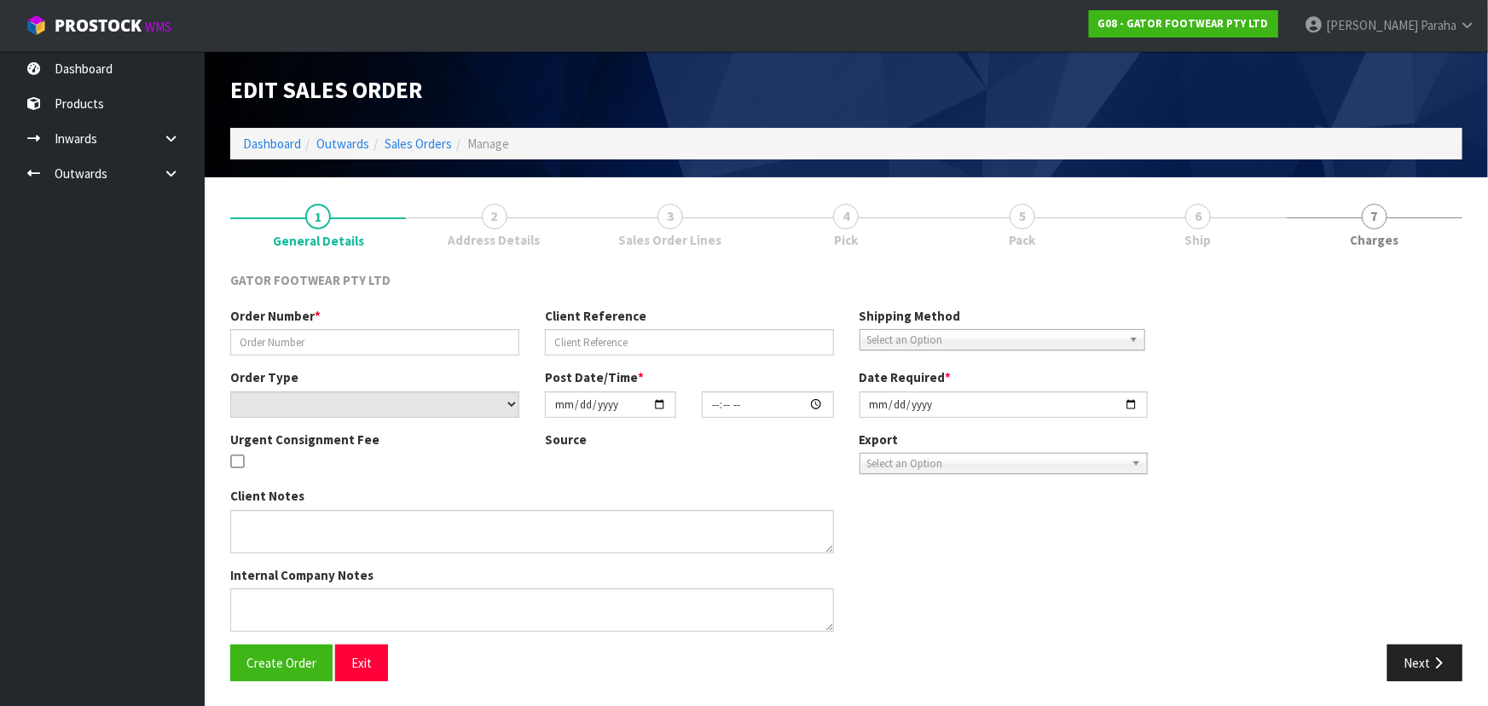
type input "[DATE]"
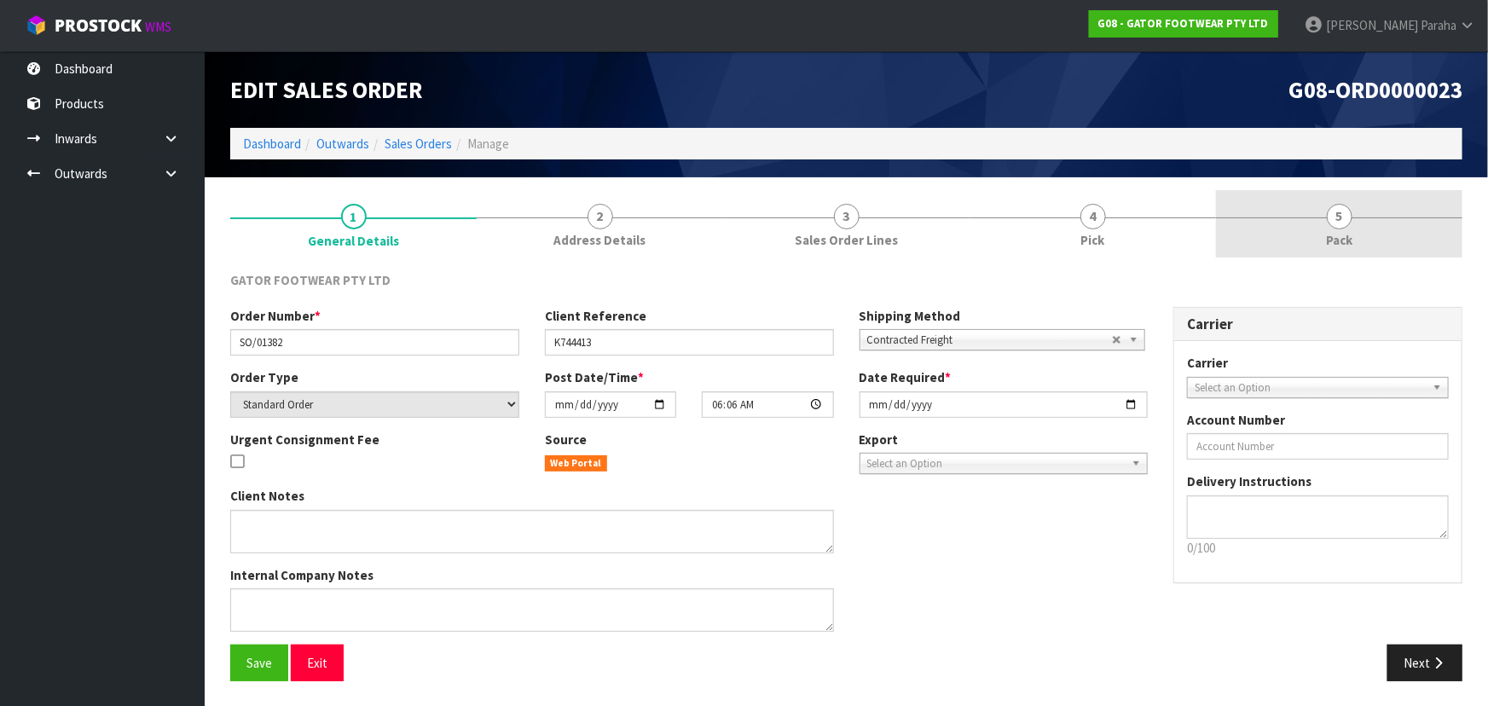
click at [1337, 219] on span "5" at bounding box center [1340, 217] width 26 height 26
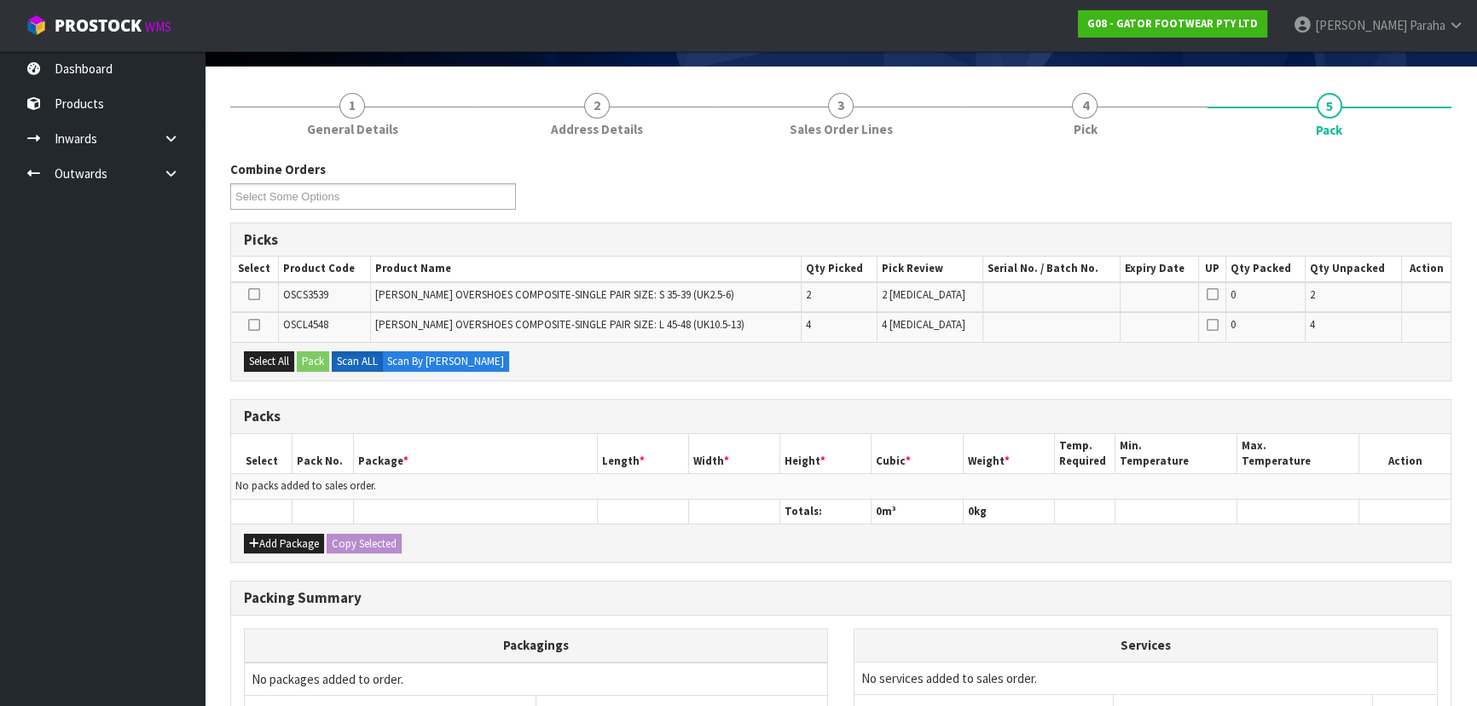
scroll to position [232, 0]
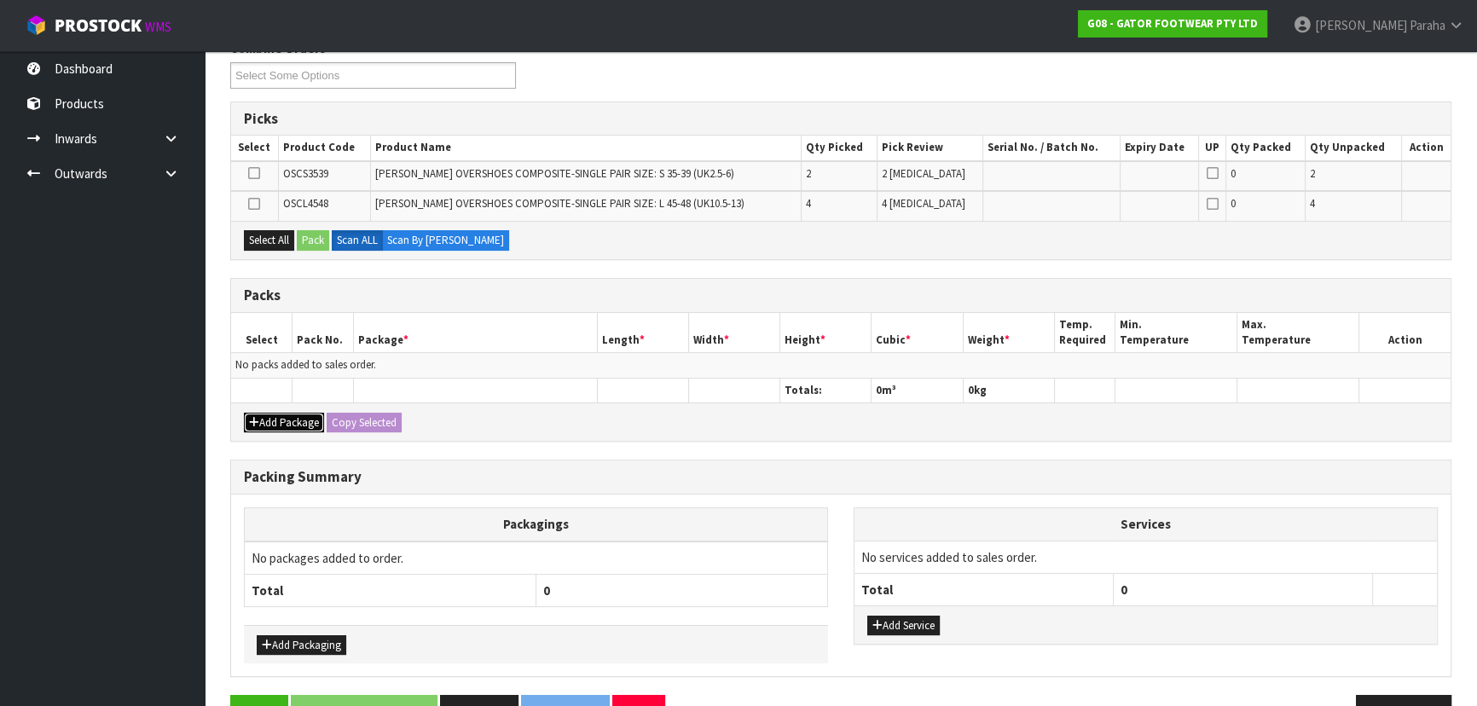
click at [278, 413] on button "Add Package" at bounding box center [284, 423] width 80 height 20
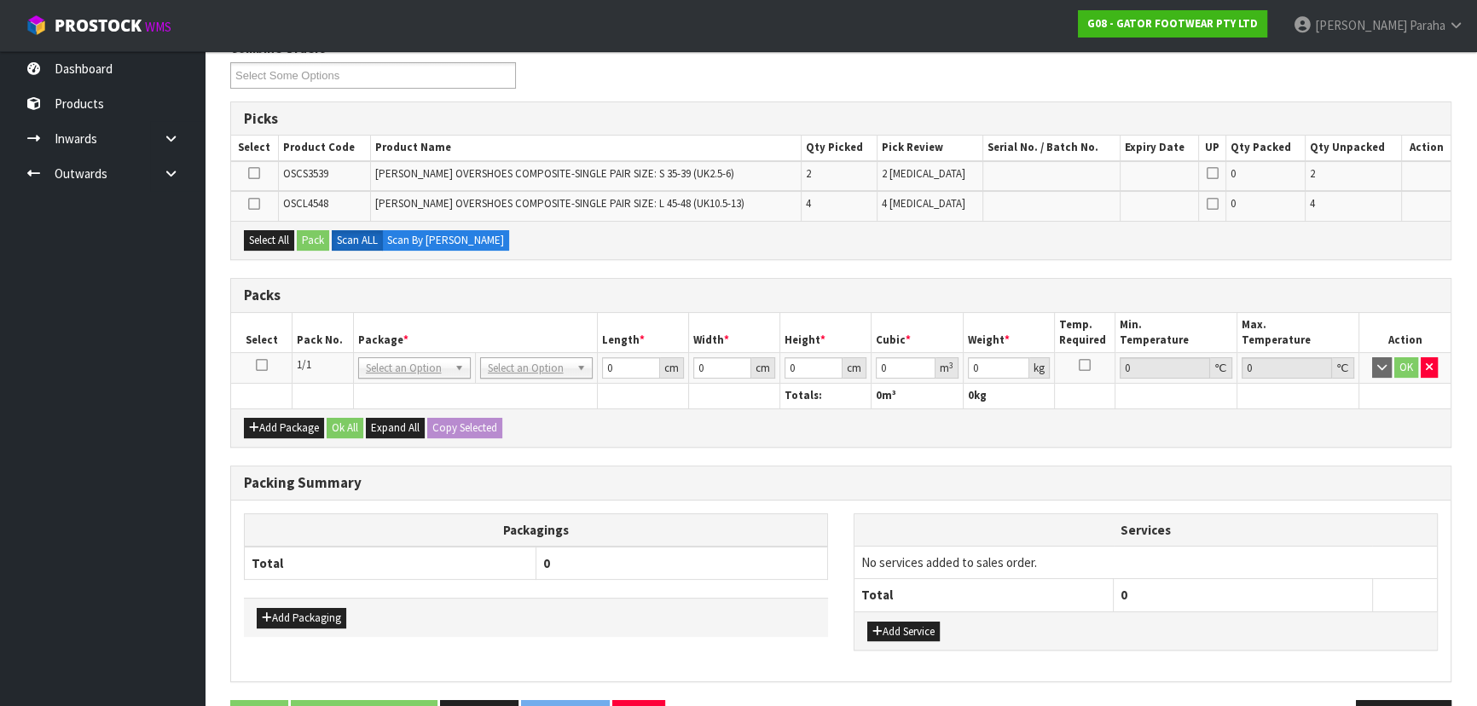
click at [261, 366] on icon at bounding box center [262, 365] width 12 height 1
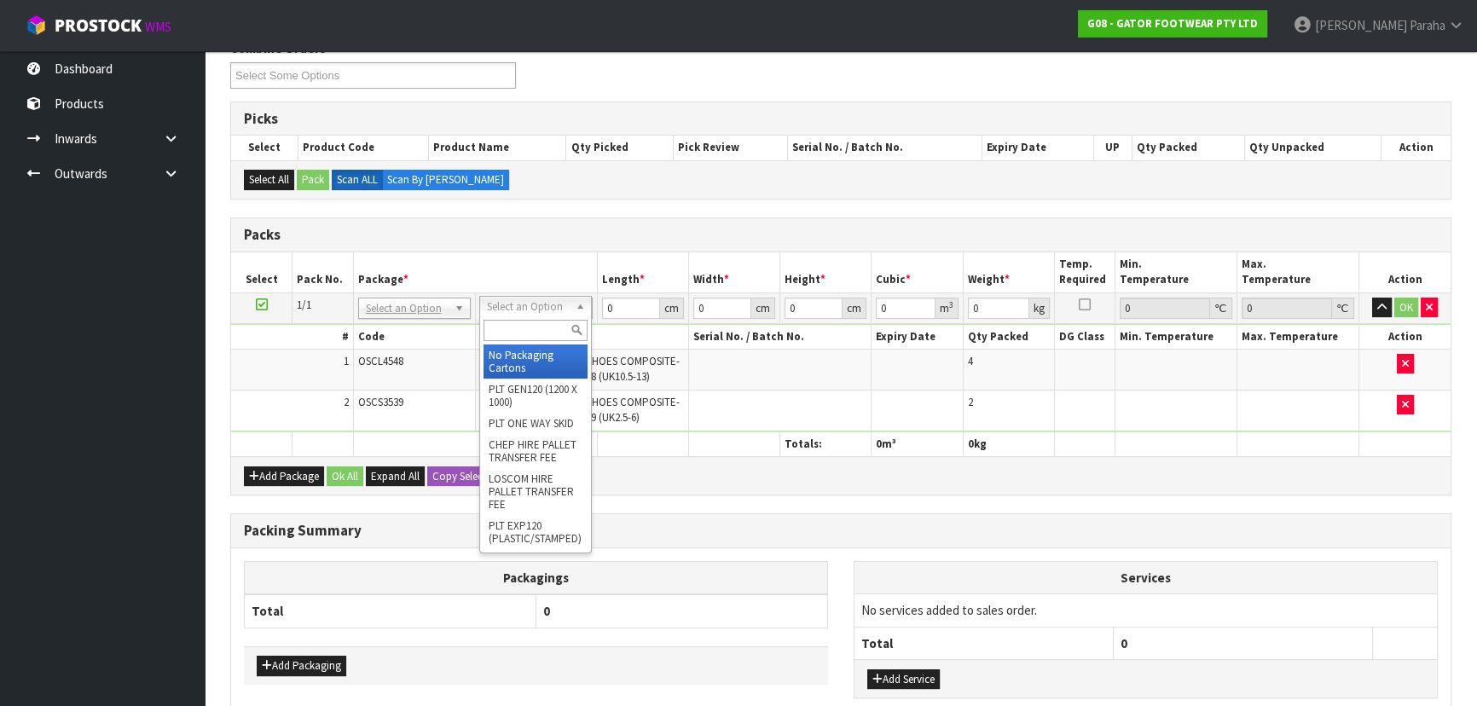
click at [551, 328] on input "text" at bounding box center [535, 330] width 104 height 21
type input "oc"
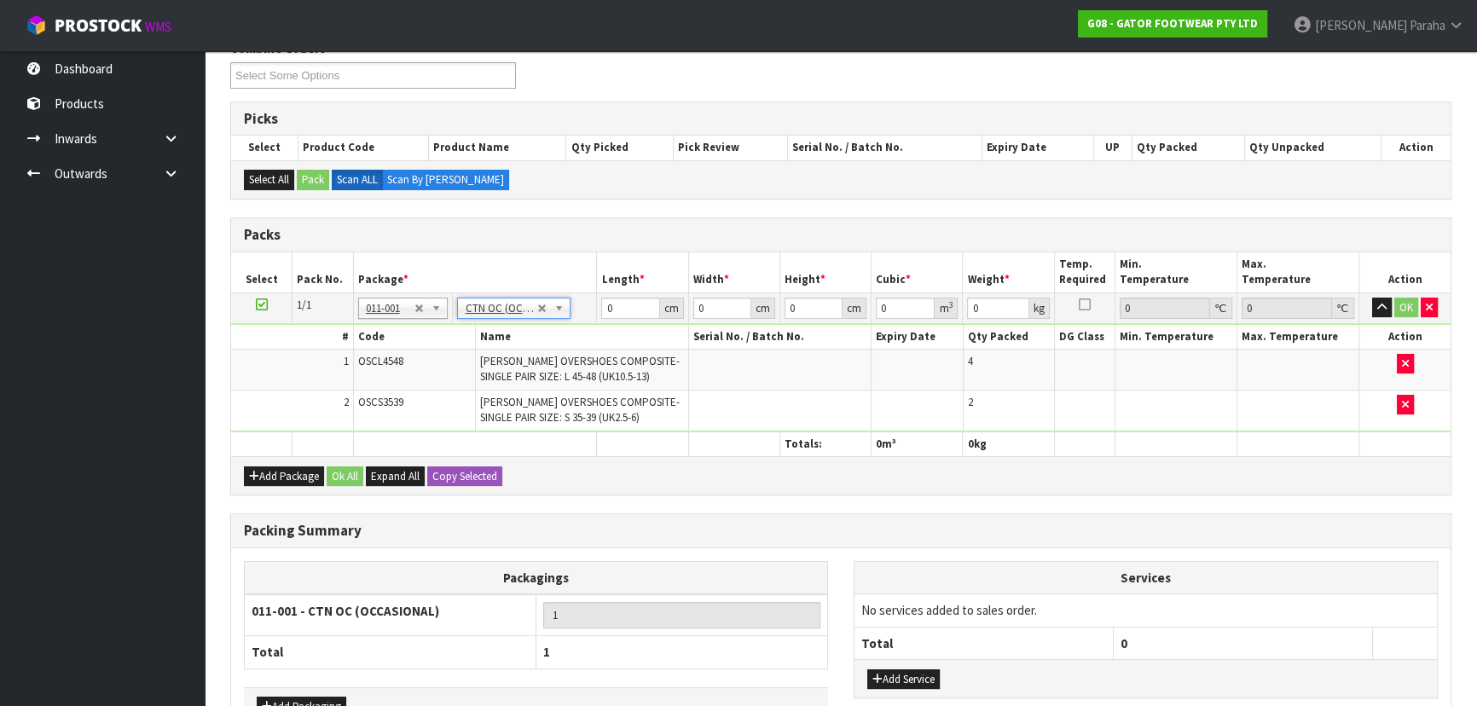
type input "4.7"
click at [621, 308] on input "0" at bounding box center [630, 308] width 58 height 21
type input "65"
type input "53"
type input "3"
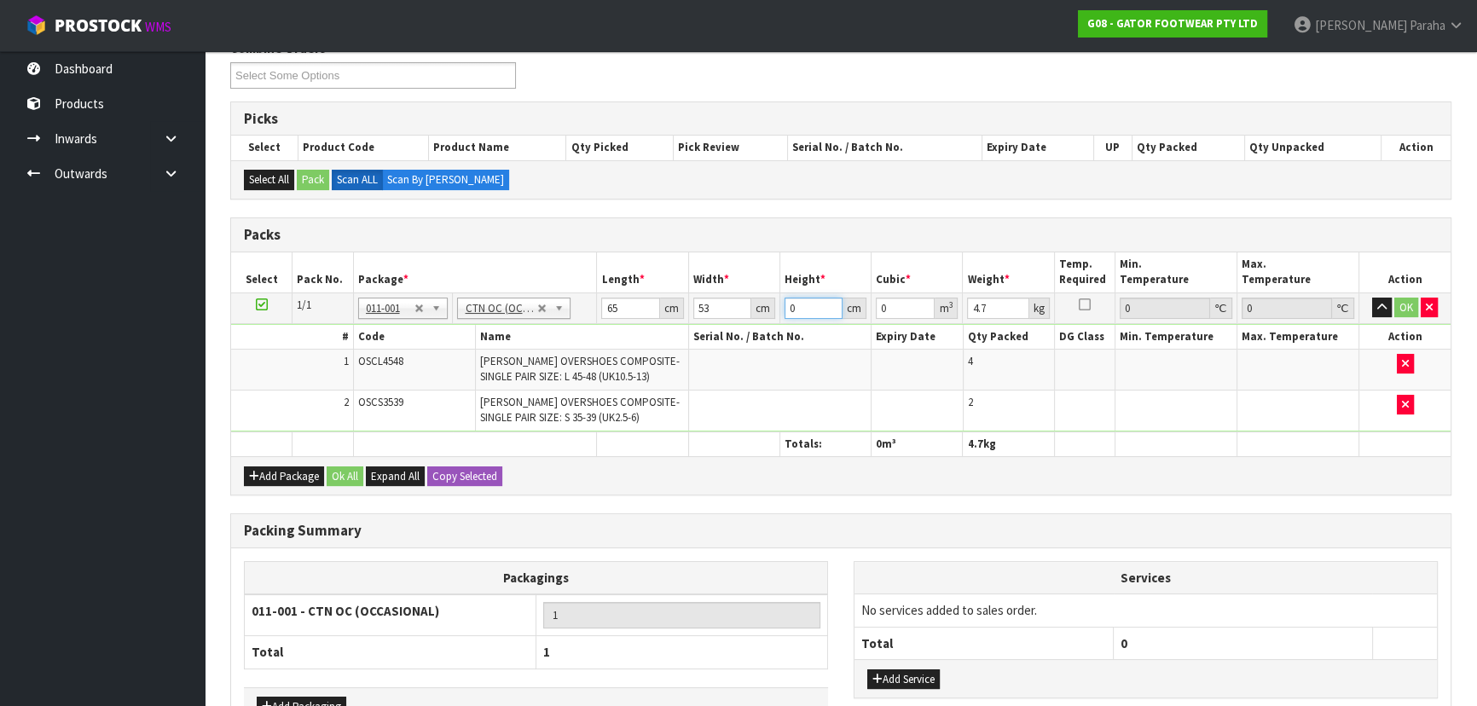
type input "0.010335"
type input "39"
type input "0.134355"
type input "39"
type input "27"
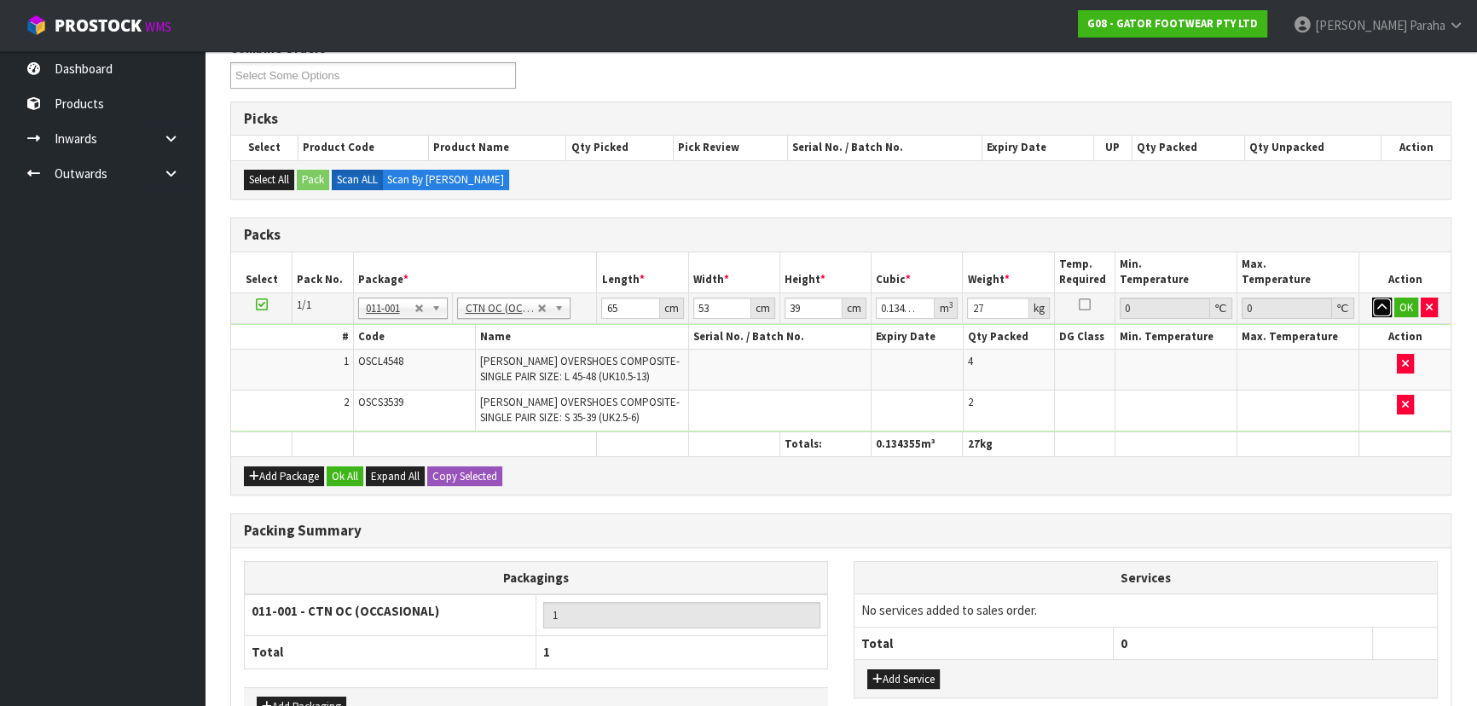
click at [1372, 298] on button "button" at bounding box center [1382, 308] width 20 height 20
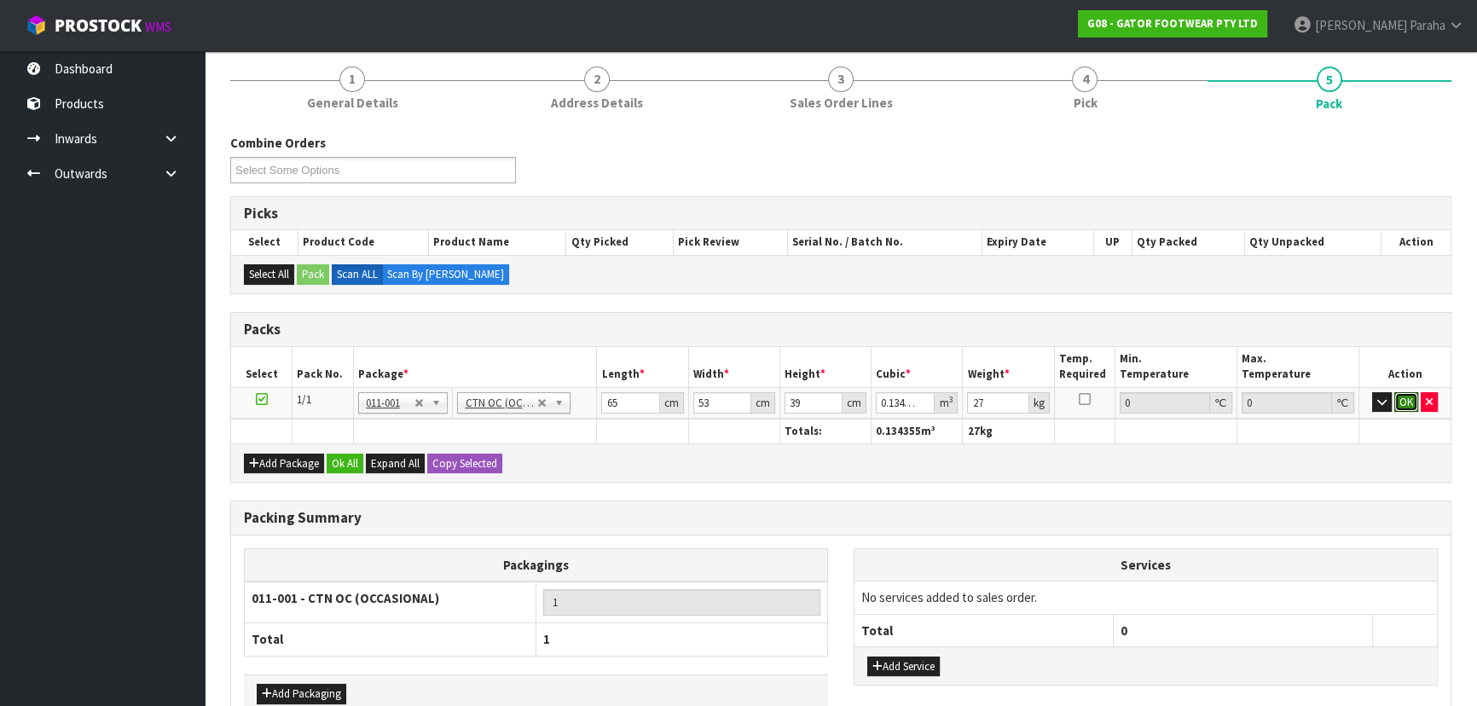
scroll to position [234, 0]
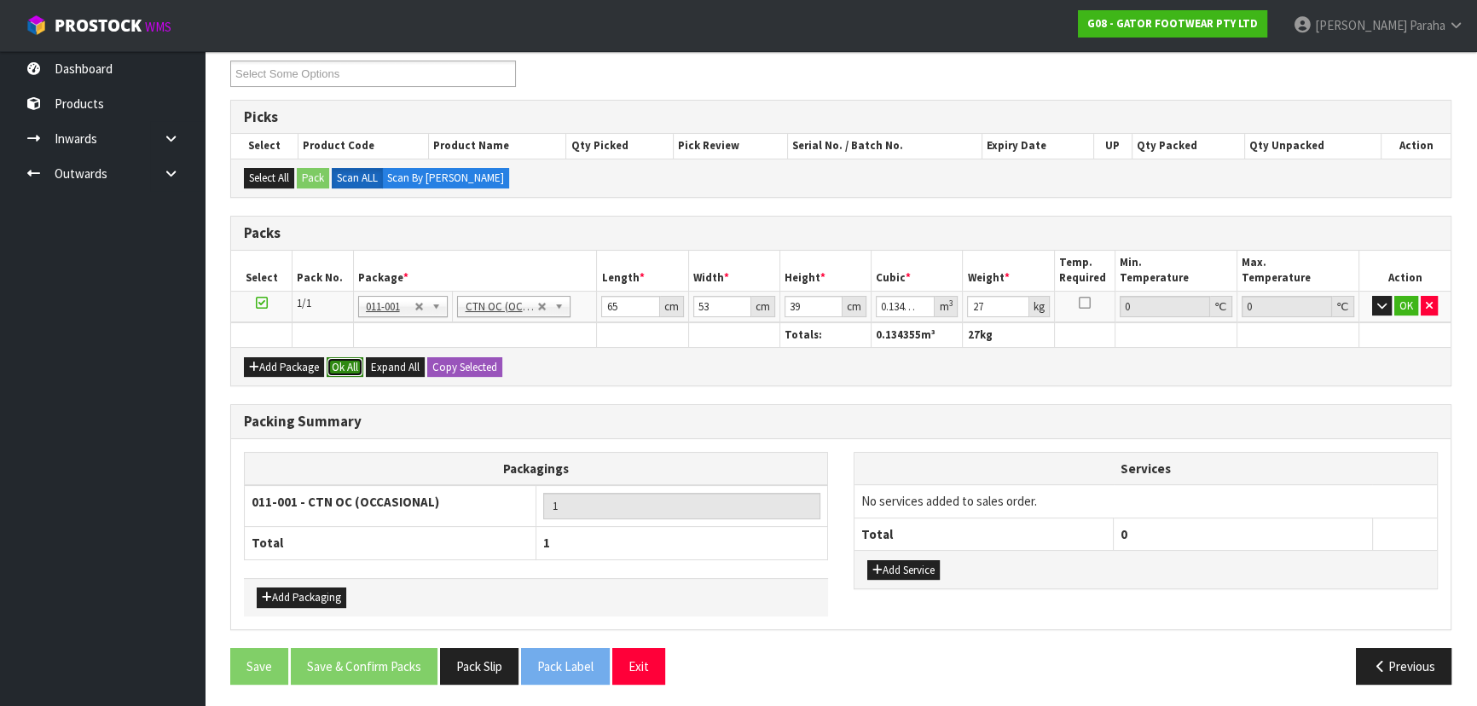
click at [344, 363] on button "Ok All" at bounding box center [345, 367] width 37 height 20
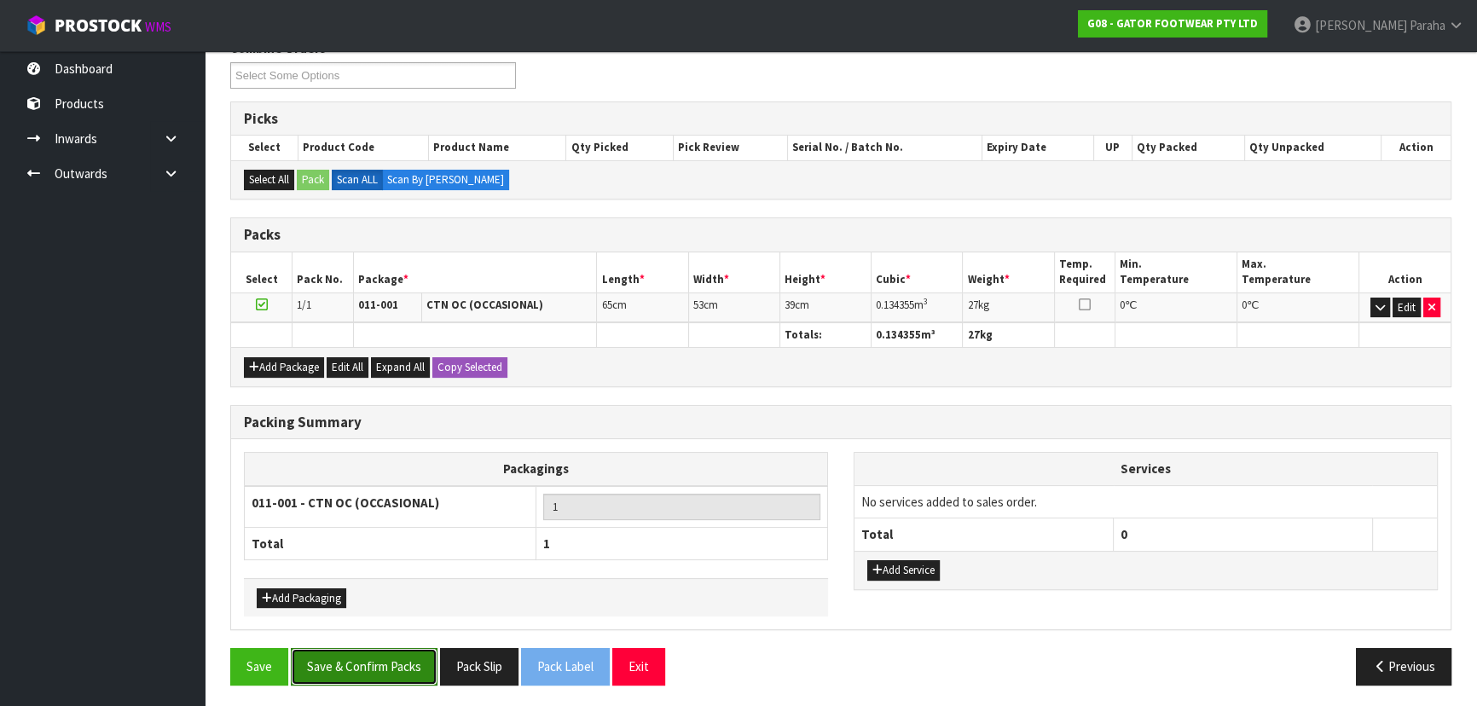
click at [367, 656] on button "Save & Confirm Packs" at bounding box center [364, 666] width 147 height 37
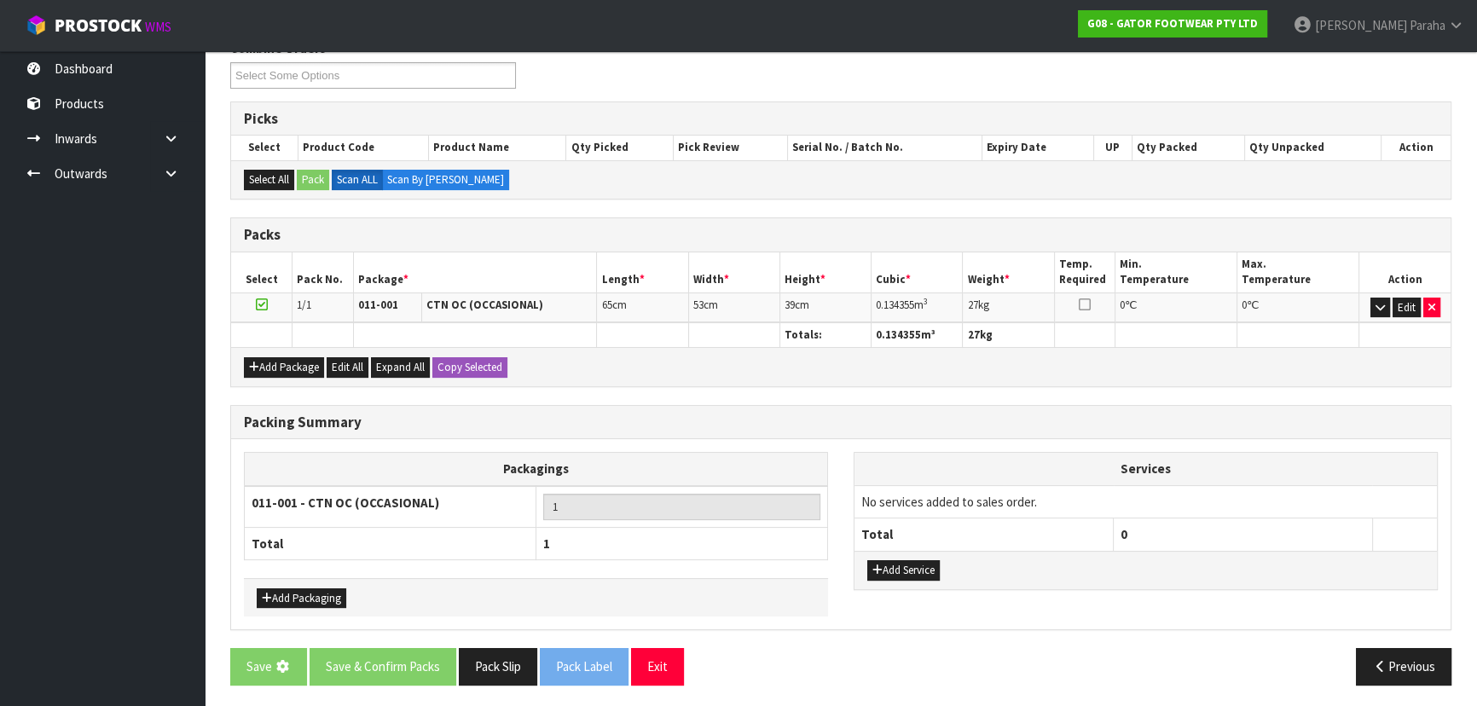
scroll to position [0, 0]
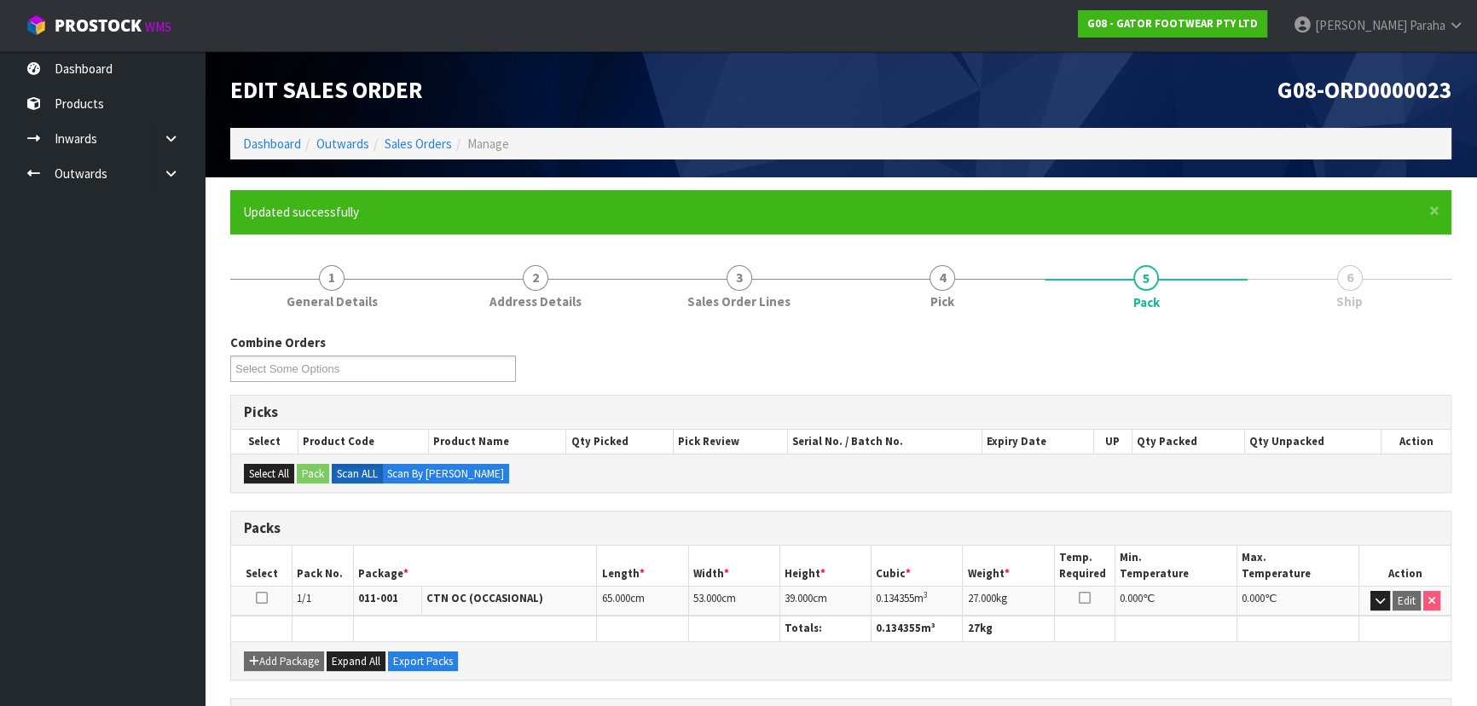
click at [1390, 325] on div "Combine Orders G08-ORD0000023 Select Some Options Picks Select Product Code Pro…" at bounding box center [840, 637] width 1221 height 633
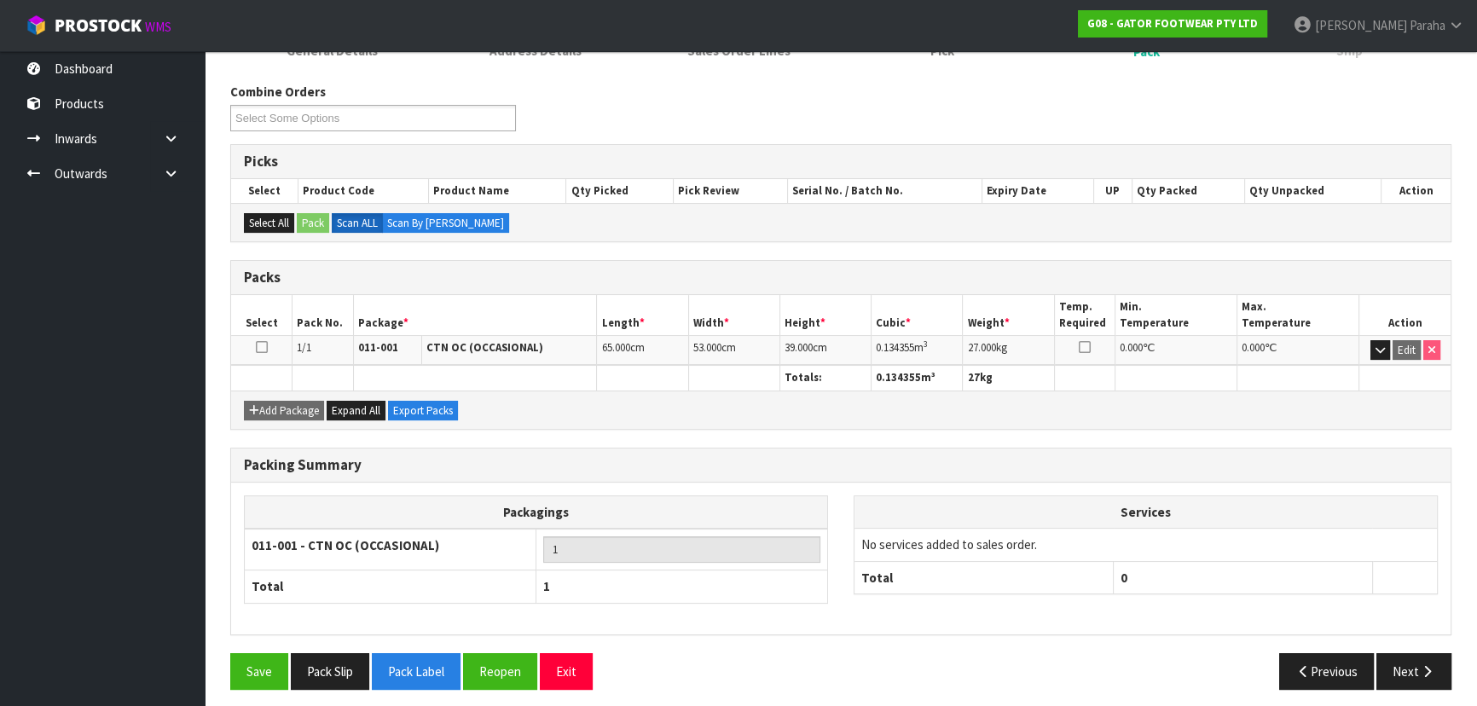
scroll to position [256, 0]
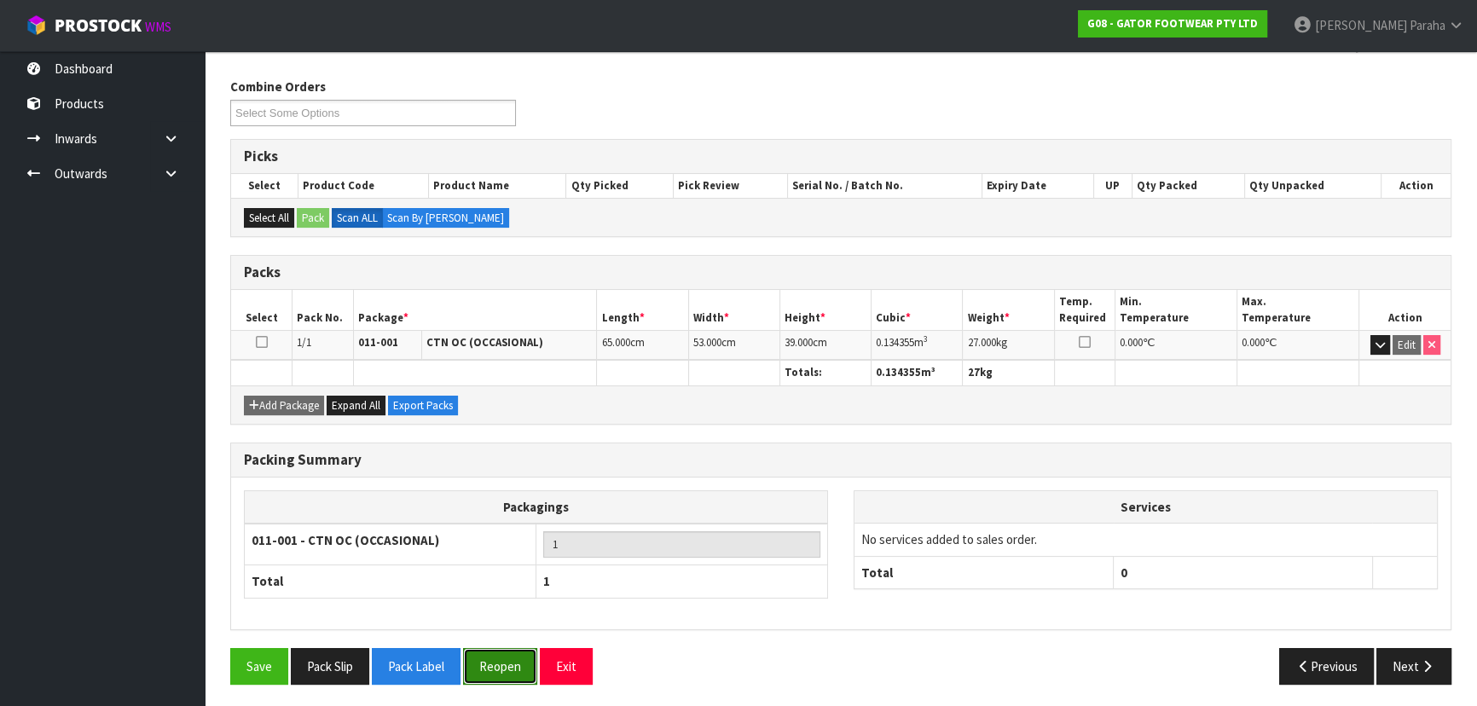
drag, startPoint x: 511, startPoint y: 660, endPoint x: 520, endPoint y: 662, distance: 9.5
click at [520, 662] on button "Reopen" at bounding box center [500, 666] width 74 height 37
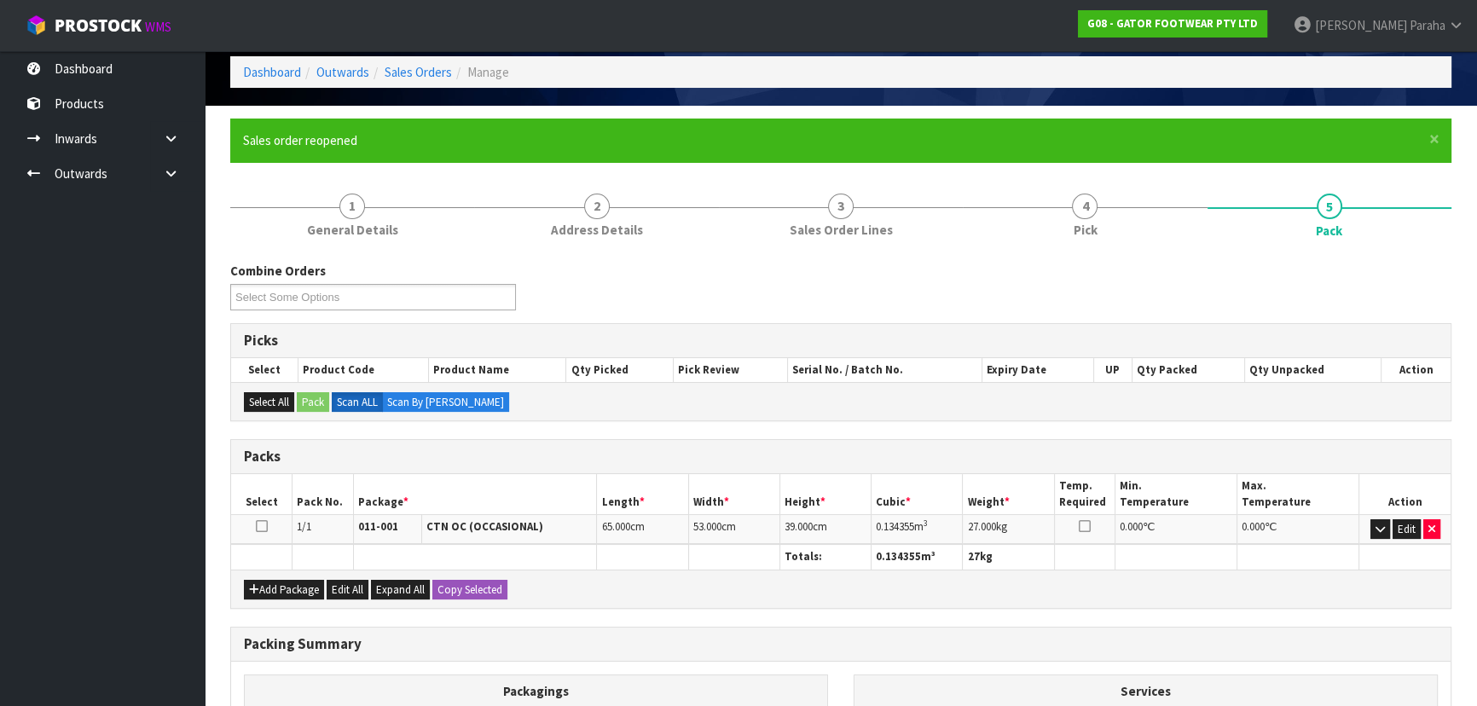
scroll to position [154, 0]
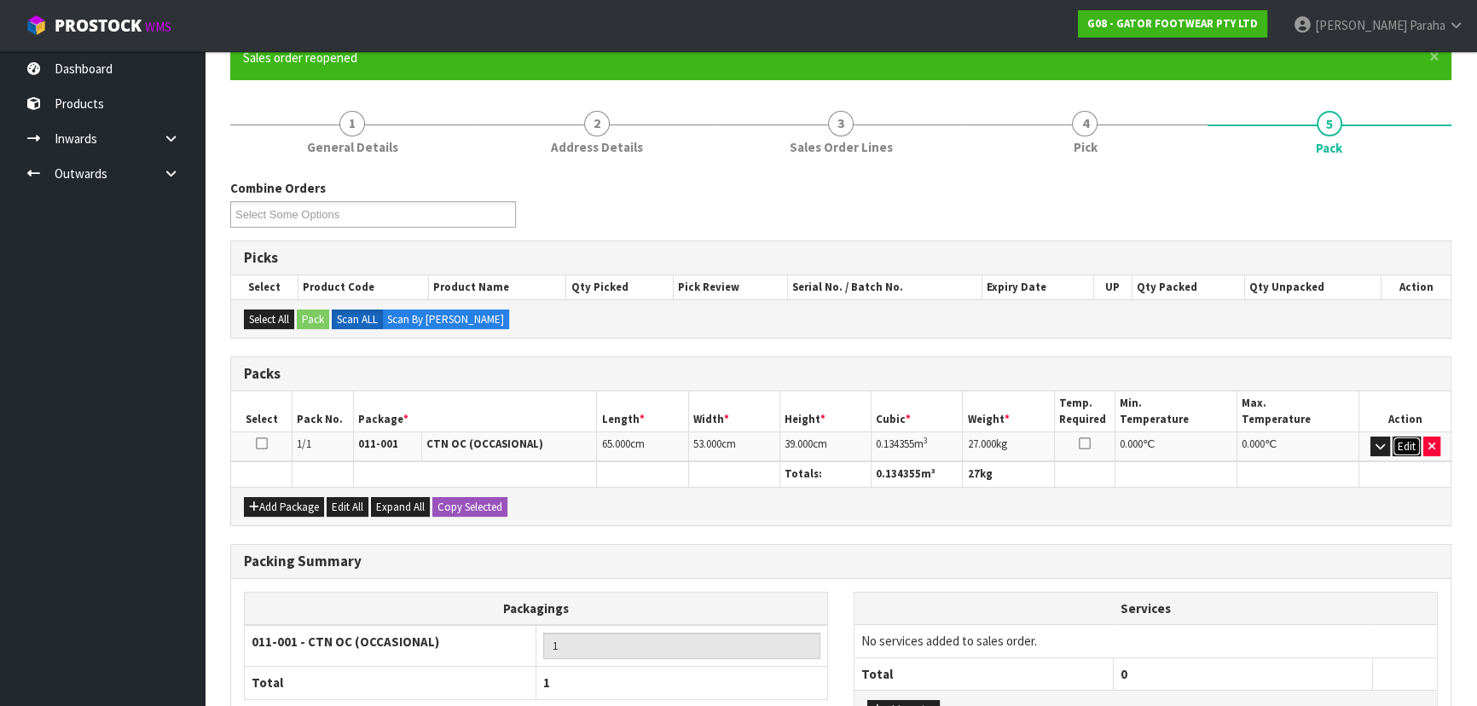
click at [1409, 445] on button "Edit" at bounding box center [1406, 447] width 28 height 20
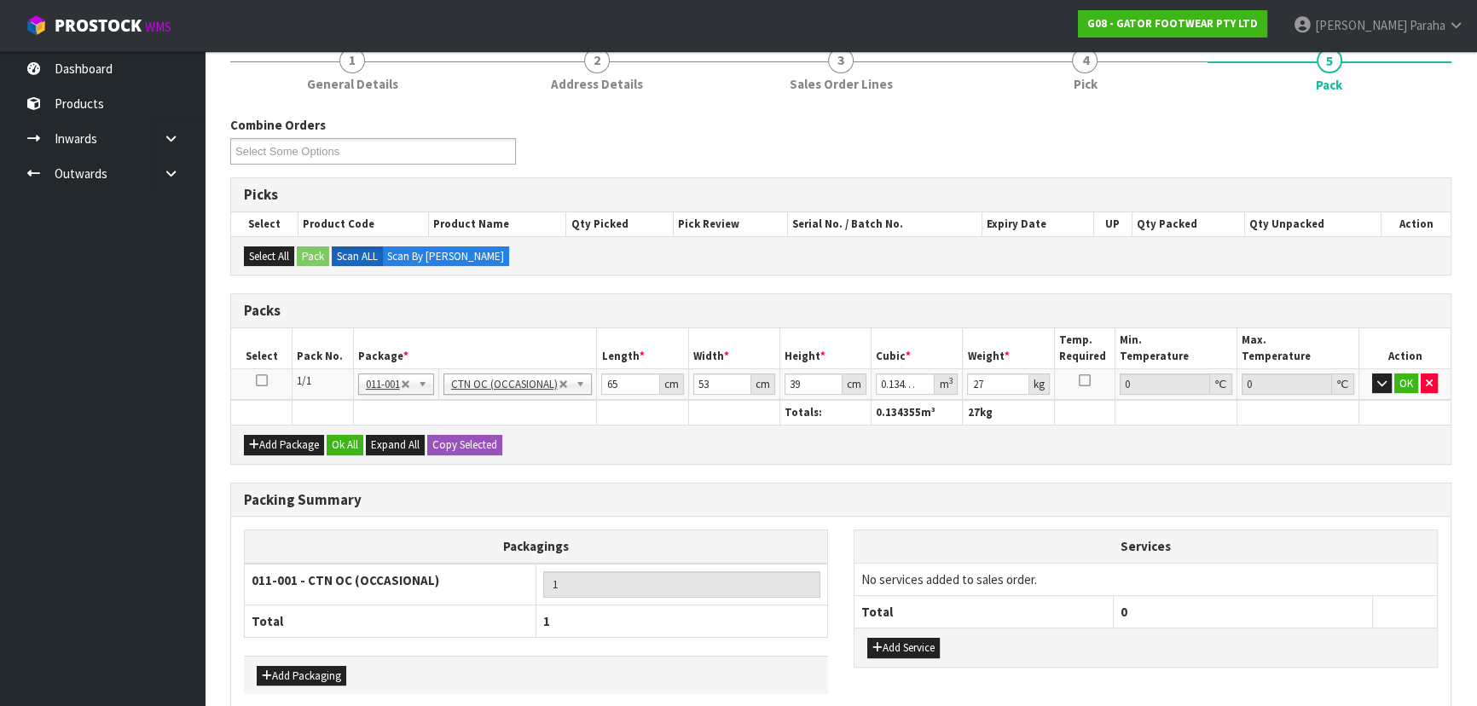
scroll to position [218, 0]
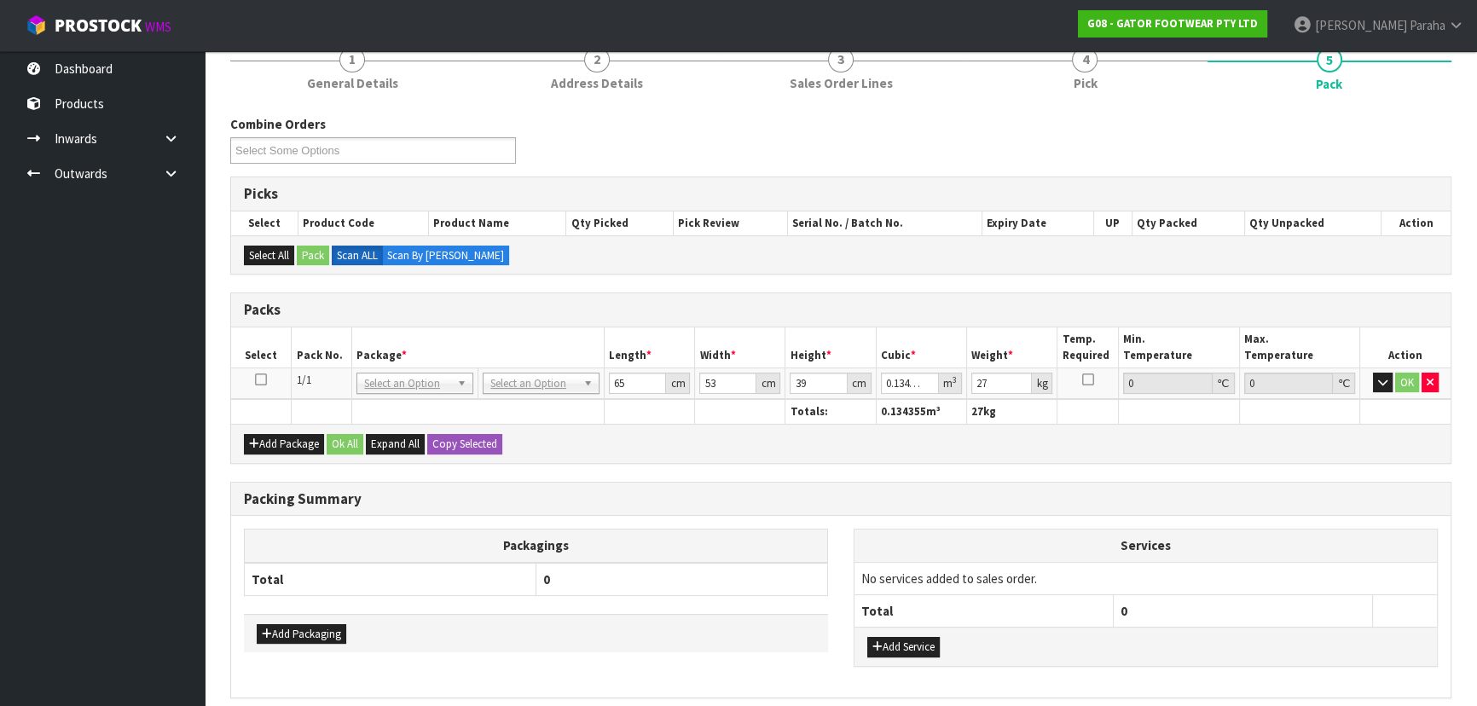
click at [263, 379] on icon at bounding box center [261, 379] width 12 height 1
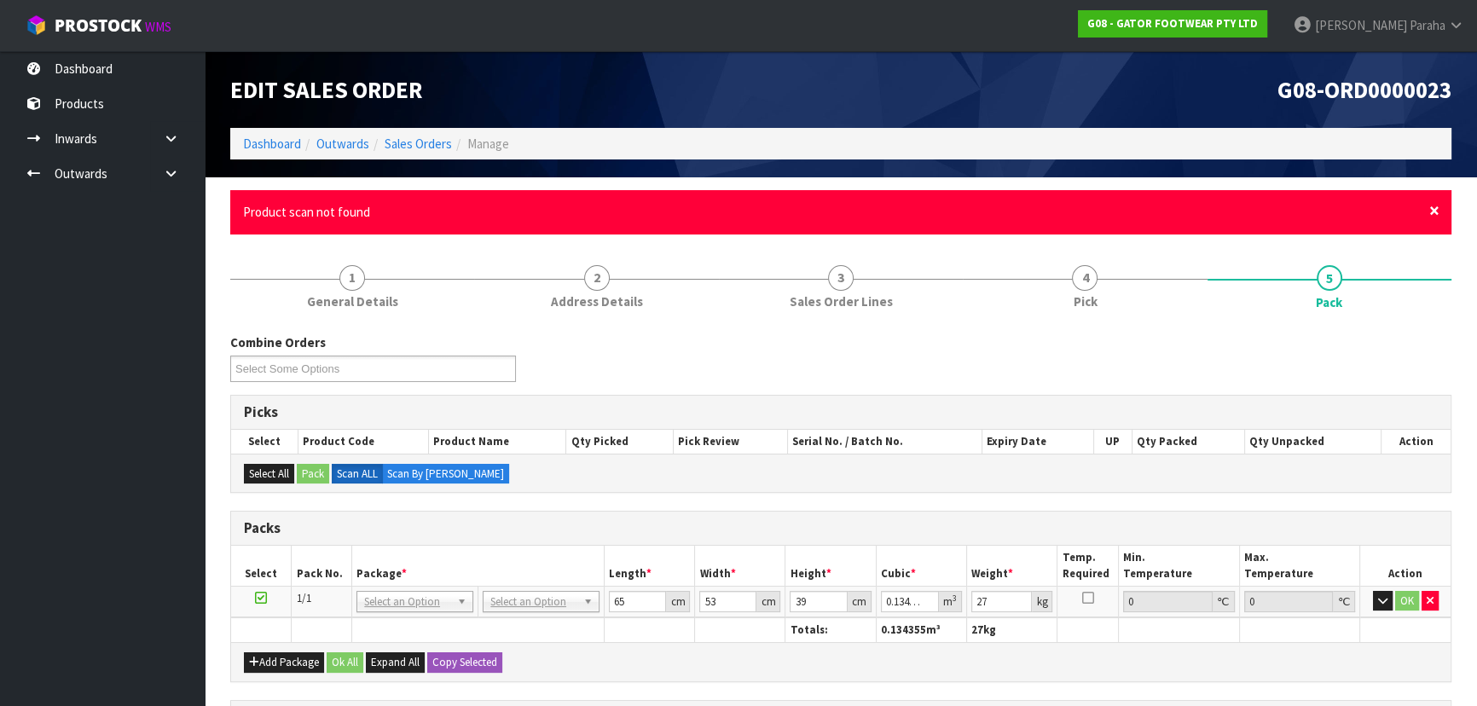
click at [1434, 213] on span "×" at bounding box center [1434, 211] width 10 height 24
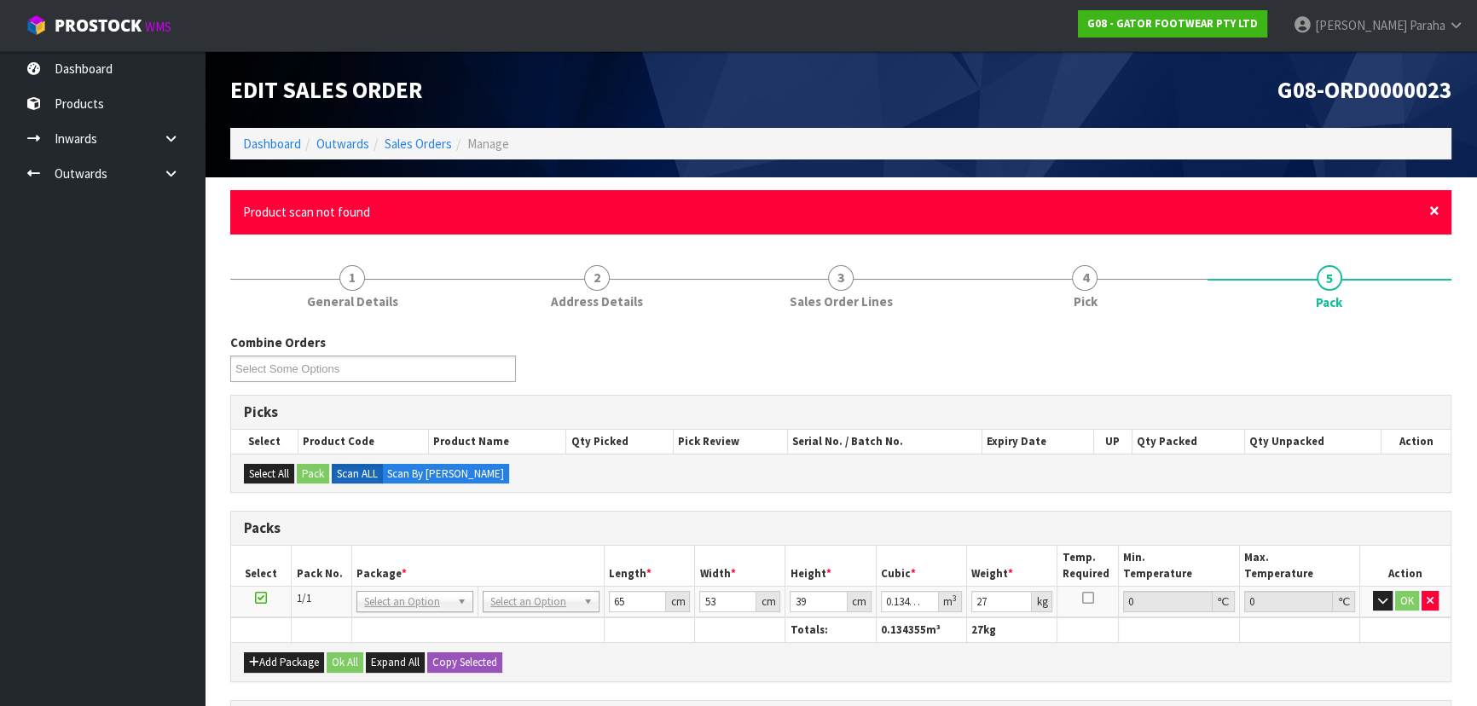
click at [1434, 213] on span "×" at bounding box center [1434, 211] width 10 height 24
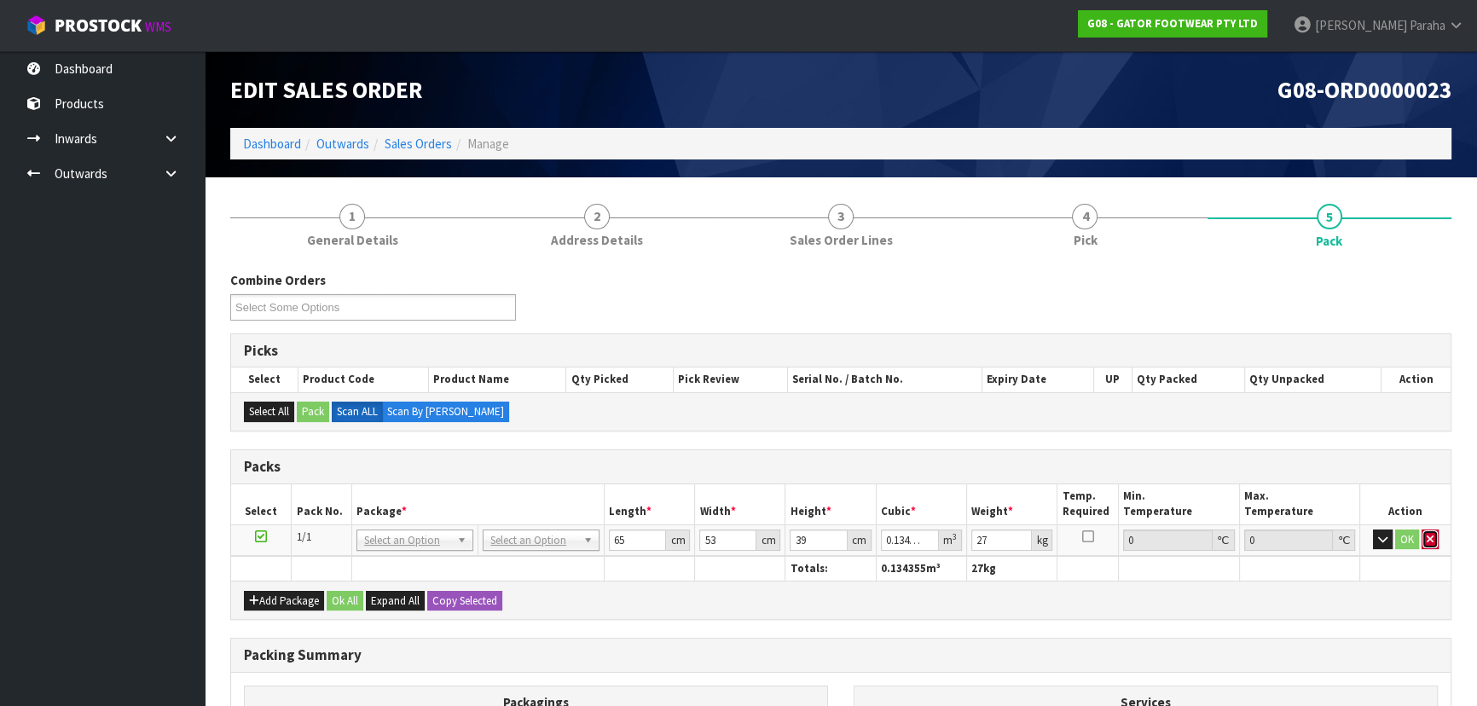
click at [1431, 535] on icon "button" at bounding box center [1429, 539] width 7 height 11
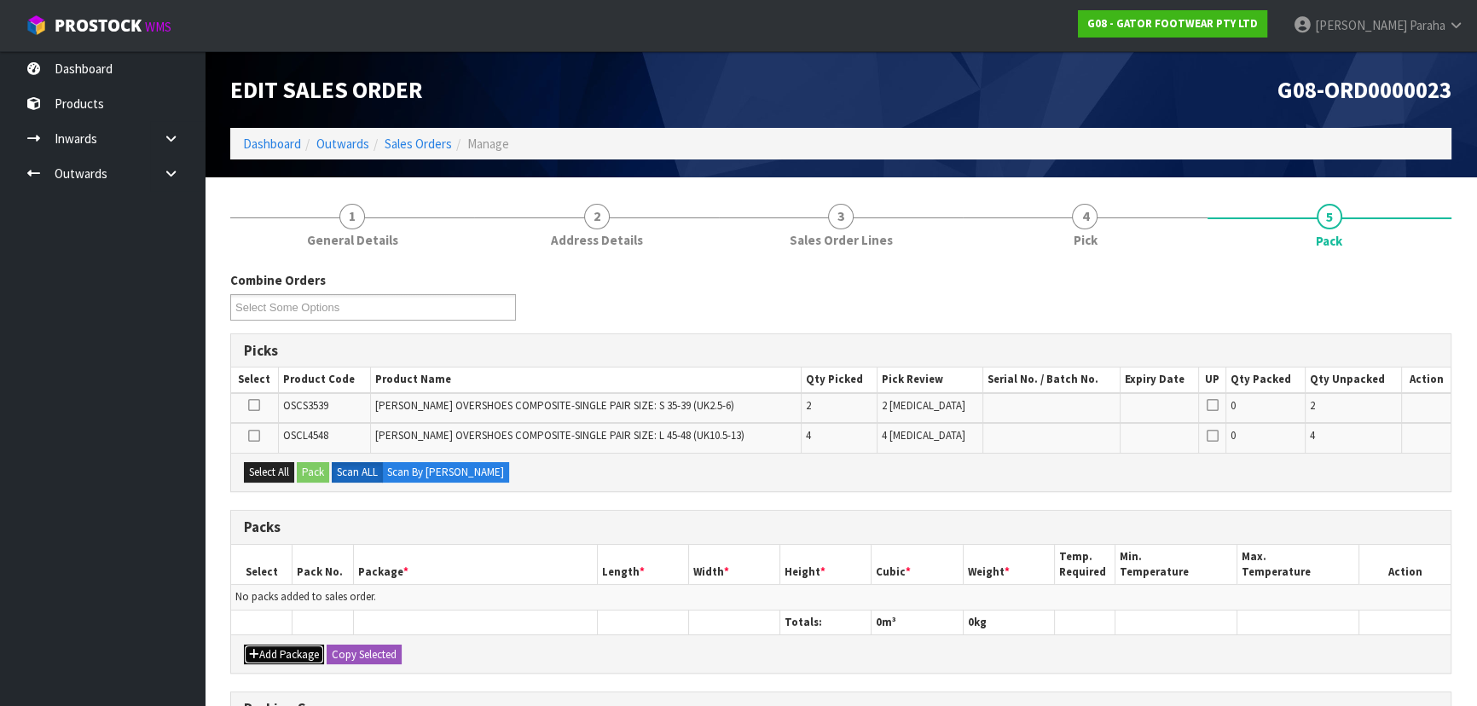
click at [272, 653] on button "Add Package" at bounding box center [284, 655] width 80 height 20
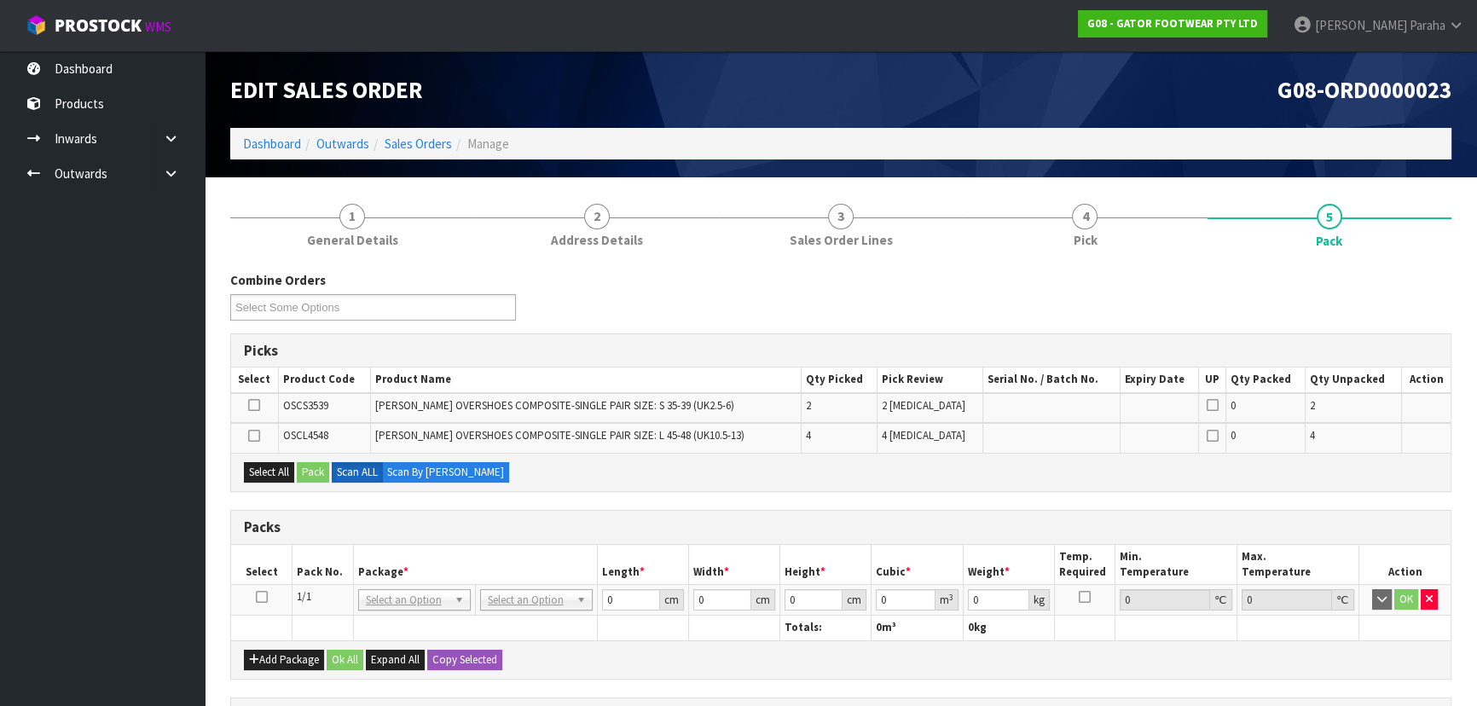
click at [260, 597] on icon at bounding box center [262, 597] width 12 height 1
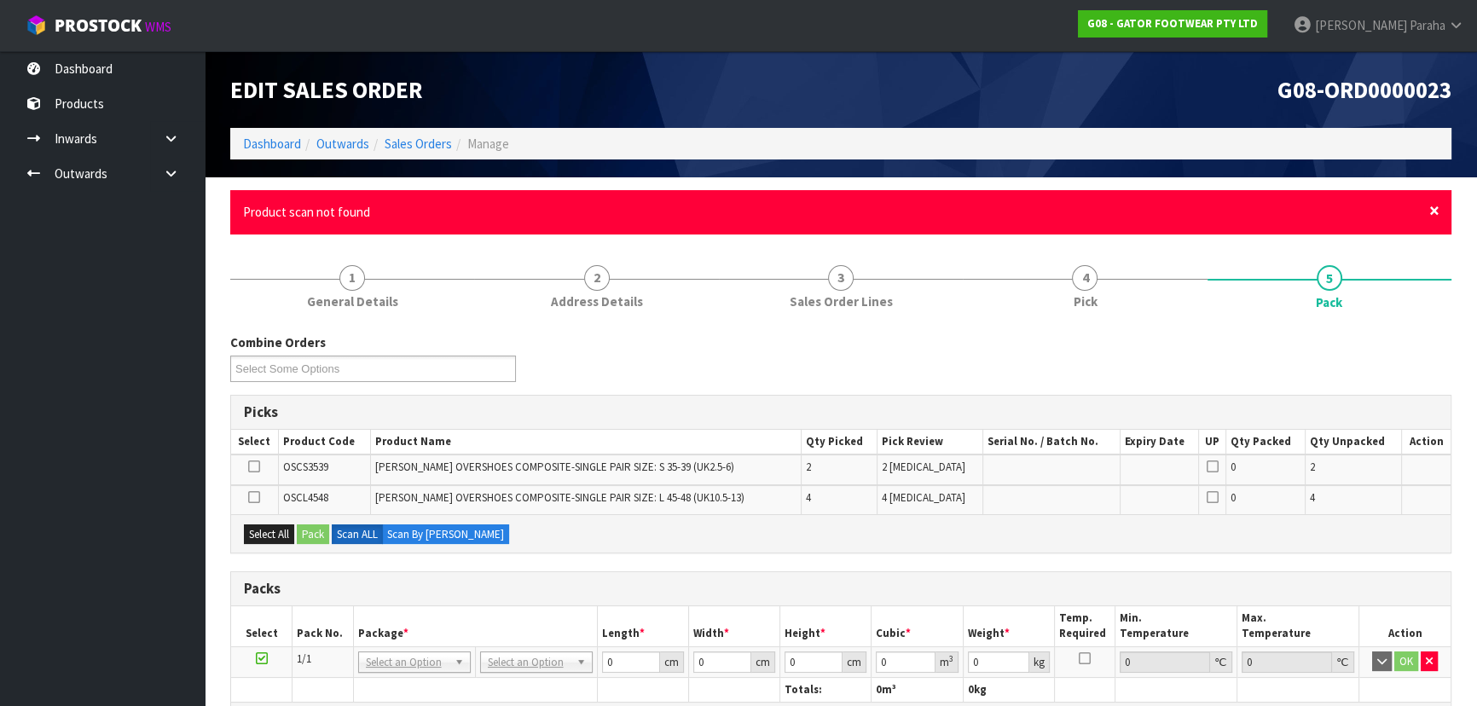
click at [1435, 213] on span "×" at bounding box center [1434, 211] width 10 height 24
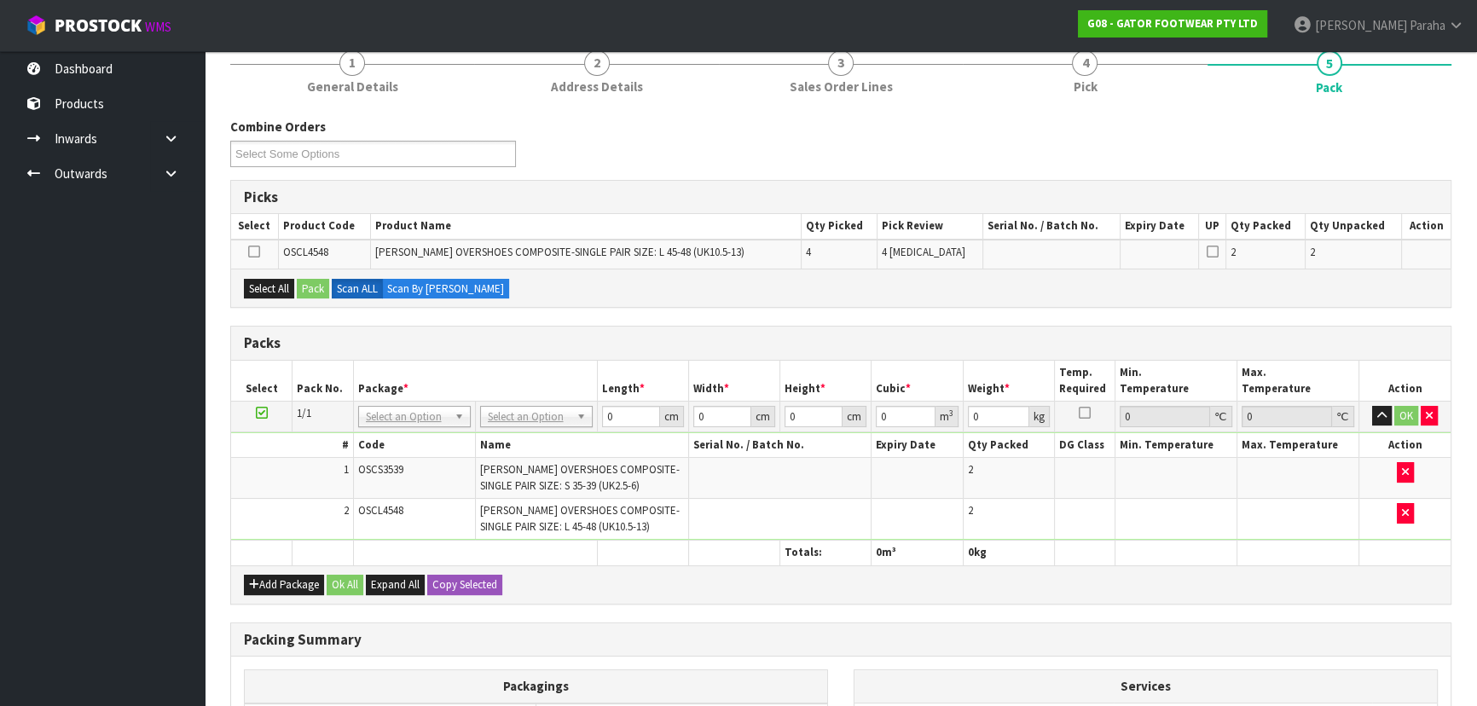
scroll to position [154, 0]
click at [292, 575] on button "Add Package" at bounding box center [284, 584] width 80 height 20
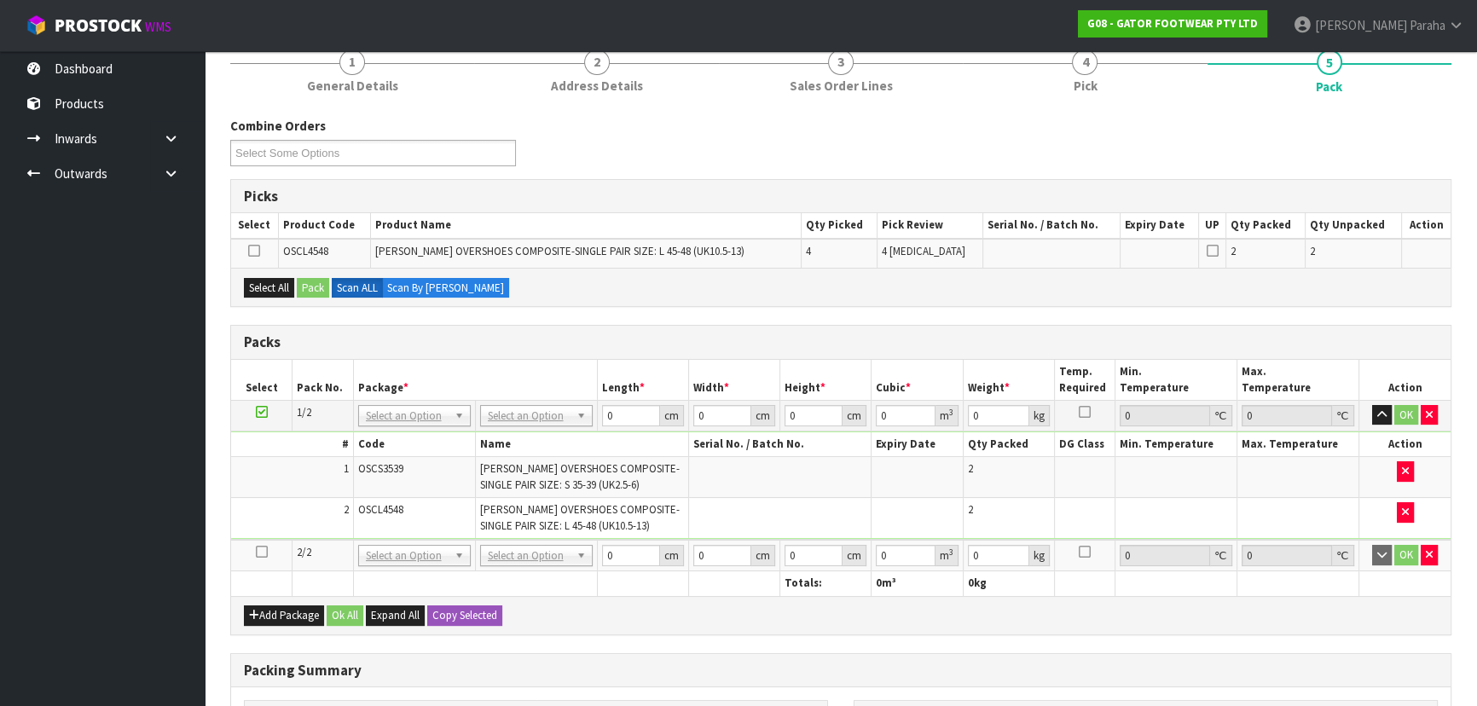
click at [263, 552] on icon at bounding box center [262, 552] width 12 height 1
click at [261, 286] on button "Select All" at bounding box center [269, 288] width 50 height 20
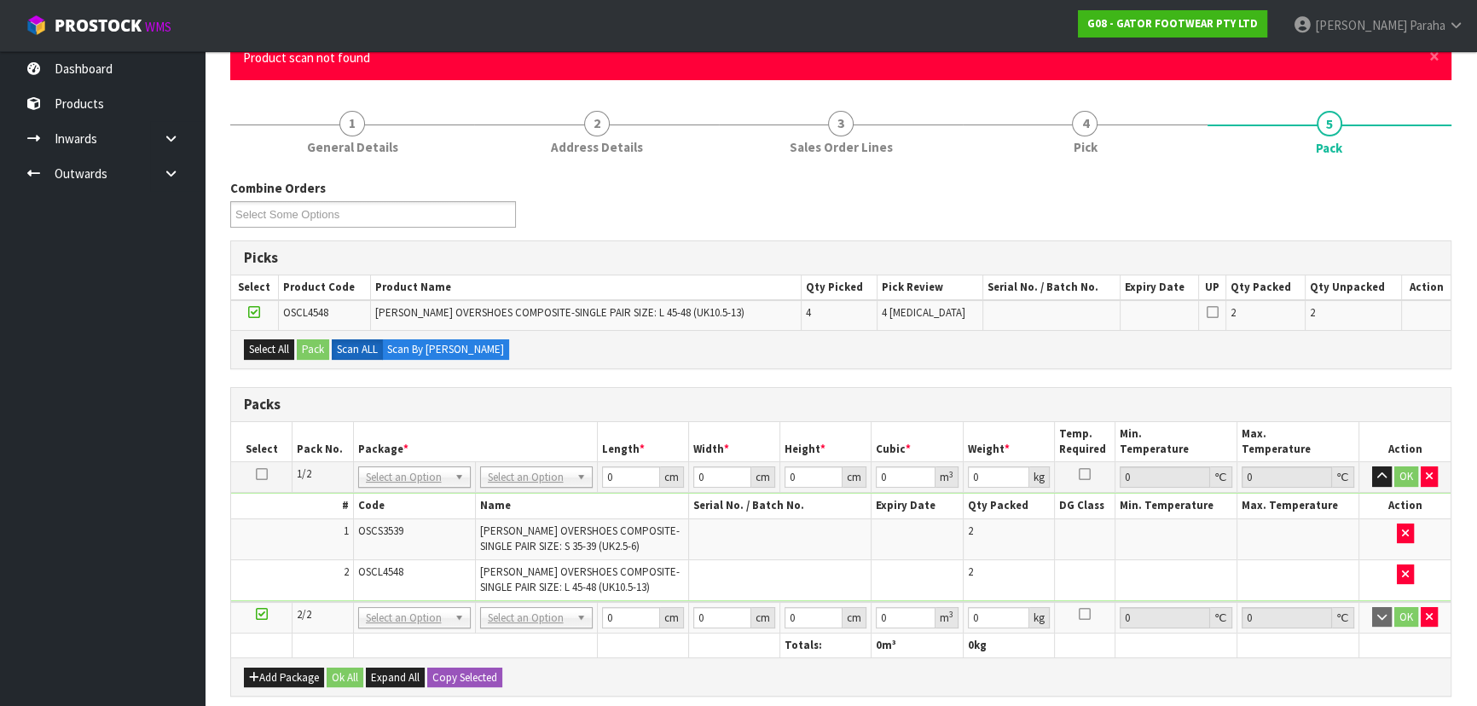
scroll to position [0, 0]
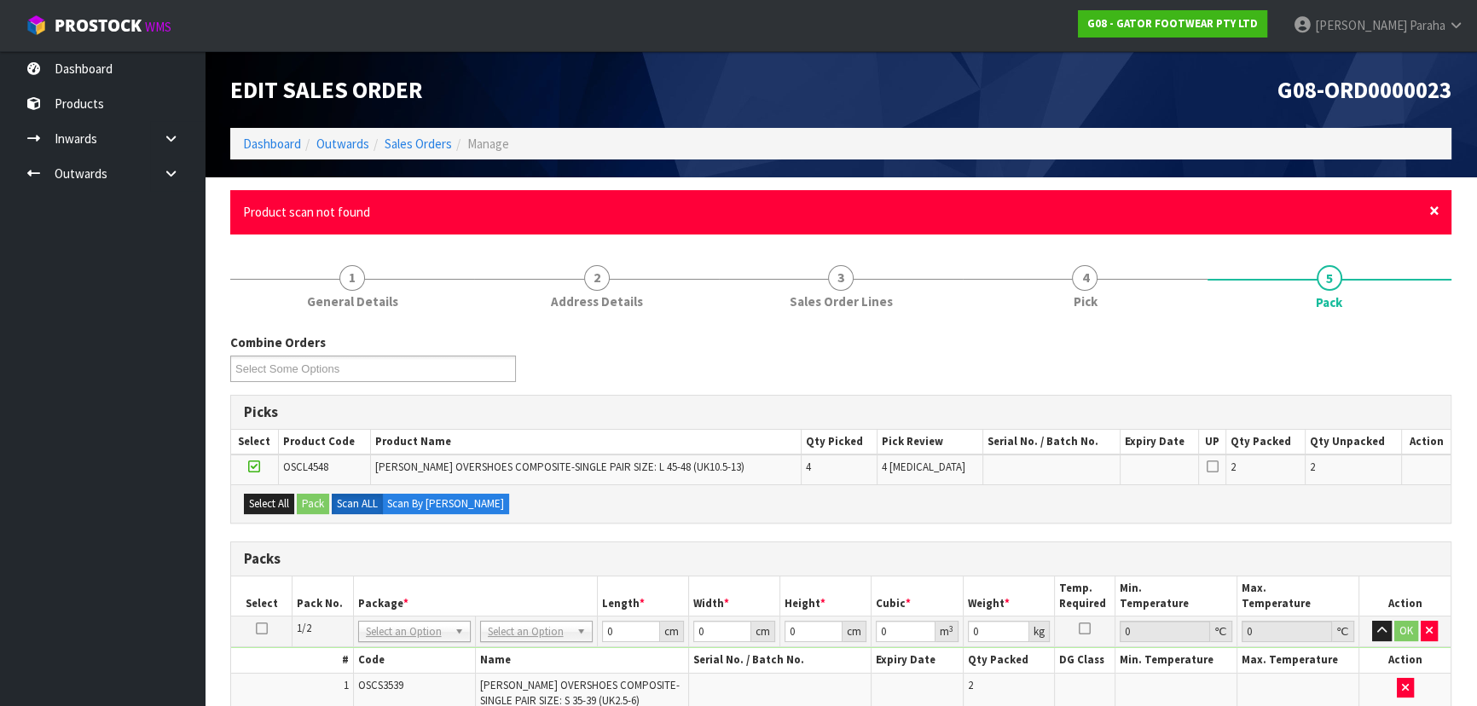
click at [1433, 212] on span "×" at bounding box center [1434, 211] width 10 height 24
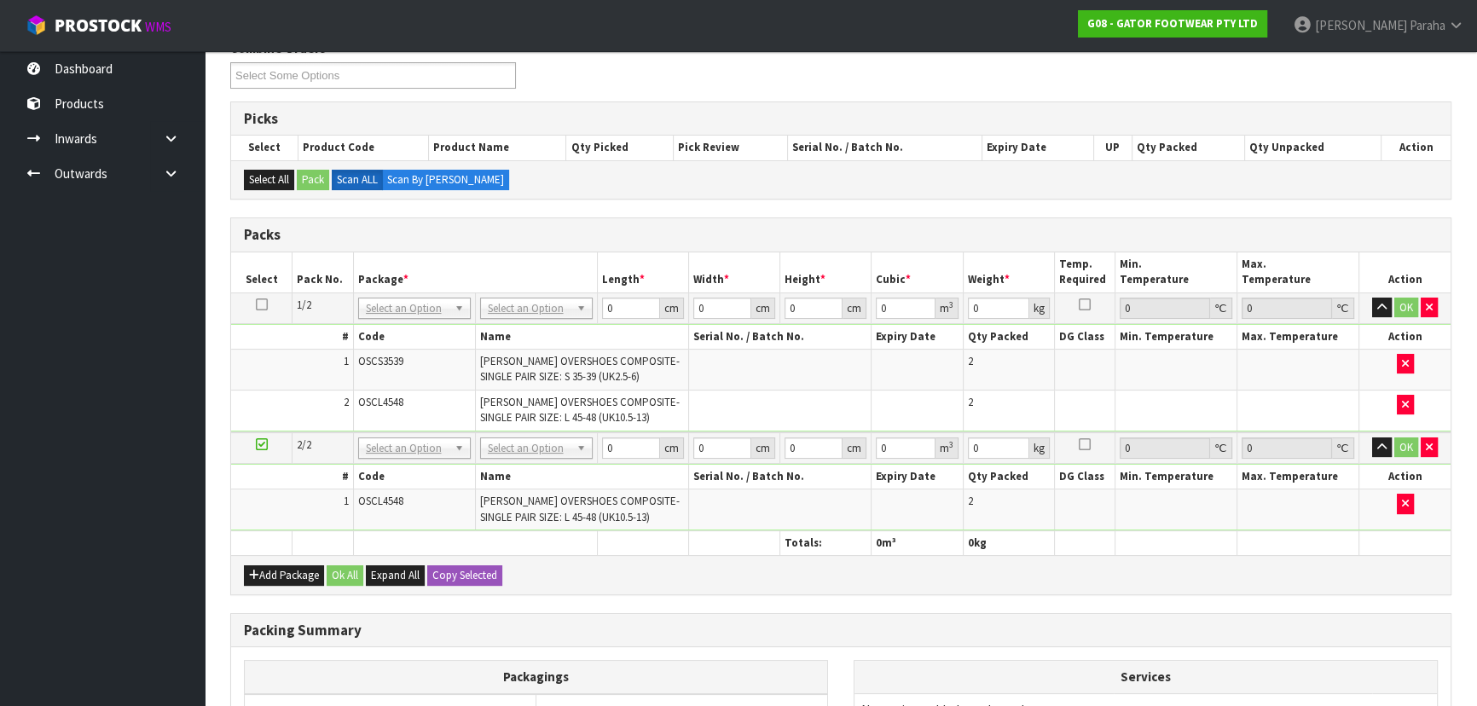
scroll to position [309, 0]
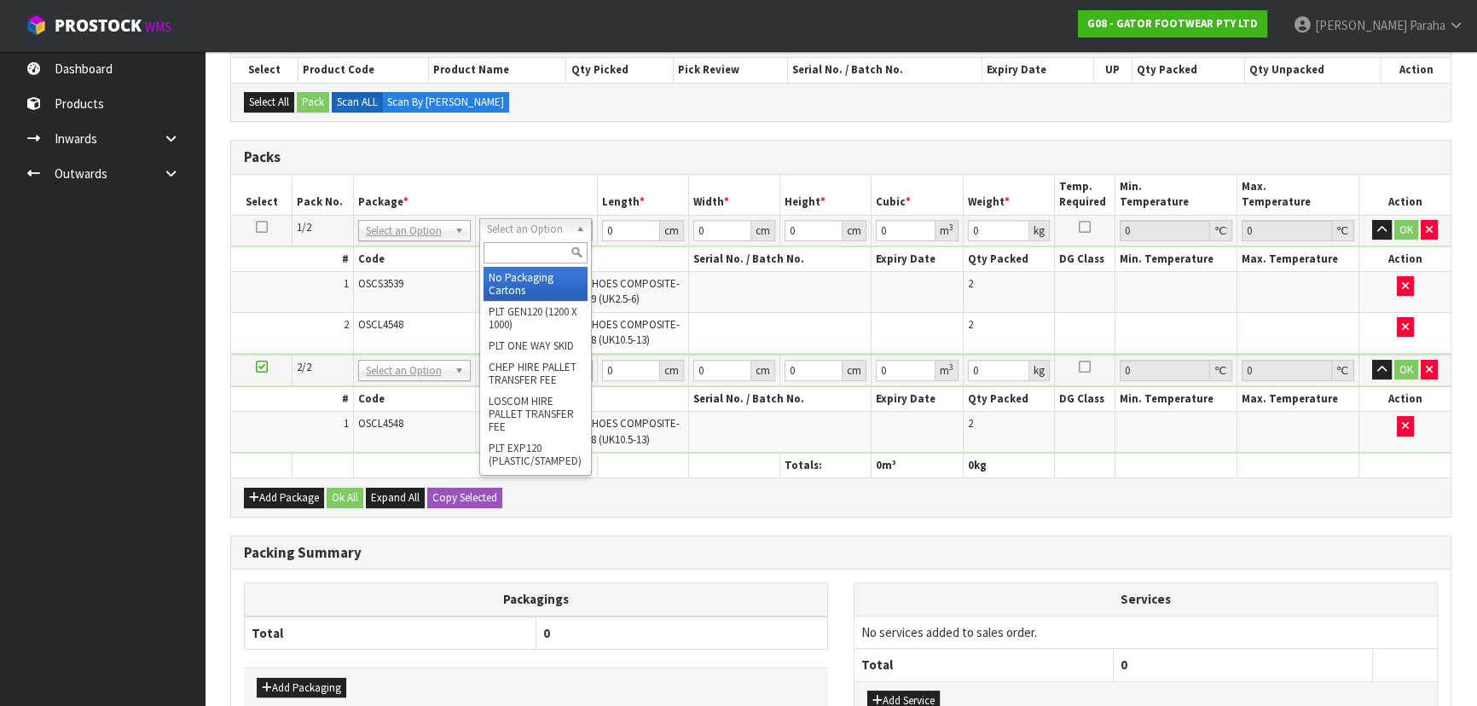
click at [520, 258] on input "text" at bounding box center [535, 252] width 104 height 21
type input "OC"
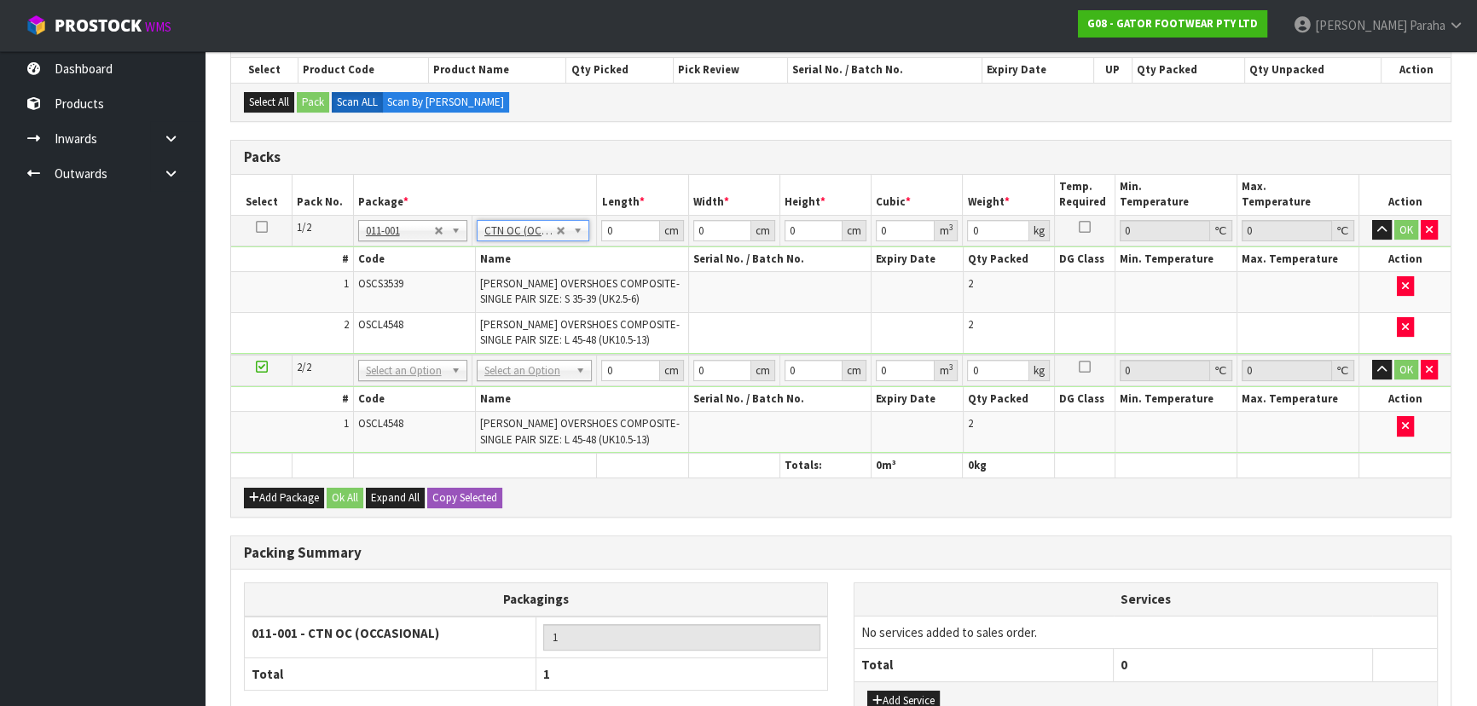
type input "3"
click at [615, 230] on input "0" at bounding box center [630, 230] width 58 height 21
type input "54"
type input "40"
type input "3"
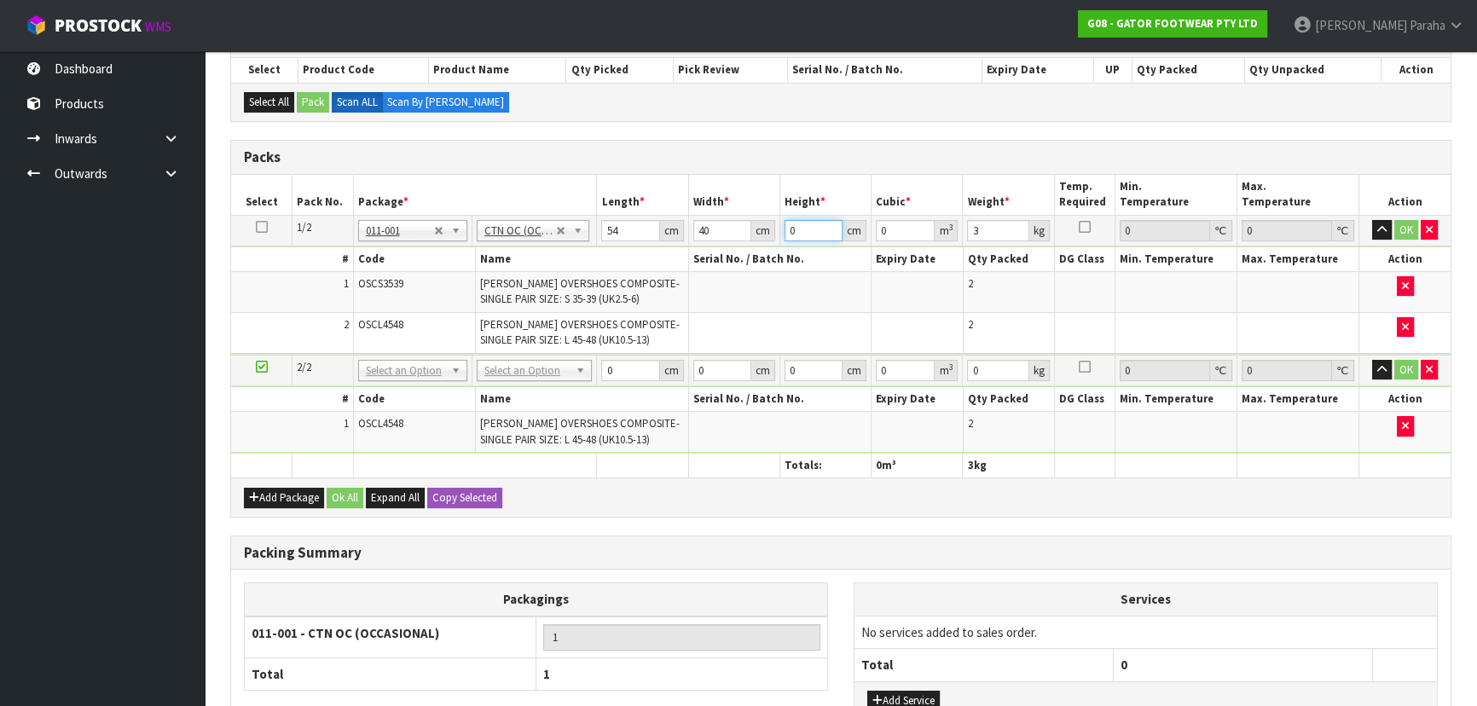
type input "0.00648"
type input "39"
type input "0.08424"
type input "39"
type input "18"
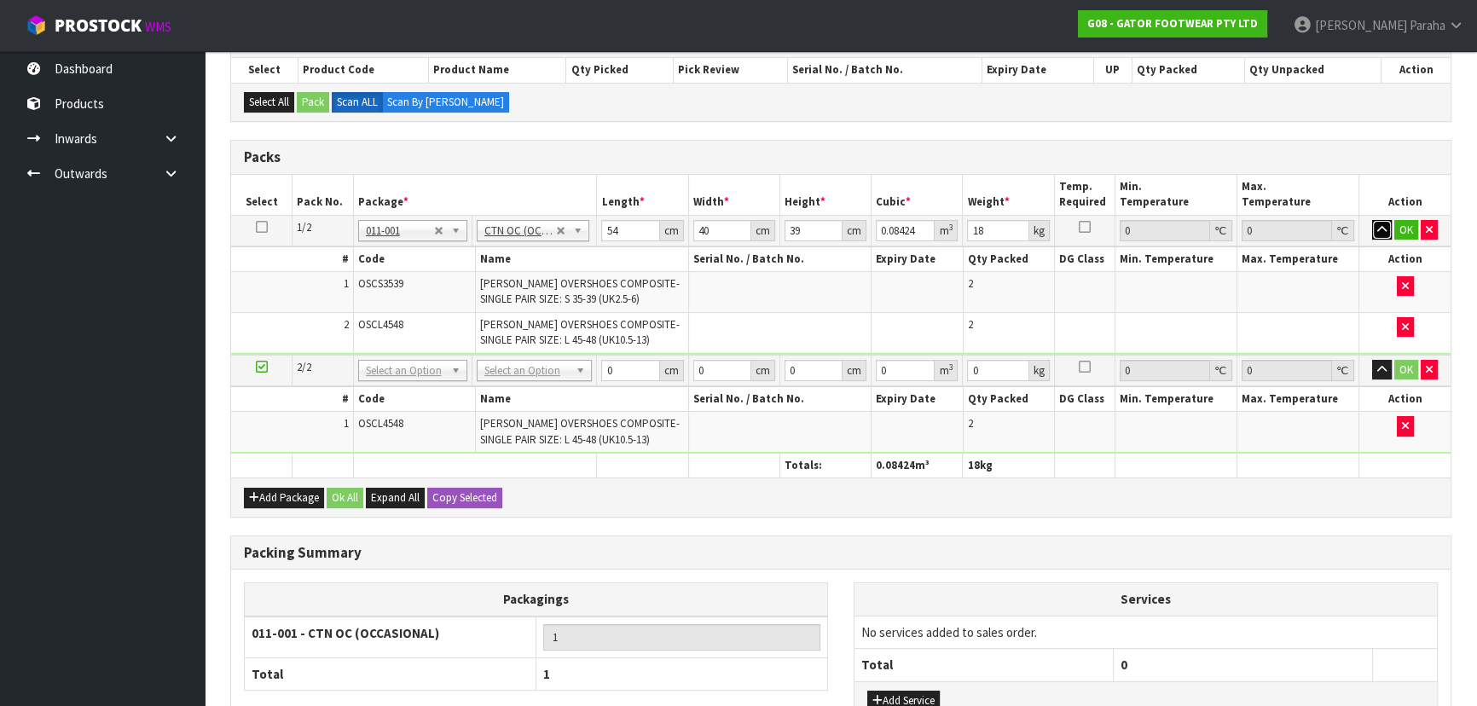
click at [1372, 220] on button "button" at bounding box center [1382, 230] width 20 height 20
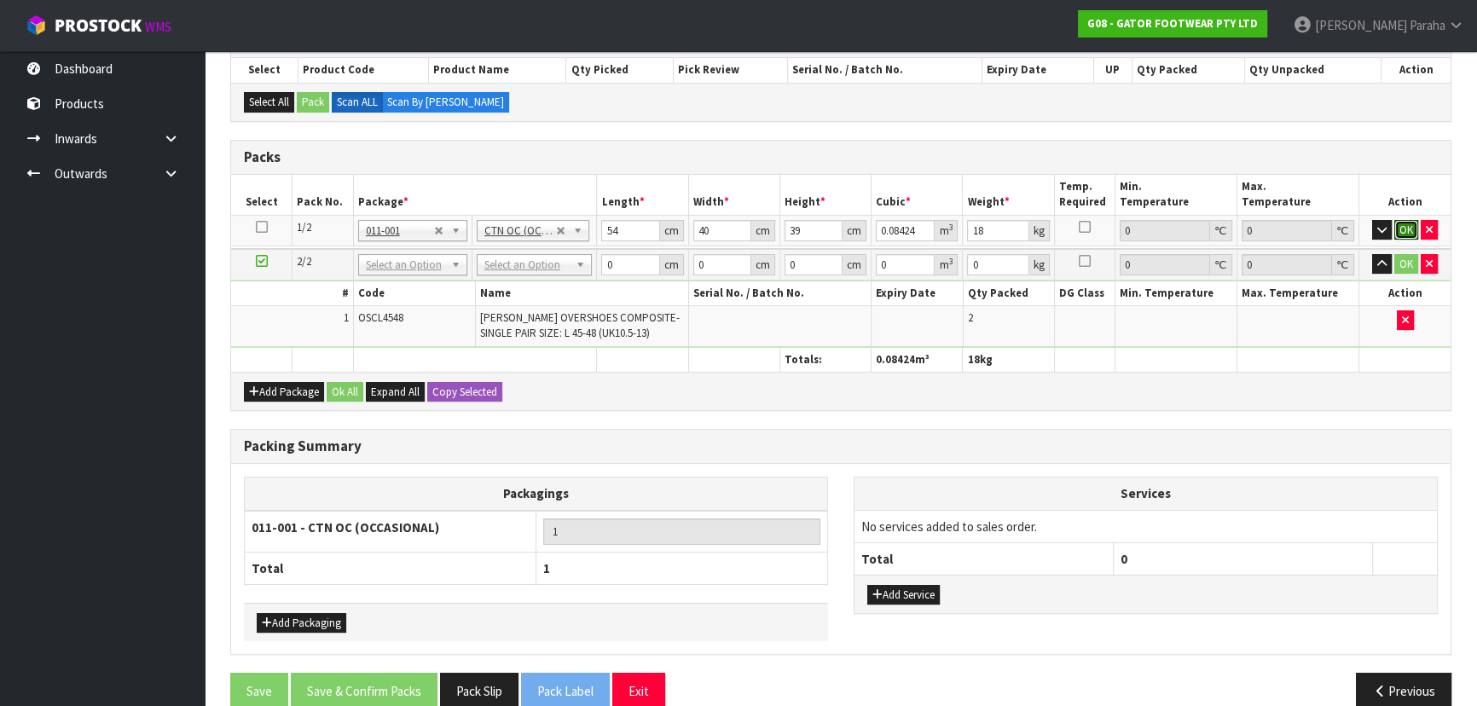
click button "OK" at bounding box center [1406, 230] width 24 height 20
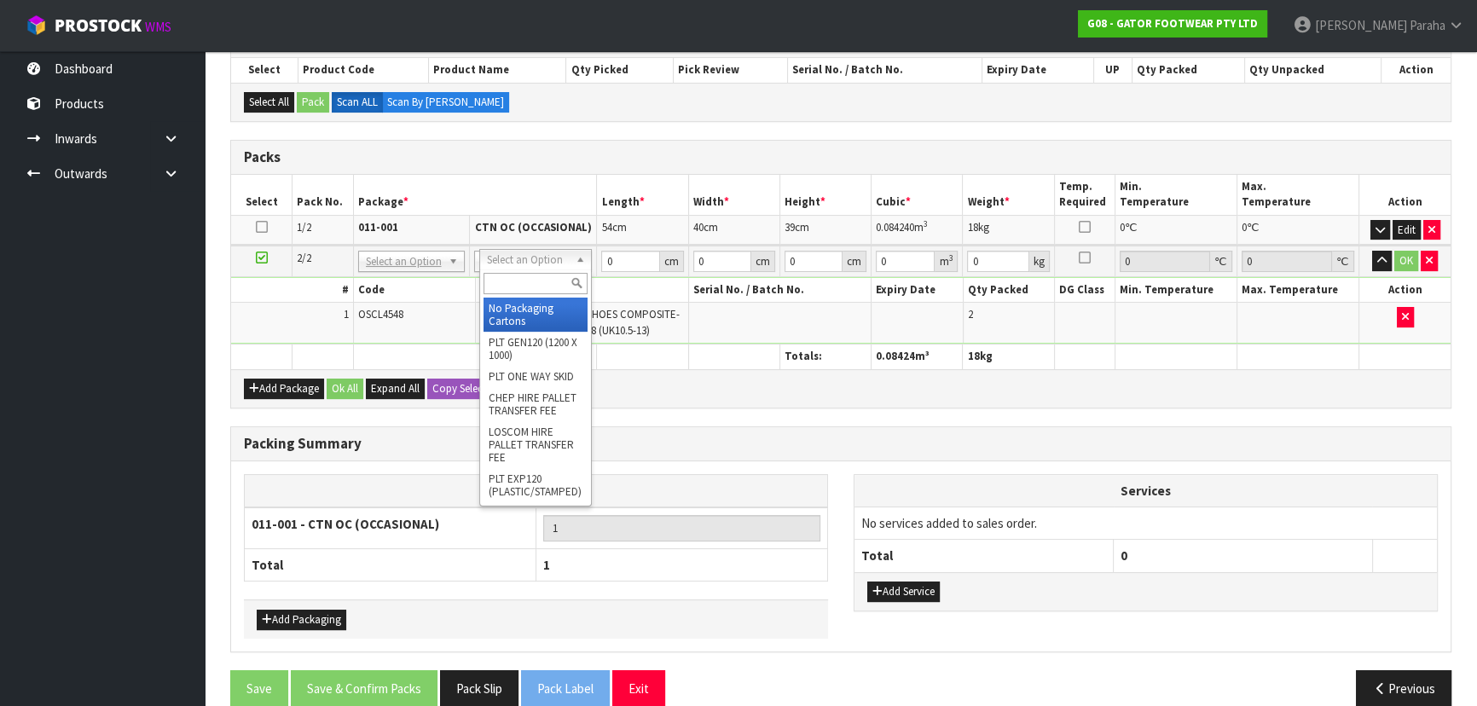
click at [548, 285] on input "text" at bounding box center [535, 283] width 105 height 21
type input "OC"
type input "2"
type input "1.7"
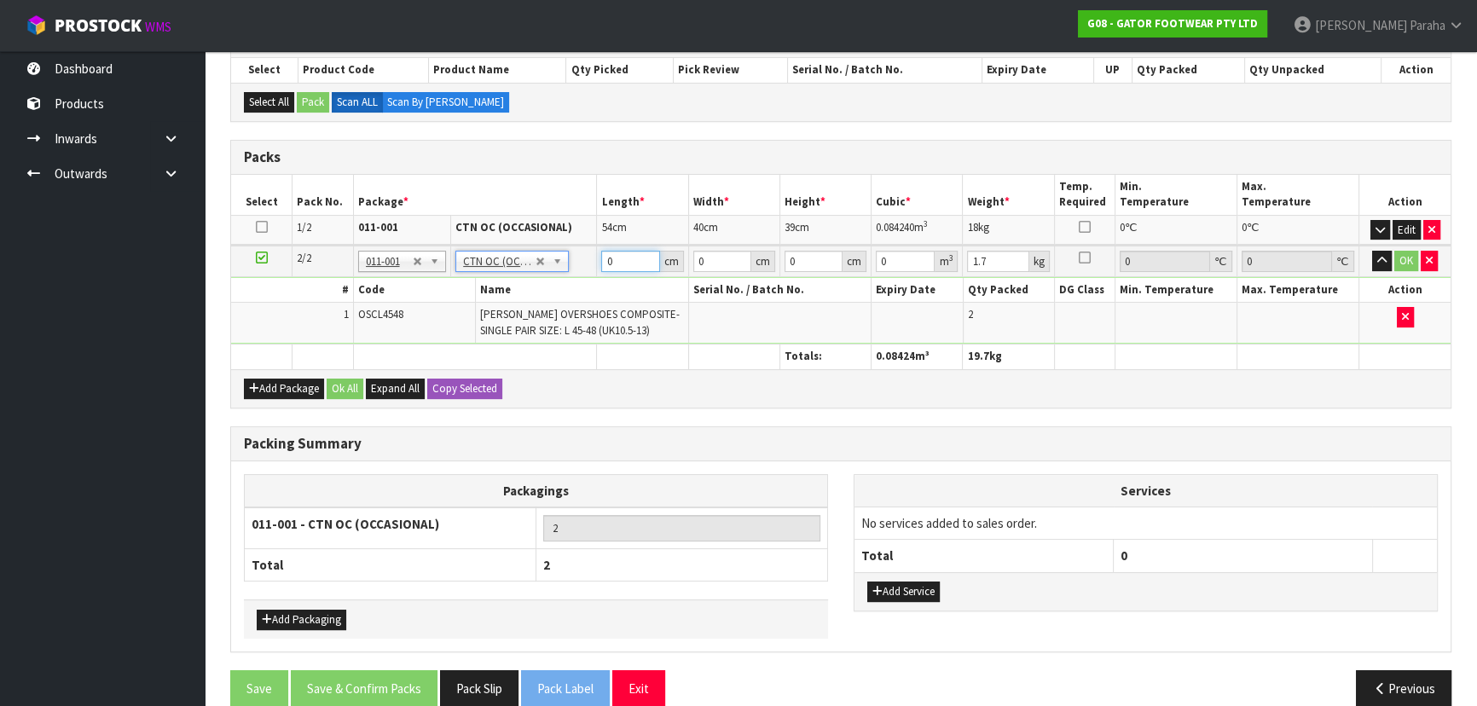
click at [630, 255] on input "0" at bounding box center [630, 261] width 58 height 21
type input "49"
type input "34"
type input "3"
type input "0.004998"
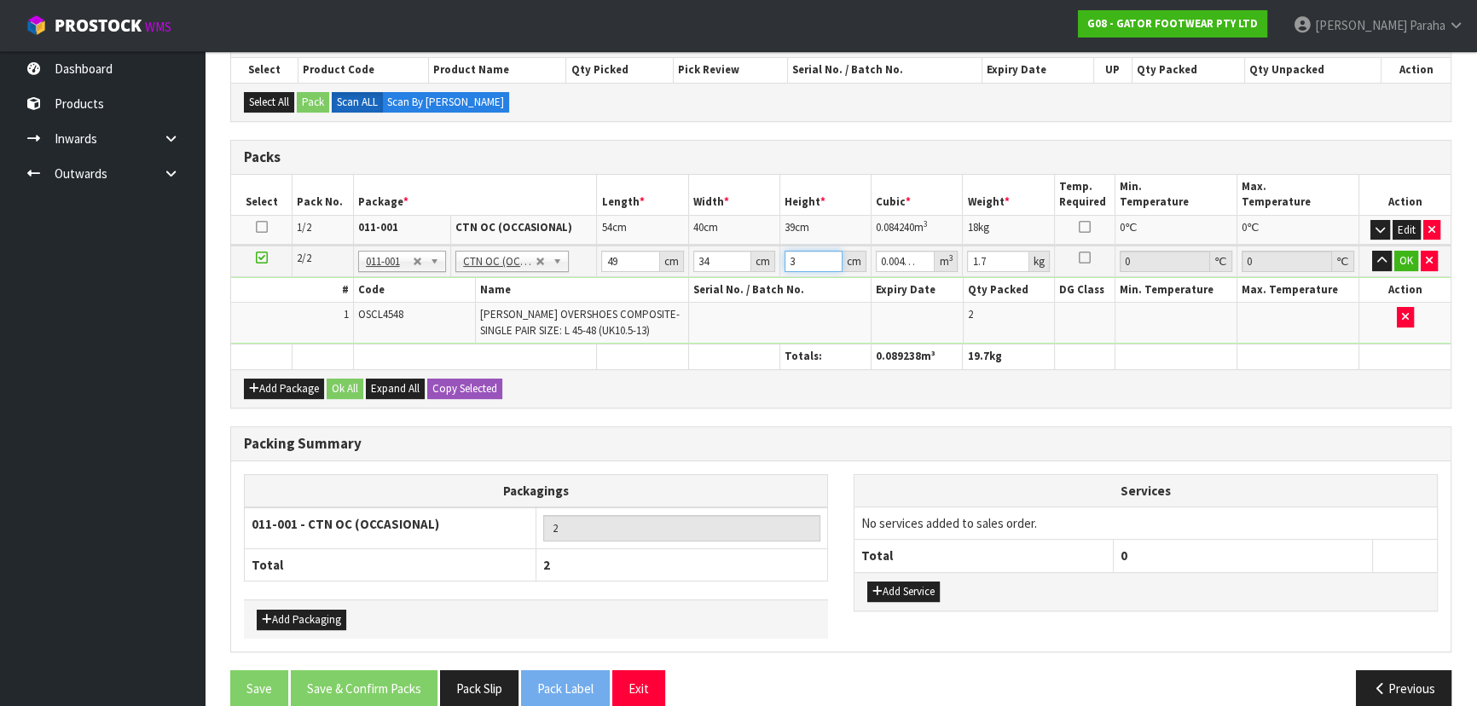
type input "37"
type input "0.061642"
type input "37"
type input "10"
click at [1372, 251] on button "button" at bounding box center [1382, 261] width 20 height 20
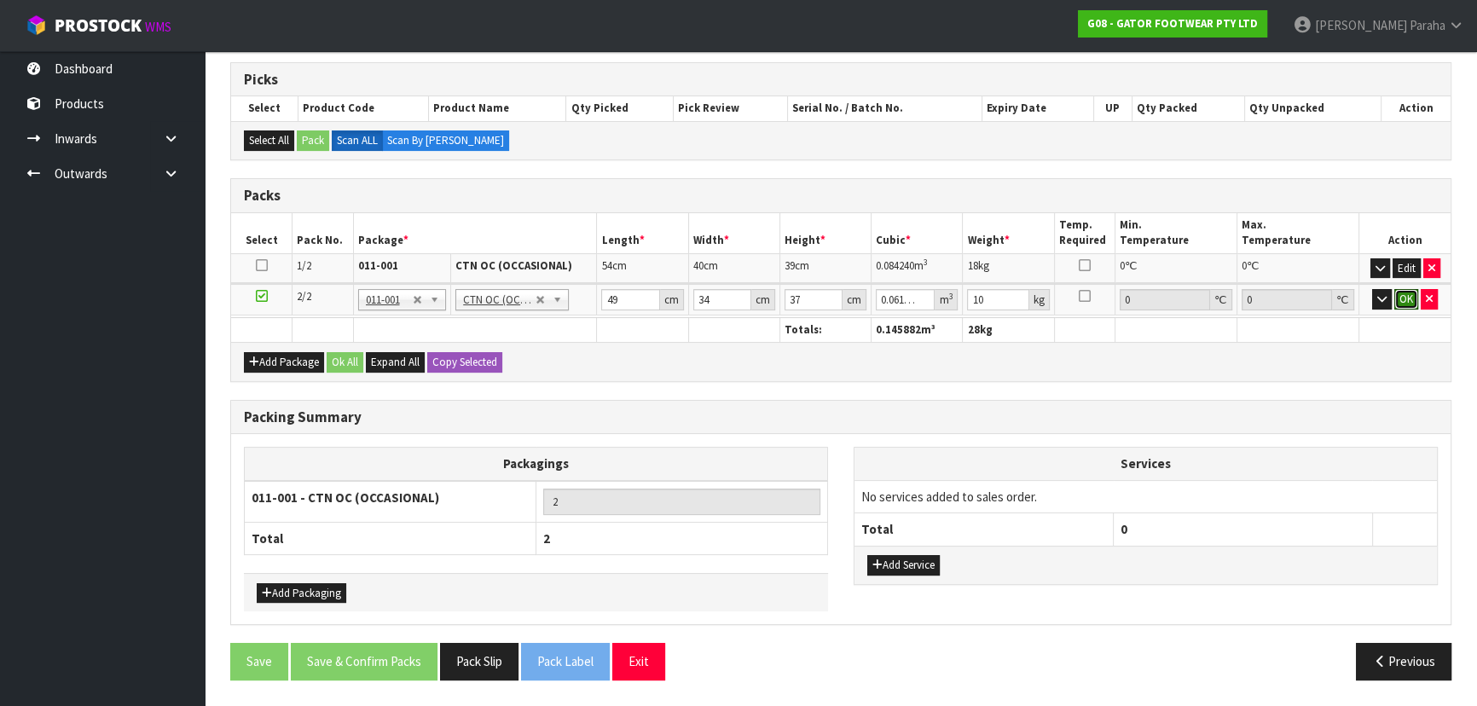
click button "OK" at bounding box center [1406, 299] width 24 height 20
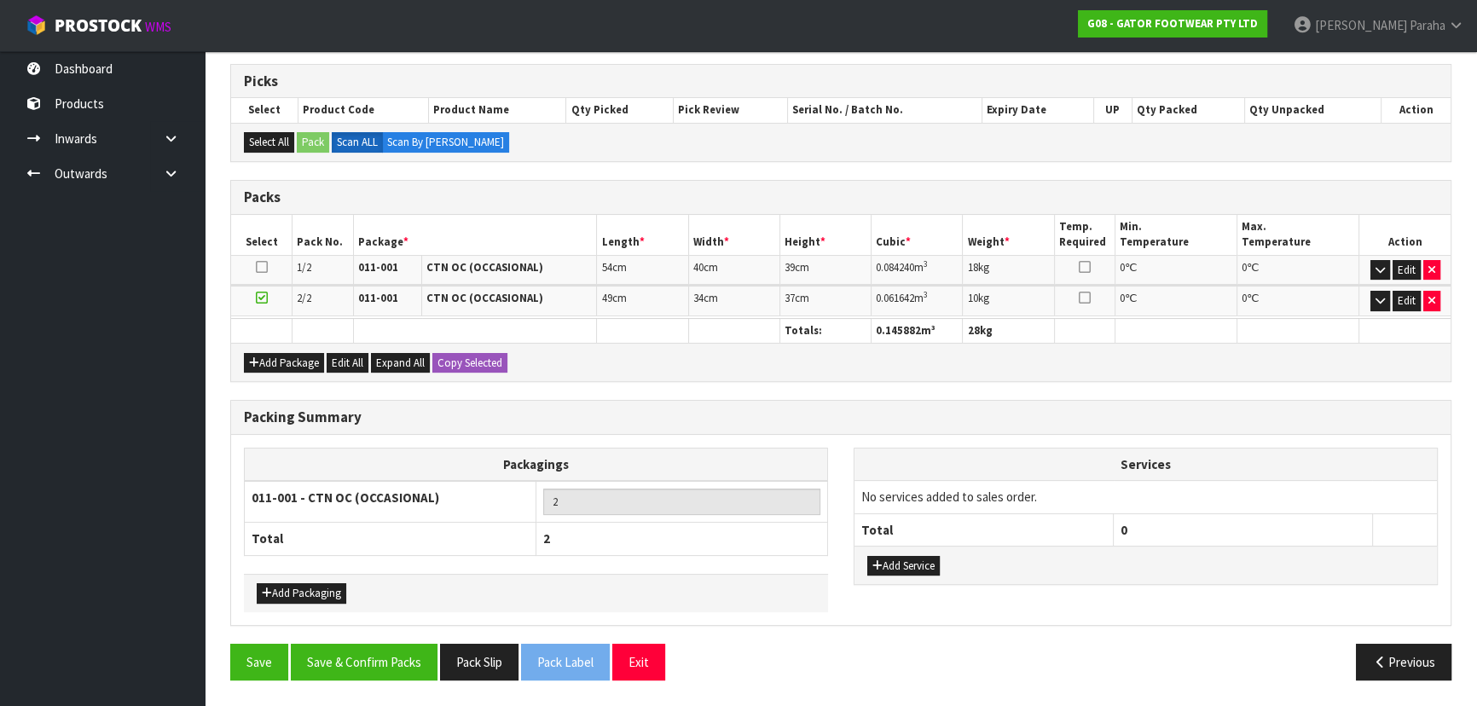
scroll to position [263, 0]
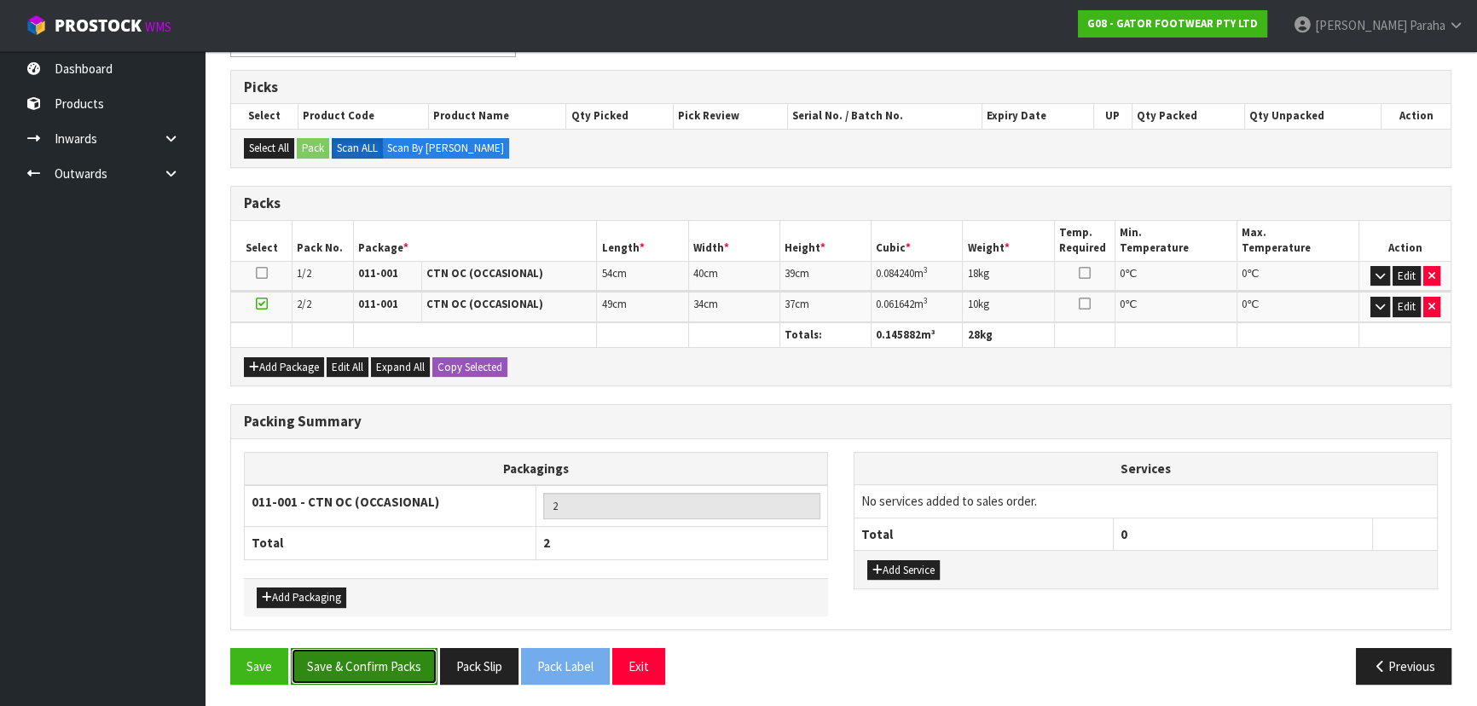
click at [406, 660] on button "Save & Confirm Packs" at bounding box center [364, 666] width 147 height 37
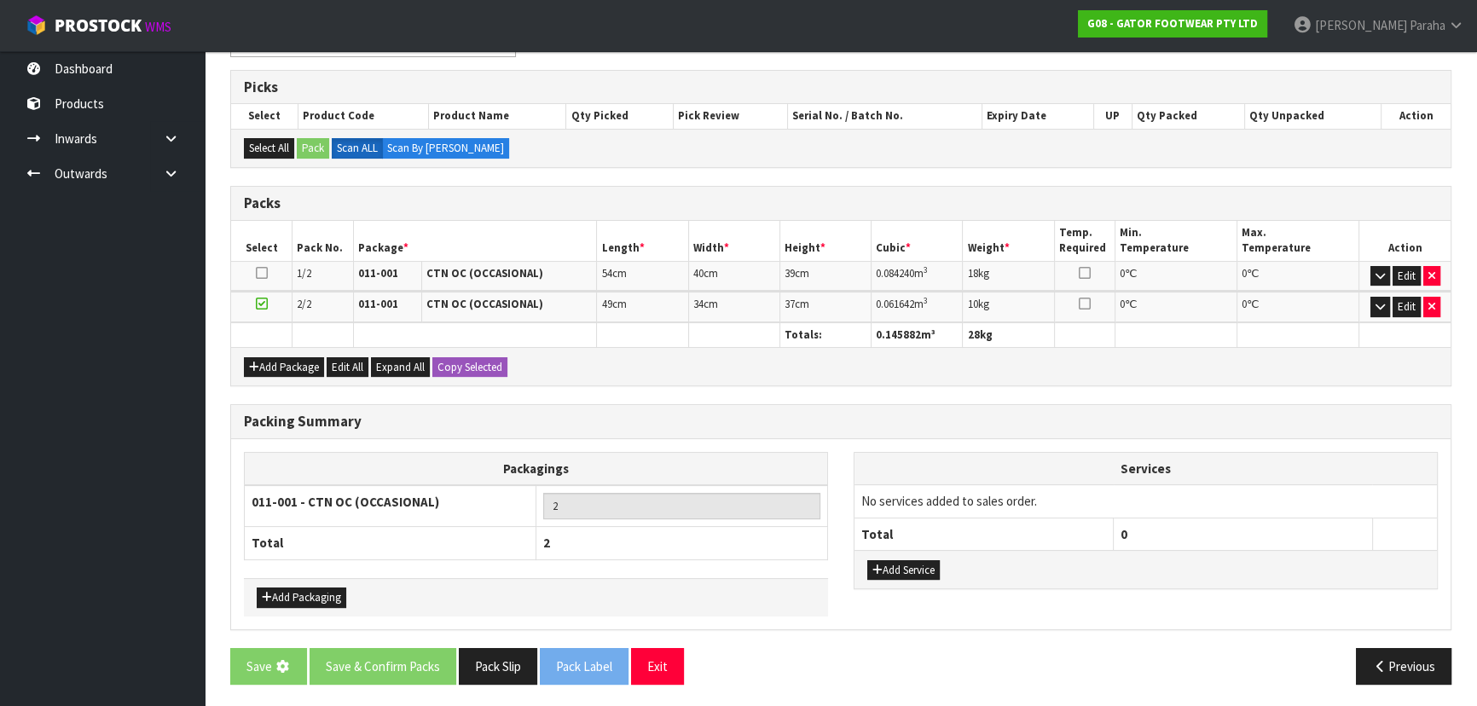
scroll to position [0, 0]
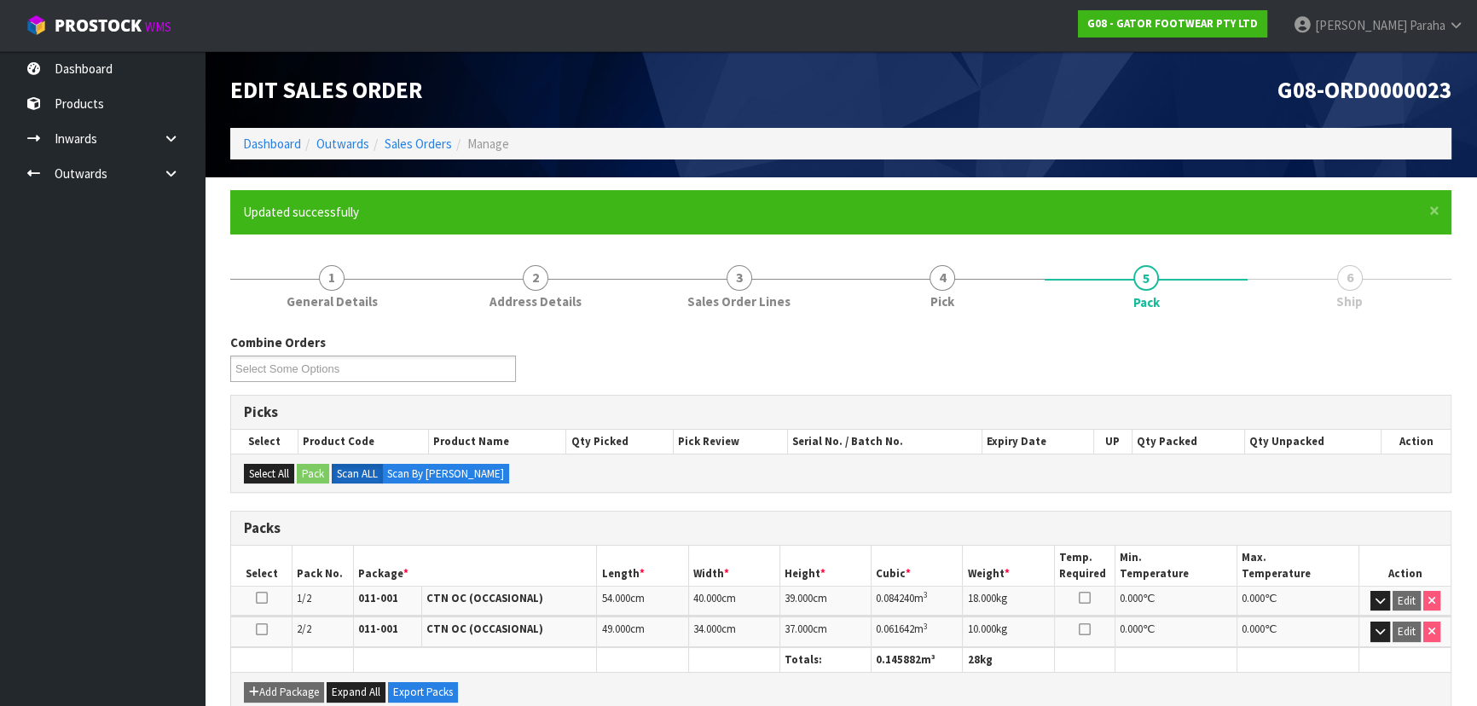
click at [1281, 355] on div "Combine Orders G08-ORD0000023 Select Some Options" at bounding box center [840, 363] width 1246 height 61
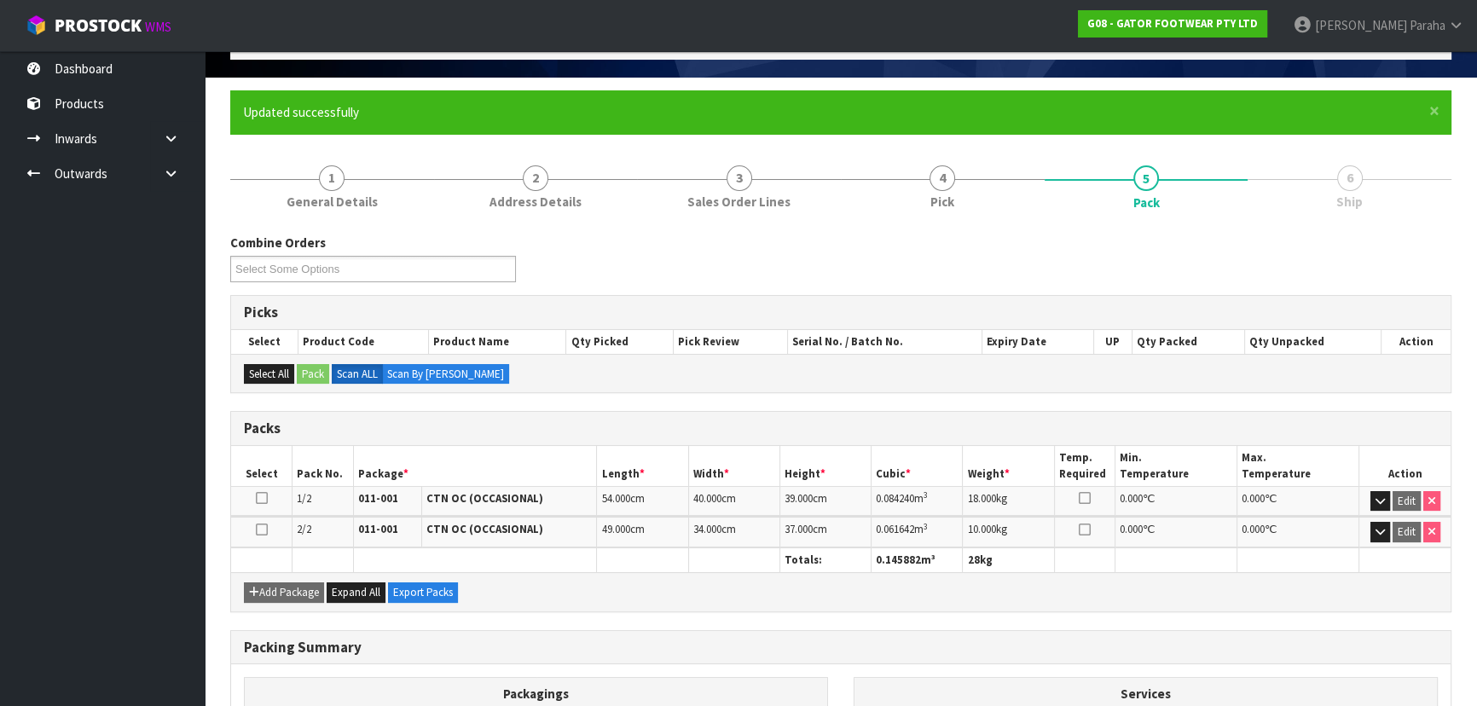
scroll to position [287, 0]
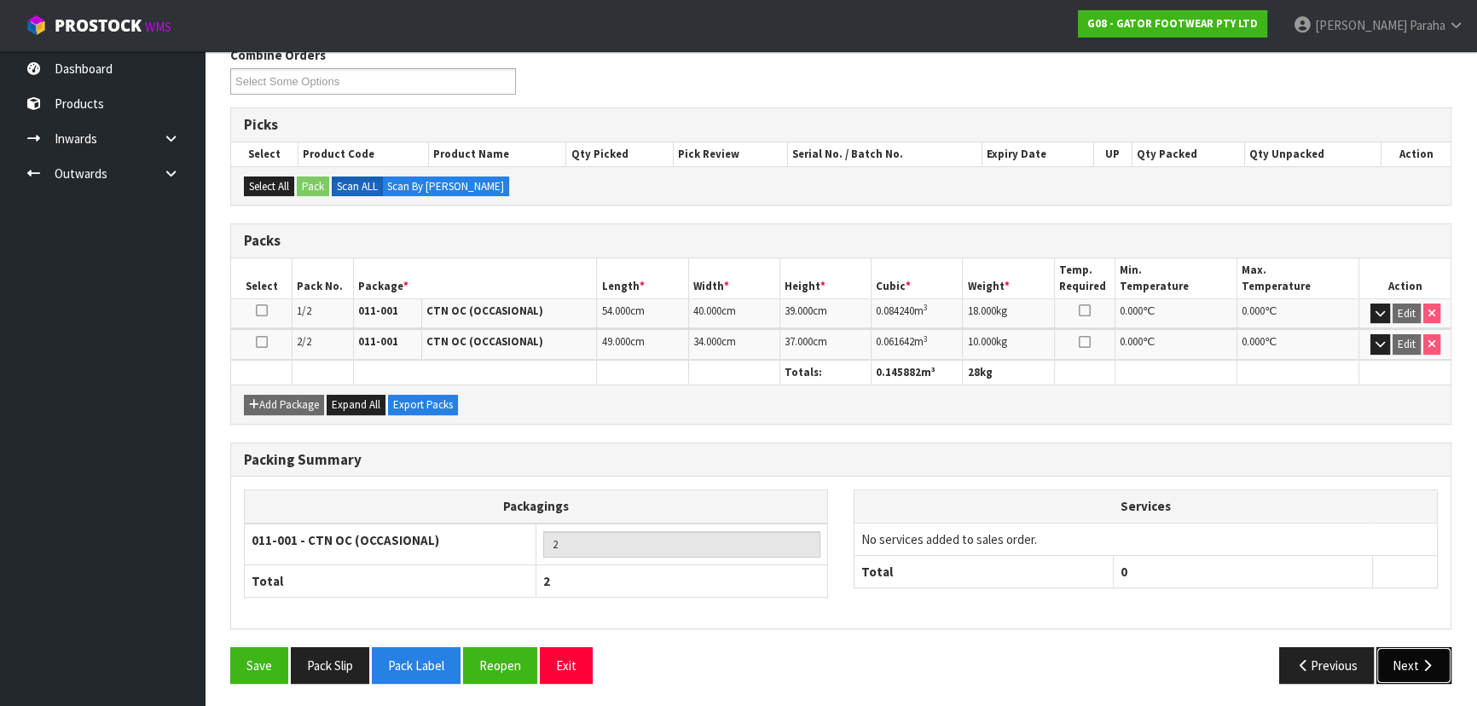
click at [1438, 662] on button "Next" at bounding box center [1413, 665] width 75 height 37
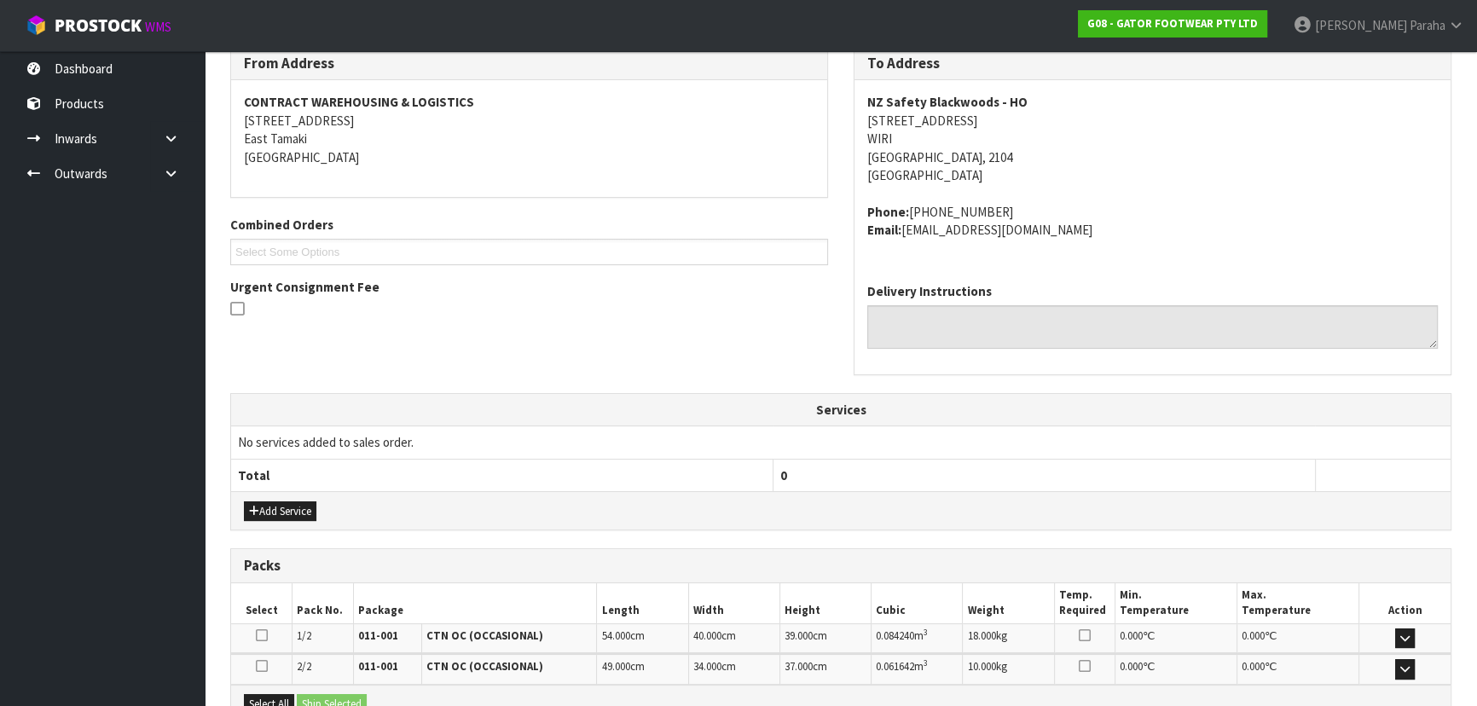
scroll to position [484, 0]
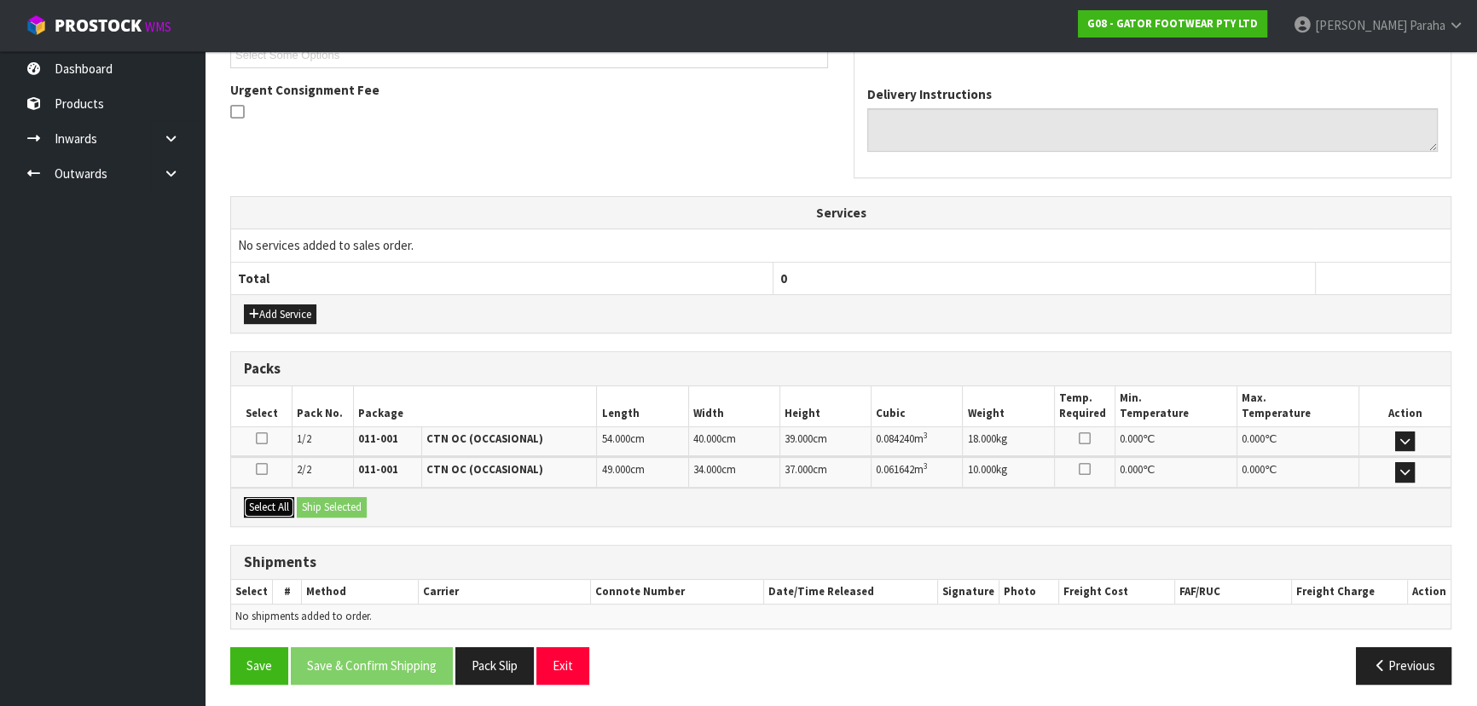
click at [277, 506] on button "Select All" at bounding box center [269, 507] width 50 height 20
click at [327, 504] on button "Ship Selected" at bounding box center [332, 507] width 70 height 20
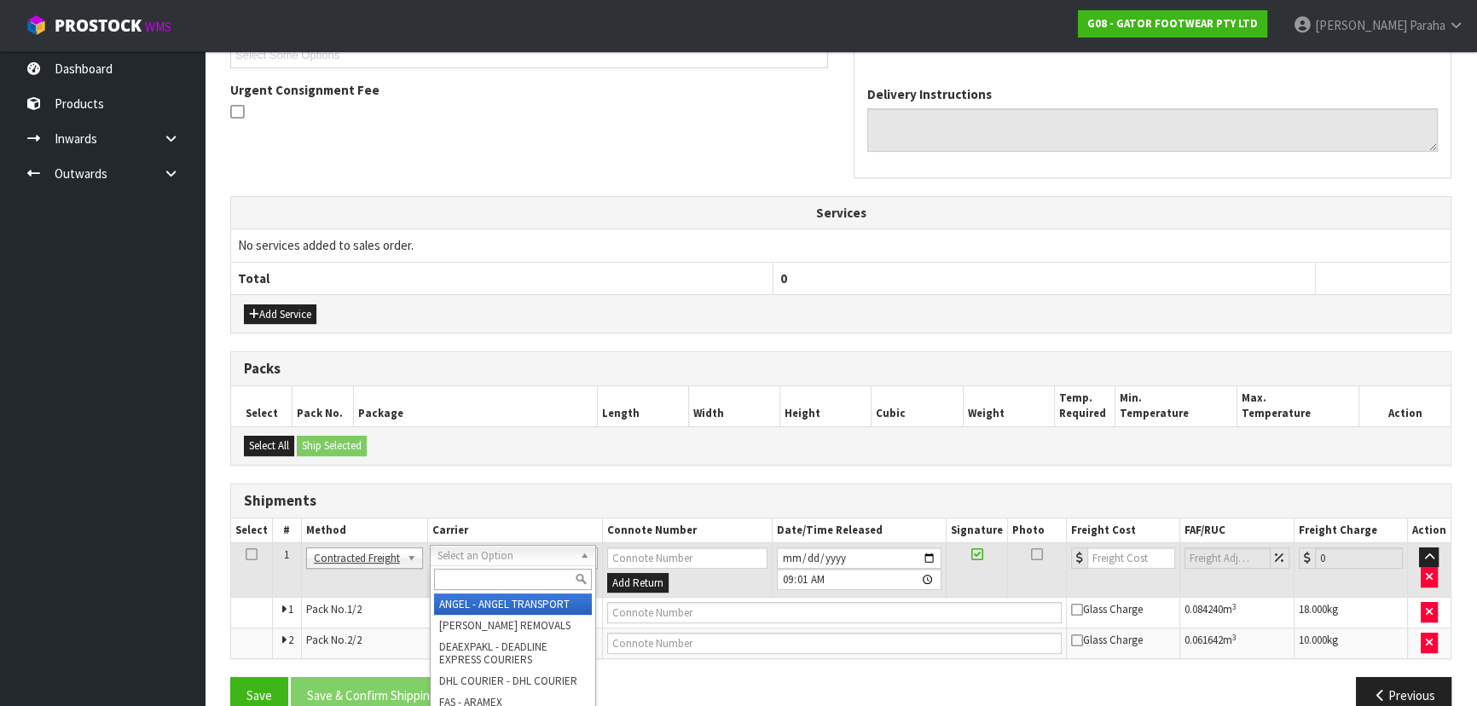
click at [545, 578] on input "text" at bounding box center [513, 579] width 158 height 21
type input "NZP"
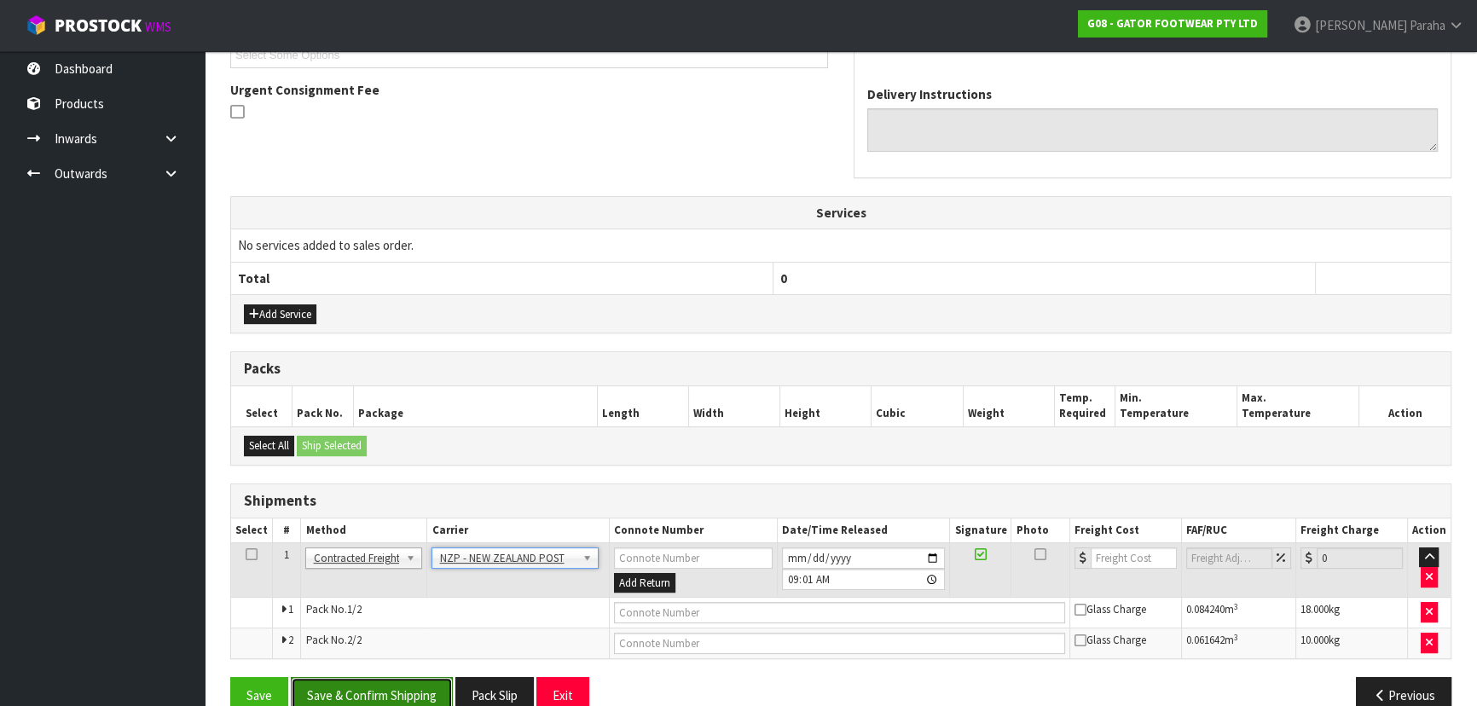
click at [402, 692] on button "Save & Confirm Shipping" at bounding box center [372, 695] width 162 height 37
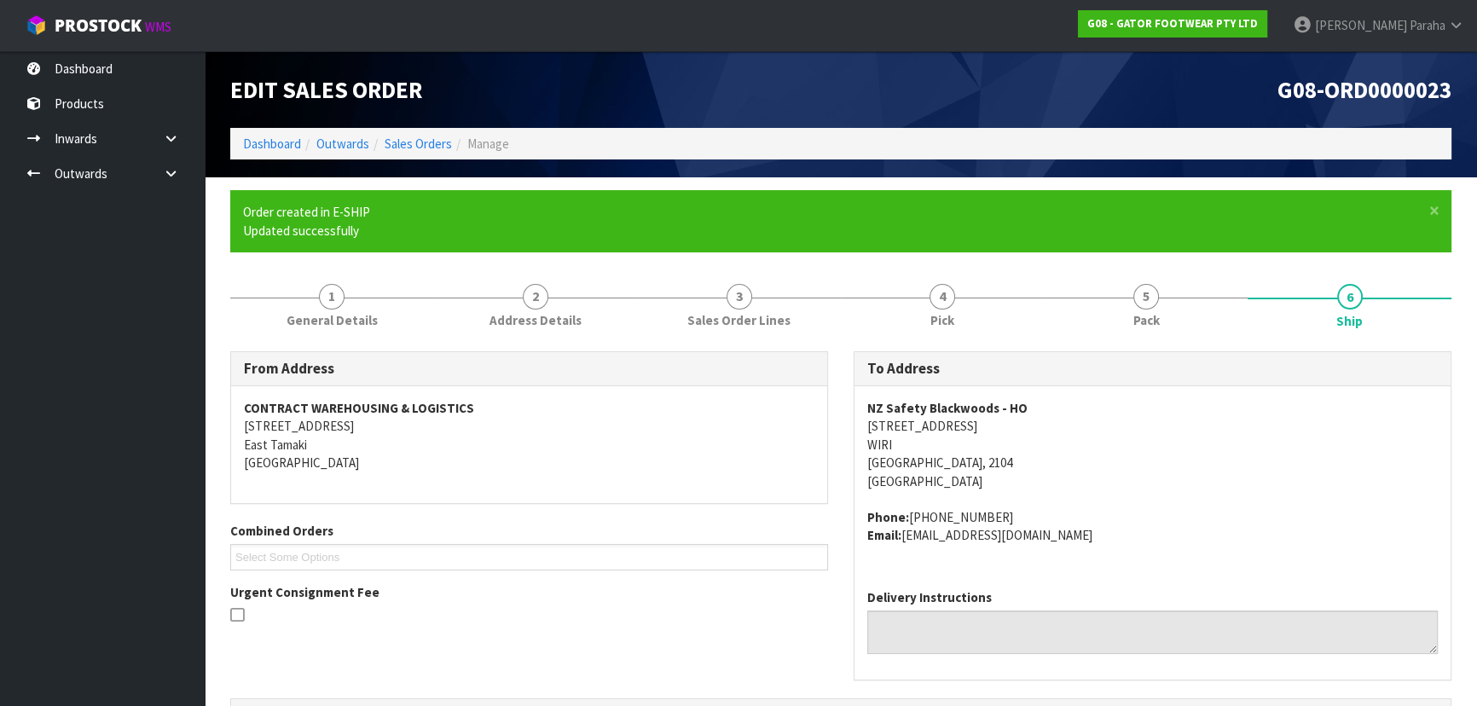
click at [1167, 428] on address "NZ Safety Blackwoods - HO 87-91 Kerrs Road WIRI AUCKLAND, 2104 New Zealand" at bounding box center [1152, 444] width 570 height 91
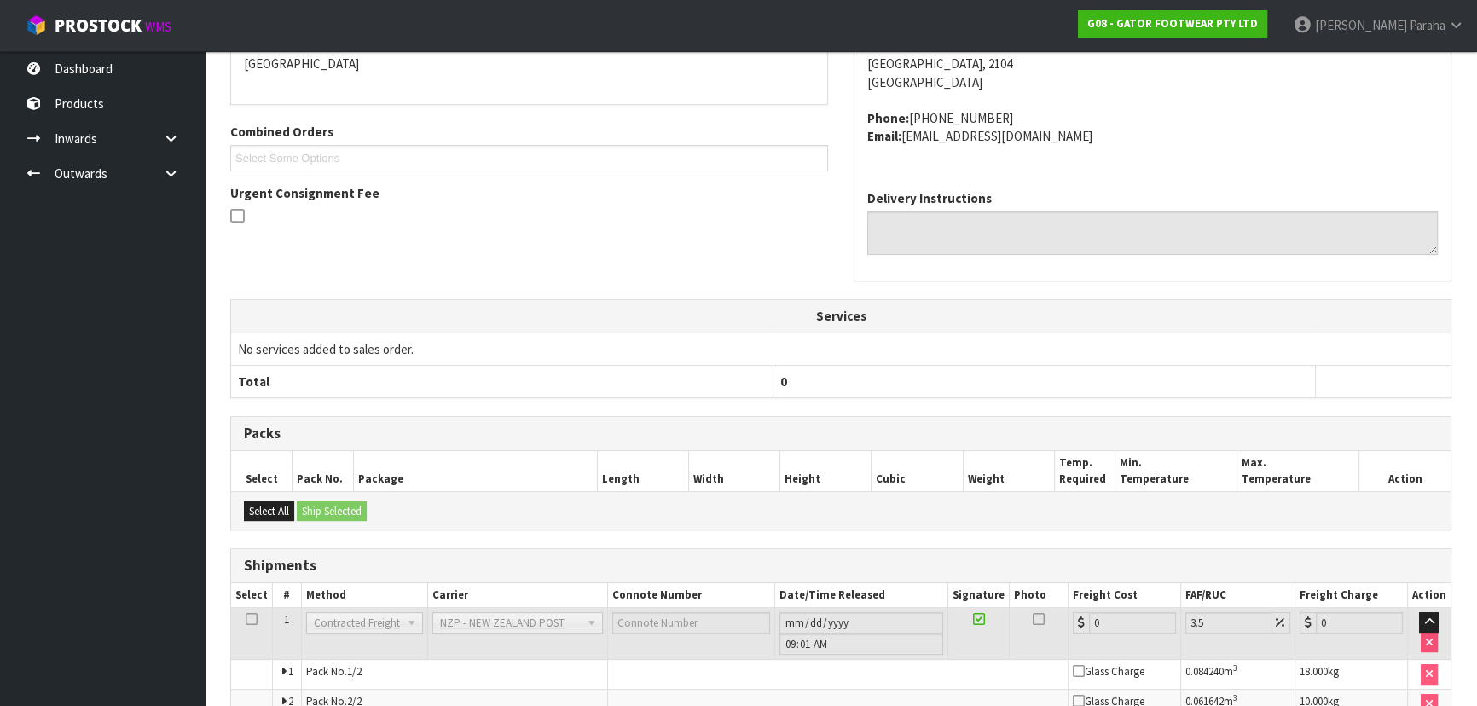
scroll to position [489, 0]
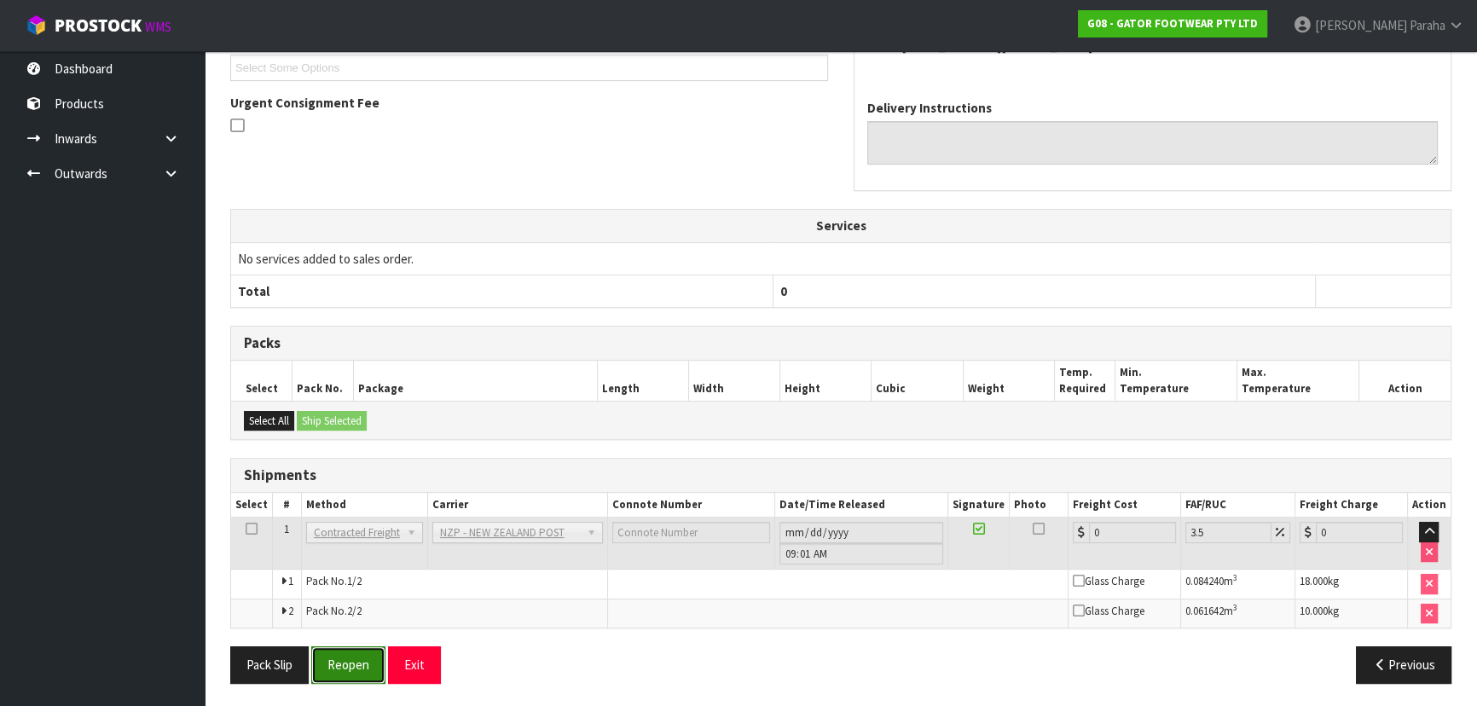
click at [350, 658] on button "Reopen" at bounding box center [348, 664] width 74 height 37
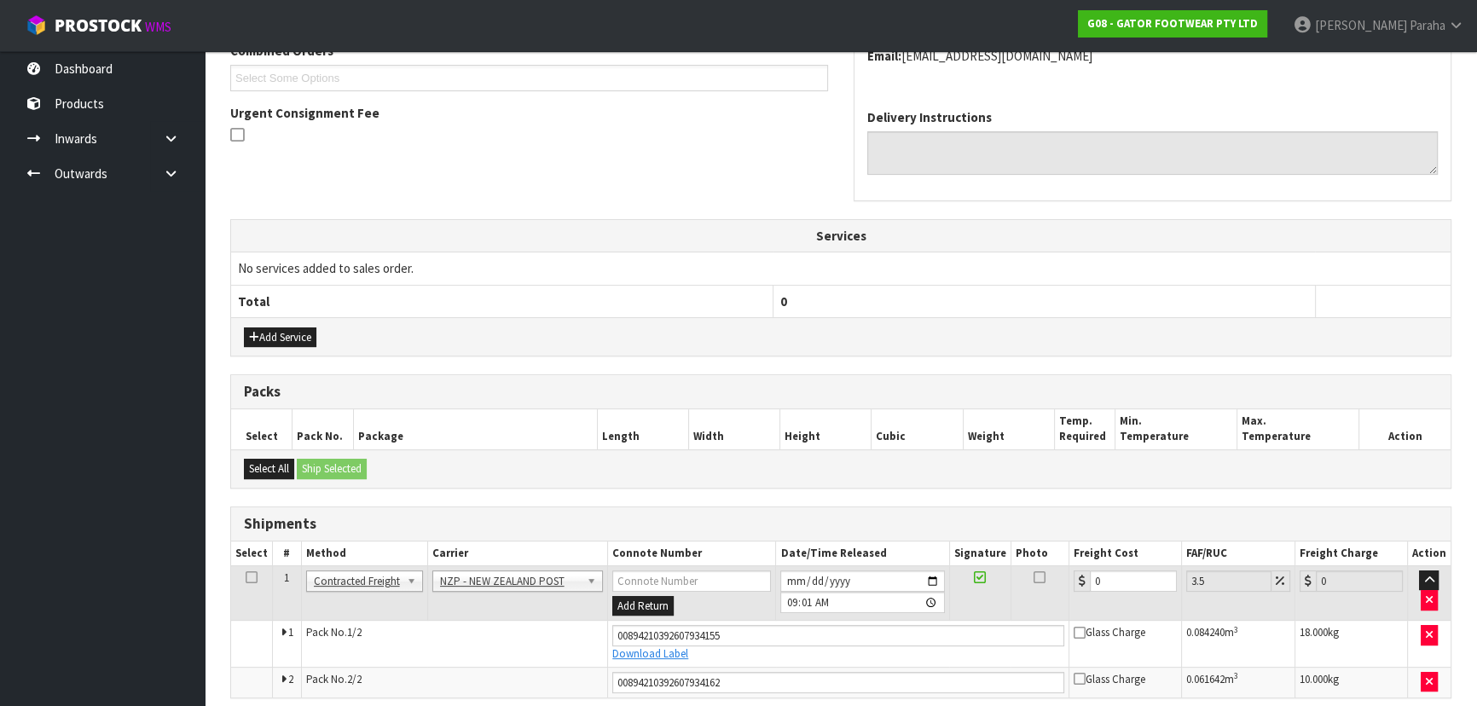
scroll to position [530, 0]
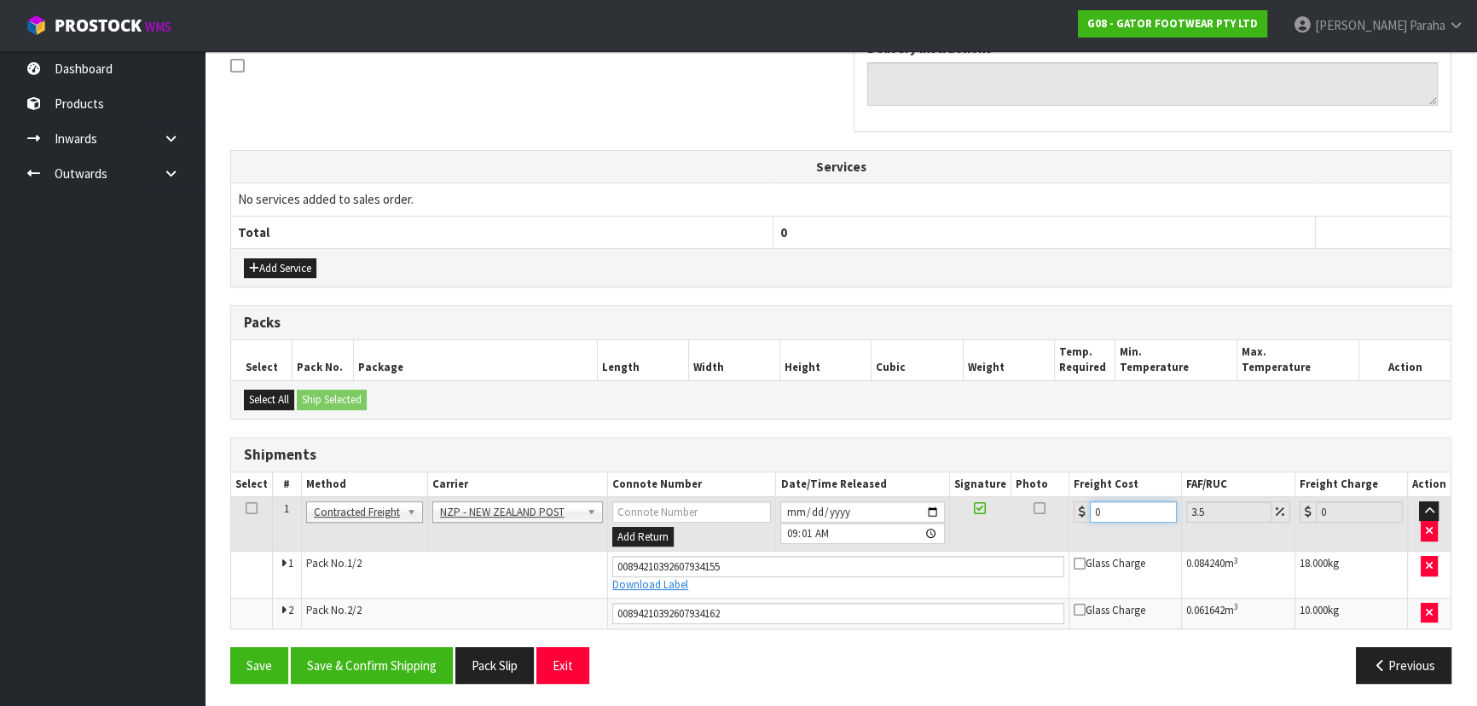
click at [1125, 508] on input "0" at bounding box center [1133, 511] width 87 height 21
type input "8"
type input "8.28"
type input "8.6"
type input "8.9"
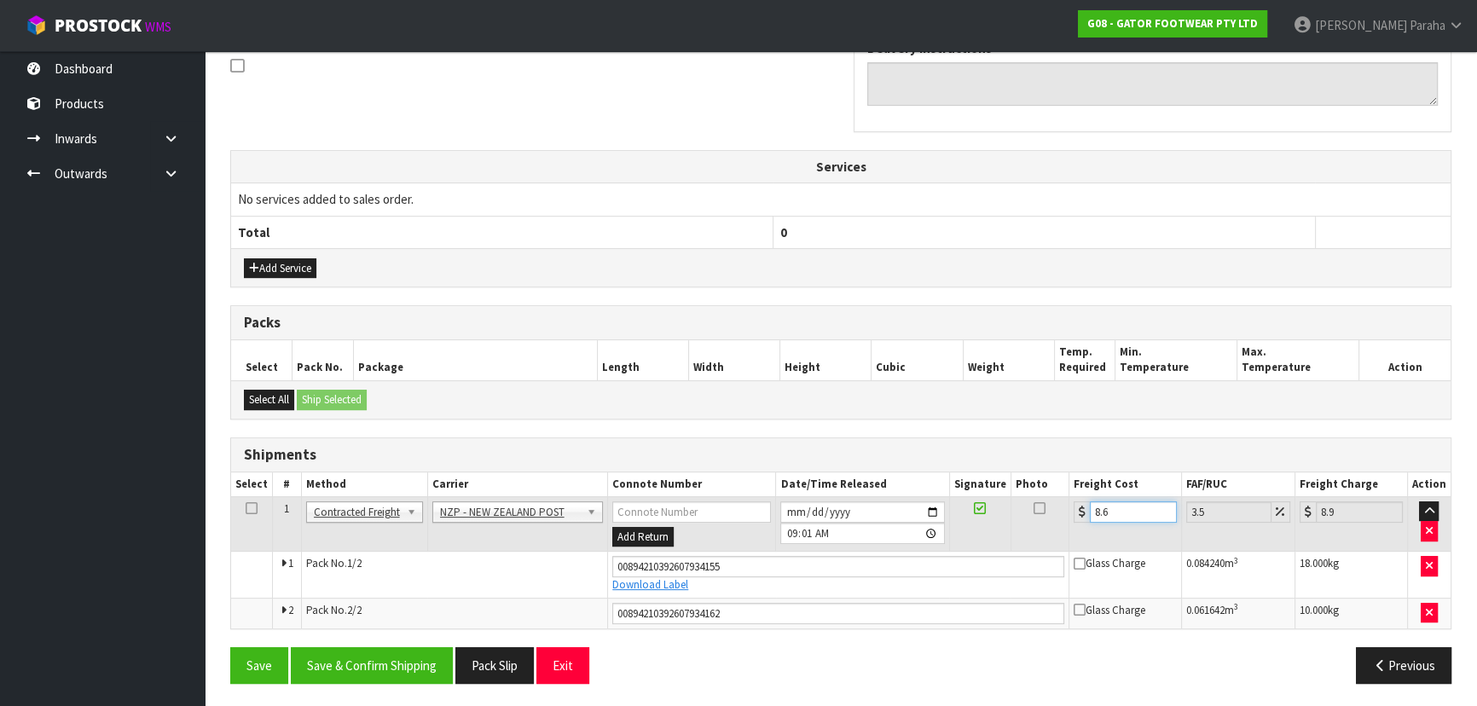
type input "8.66"
type input "8.96"
type input "8.66"
click at [379, 661] on button "Save & Confirm Shipping" at bounding box center [372, 665] width 162 height 37
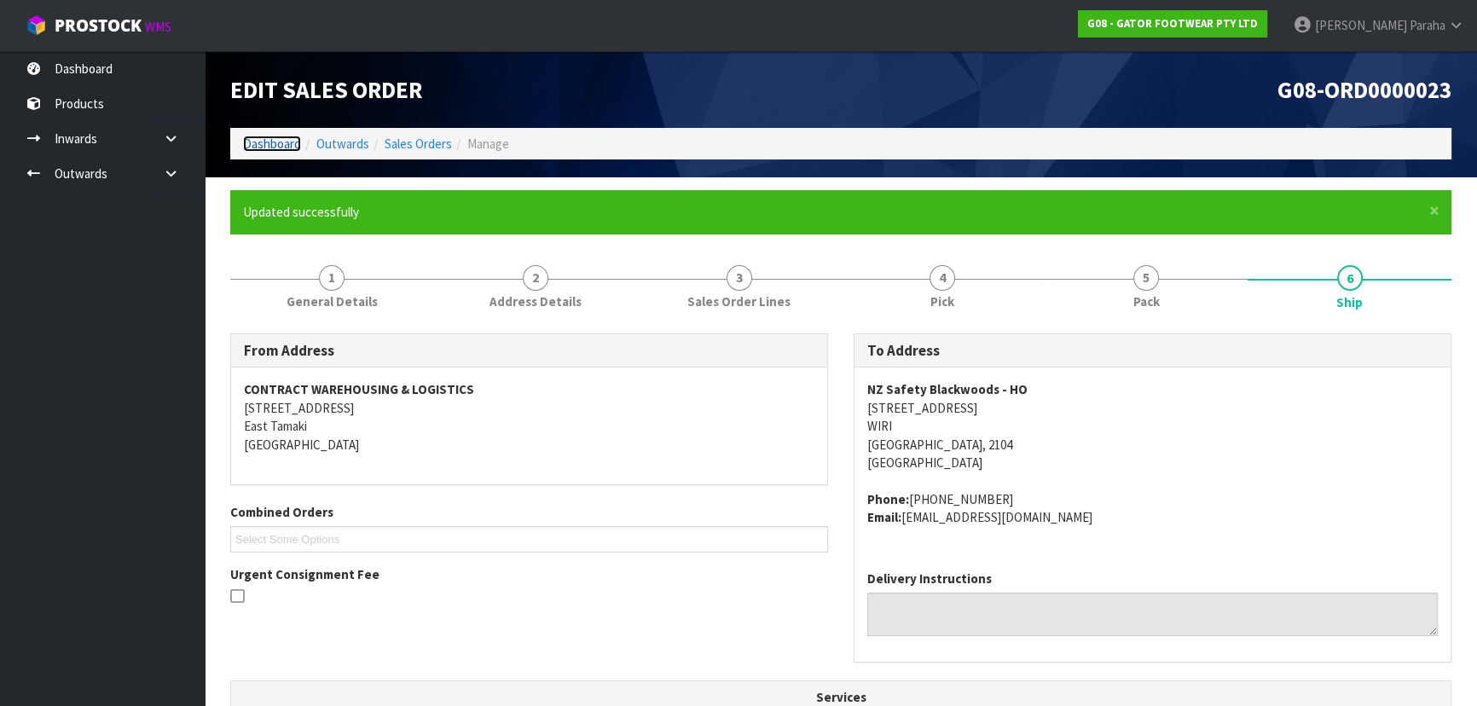
click at [264, 138] on link "Dashboard" at bounding box center [272, 144] width 58 height 16
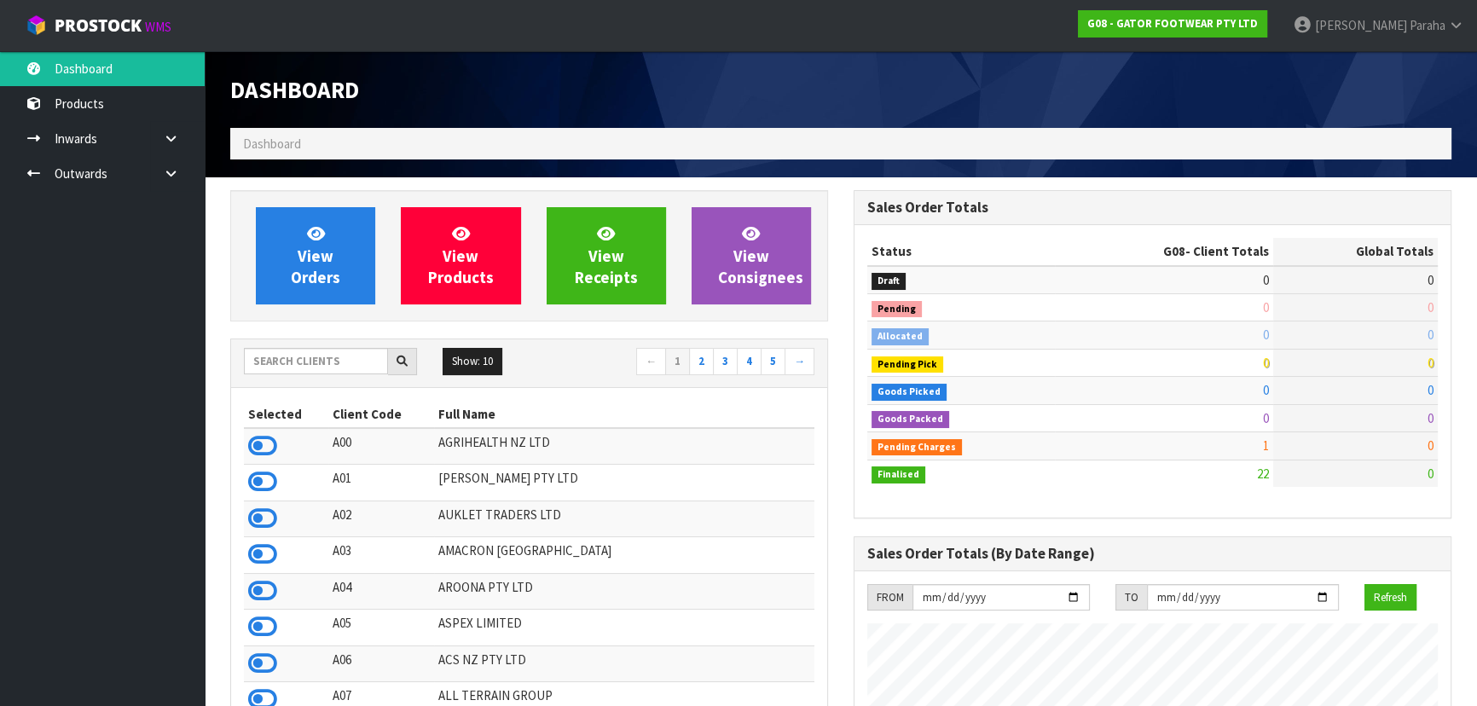
scroll to position [1177, 622]
click at [300, 361] on input "text" at bounding box center [316, 361] width 144 height 26
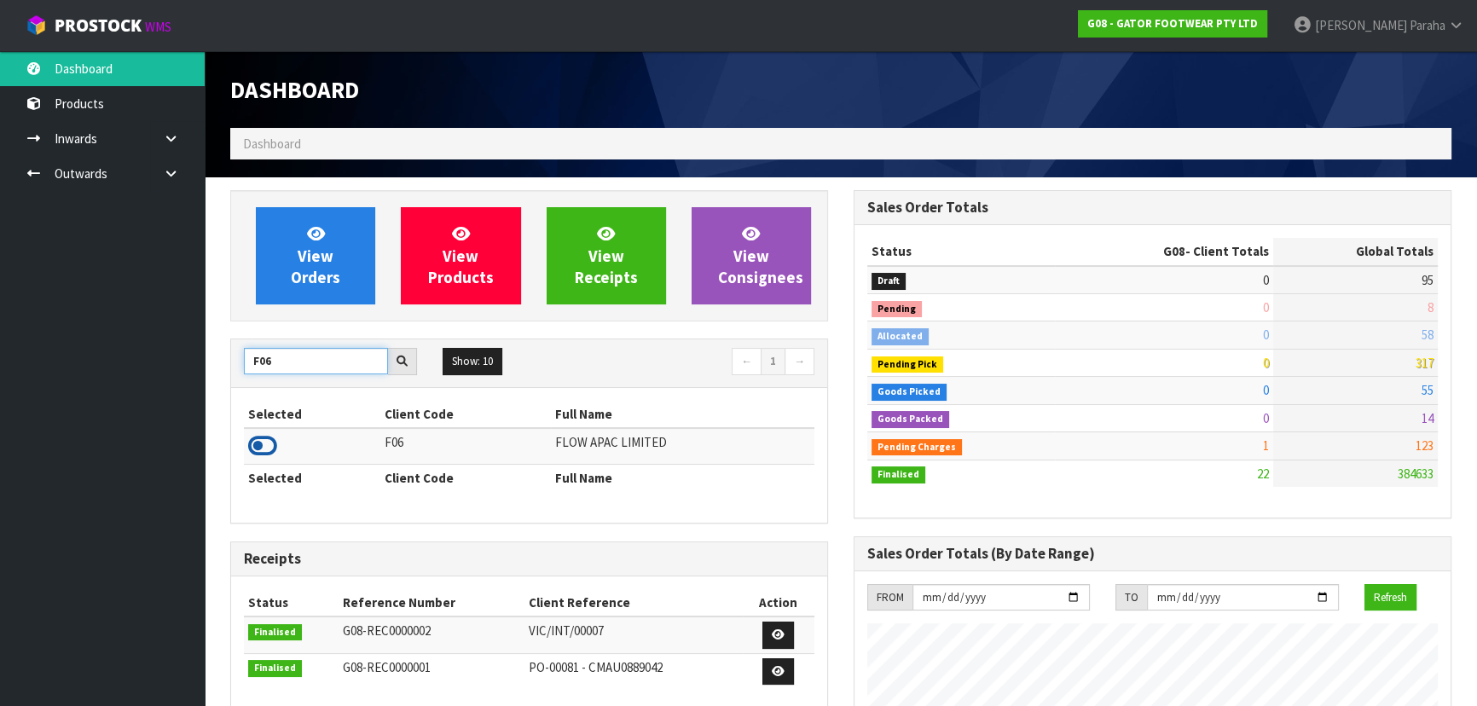
type input "F06"
click at [264, 455] on icon at bounding box center [262, 446] width 29 height 26
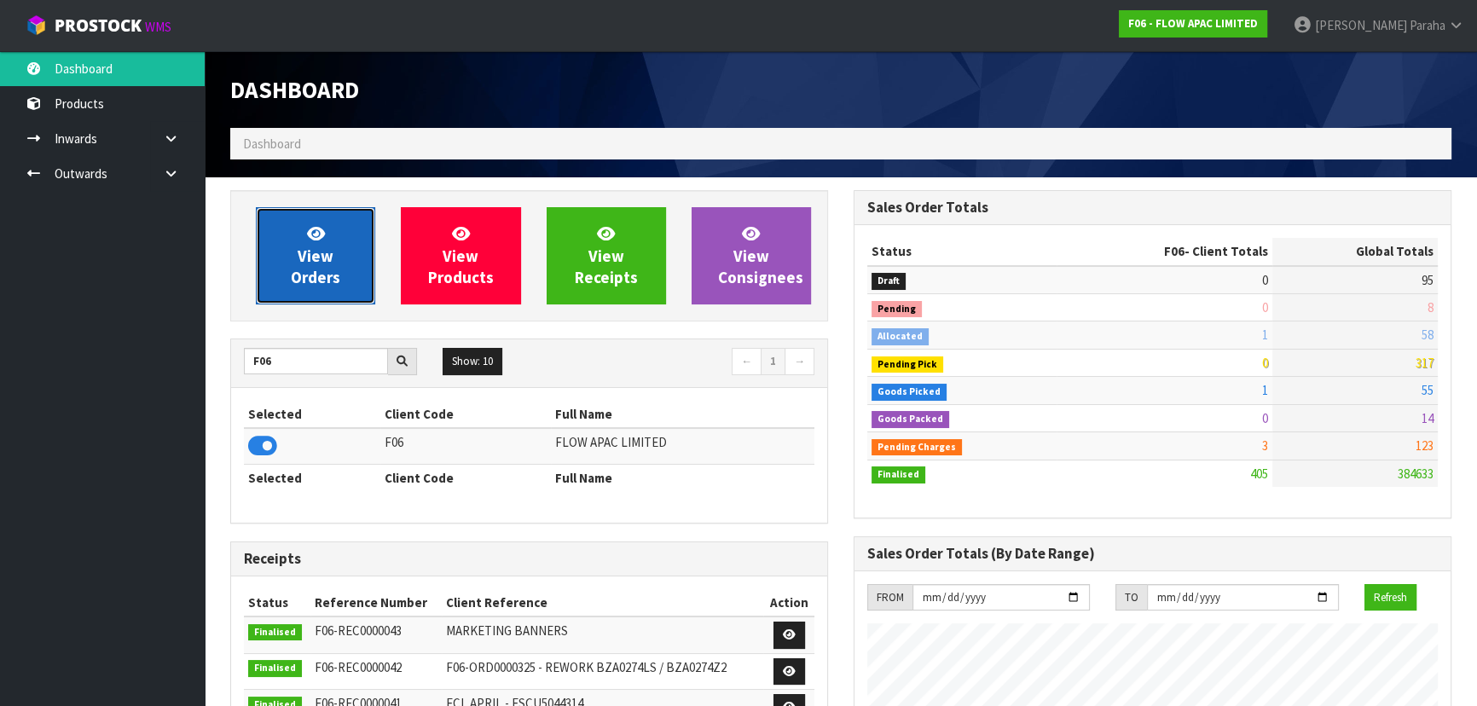
scroll to position [1289, 622]
click at [282, 257] on link "View Orders" at bounding box center [315, 255] width 119 height 97
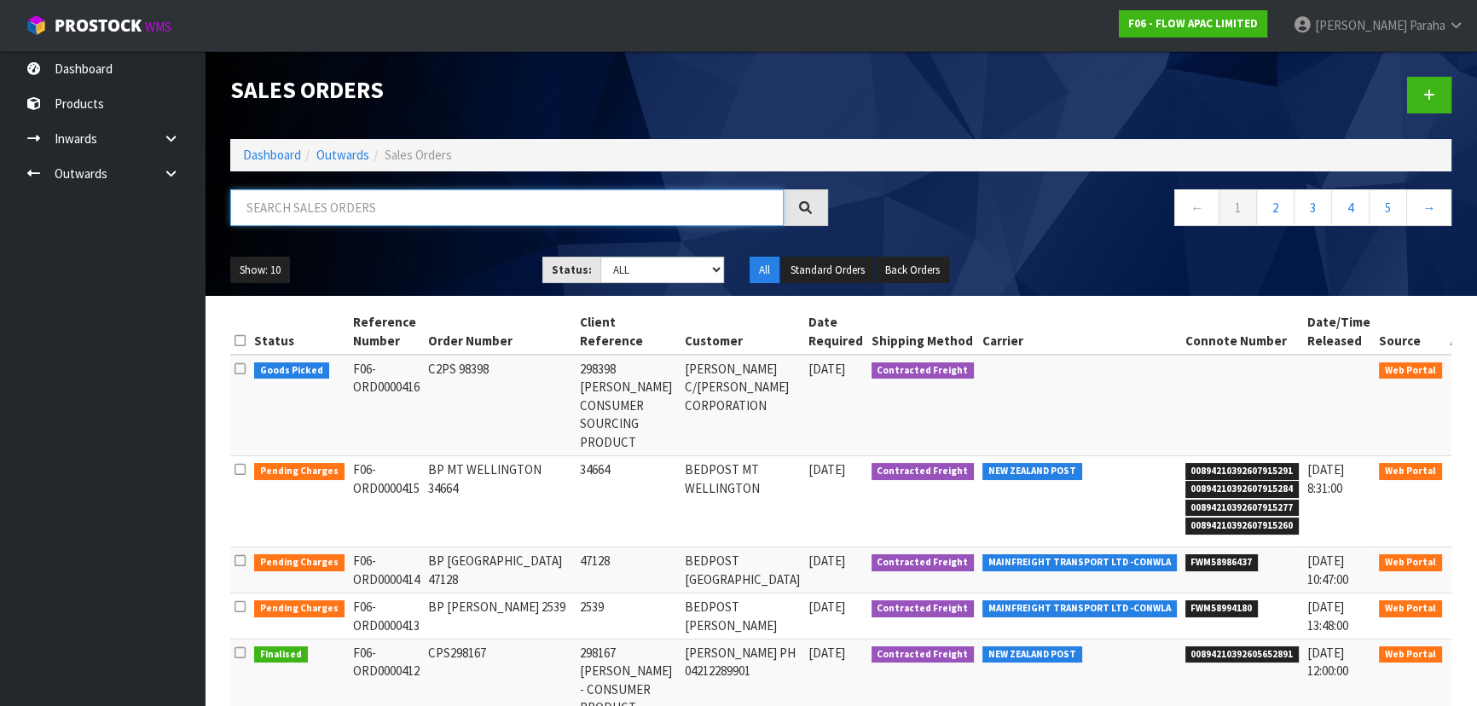
click at [286, 211] on input "text" at bounding box center [506, 207] width 553 height 37
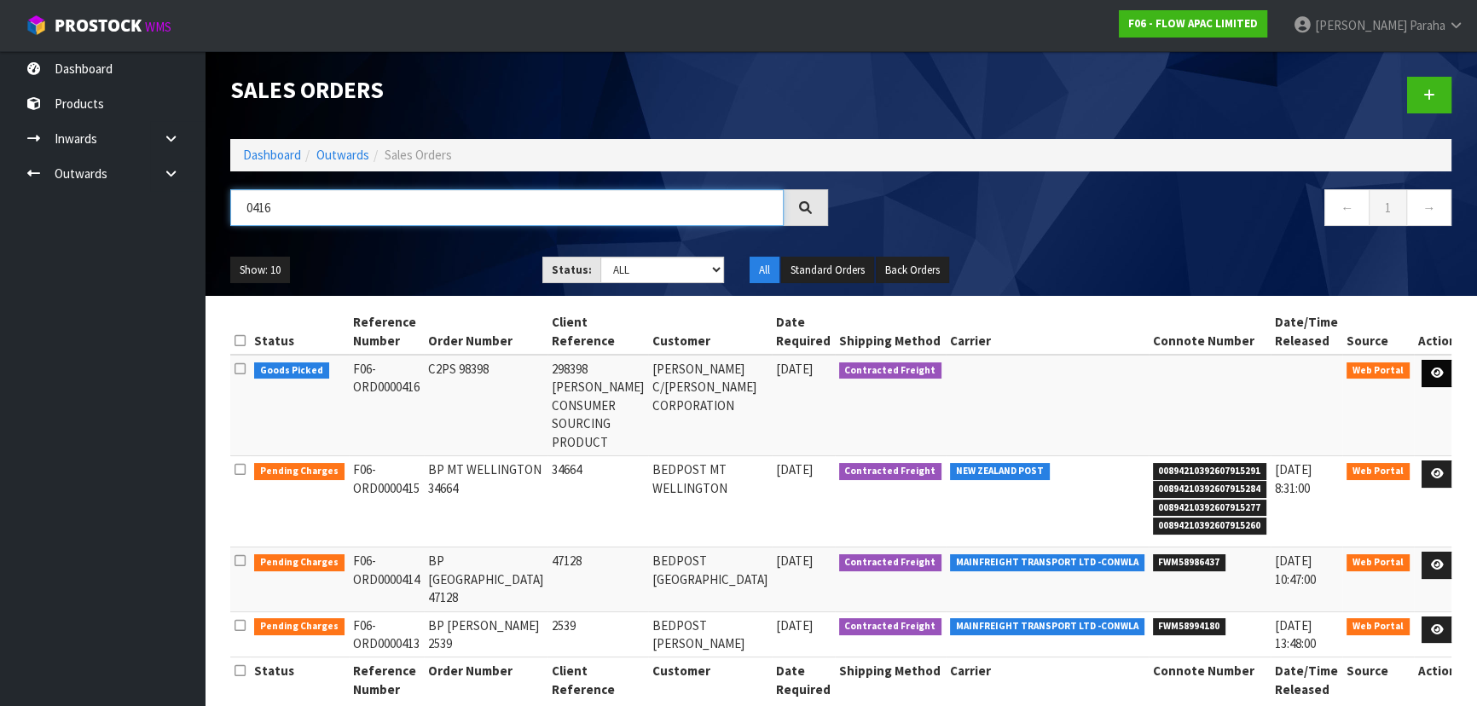
type input "0416"
click at [1431, 374] on icon at bounding box center [1437, 372] width 13 height 11
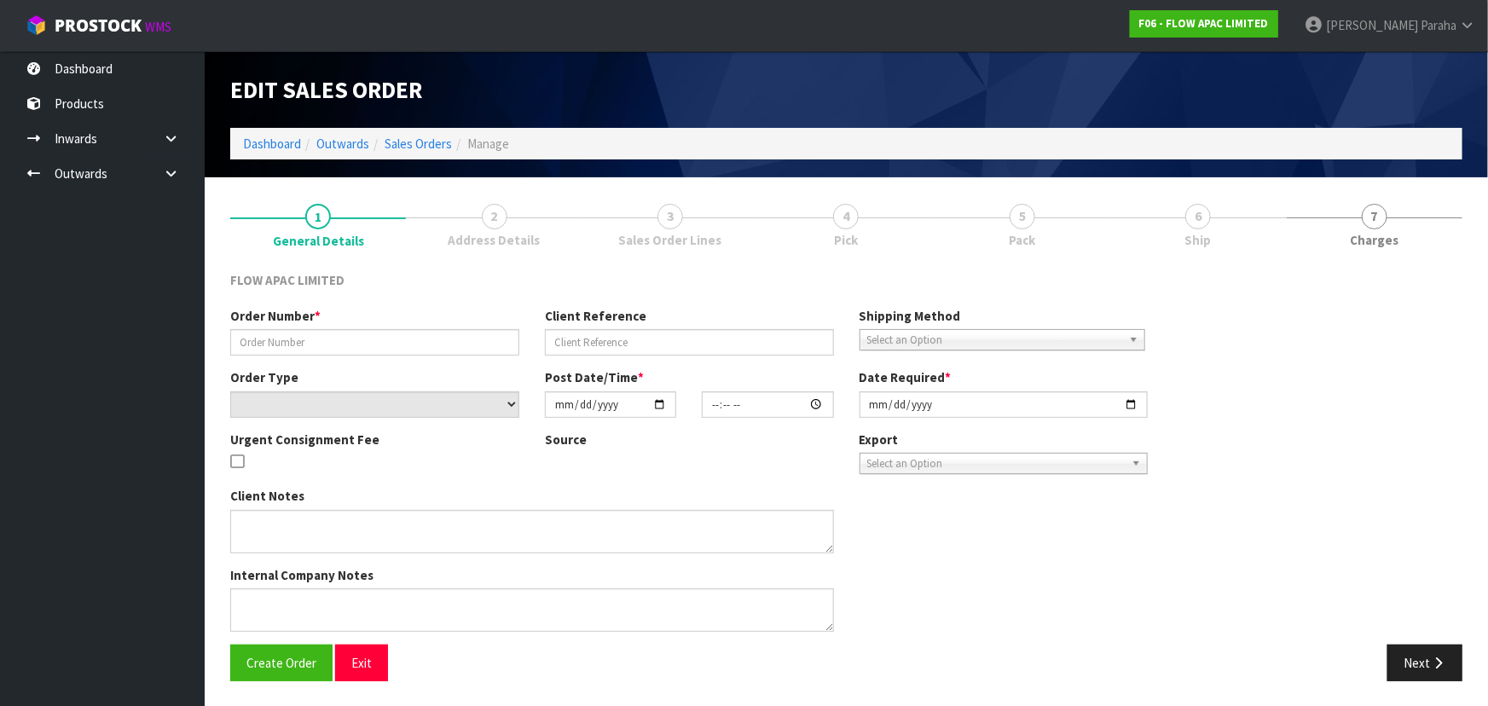
type input "C2PS 98398"
type input "298398 SUANNE GLAMUZINA CONSUMER SOURCING PRODUCT"
select select "number:0"
type input "2025-10-06"
type input "19:42:00.000"
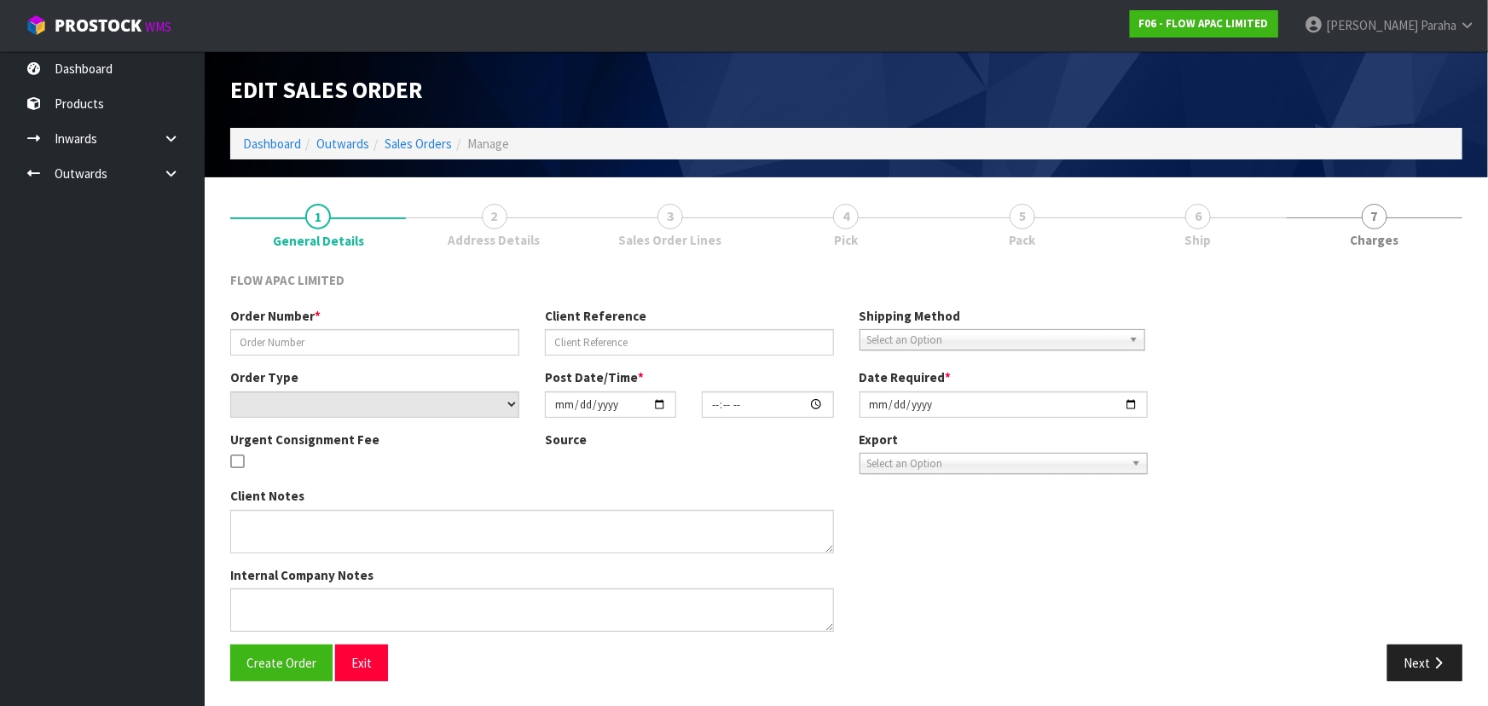
type input "2025-10-06"
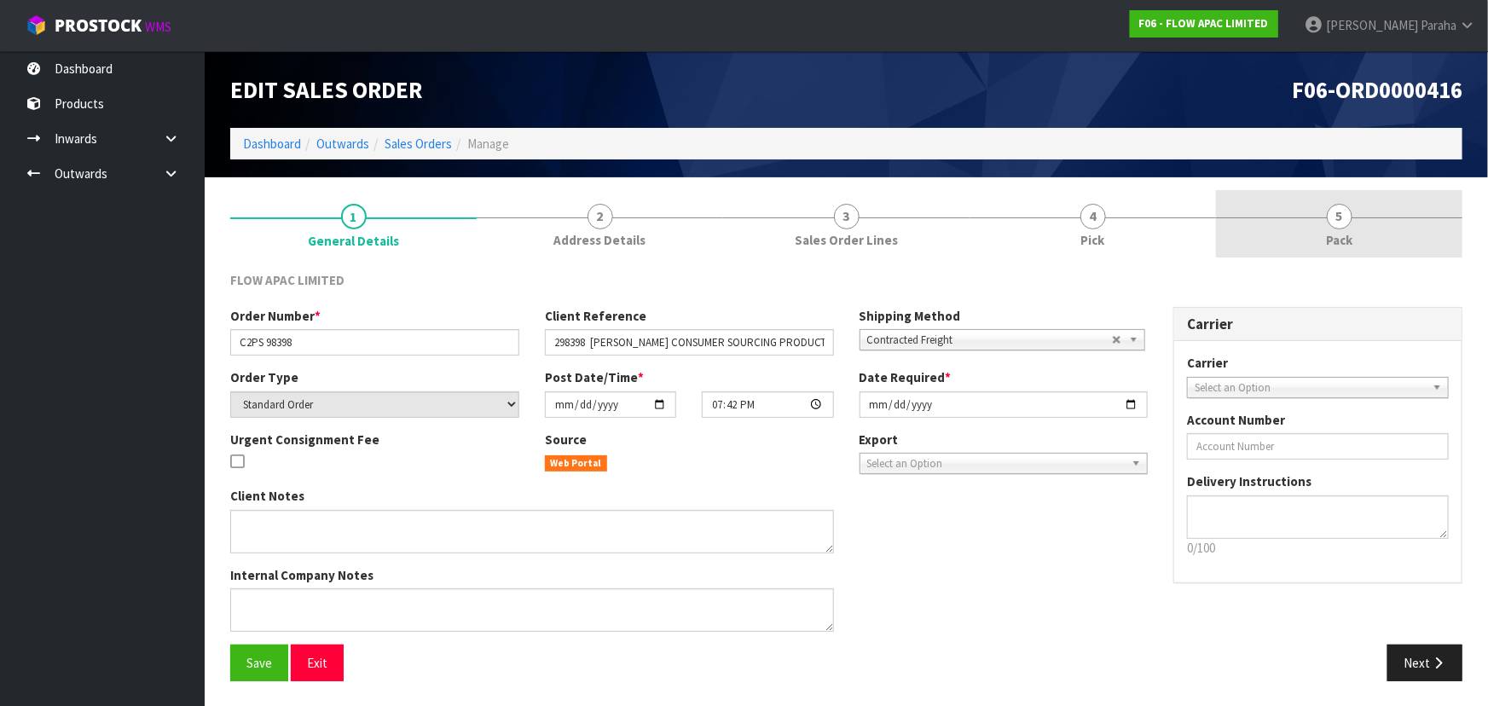
click at [1343, 217] on span "5" at bounding box center [1340, 217] width 26 height 26
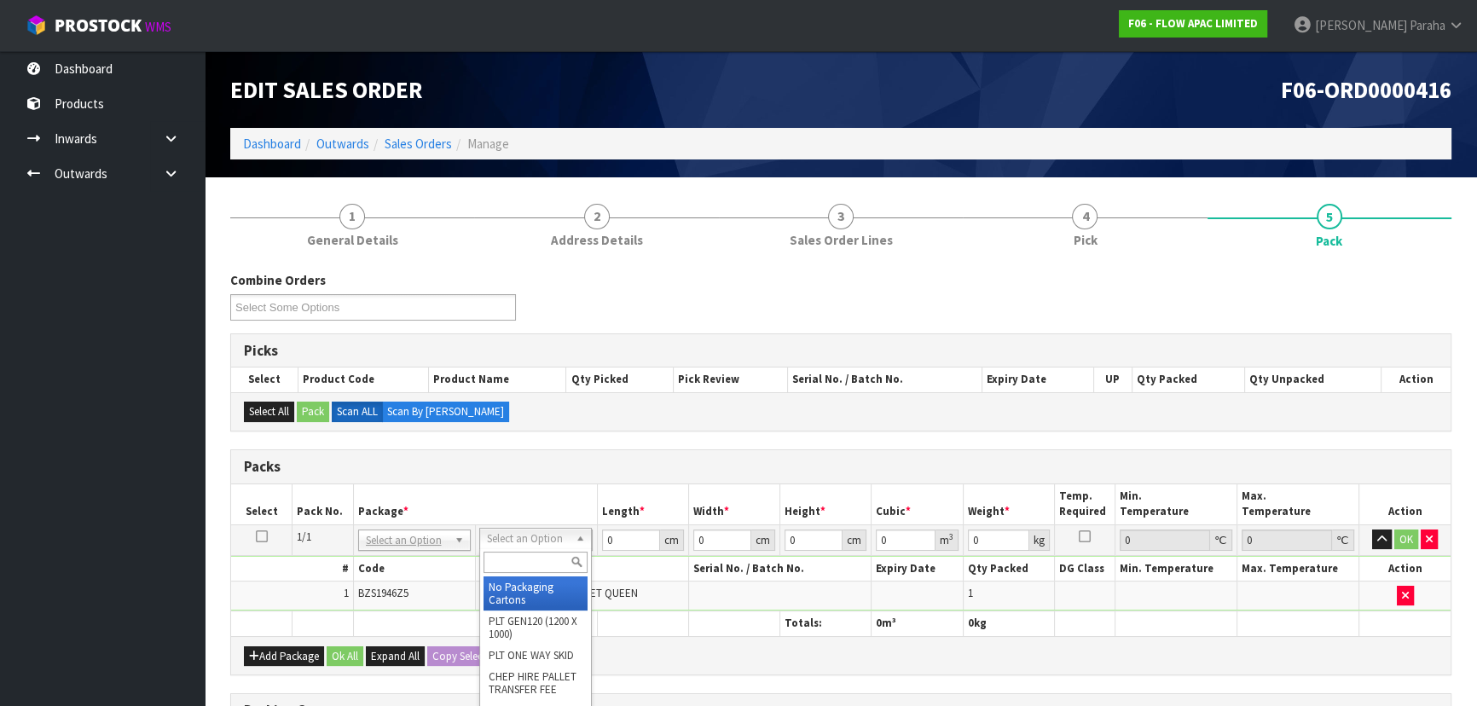
click at [522, 558] on input "text" at bounding box center [535, 562] width 104 height 21
type input "OC"
type input "2.4"
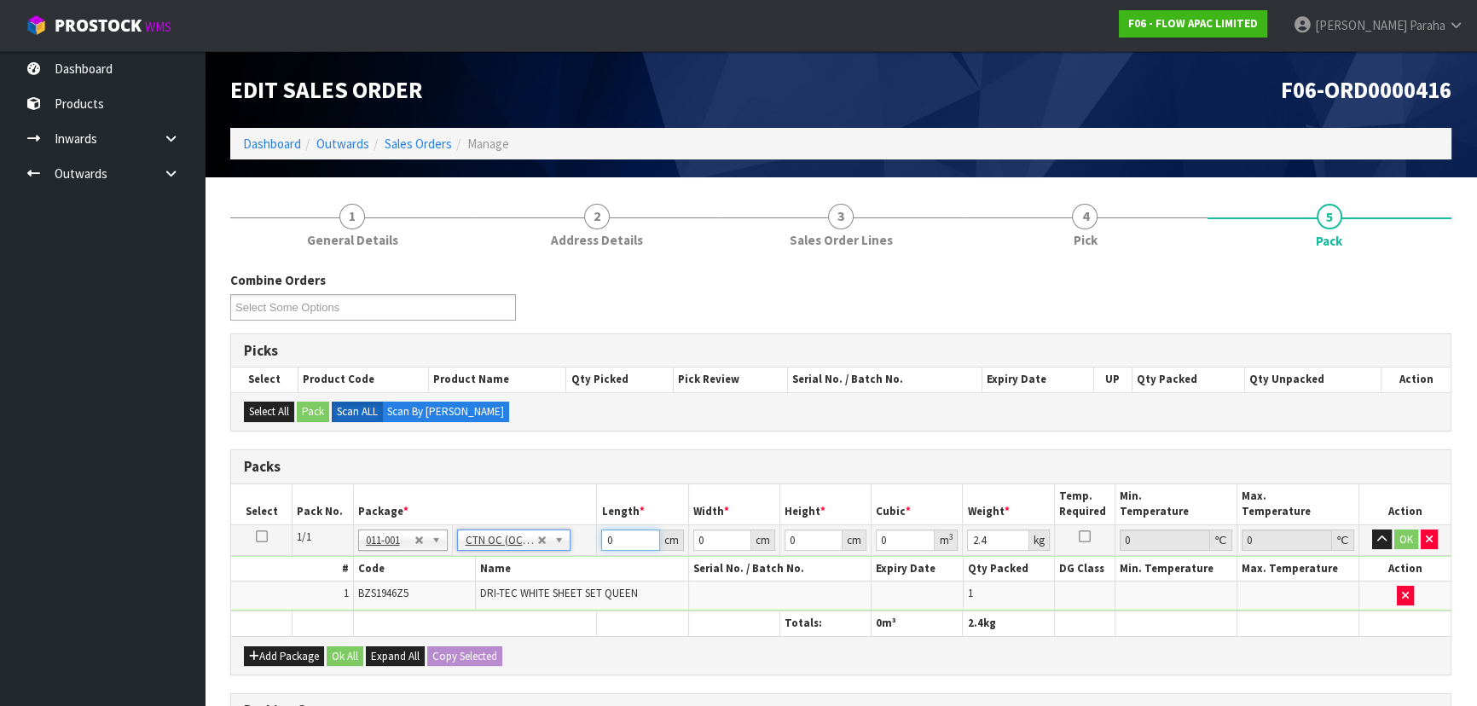
click at [616, 541] on input "0" at bounding box center [630, 539] width 58 height 21
click at [622, 537] on input "0" at bounding box center [630, 539] width 58 height 21
type input "33"
type input "24"
type input "1"
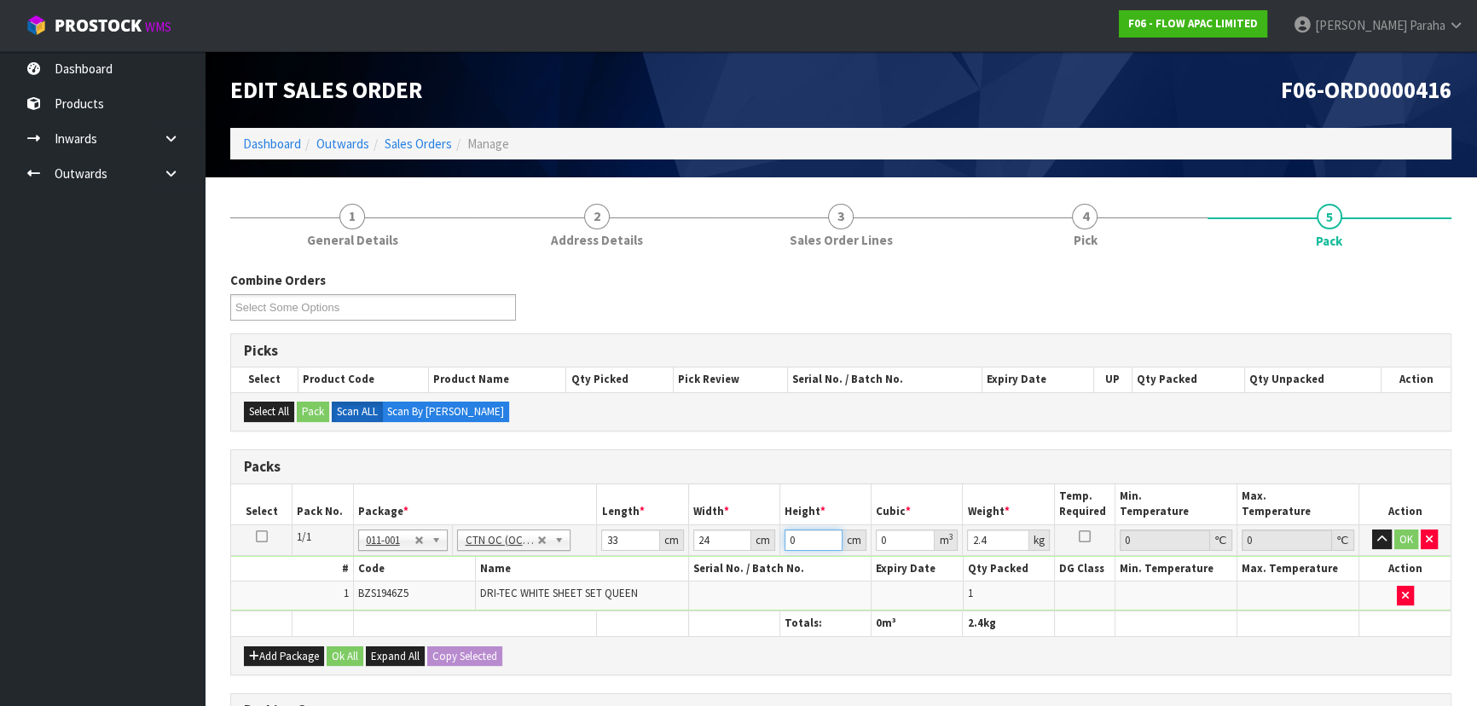
type input "0.000792"
type input "15"
type input "0.01188"
type input "15"
type input "3"
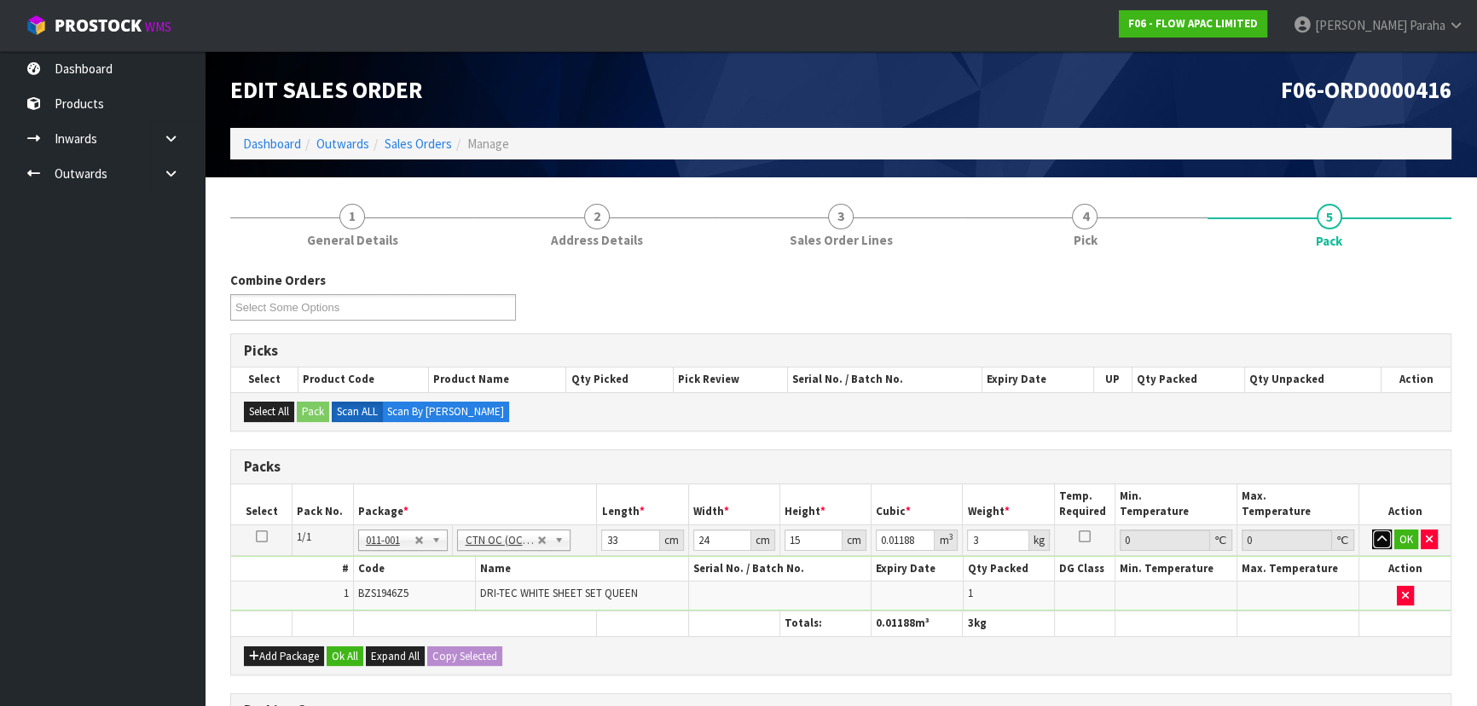
click at [1372, 529] on button "button" at bounding box center [1382, 539] width 20 height 20
click button "OK" at bounding box center [1406, 539] width 24 height 20
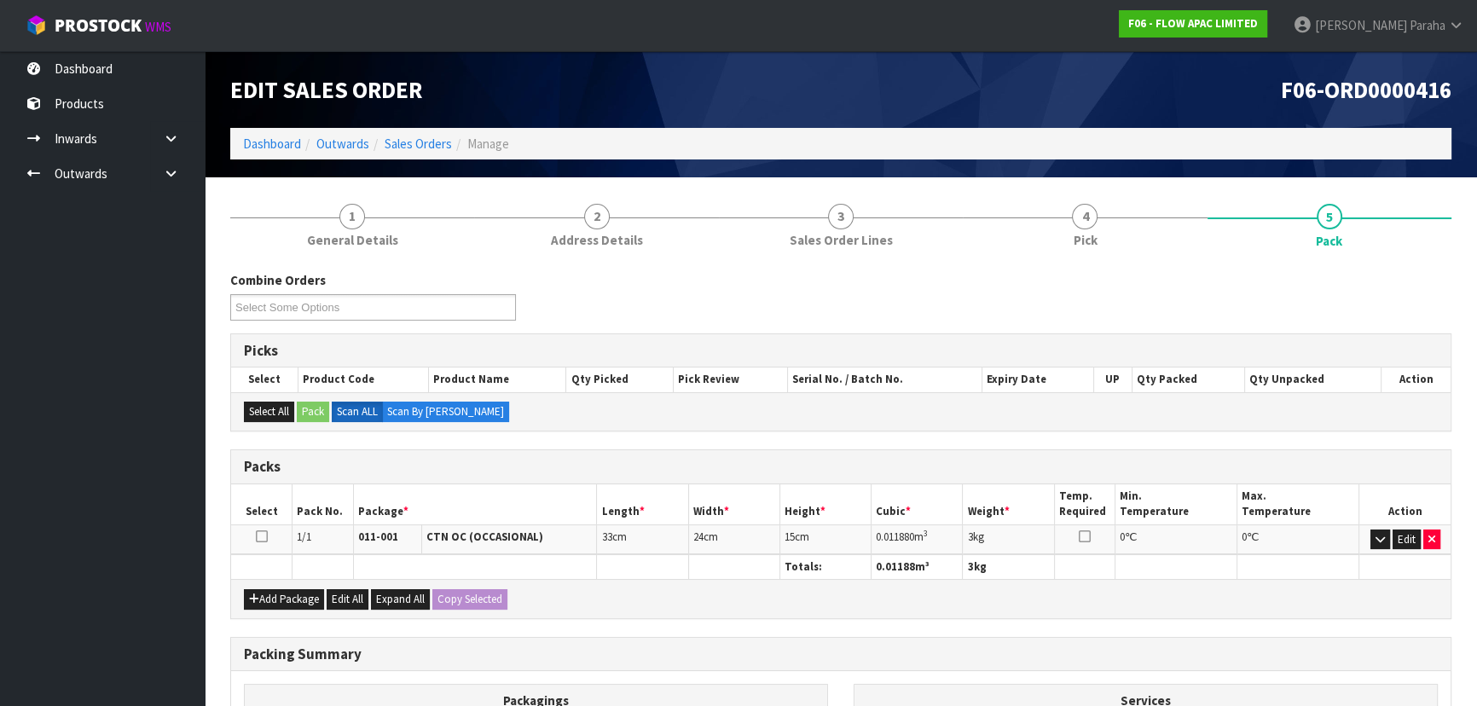
scroll to position [232, 0]
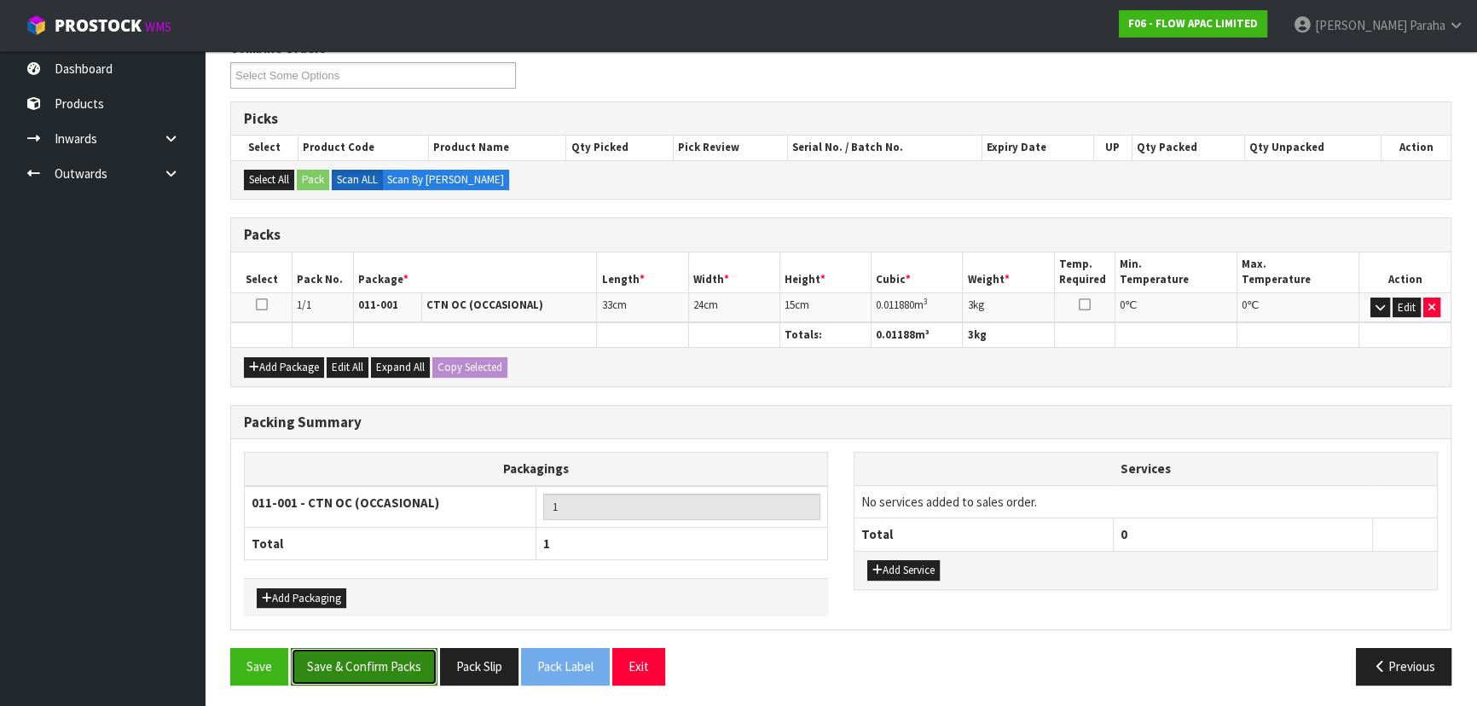
click at [402, 666] on button "Save & Confirm Packs" at bounding box center [364, 666] width 147 height 37
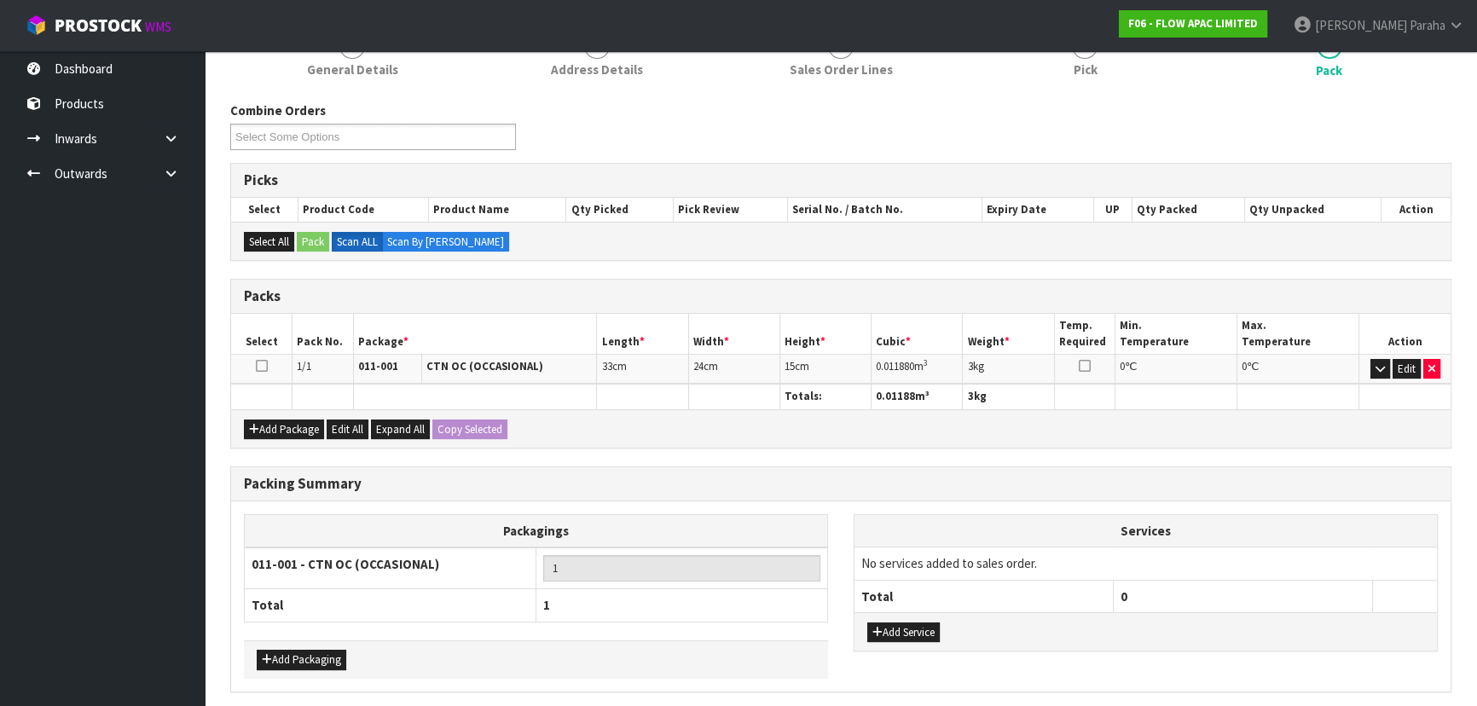
scroll to position [0, 0]
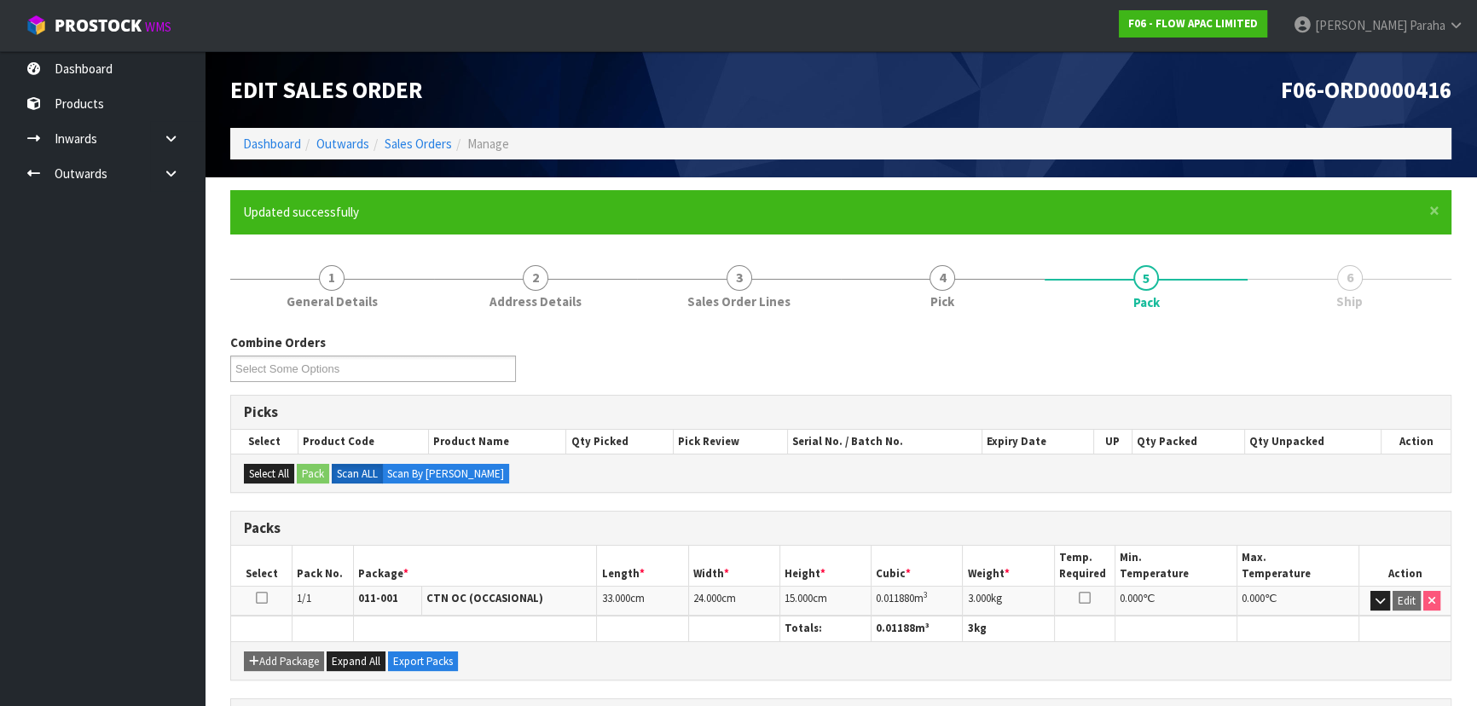
click at [1339, 340] on div "Combine Orders F06-ORD0000404 F06-ORD0000416 Select Some Options" at bounding box center [840, 363] width 1246 height 61
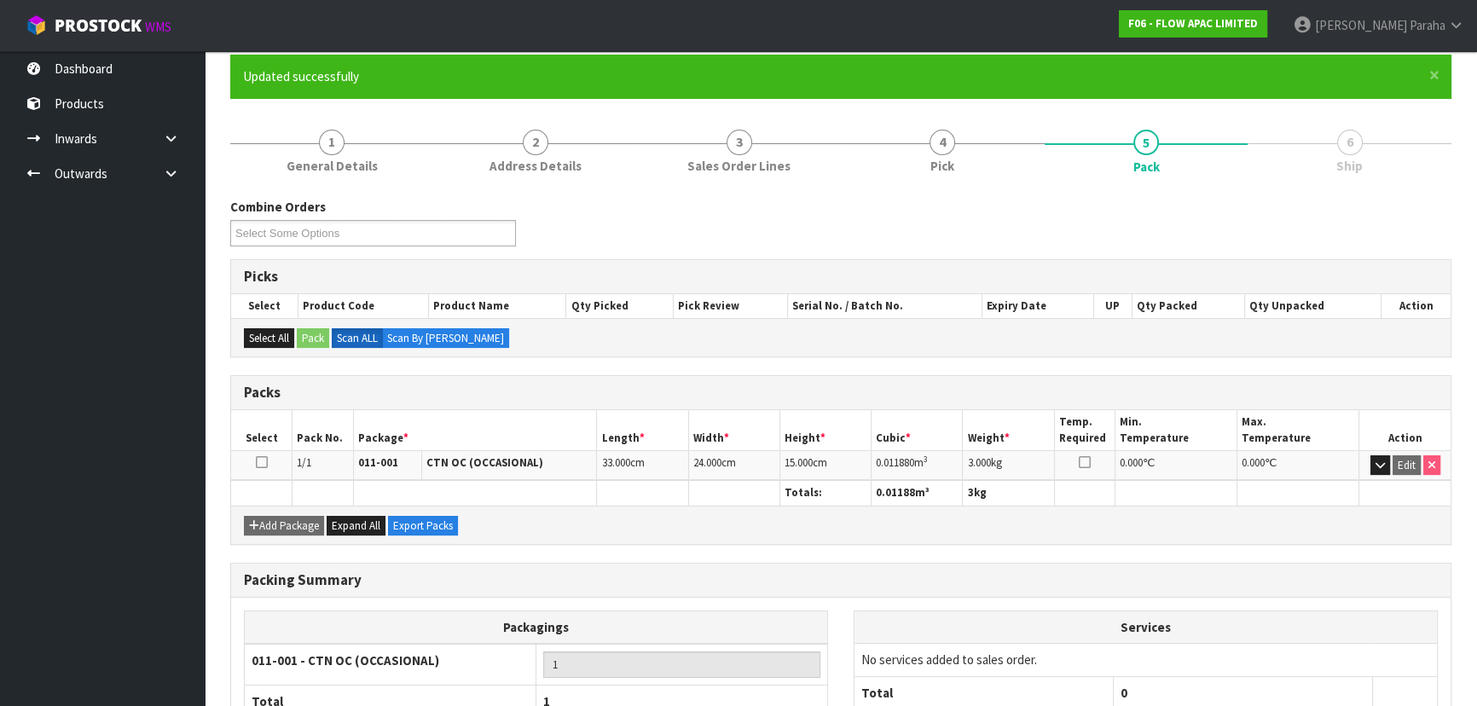
scroll to position [256, 0]
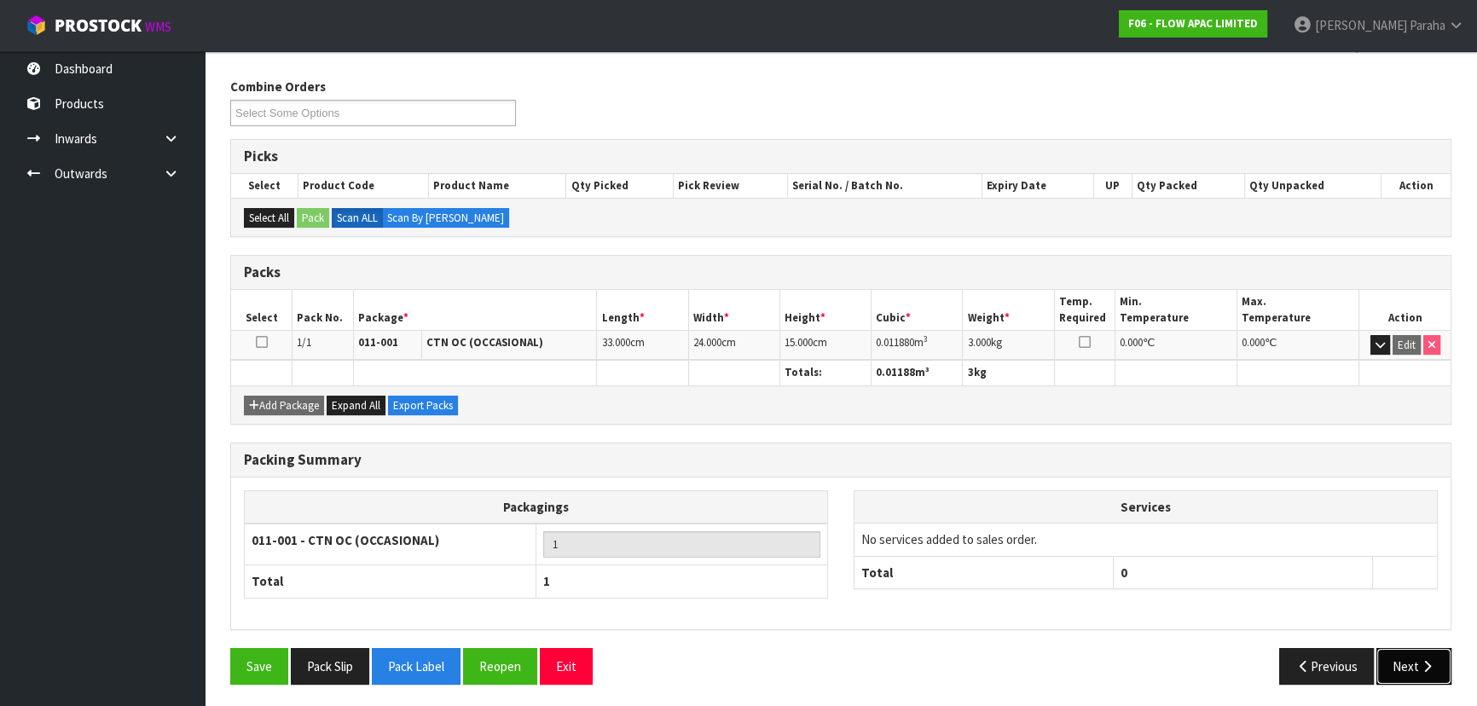
click at [1393, 673] on button "Next" at bounding box center [1413, 666] width 75 height 37
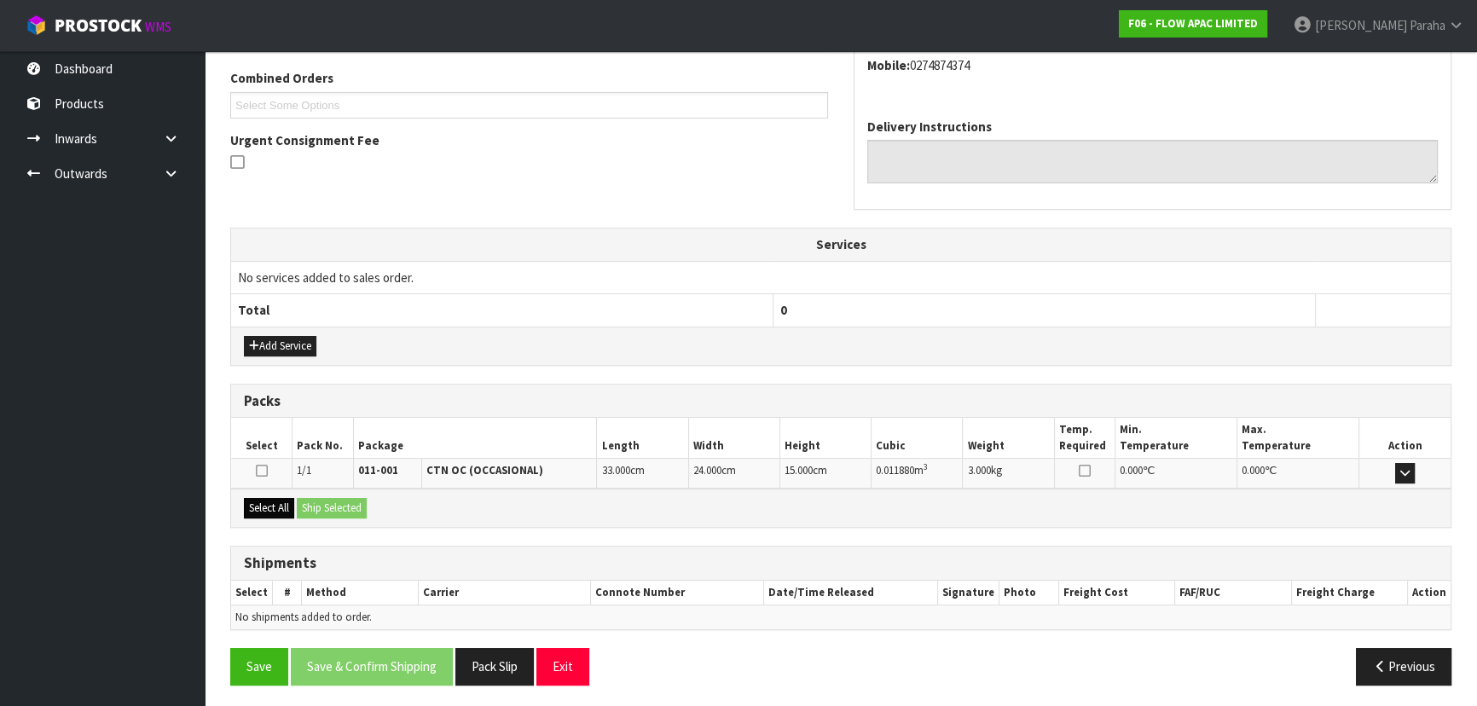
scroll to position [435, 0]
drag, startPoint x: 248, startPoint y: 500, endPoint x: 309, endPoint y: 498, distance: 60.6
click at [255, 499] on button "Select All" at bounding box center [269, 507] width 50 height 20
click at [321, 497] on button "Ship Selected" at bounding box center [332, 507] width 70 height 20
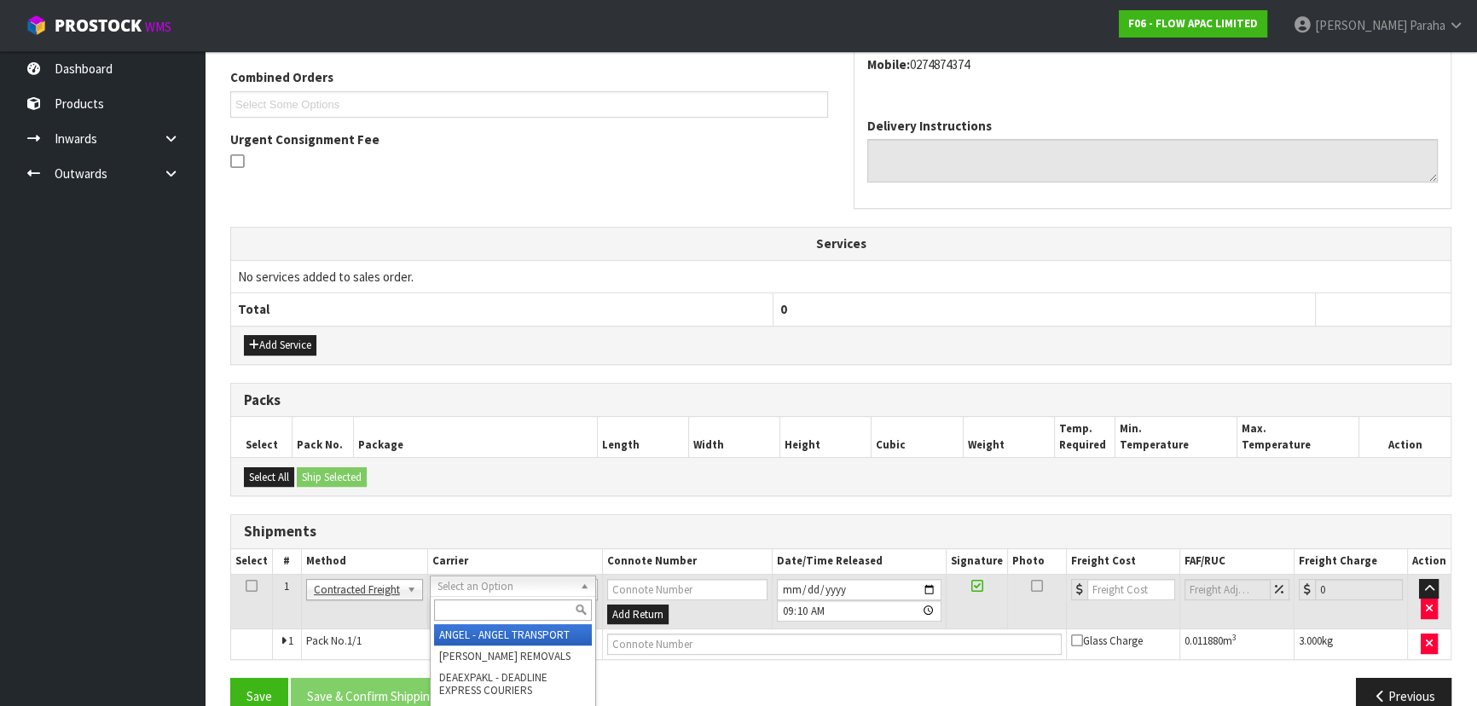
click at [499, 599] on input "text" at bounding box center [513, 609] width 158 height 21
type input "NZP"
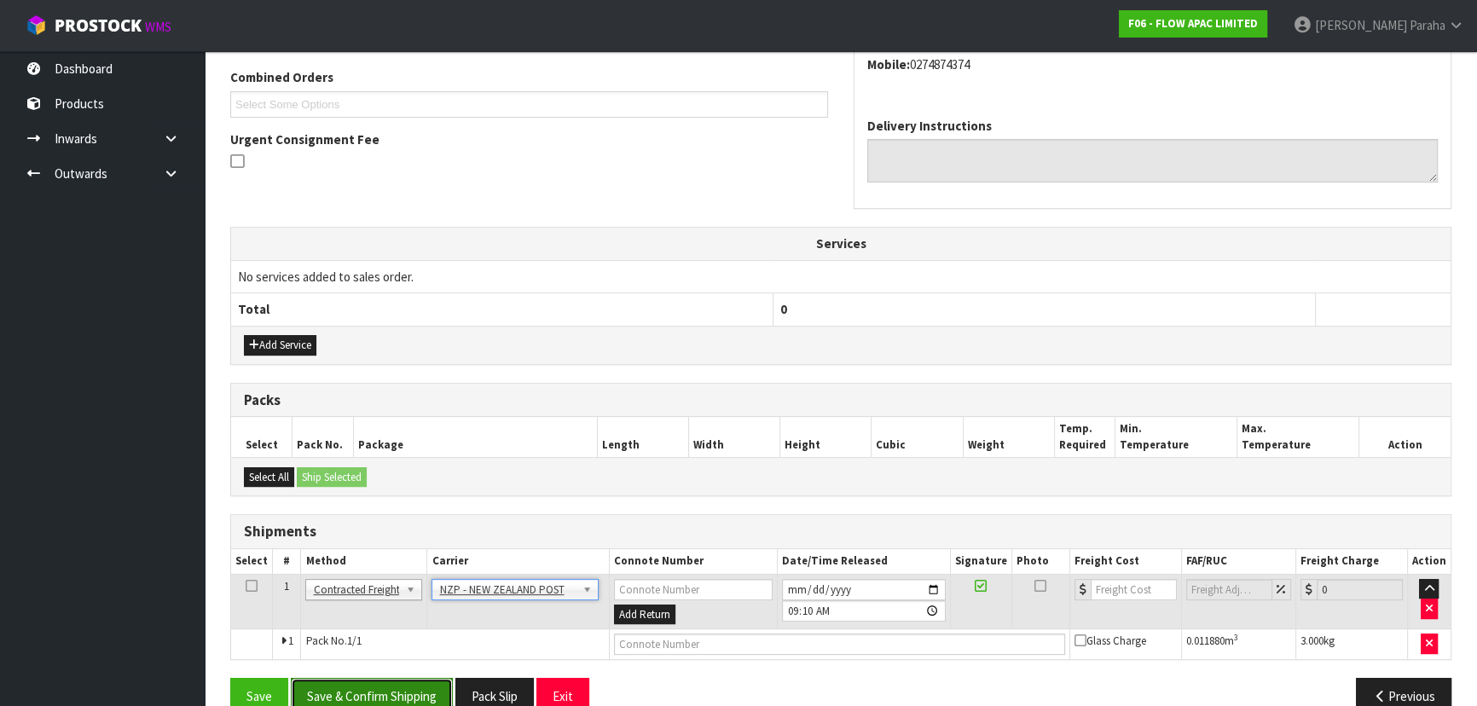
click at [425, 686] on button "Save & Confirm Shipping" at bounding box center [372, 696] width 162 height 37
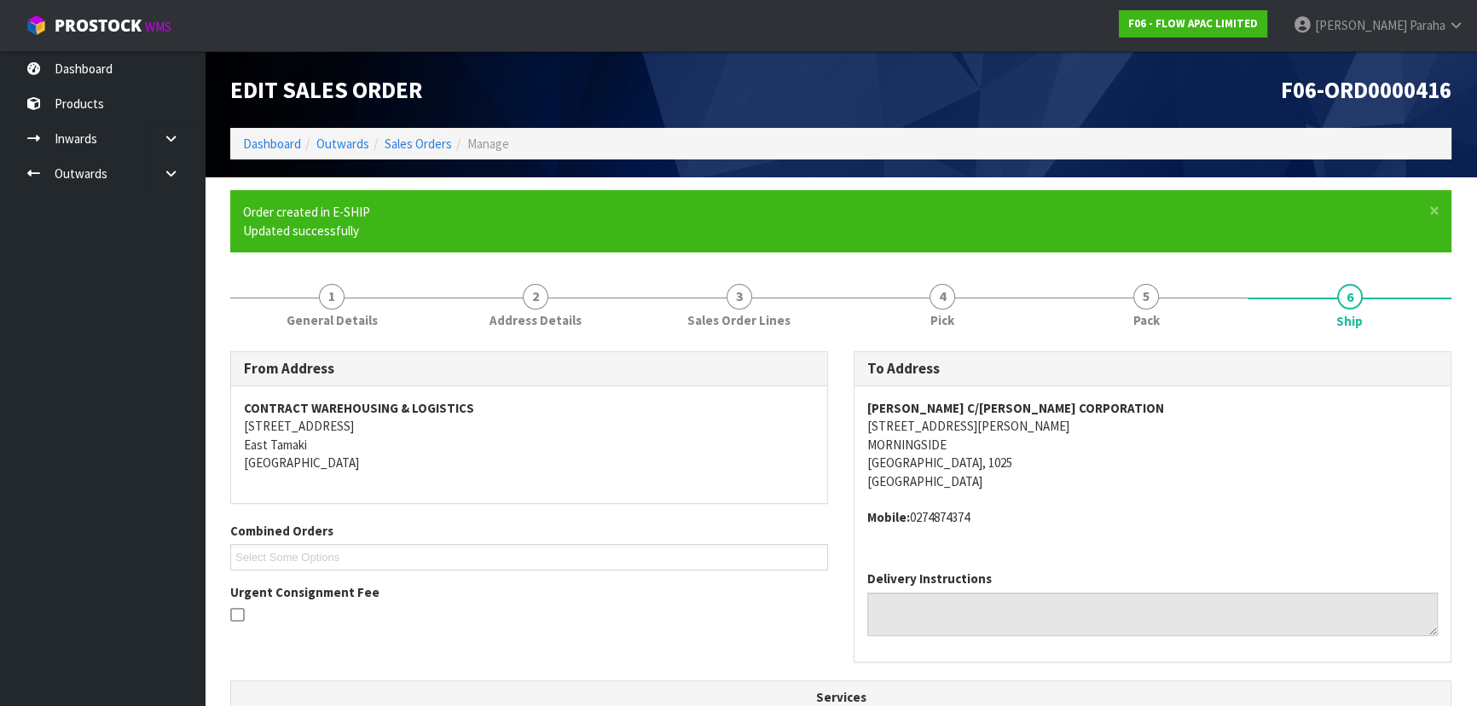
click at [1237, 454] on address "SUANNE GLAMUZINA C/O GLAMUZINA CORPORATION 34 ETHEL STREET MORNINGSIDE Auckland…" at bounding box center [1152, 444] width 570 height 91
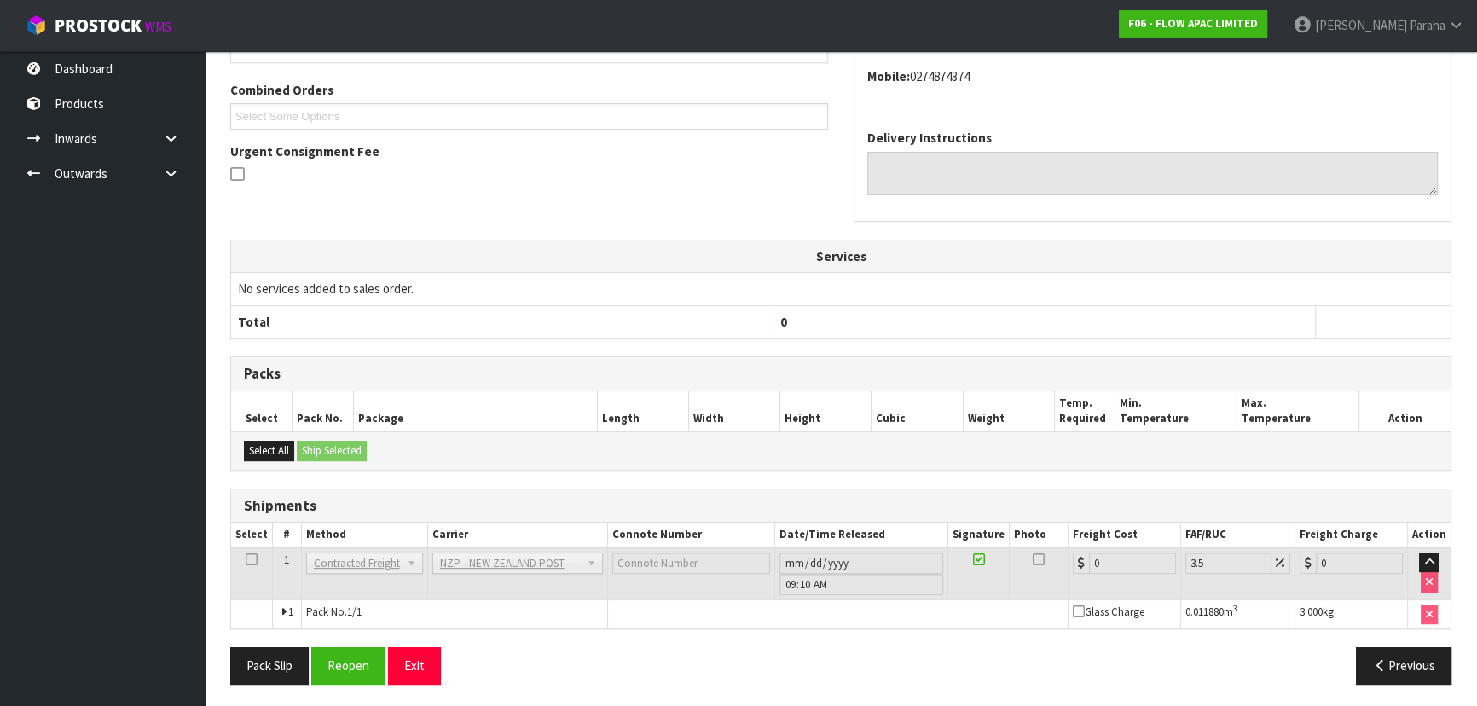
scroll to position [442, 0]
click at [327, 665] on button "Reopen" at bounding box center [348, 664] width 74 height 37
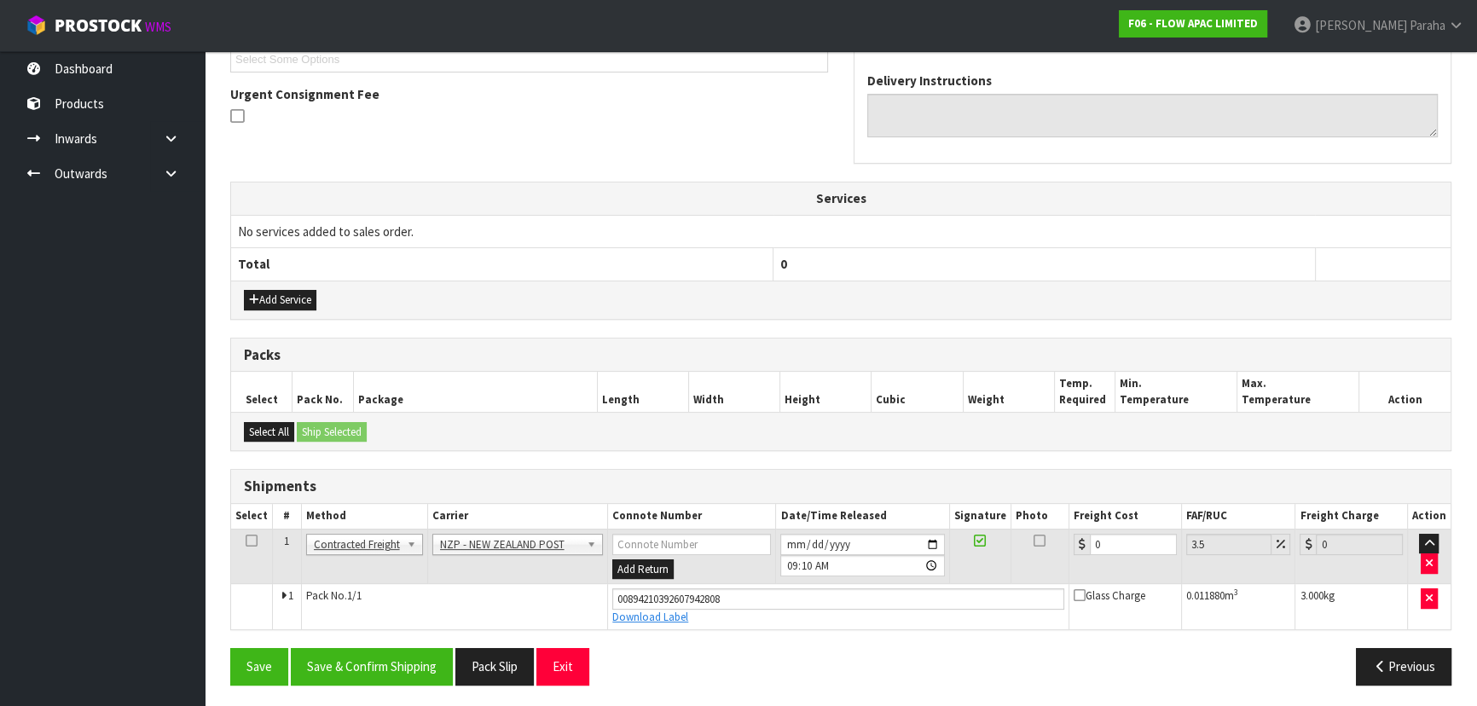
scroll to position [481, 0]
click at [1113, 535] on input "0" at bounding box center [1133, 543] width 87 height 21
type input "4"
type input "4.14"
type input "4.3"
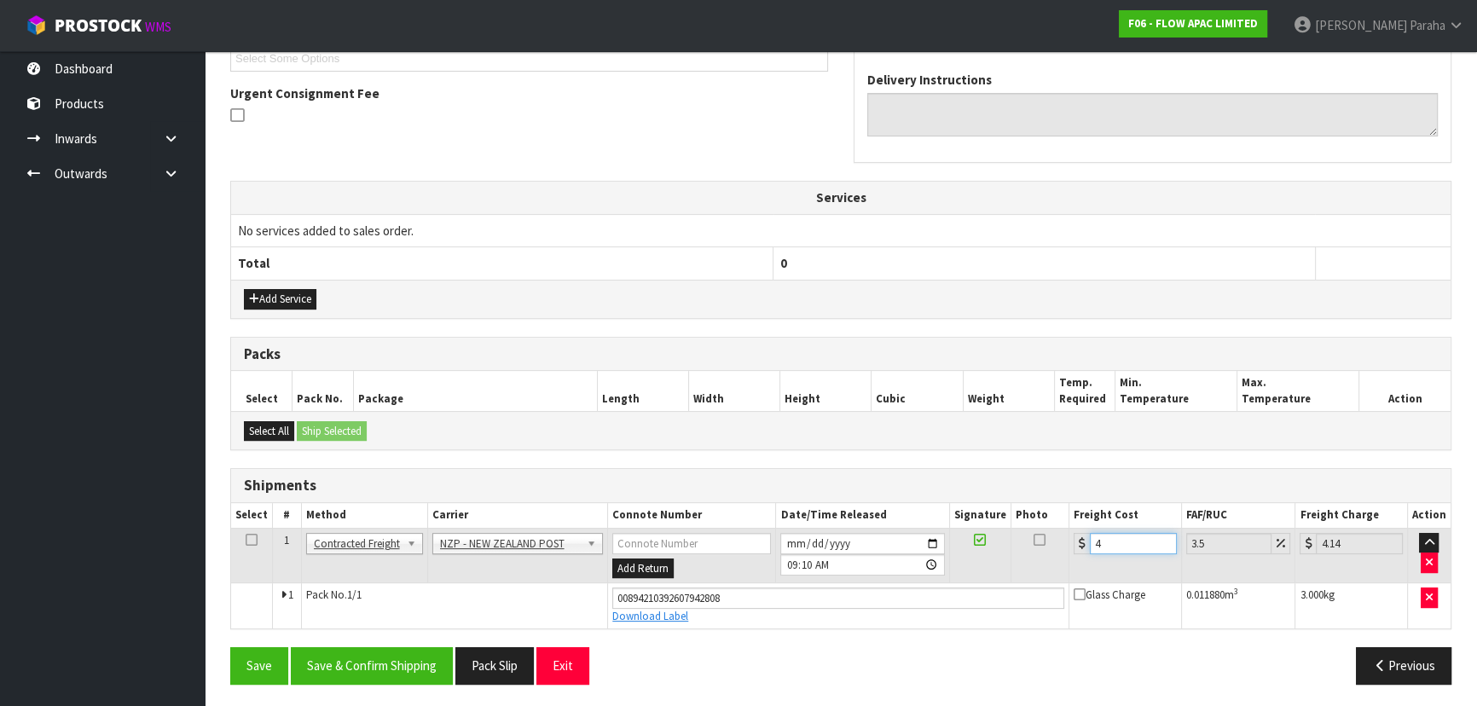
type input "4.45"
type input "4.33"
type input "4.48"
type input "4.33"
click at [373, 655] on button "Save & Confirm Shipping" at bounding box center [372, 665] width 162 height 37
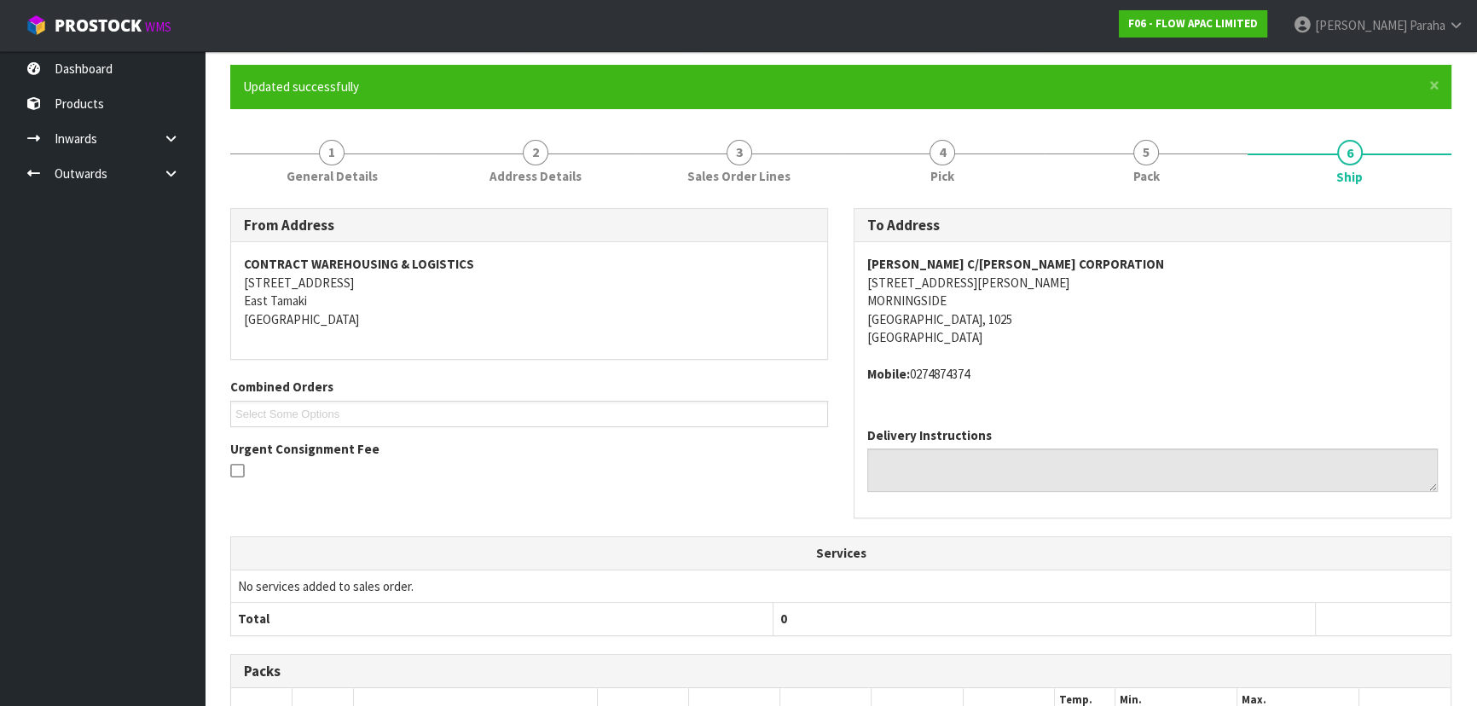
scroll to position [0, 0]
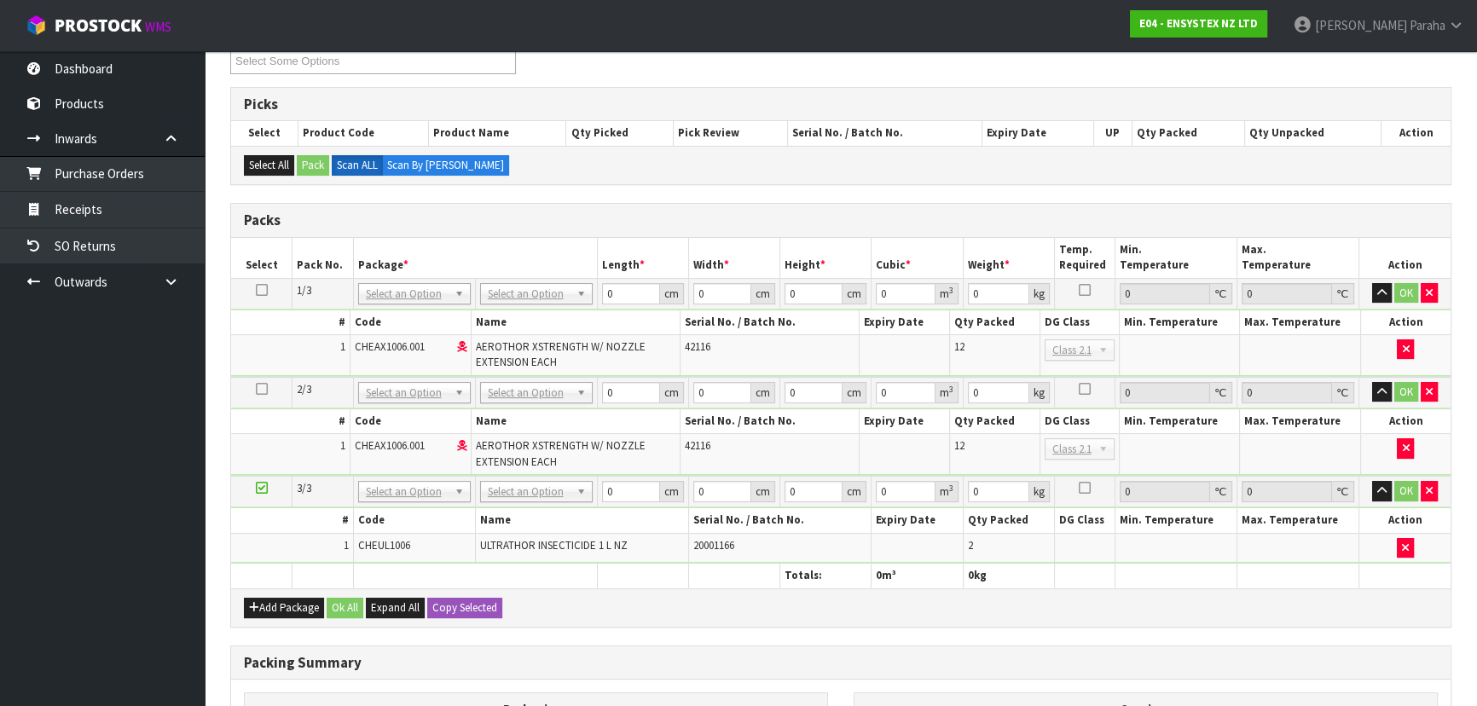
scroll to position [245, 0]
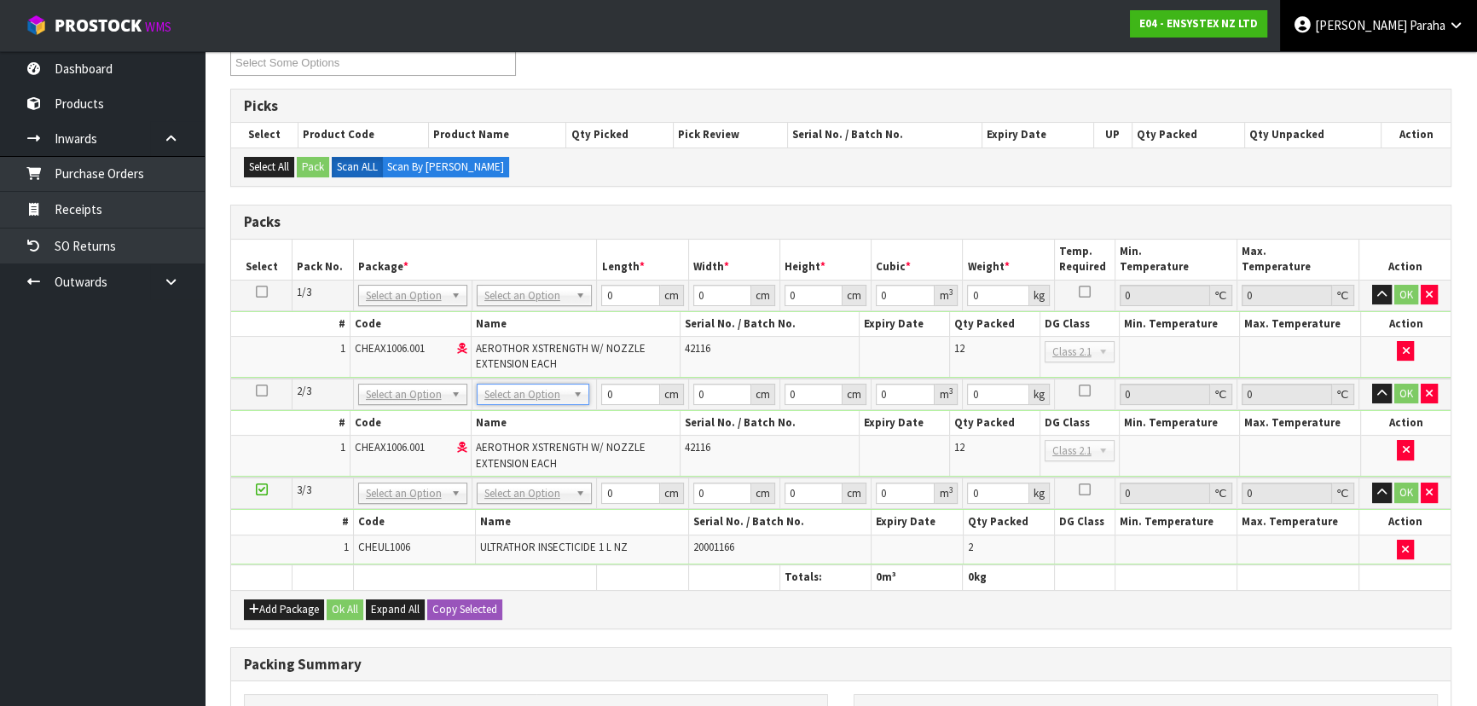
click at [1425, 30] on span "Paraha" at bounding box center [1427, 25] width 36 height 16
click at [1409, 68] on link "Logout" at bounding box center [1408, 67] width 135 height 23
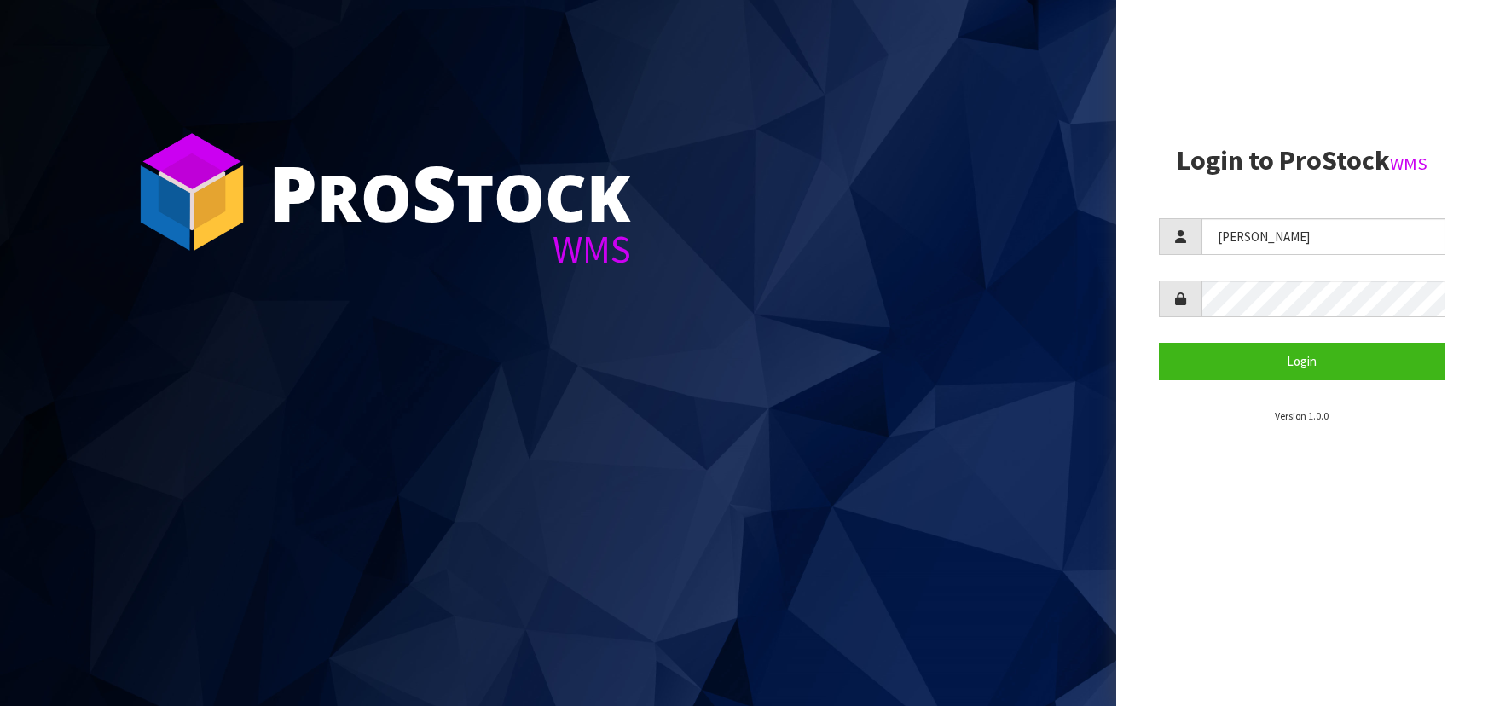
click at [1145, 229] on aside "Login to ProStock WMS [PERSON_NAME] Login Version 1.0.0" at bounding box center [1302, 353] width 372 height 706
type input "[PERSON_NAME]"
click at [1182, 308] on div at bounding box center [1302, 298] width 286 height 37
click at [1159, 343] on button "Login" at bounding box center [1302, 361] width 286 height 37
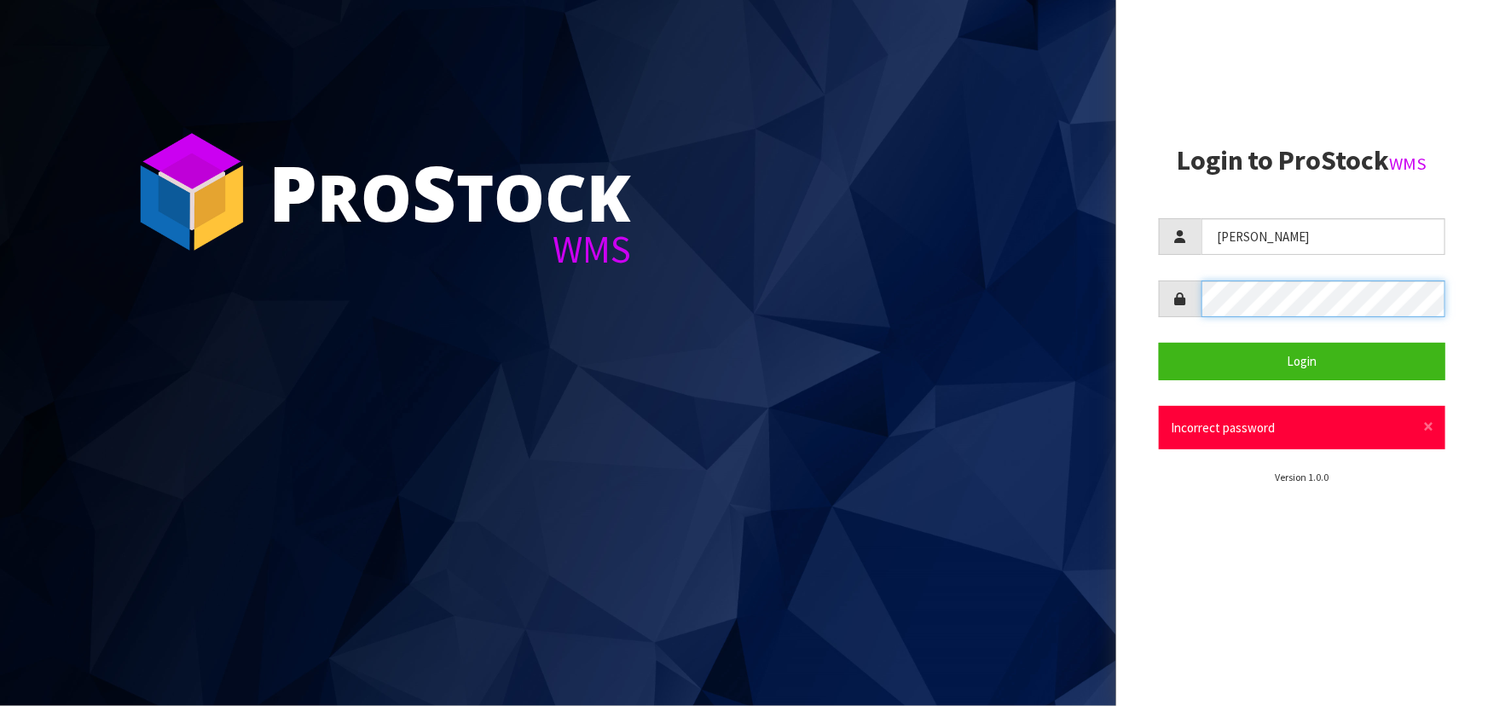
click at [1156, 297] on aside "Login to ProStock WMS [PERSON_NAME] Login × Close Incorrect password Version 1.…" at bounding box center [1302, 353] width 372 height 706
click at [1159, 343] on button "Login" at bounding box center [1302, 361] width 286 height 37
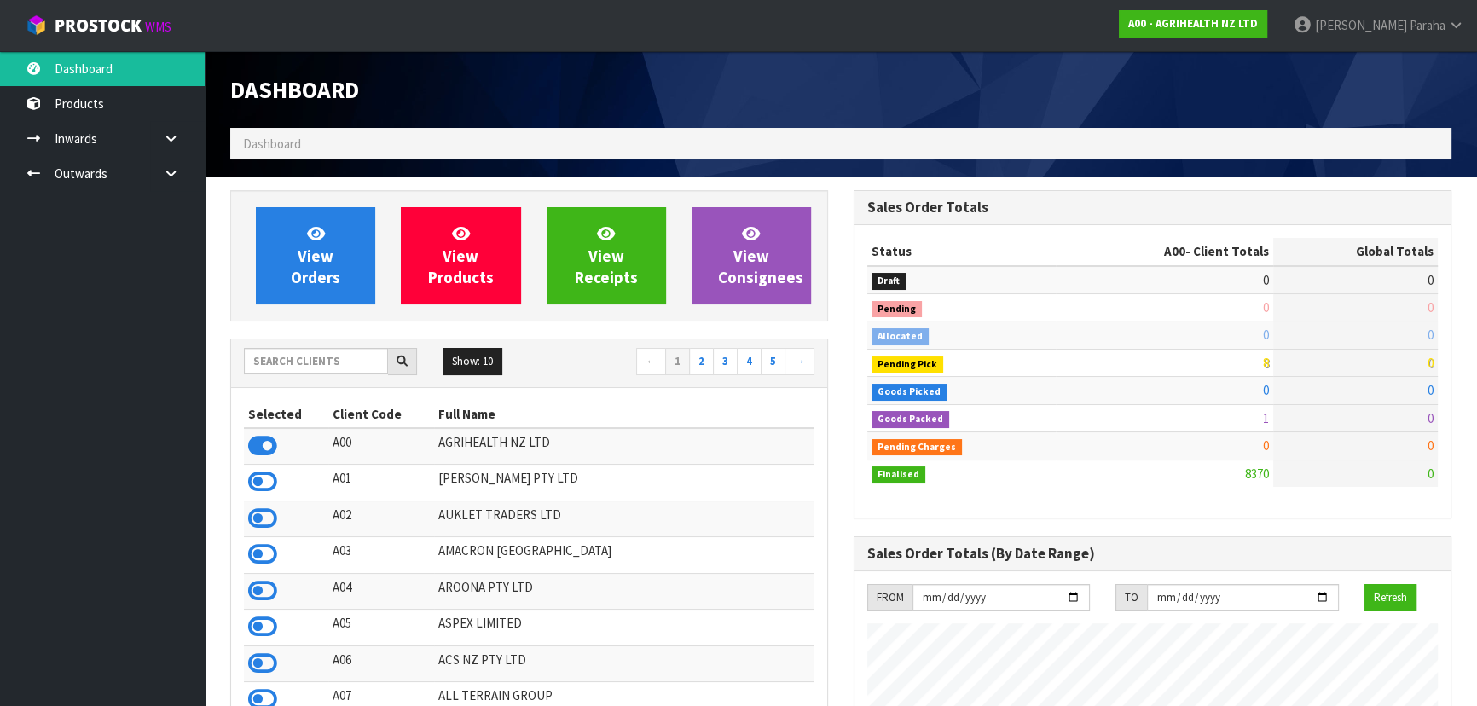
scroll to position [1289, 622]
click at [270, 358] on input "text" at bounding box center [316, 361] width 144 height 26
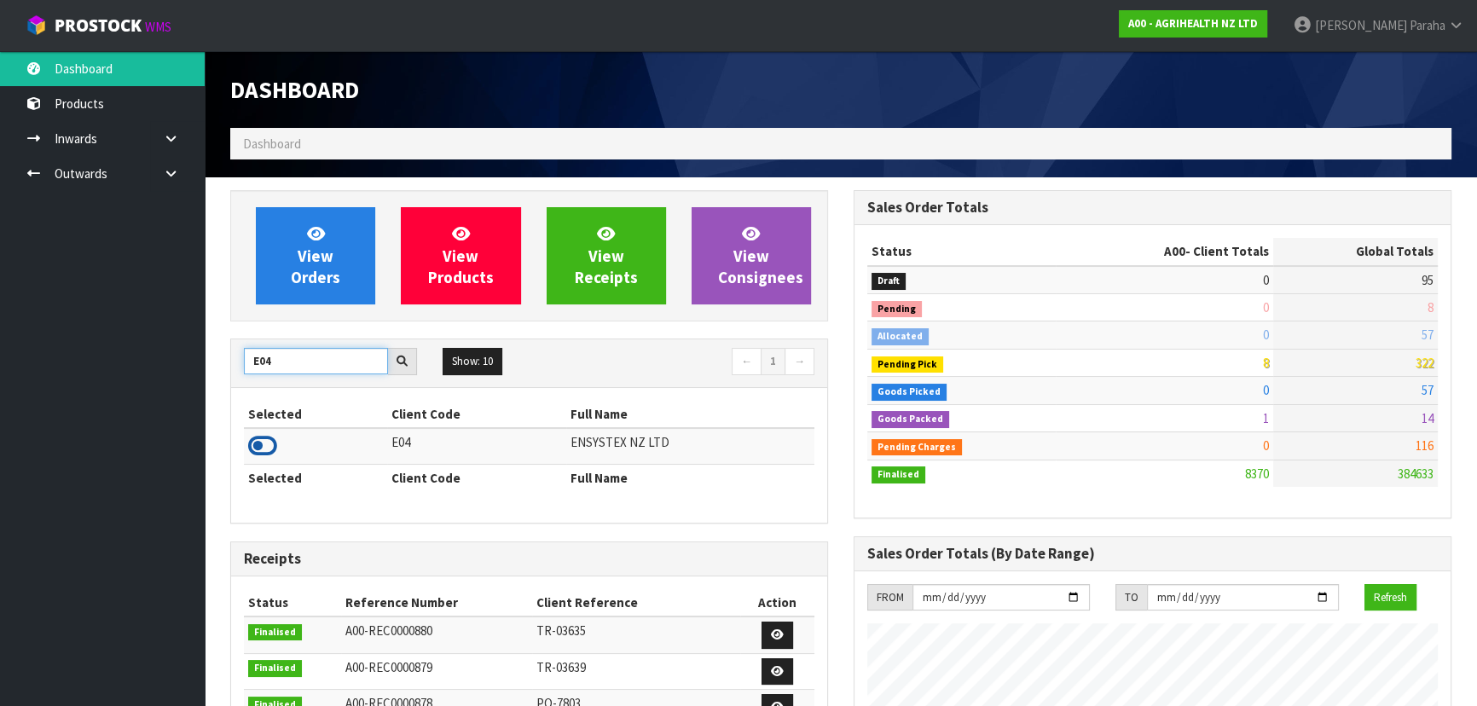
type input "E04"
drag, startPoint x: 267, startPoint y: 451, endPoint x: 276, endPoint y: 433, distance: 20.2
click at [267, 448] on icon at bounding box center [262, 446] width 29 height 26
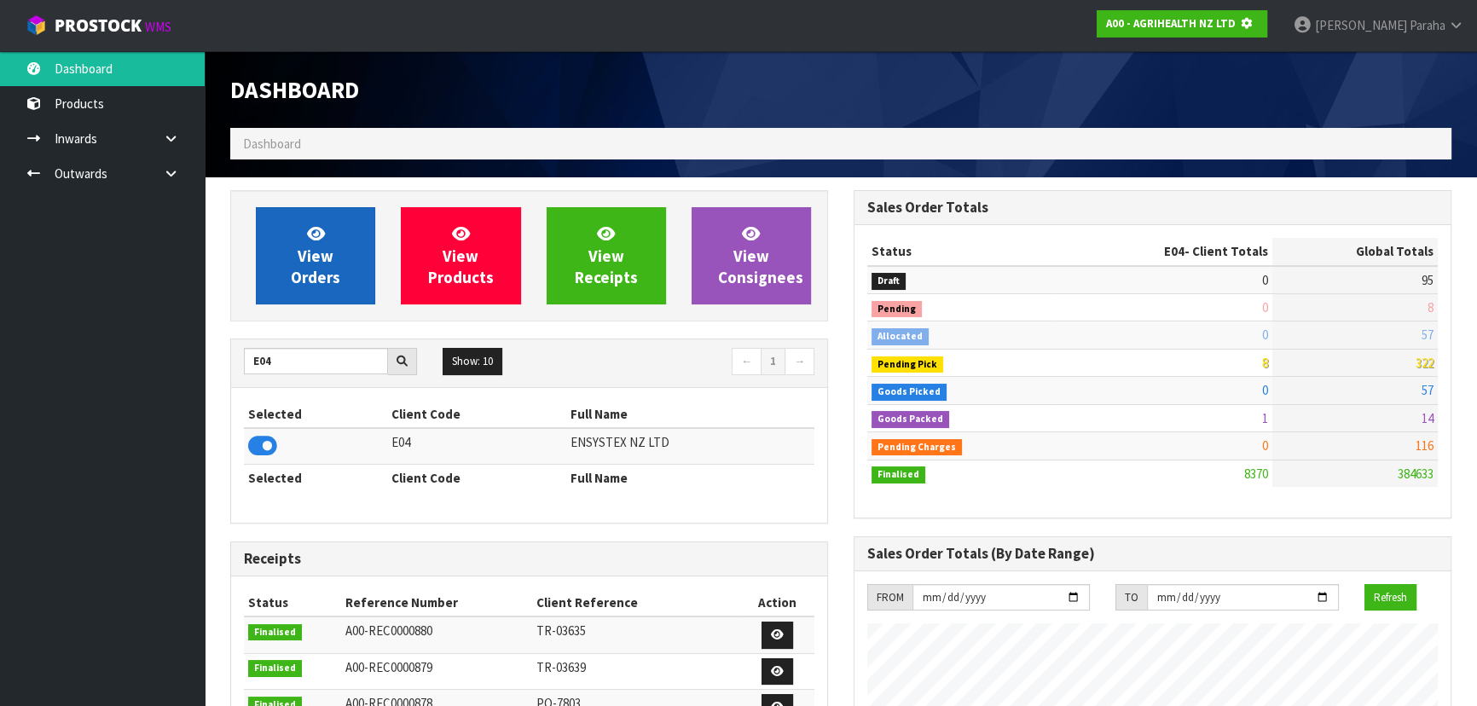
scroll to position [1061, 622]
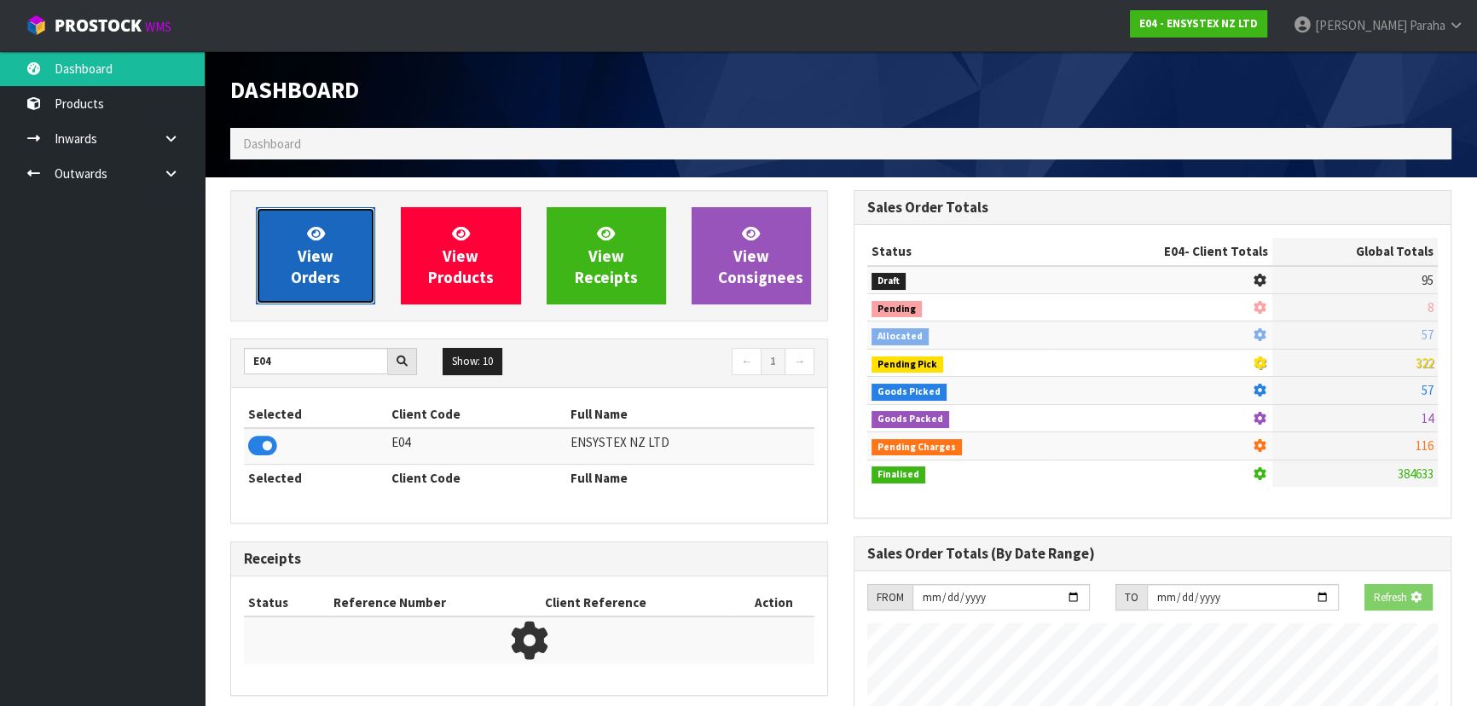
click at [303, 292] on link "View Orders" at bounding box center [315, 255] width 119 height 97
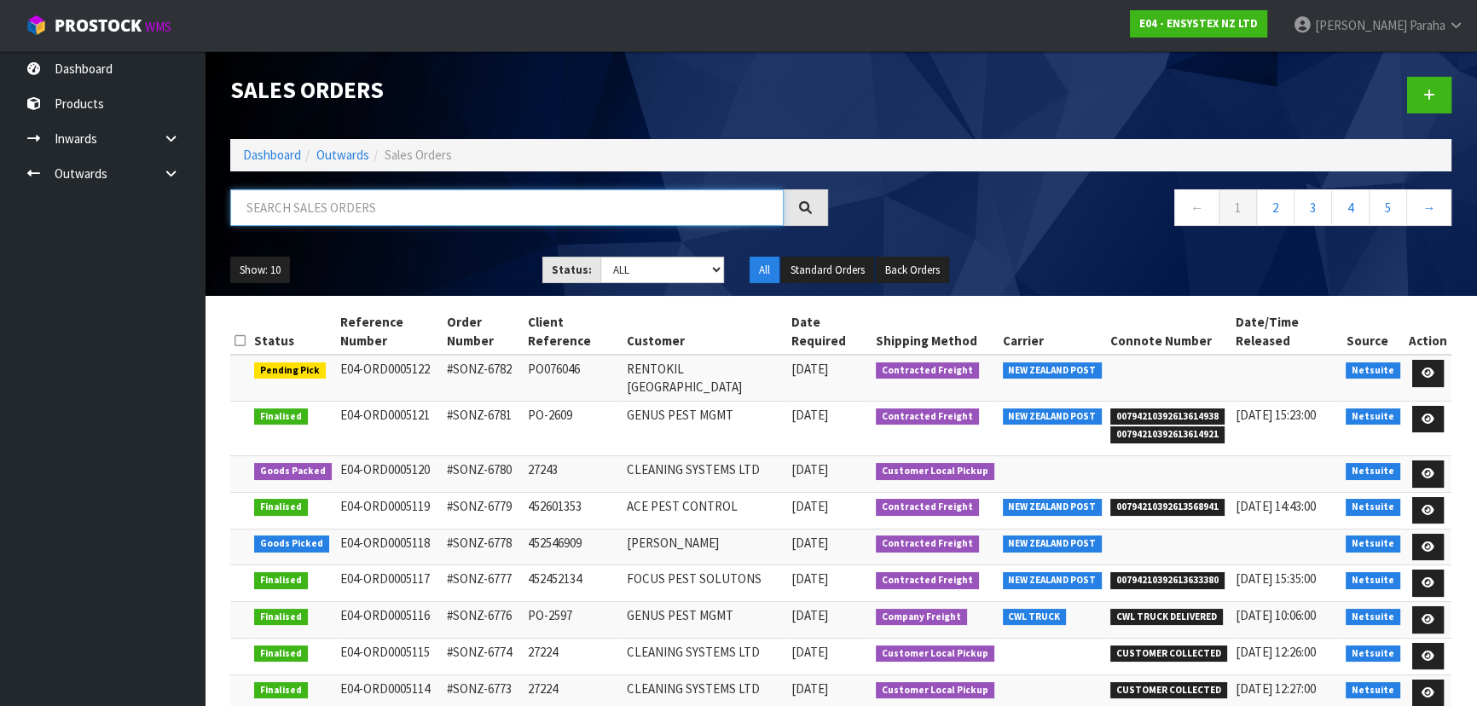
click at [316, 210] on input "text" at bounding box center [506, 207] width 553 height 37
click at [1423, 468] on icon at bounding box center [1427, 473] width 13 height 11
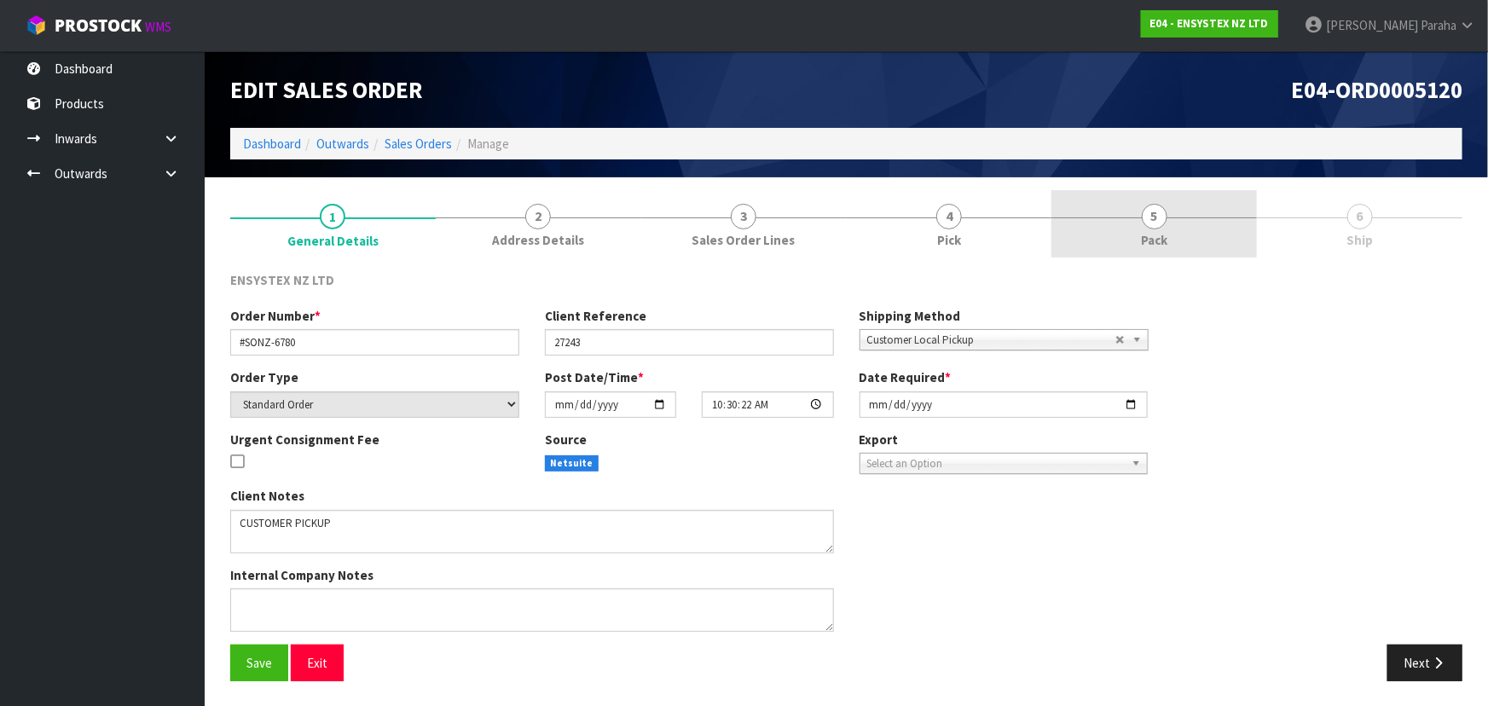
click at [1177, 218] on link "5 Pack" at bounding box center [1153, 223] width 205 height 67
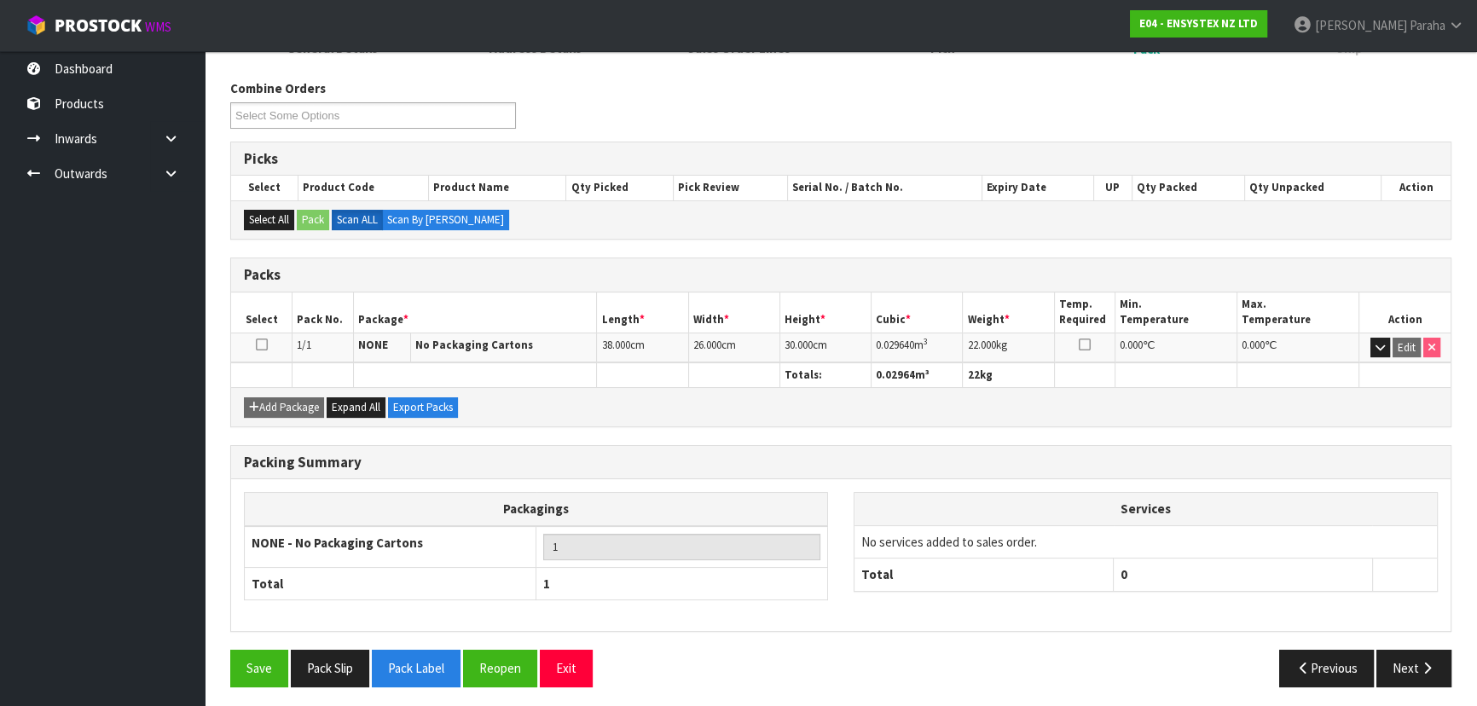
scroll to position [194, 0]
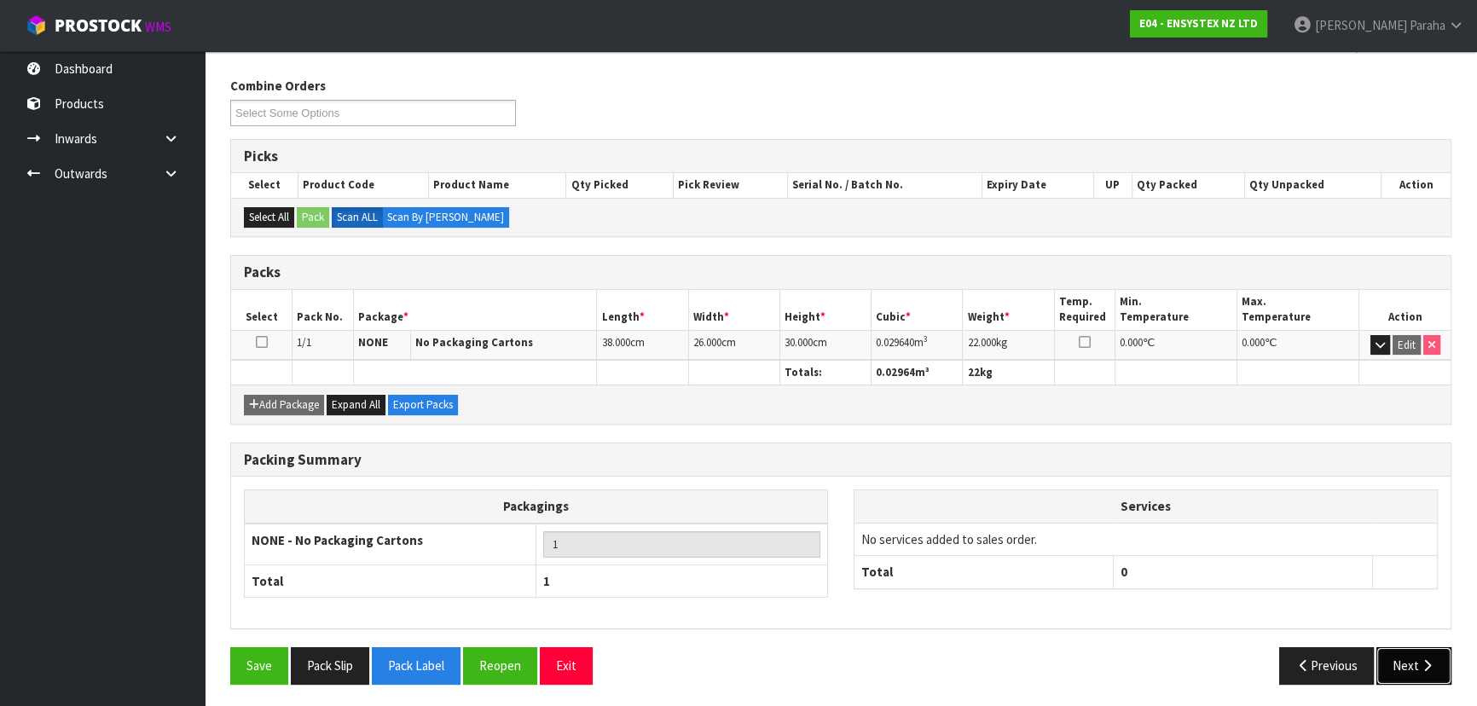
click at [1435, 669] on button "Next" at bounding box center [1413, 665] width 75 height 37
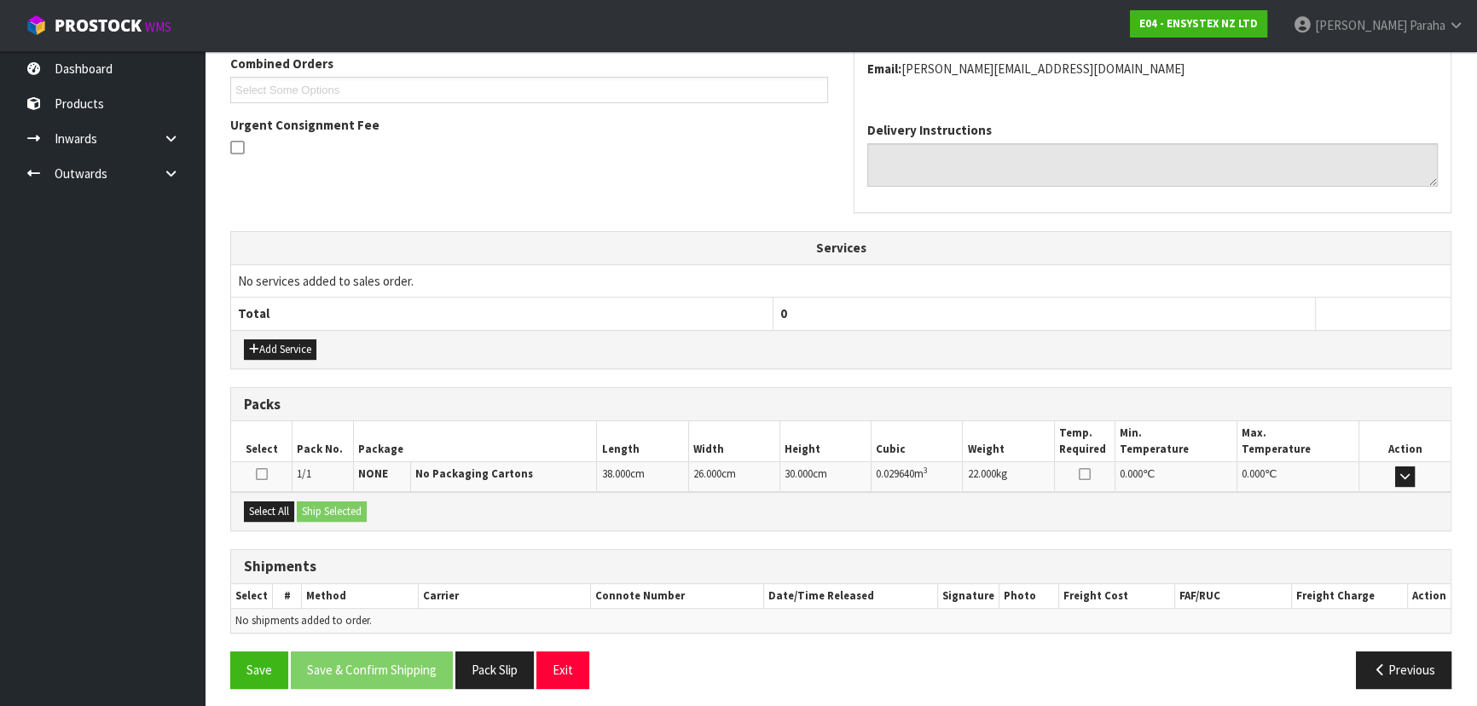
scroll to position [392, 0]
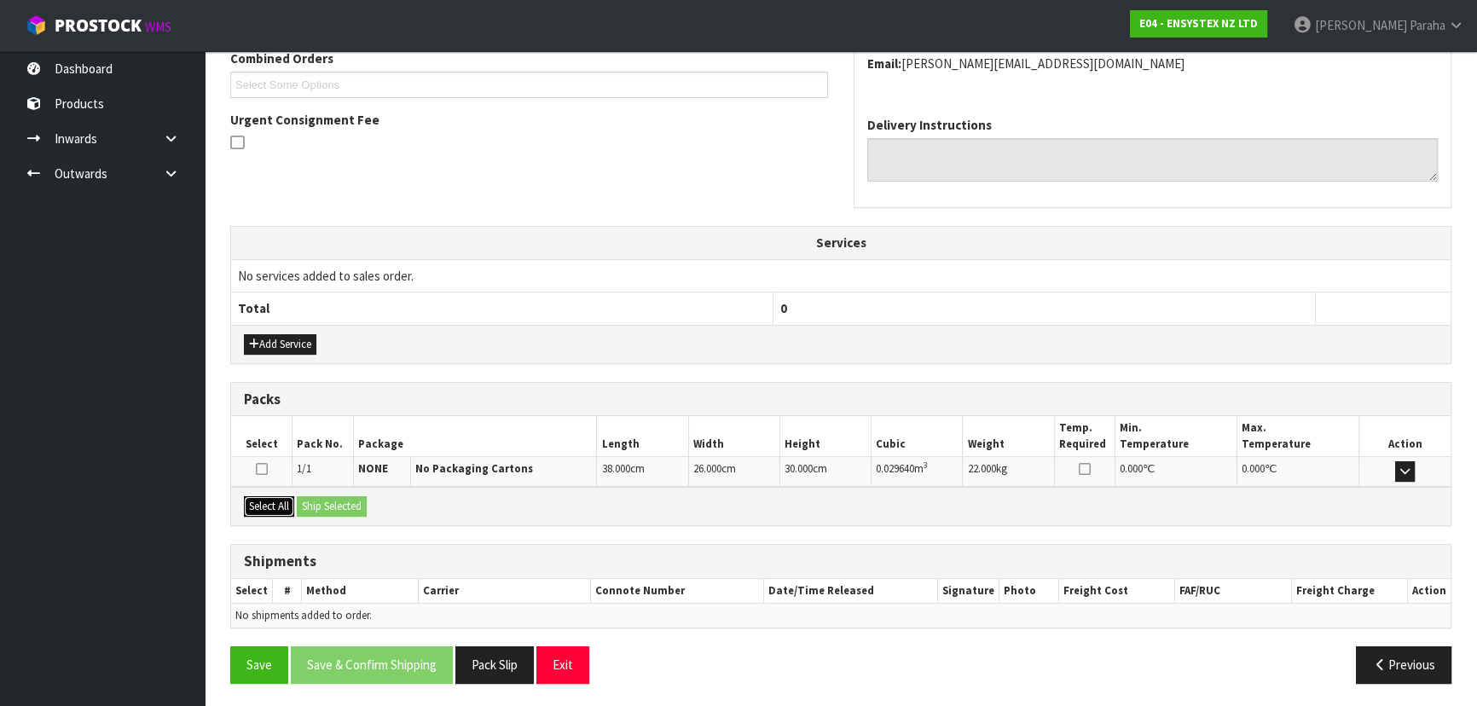
drag, startPoint x: 280, startPoint y: 506, endPoint x: 323, endPoint y: 504, distance: 43.6
click at [281, 506] on button "Select All" at bounding box center [269, 506] width 50 height 20
click at [331, 504] on button "Ship Selected" at bounding box center [332, 506] width 70 height 20
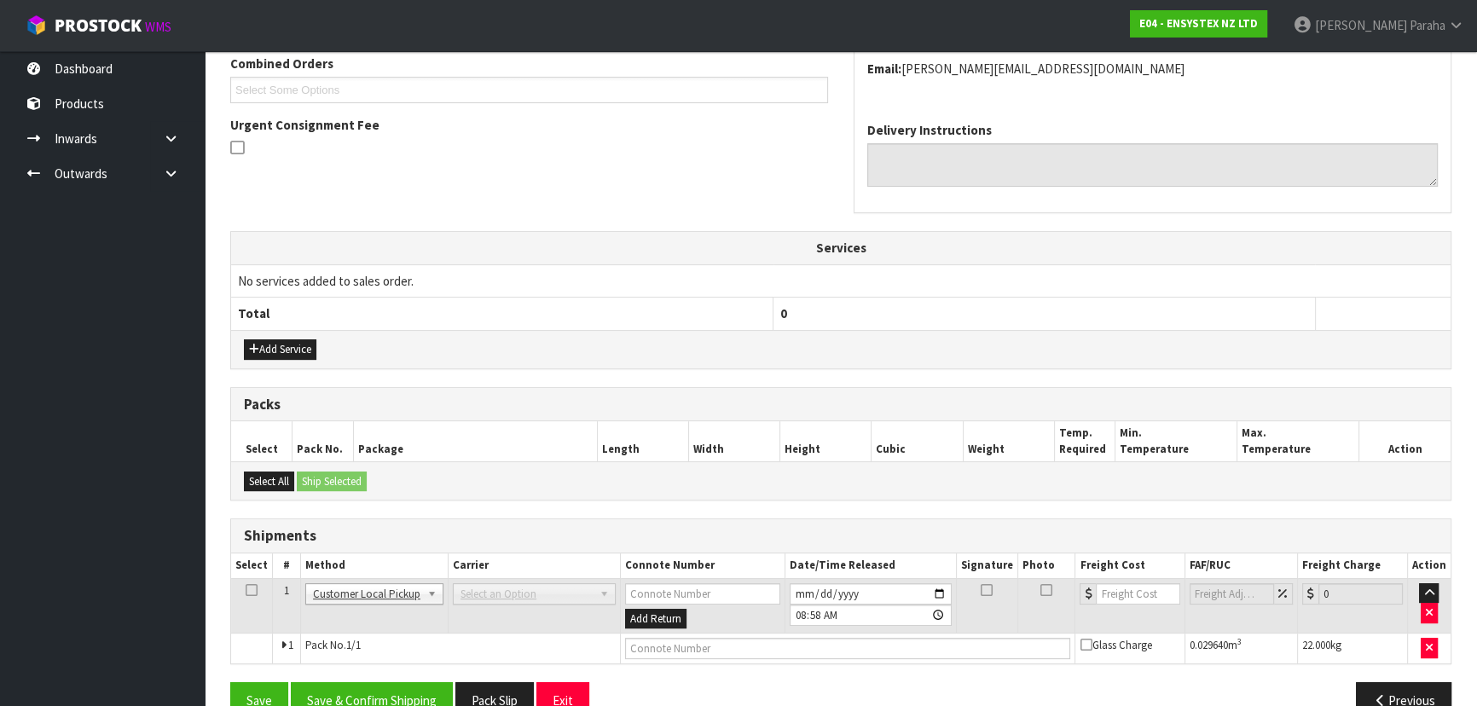
scroll to position [422, 0]
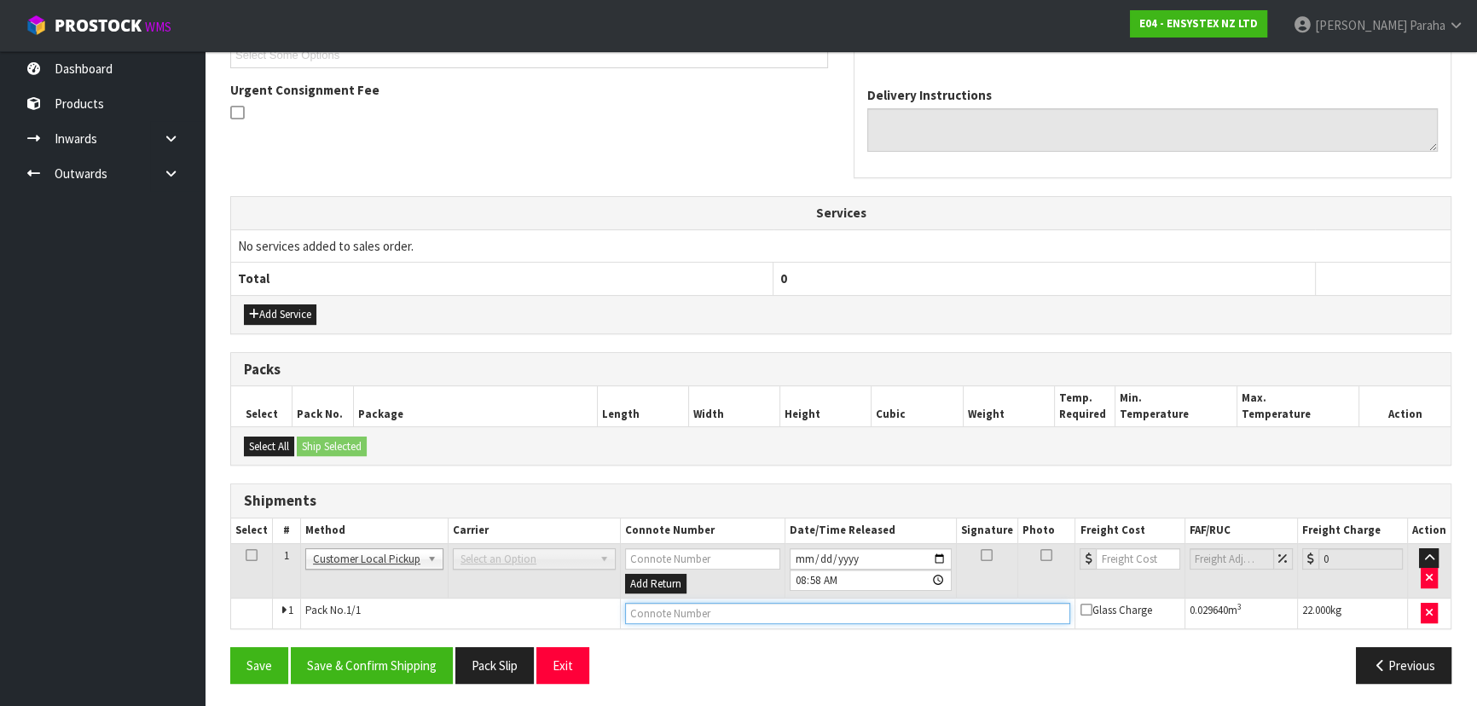
click at [754, 611] on input "text" at bounding box center [848, 613] width 446 height 21
type input "CUSTOMER COLLECTED"
click at [425, 663] on button "Save & Confirm Shipping" at bounding box center [372, 665] width 162 height 37
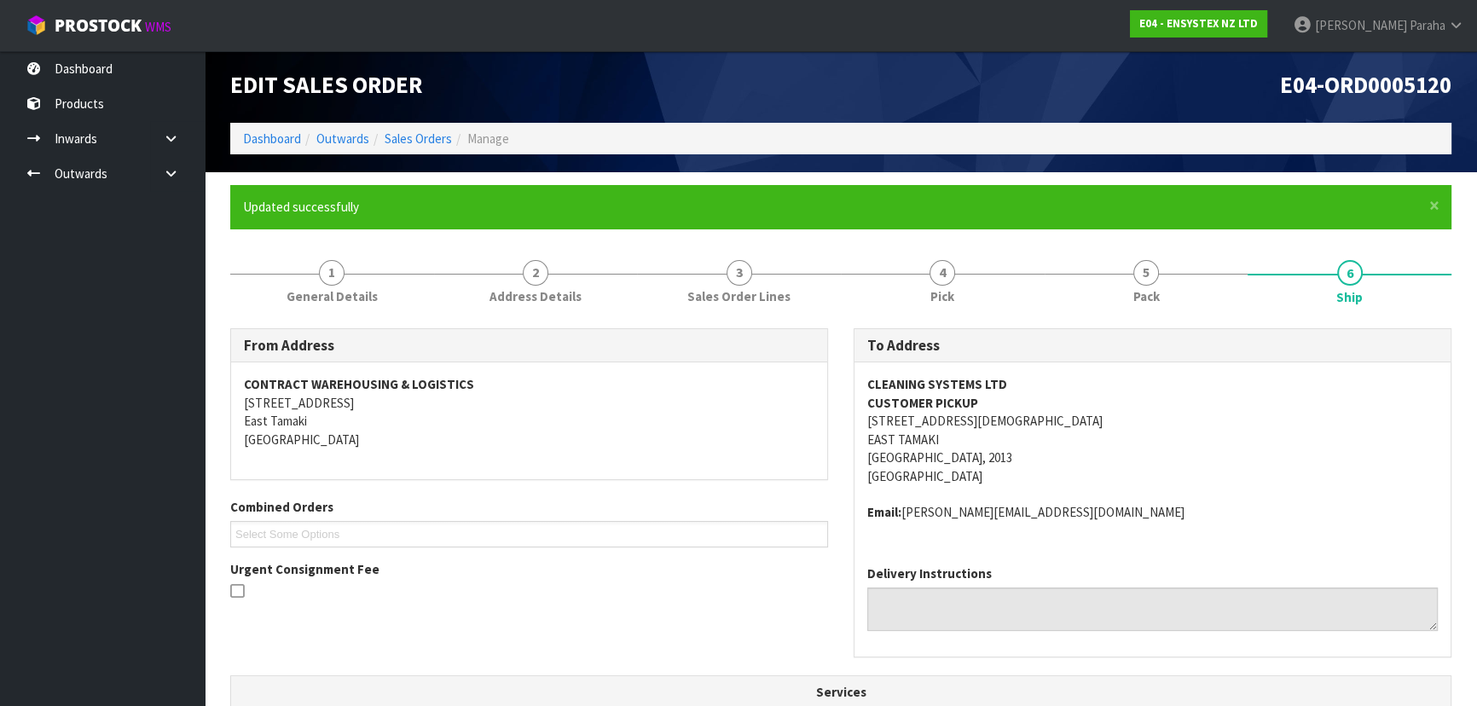
scroll to position [0, 0]
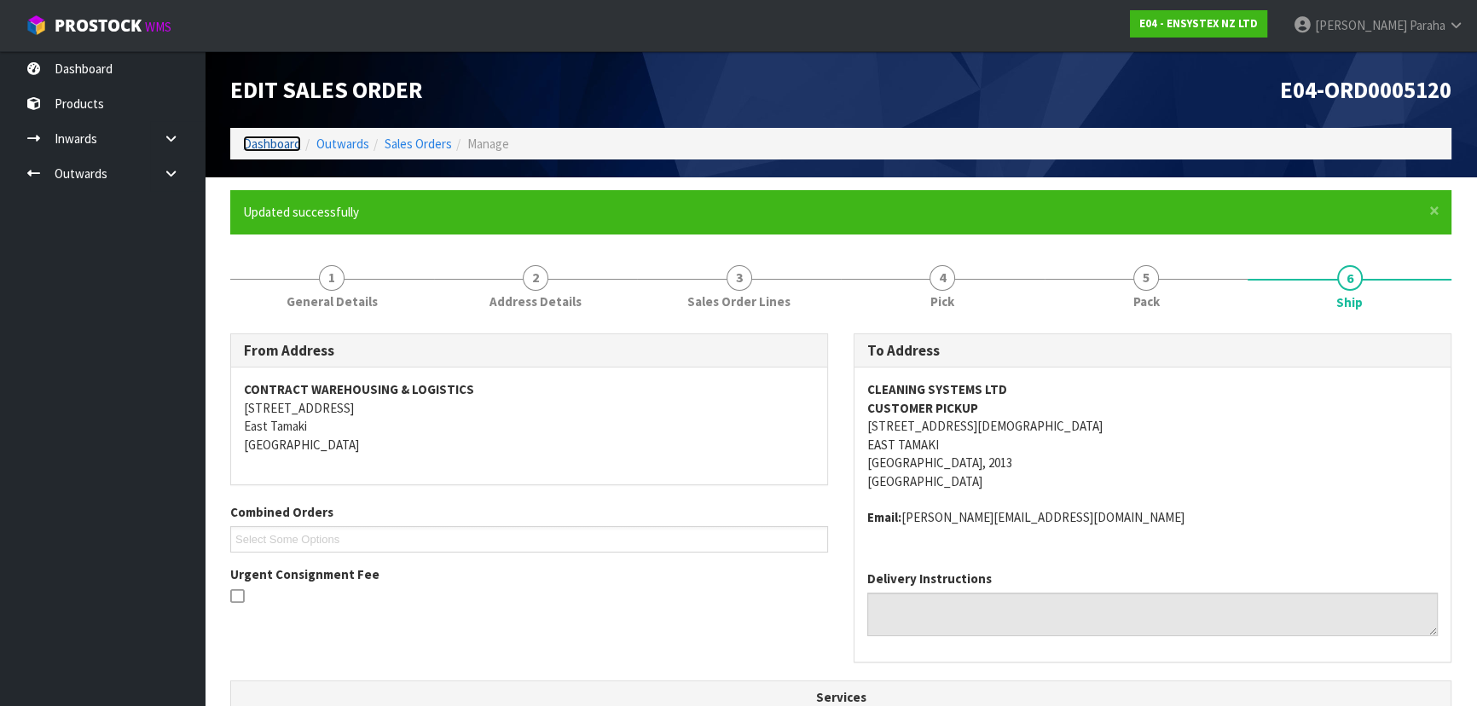
click at [270, 141] on link "Dashboard" at bounding box center [272, 144] width 58 height 16
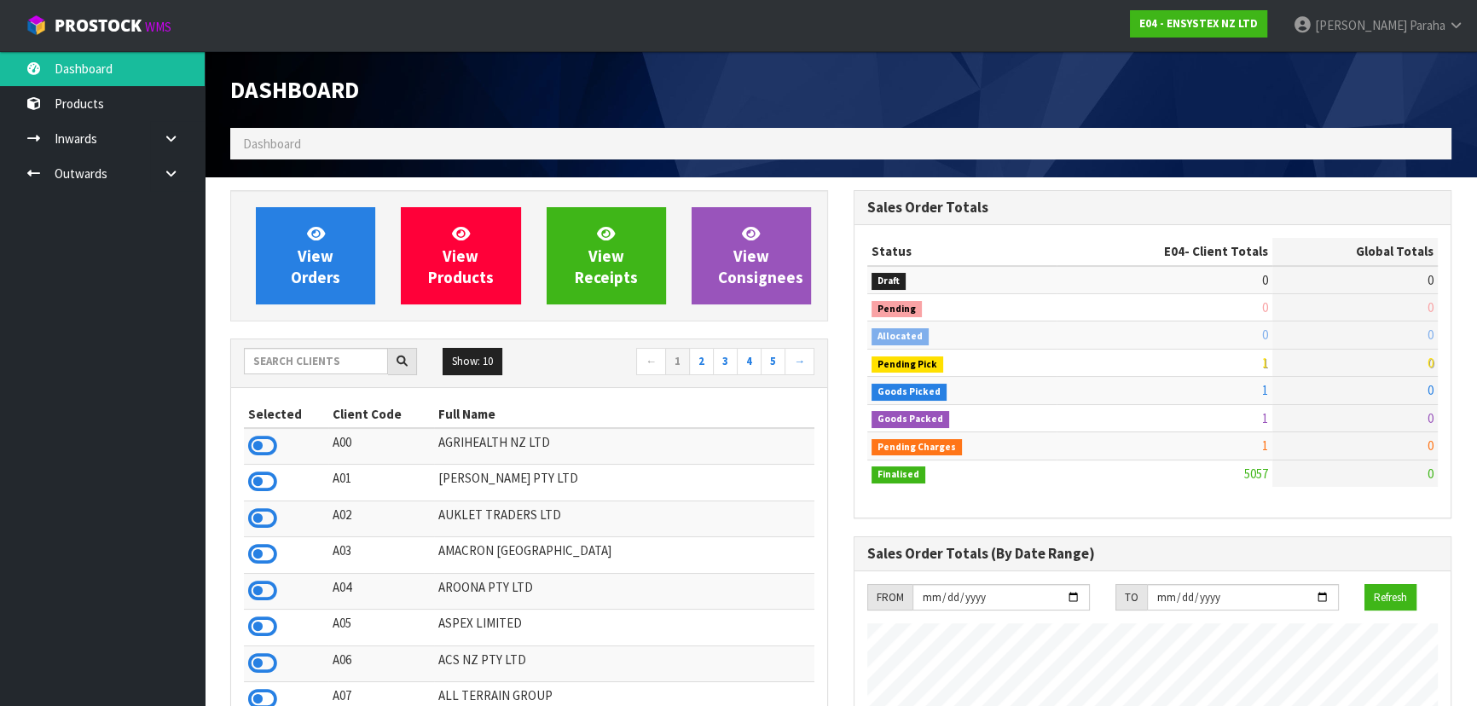
scroll to position [1326, 622]
click at [299, 358] on input "text" at bounding box center [316, 361] width 144 height 26
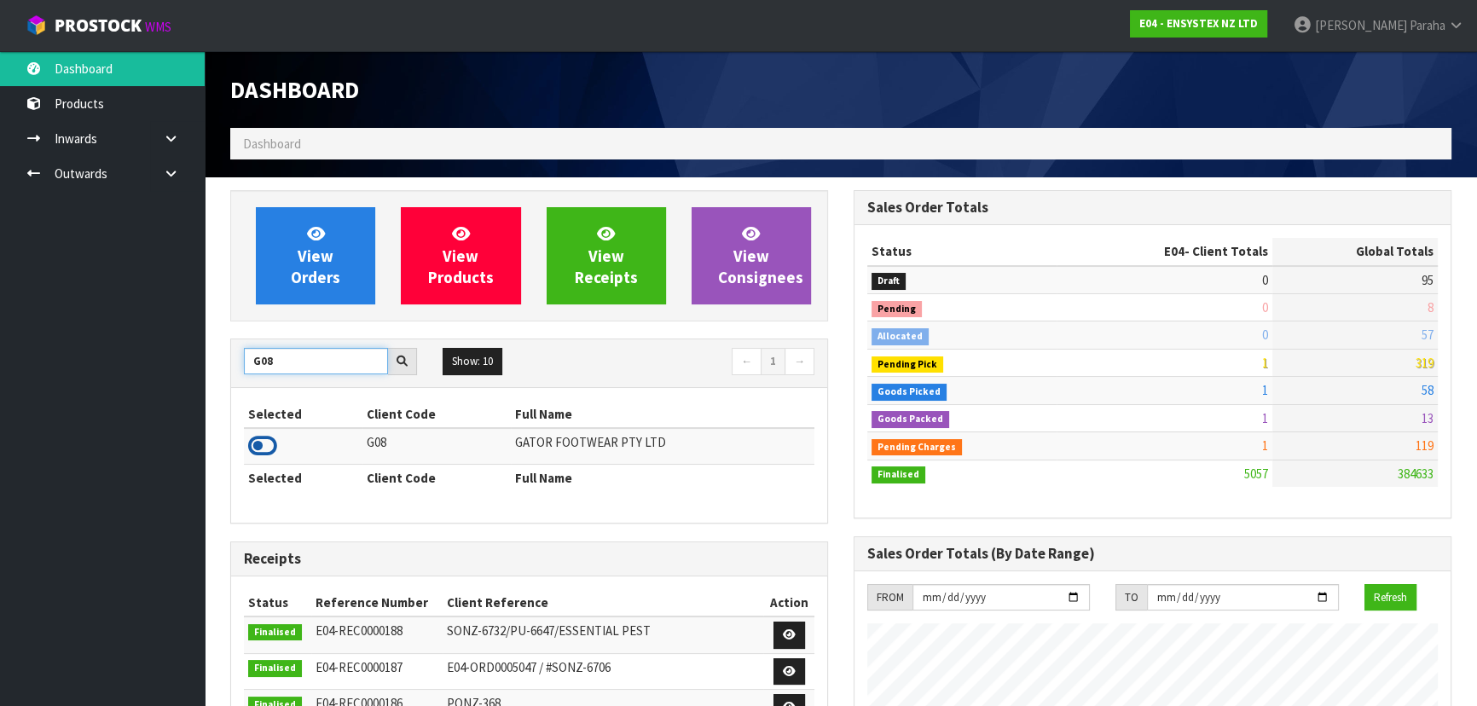
type input "G08"
click at [264, 448] on icon at bounding box center [262, 446] width 29 height 26
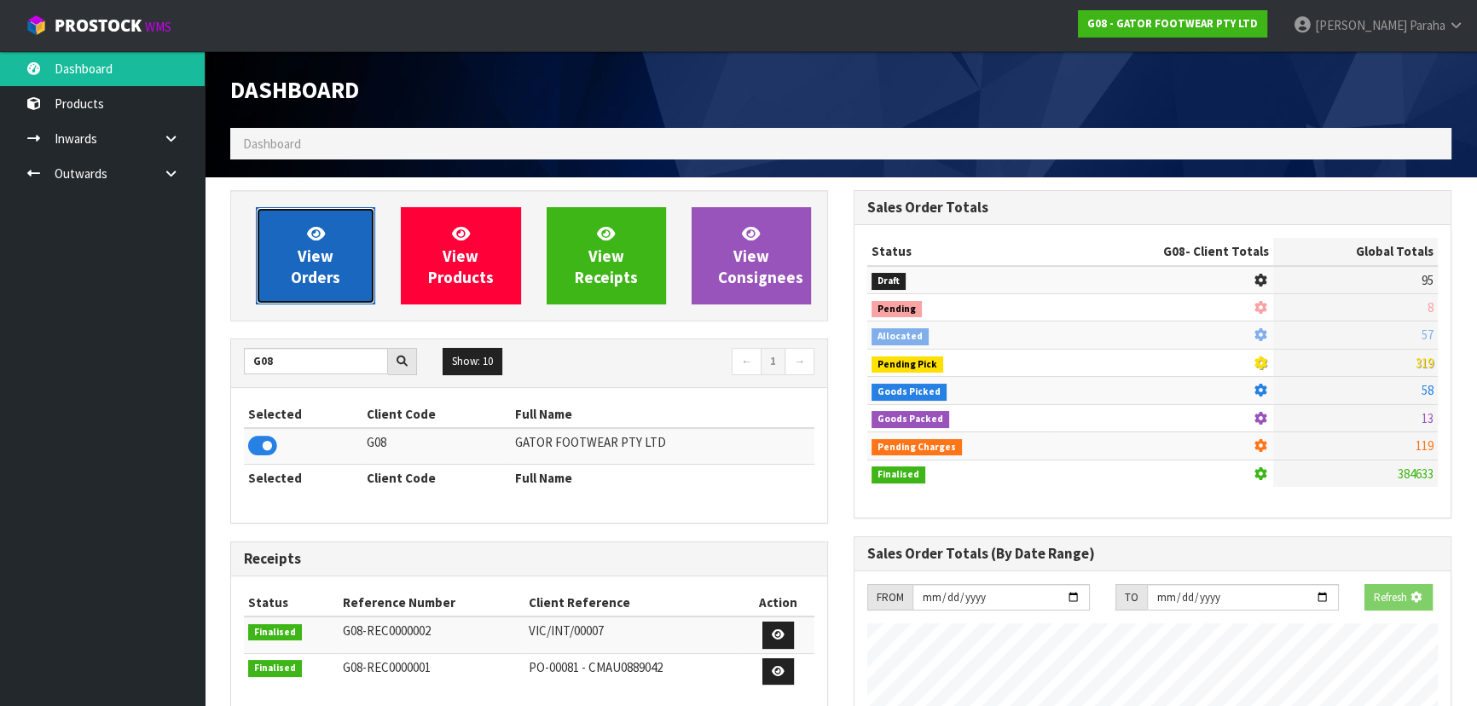
scroll to position [1177, 622]
click at [333, 240] on link "View Orders" at bounding box center [315, 255] width 119 height 97
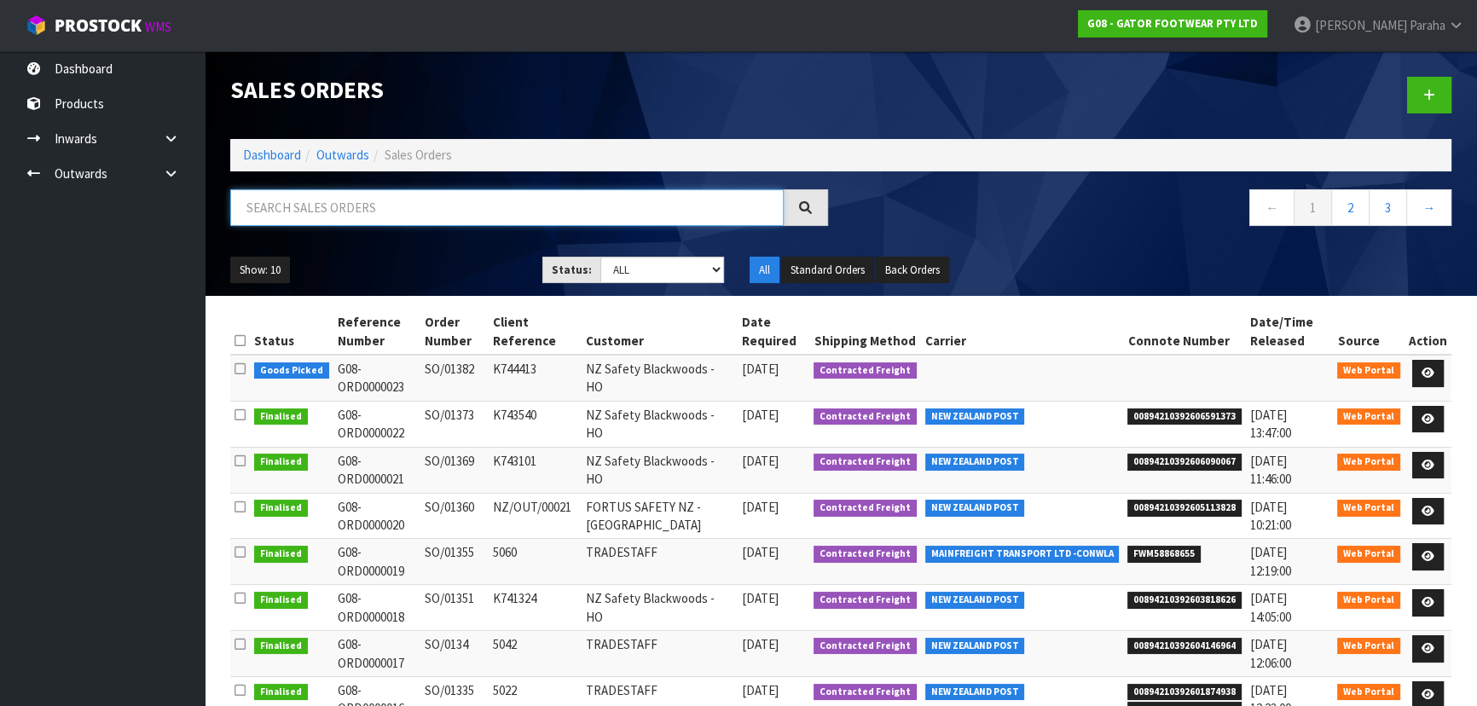
click at [331, 206] on input "text" at bounding box center [506, 207] width 553 height 37
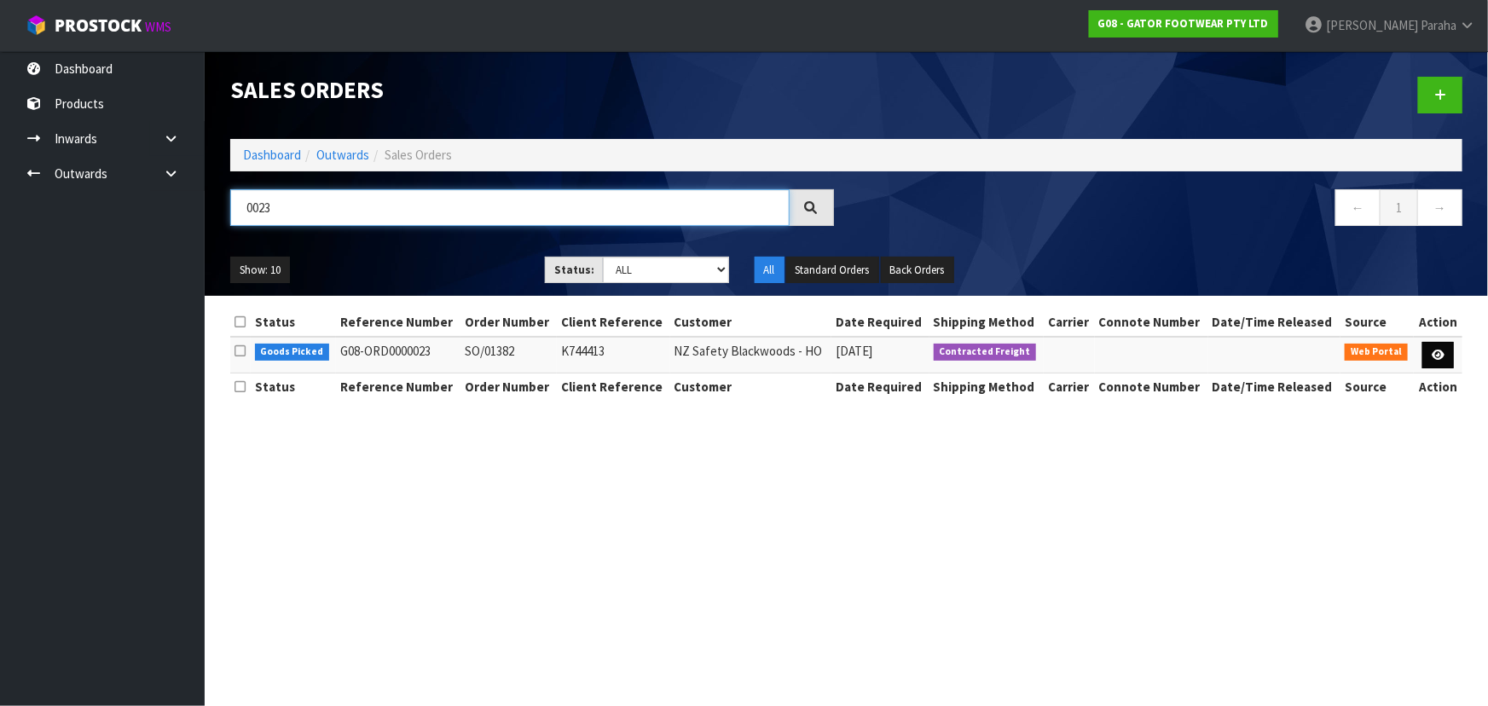
type input "0023"
click at [1446, 350] on link at bounding box center [1438, 355] width 32 height 27
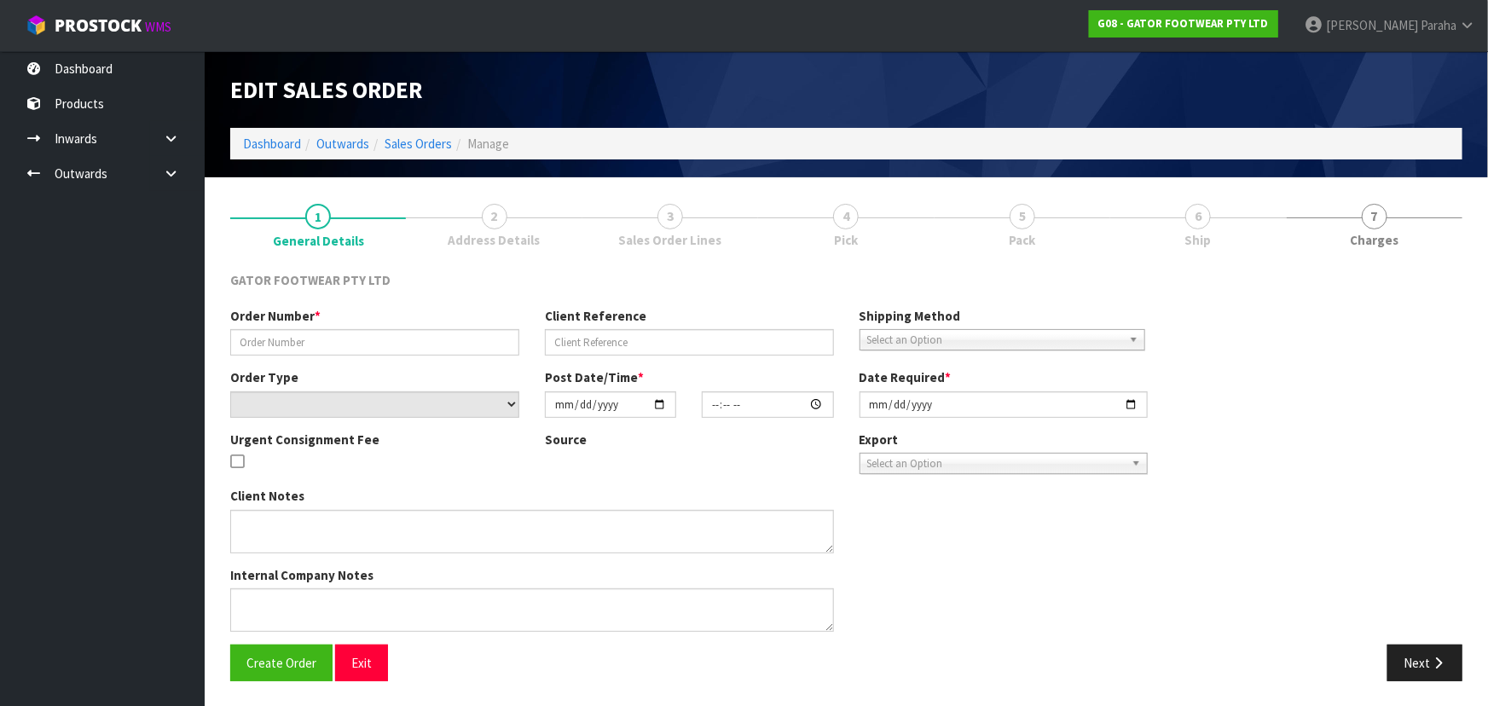
type input "SO/01382"
type input "K744413"
select select "number:0"
type input "[DATE]"
type input "06:06:00.000"
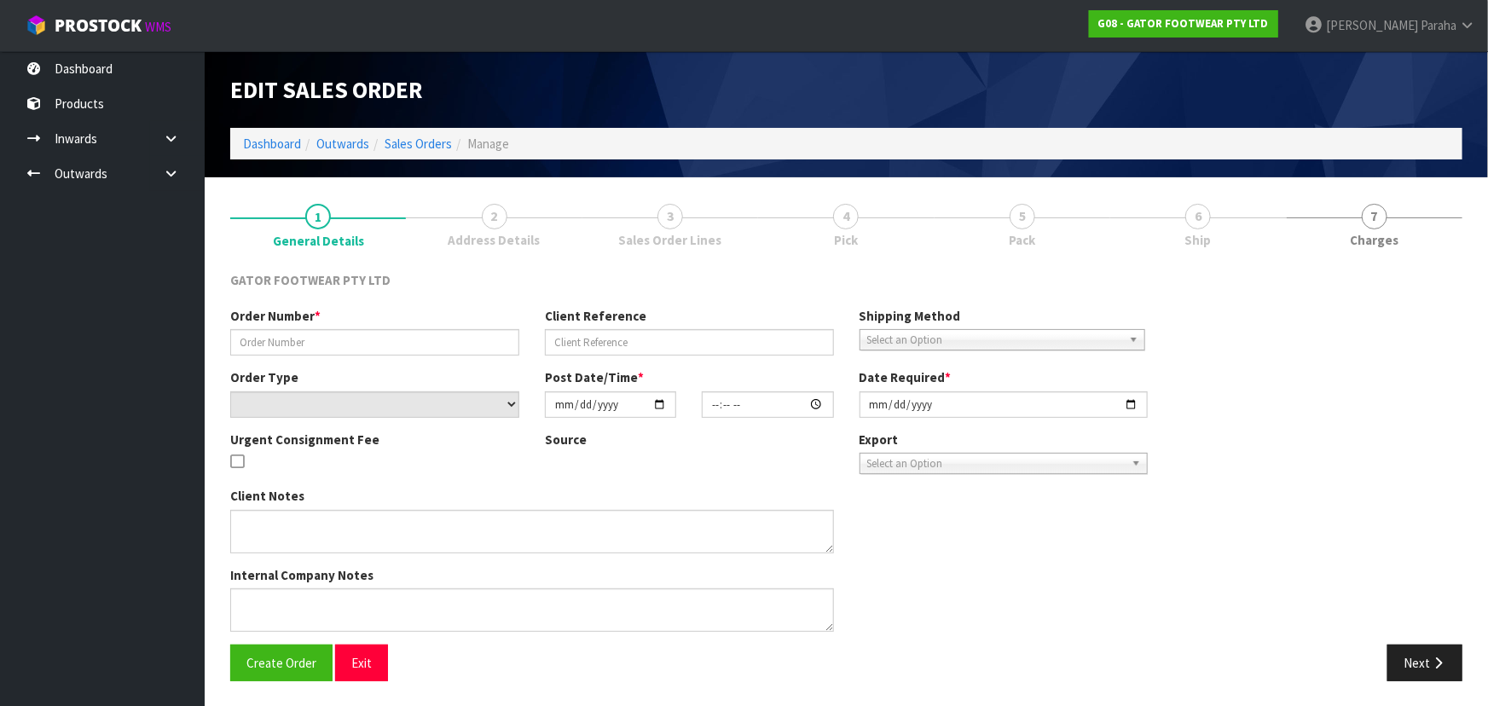
type input "[DATE]"
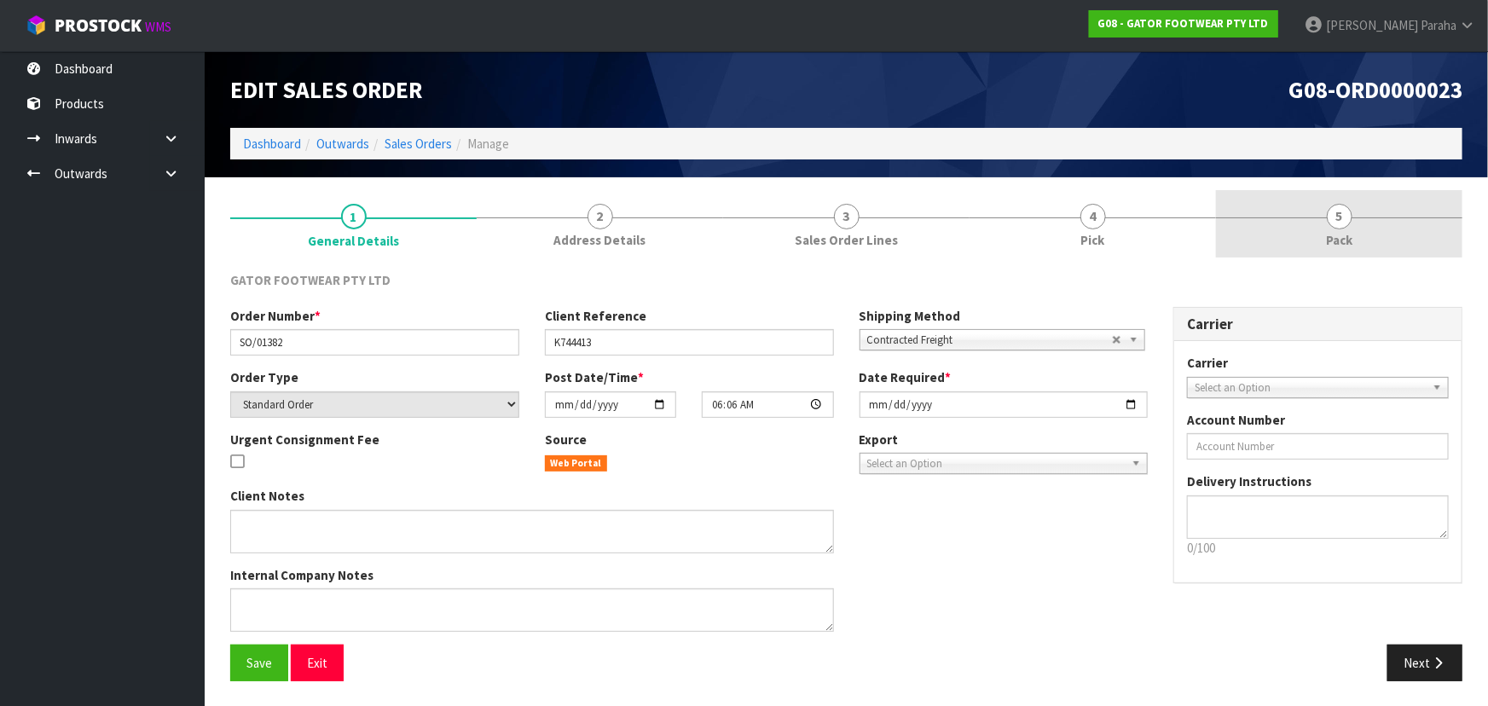
click at [1358, 217] on div at bounding box center [1339, 217] width 246 height 1
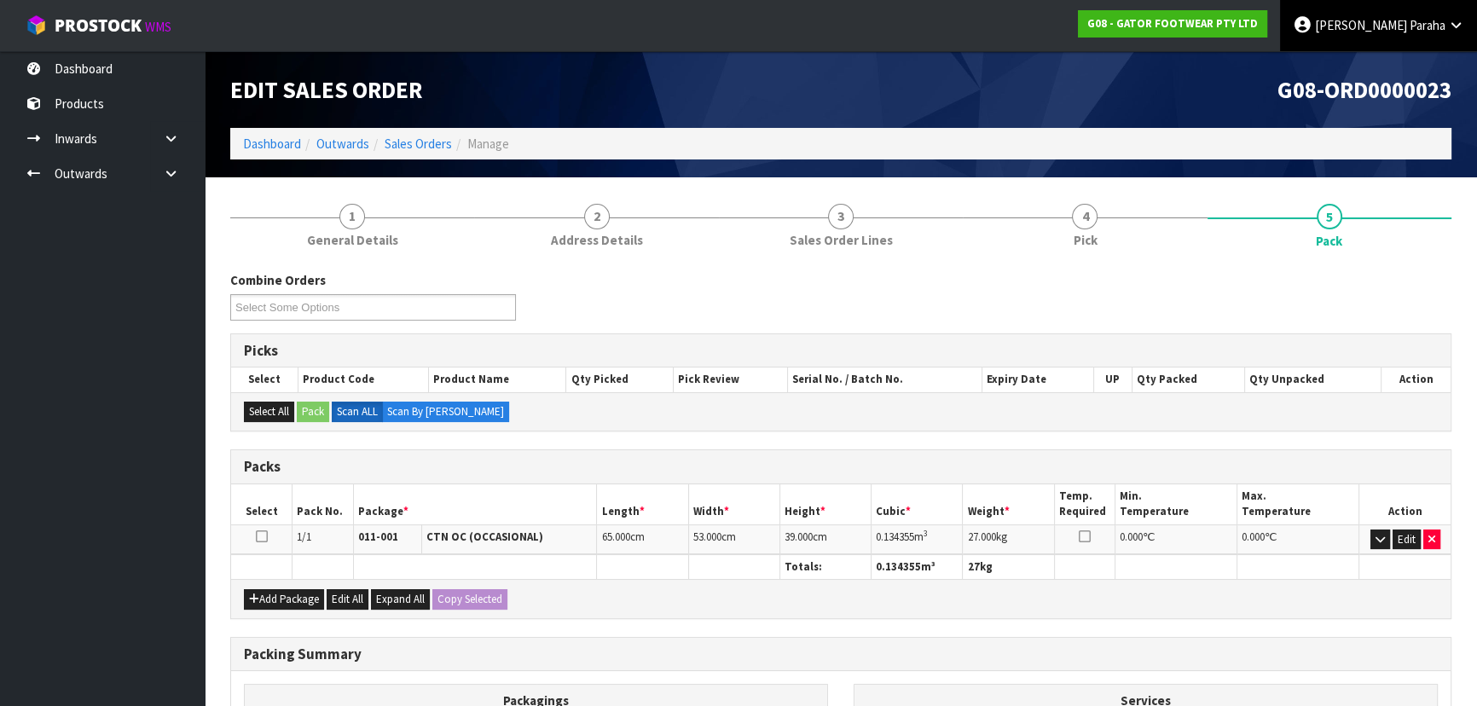
click at [1419, 31] on span "Paraha" at bounding box center [1427, 25] width 36 height 16
click at [1408, 60] on link "Logout" at bounding box center [1408, 67] width 135 height 23
